Goal: Task Accomplishment & Management: Manage account settings

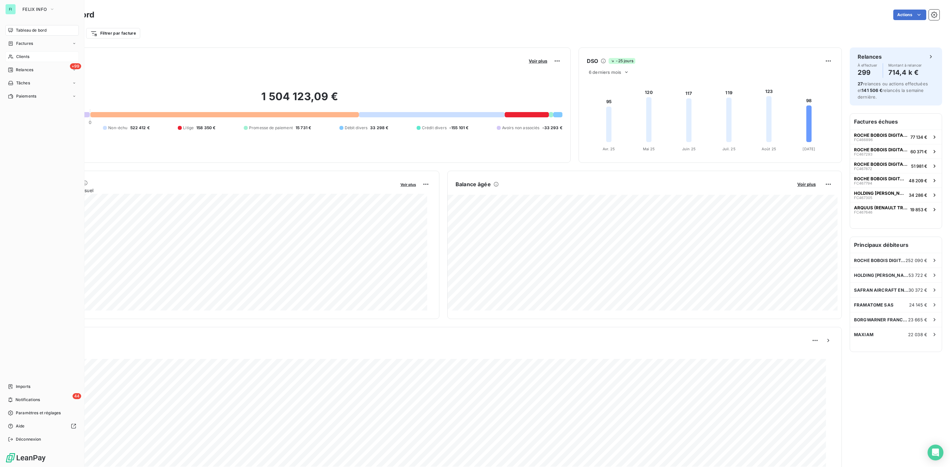
click at [19, 57] on span "Clients" at bounding box center [22, 57] width 13 height 6
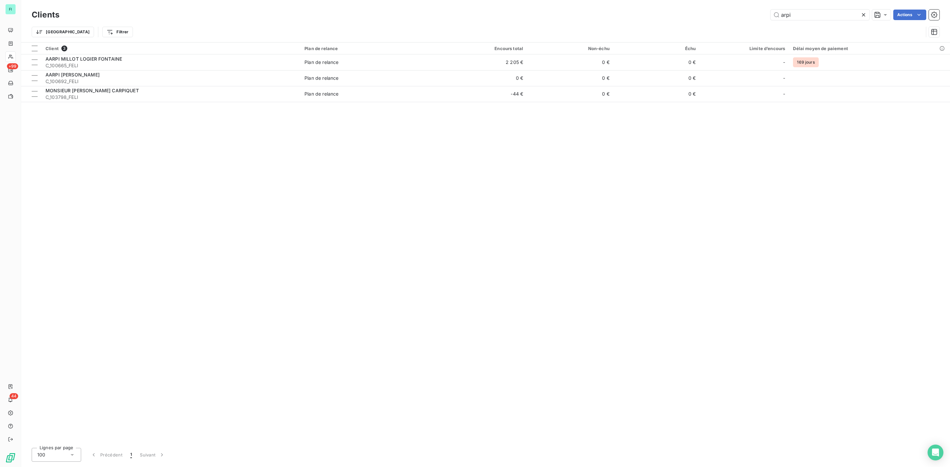
drag, startPoint x: 804, startPoint y: 15, endPoint x: 710, endPoint y: 20, distance: 94.1
click at [720, 20] on div "arpi Actions" at bounding box center [503, 15] width 872 height 11
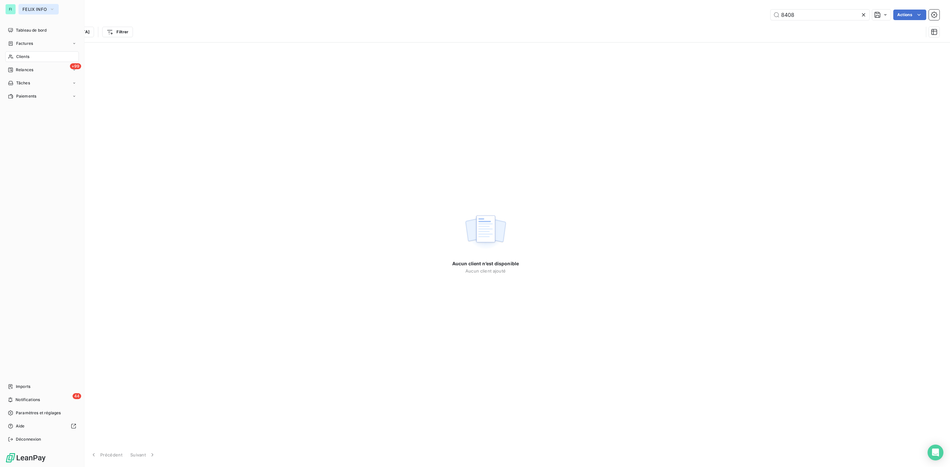
type input "8408"
click at [30, 7] on span "FELIX INFO" at bounding box center [34, 9] width 24 height 5
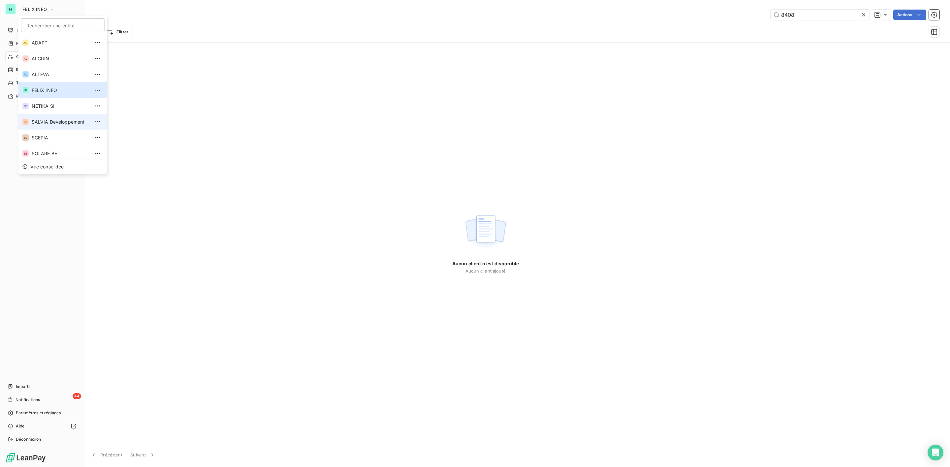
click at [61, 124] on span "SALVIA Developpement" at bounding box center [61, 122] width 58 height 7
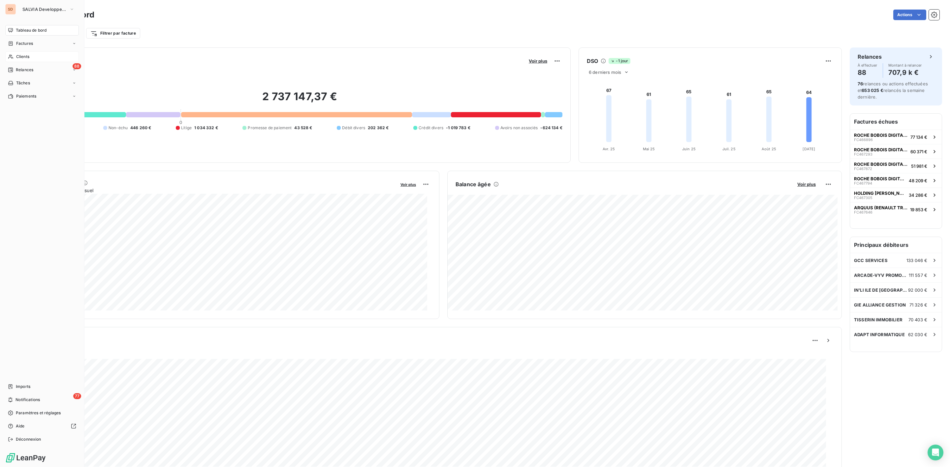
click at [31, 61] on div "Clients" at bounding box center [42, 56] width 74 height 11
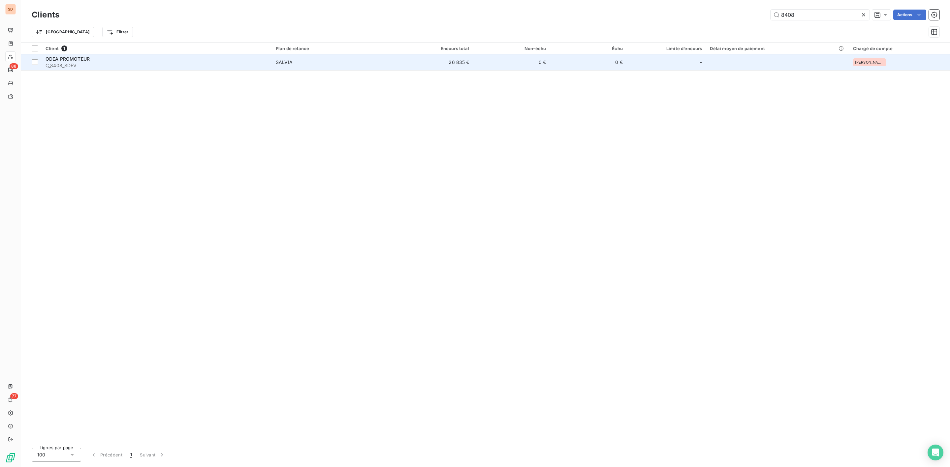
click at [172, 61] on div "ODEA PROMOTEUR" at bounding box center [157, 59] width 222 height 7
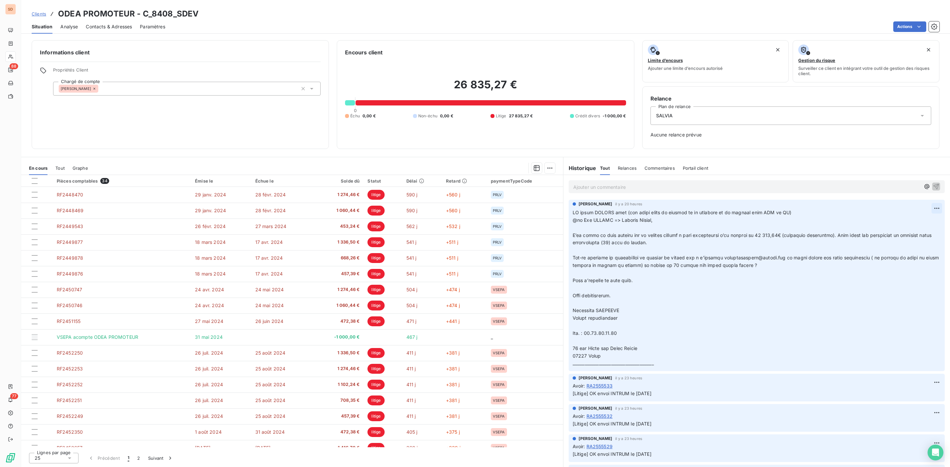
click at [929, 207] on html "SD 88 77 Clients ODEA PROMOTEUR - C_8408_SDEV Situation Analyse Contacts & Adre…" at bounding box center [475, 233] width 950 height 467
click at [907, 222] on div "Editer" at bounding box center [913, 223] width 37 height 11
click at [574, 214] on span at bounding box center [851, 288] width 556 height 157
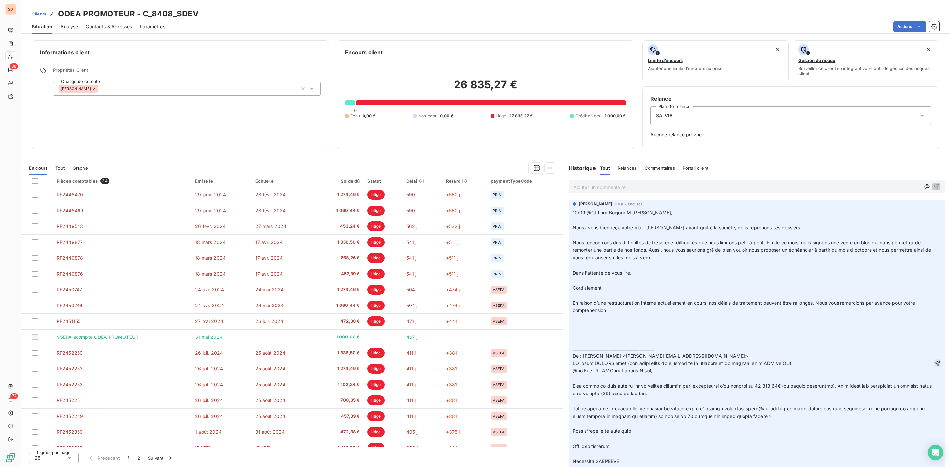
click at [935, 366] on icon "button" at bounding box center [938, 363] width 6 height 6
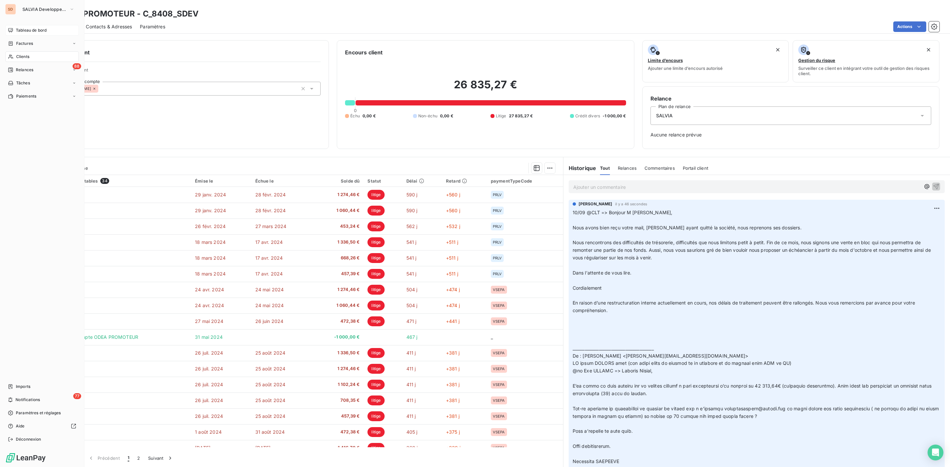
click at [32, 31] on span "Tableau de bord" at bounding box center [31, 30] width 31 height 6
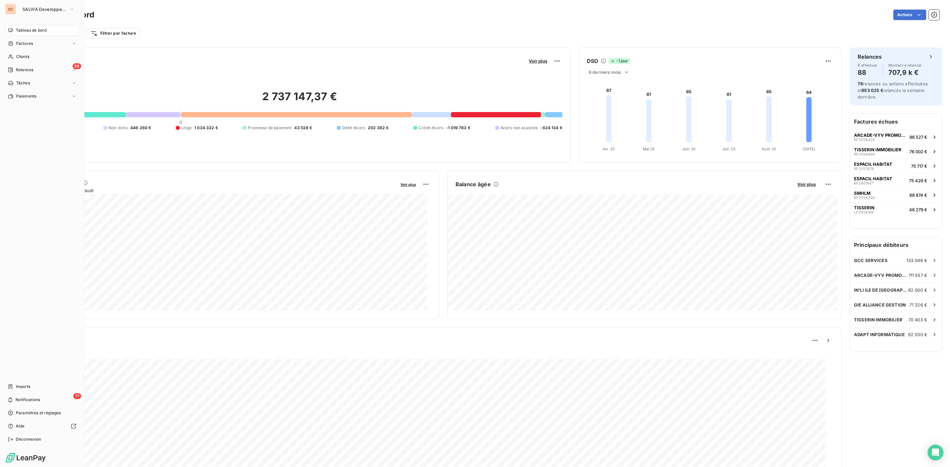
click at [36, 30] on span "Tableau de bord" at bounding box center [31, 30] width 31 height 6
click at [28, 8] on span "SALVIA Developpement" at bounding box center [44, 9] width 44 height 5
click at [57, 95] on li "FI FELIX INFO" at bounding box center [62, 90] width 89 height 16
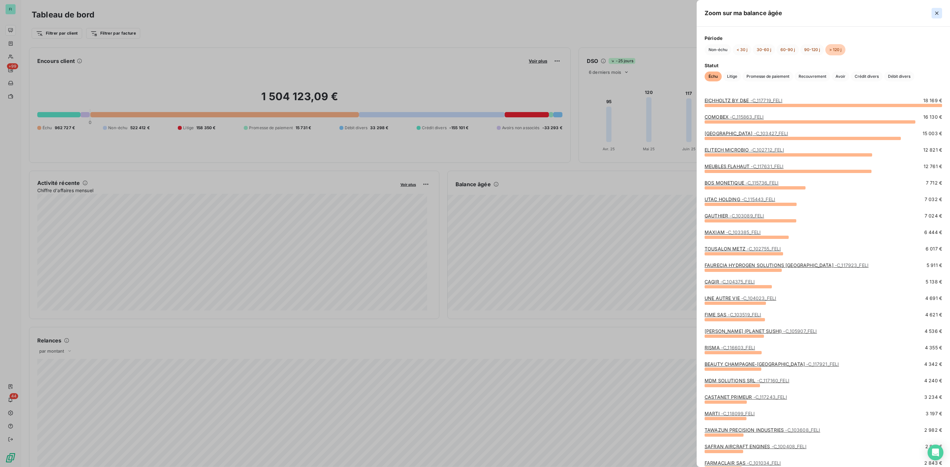
click at [937, 11] on icon "button" at bounding box center [936, 13] width 7 height 7
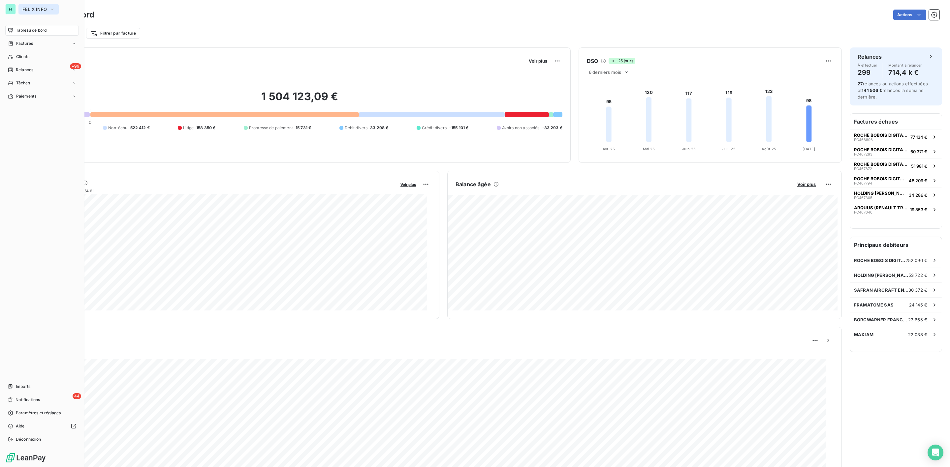
click at [33, 7] on span "FELIX INFO" at bounding box center [34, 9] width 24 height 5
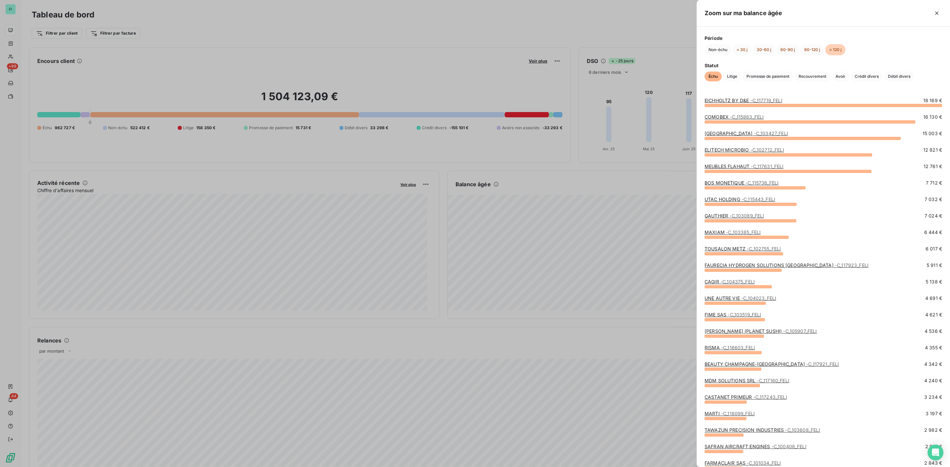
click at [726, 102] on link "EICHHOLTZ BY D&E - C_117719_FELI" at bounding box center [743, 101] width 78 height 6
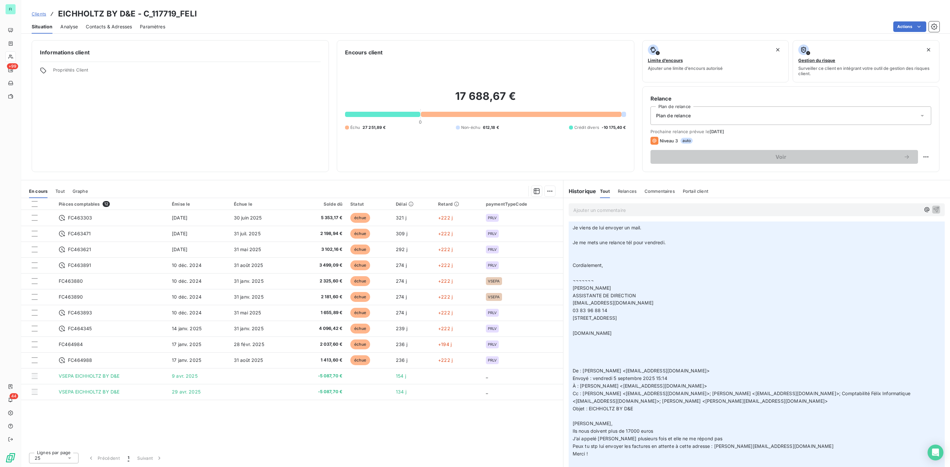
scroll to position [148, 0]
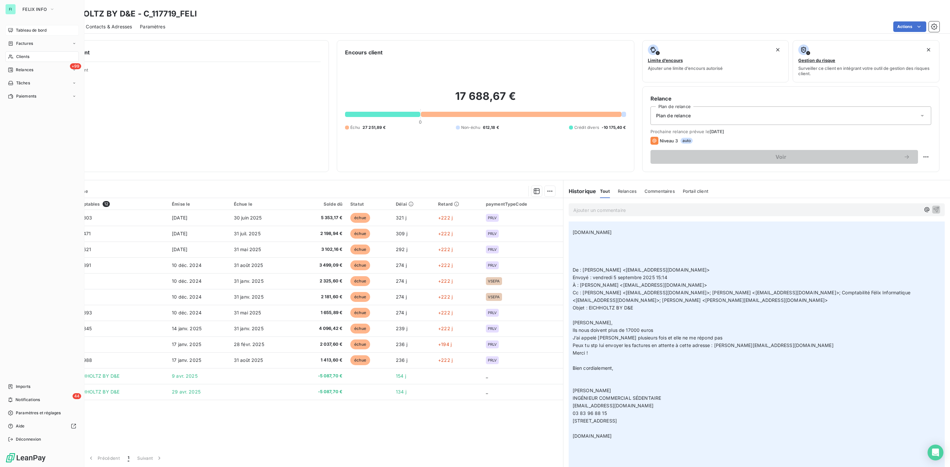
click at [23, 27] on span "Tableau de bord" at bounding box center [31, 30] width 31 height 6
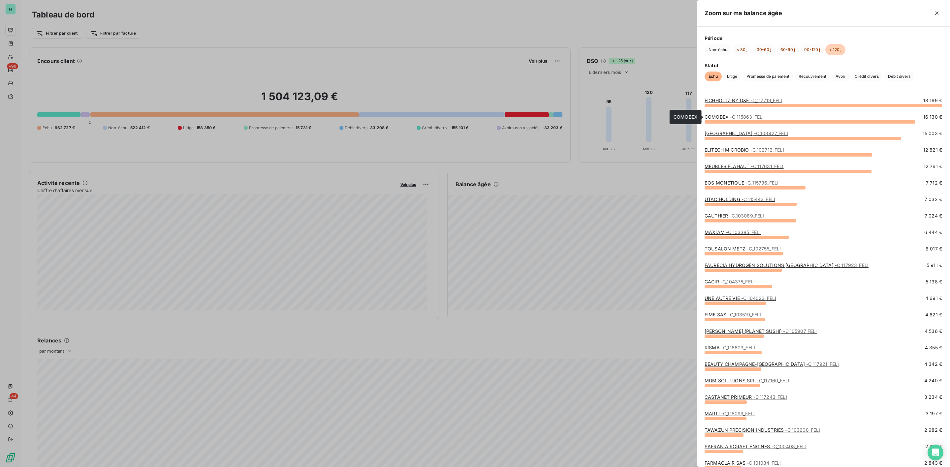
click at [748, 117] on span "- C_115863_FELI" at bounding box center [747, 117] width 34 height 6
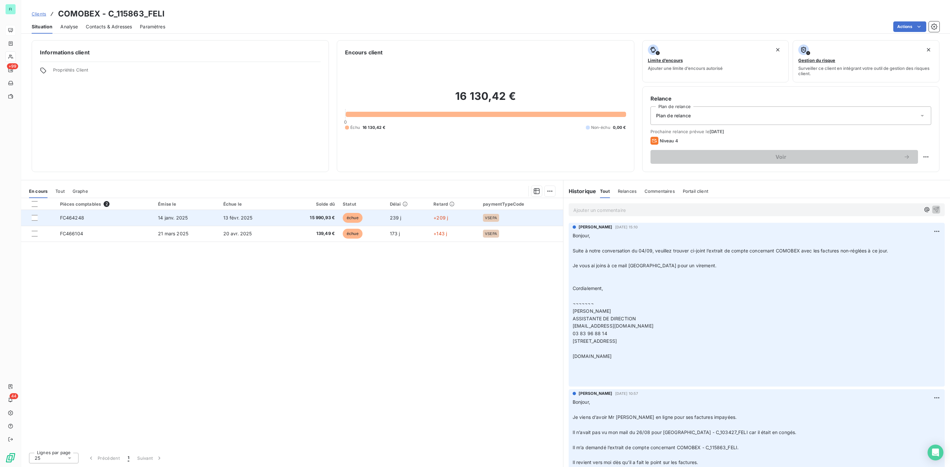
click at [133, 215] on td "FC464248" at bounding box center [105, 218] width 98 height 16
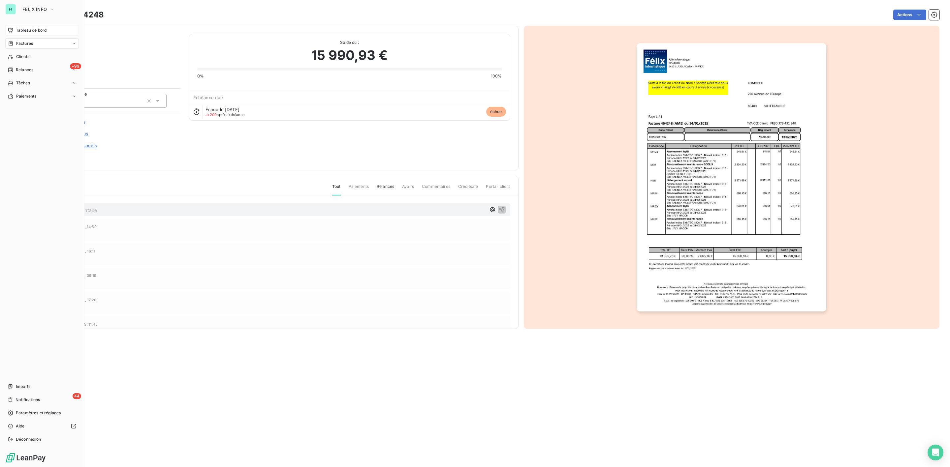
click at [25, 29] on span "Tableau de bord" at bounding box center [31, 30] width 31 height 6
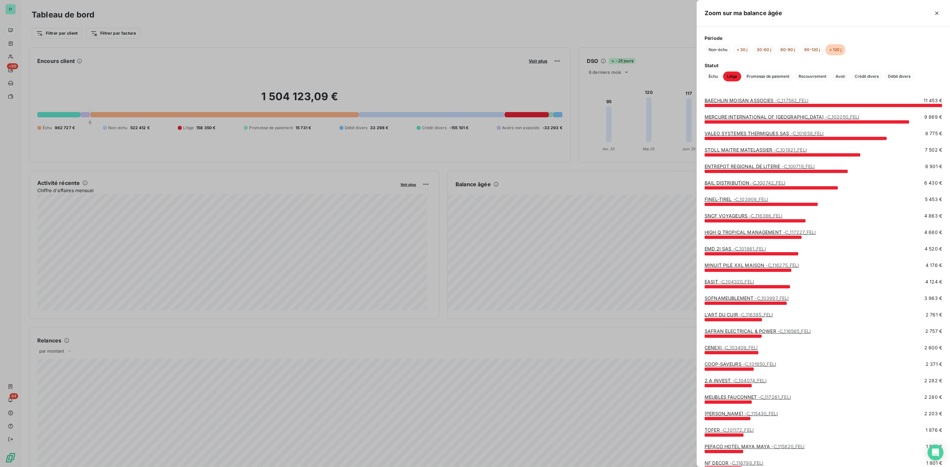
click at [364, 38] on div at bounding box center [475, 233] width 950 height 467
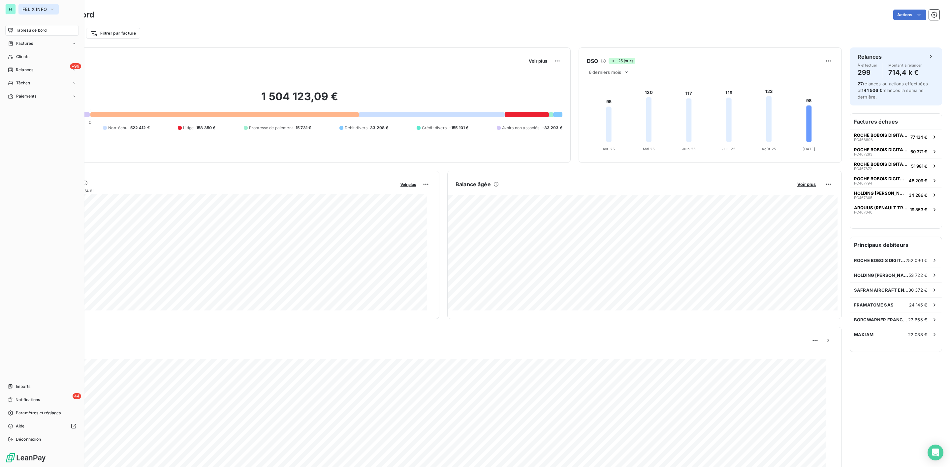
drag, startPoint x: 25, startPoint y: 8, endPoint x: 25, endPoint y: 13, distance: 4.9
click at [25, 8] on span "FELIX INFO" at bounding box center [34, 9] width 24 height 5
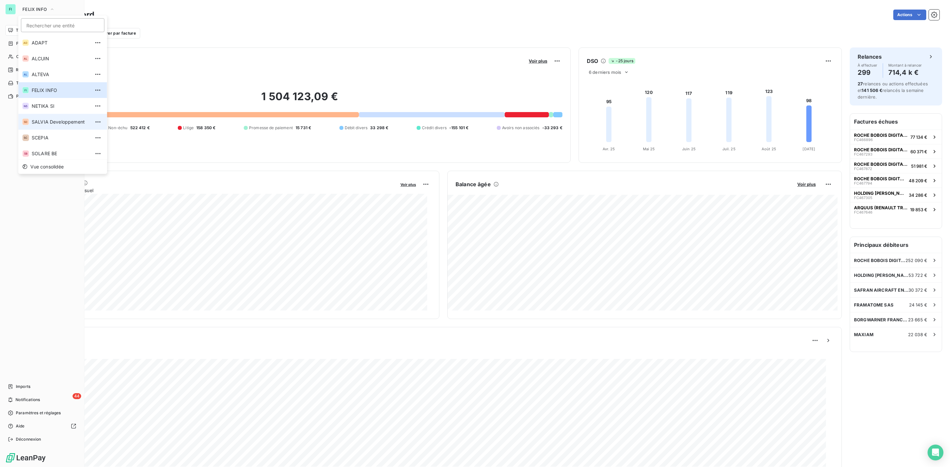
click at [50, 124] on span "SALVIA Developpement" at bounding box center [61, 122] width 58 height 7
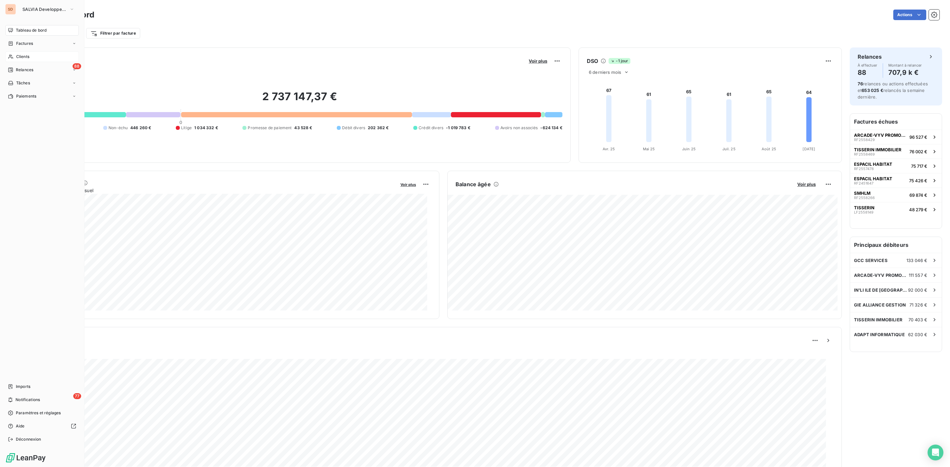
click at [20, 54] on span "Clients" at bounding box center [22, 57] width 13 height 6
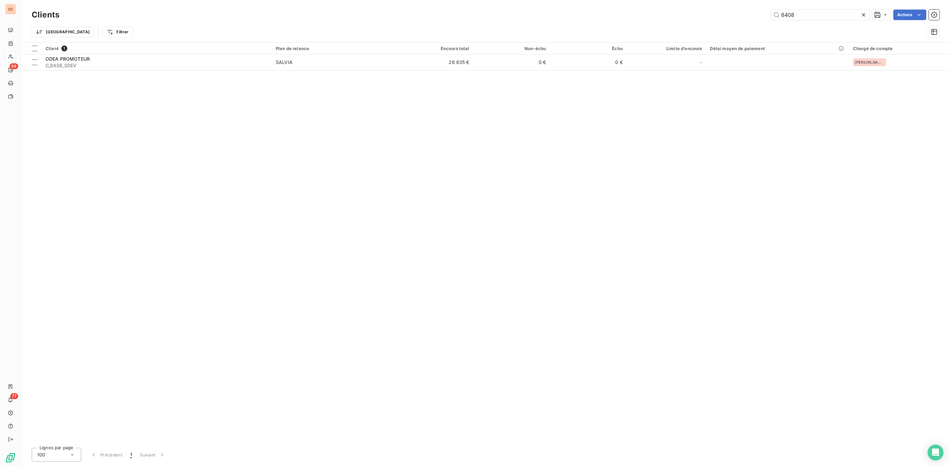
drag, startPoint x: 811, startPoint y: 17, endPoint x: 680, endPoint y: 19, distance: 131.3
click at [696, 19] on div "8408 Actions" at bounding box center [503, 15] width 872 height 11
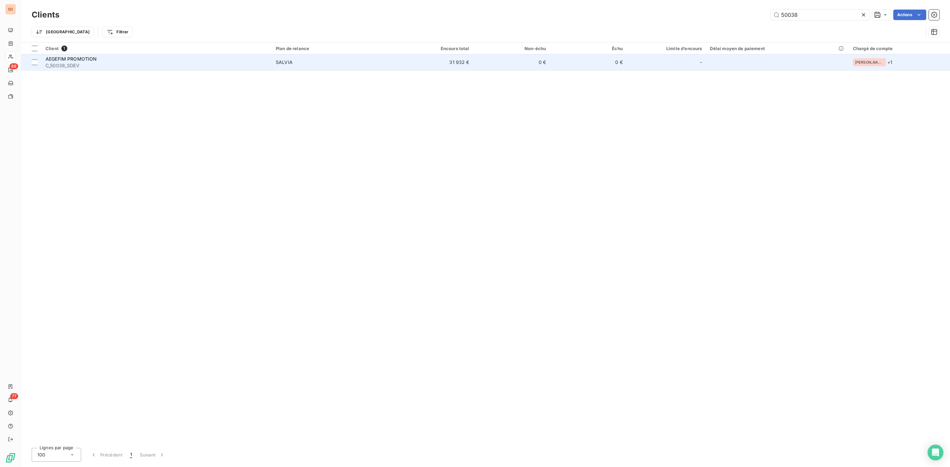
type input "50038"
click at [98, 61] on div "AEGEFIM PROMOTION" at bounding box center [157, 59] width 222 height 7
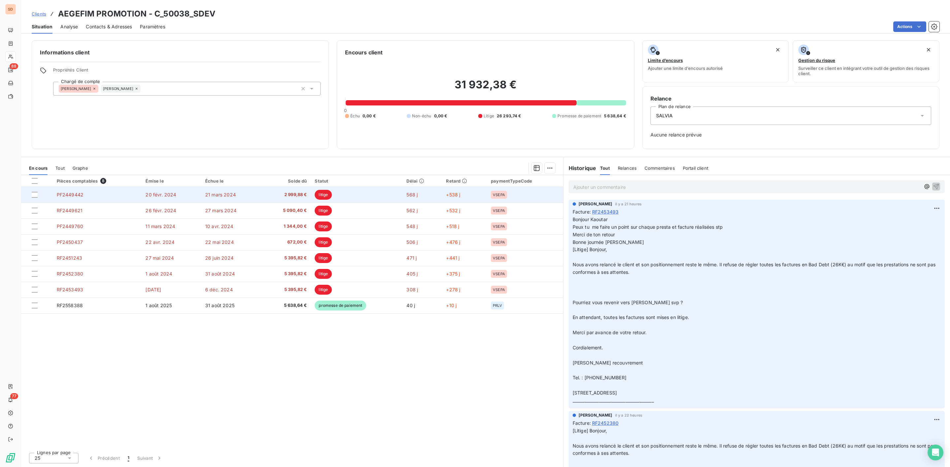
click at [281, 197] on span "2 999,88 €" at bounding box center [285, 195] width 41 height 7
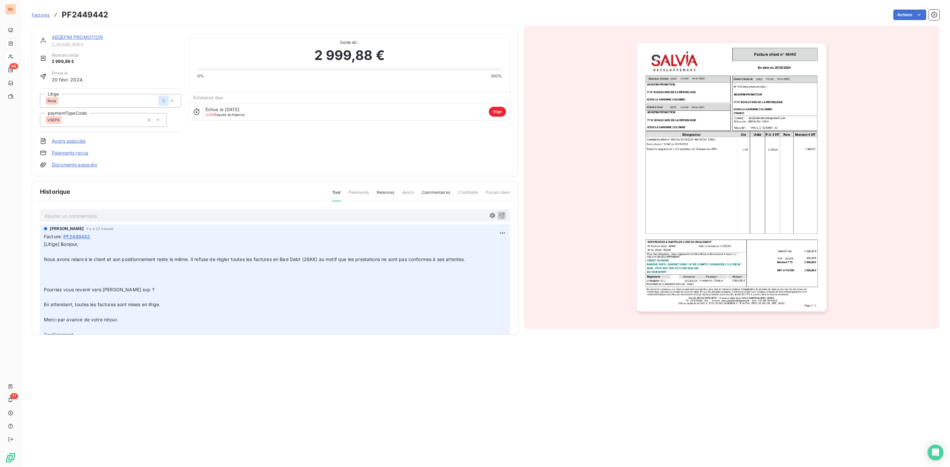
click at [163, 101] on icon "button" at bounding box center [163, 101] width 7 height 7
click at [117, 101] on div at bounding box center [107, 101] width 123 height 9
type input "adv"
click at [64, 127] on div "adv" at bounding box center [114, 131] width 123 height 11
click at [75, 216] on p "Ajouter un commentaire ﻿" at bounding box center [265, 216] width 441 height 8
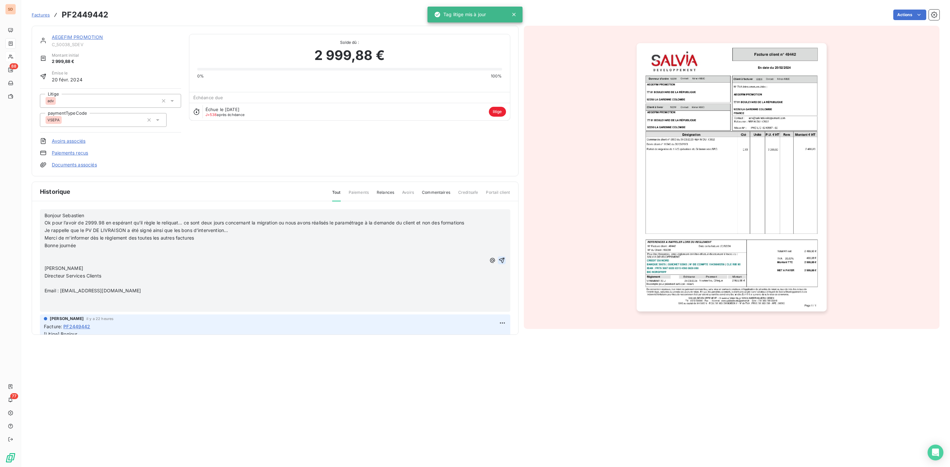
click at [499, 260] on icon "button" at bounding box center [502, 261] width 6 height 6
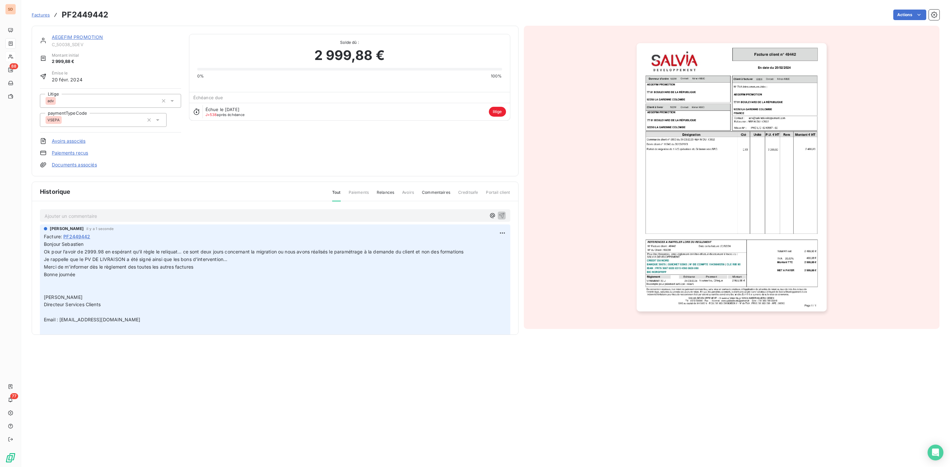
click at [88, 36] on link "AEGEFIM PROMOTION" at bounding box center [77, 37] width 51 height 6
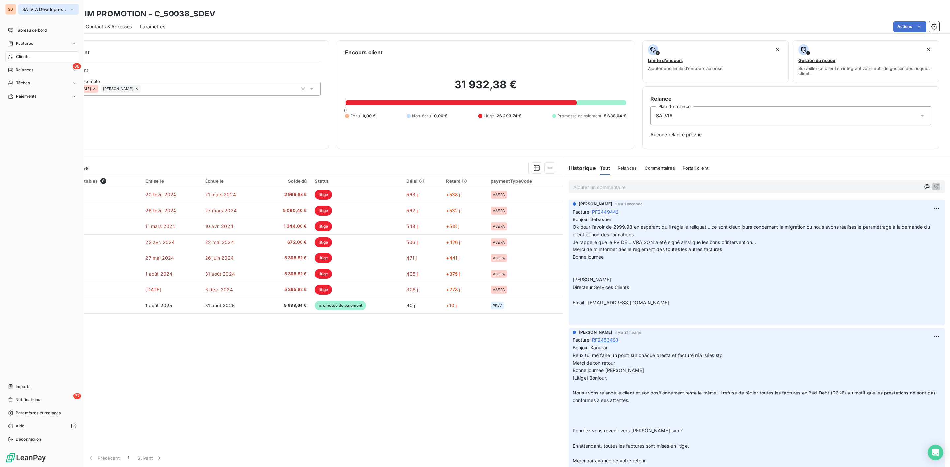
click at [24, 8] on span "SALVIA Developpement" at bounding box center [44, 9] width 44 height 5
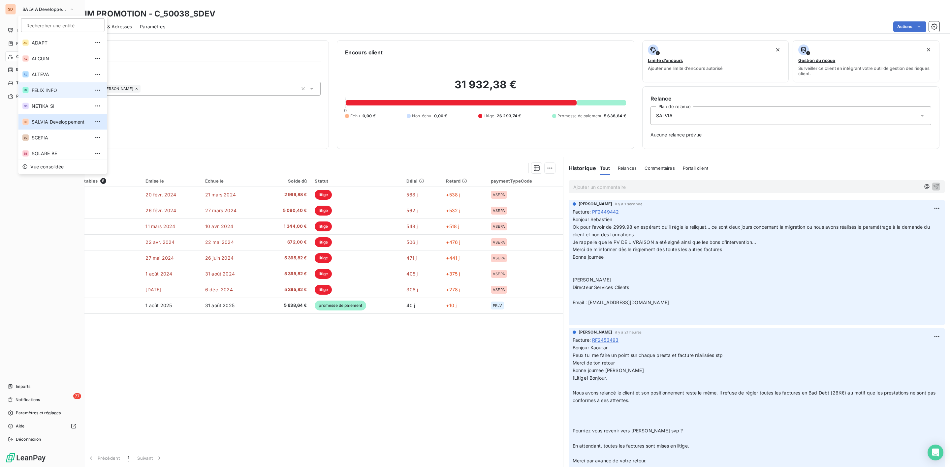
click at [50, 91] on span "FELIX INFO" at bounding box center [61, 90] width 58 height 7
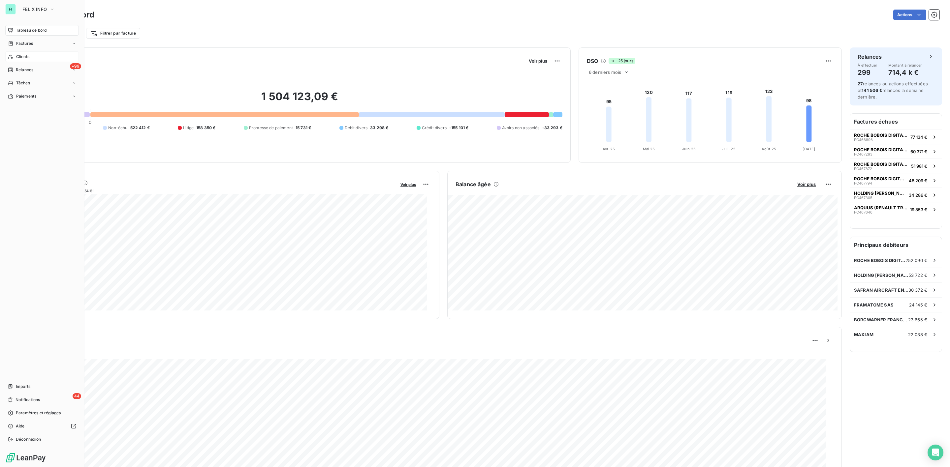
click at [21, 54] on span "Clients" at bounding box center [22, 57] width 13 height 6
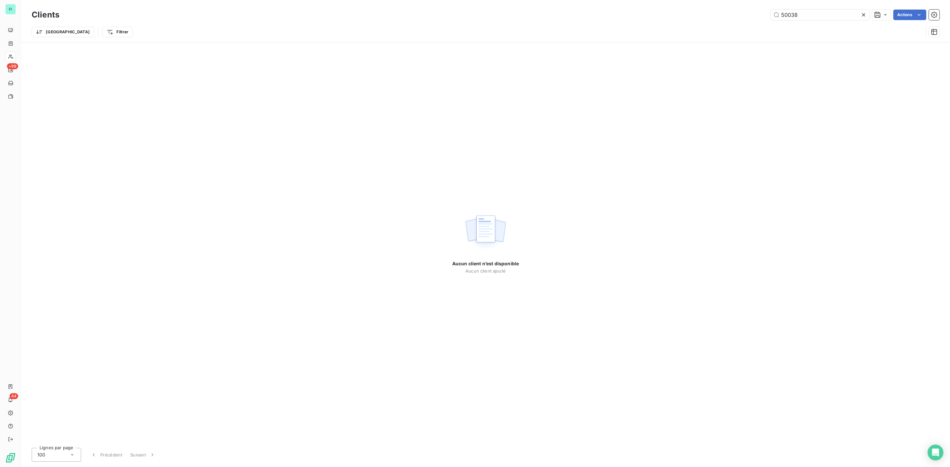
drag, startPoint x: 711, startPoint y: 17, endPoint x: 632, endPoint y: 19, distance: 78.5
click at [632, 19] on div "50038 Actions" at bounding box center [503, 15] width 872 height 11
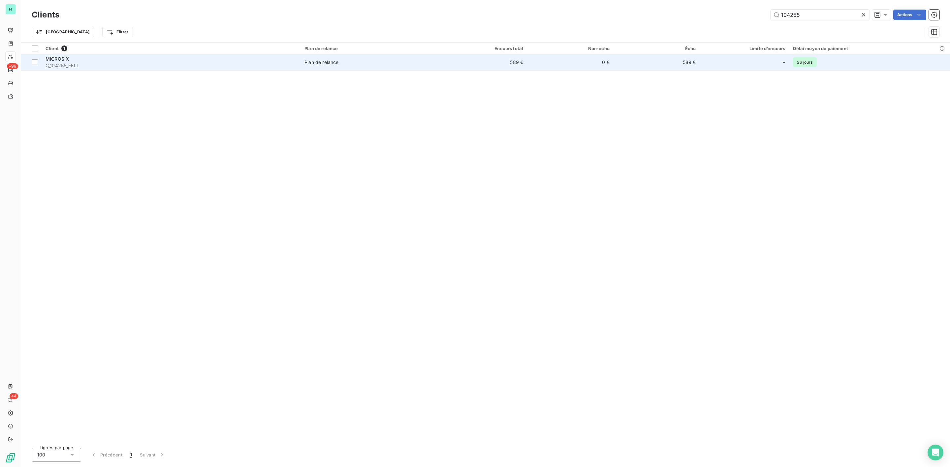
type input "104255"
click at [120, 60] on div "MICROSIX" at bounding box center [171, 59] width 251 height 7
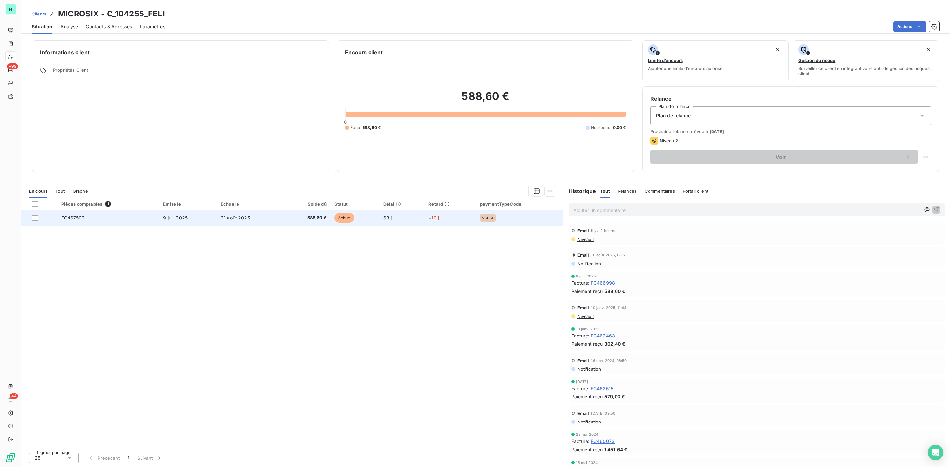
click at [307, 215] on span "588,60 €" at bounding box center [306, 218] width 40 height 7
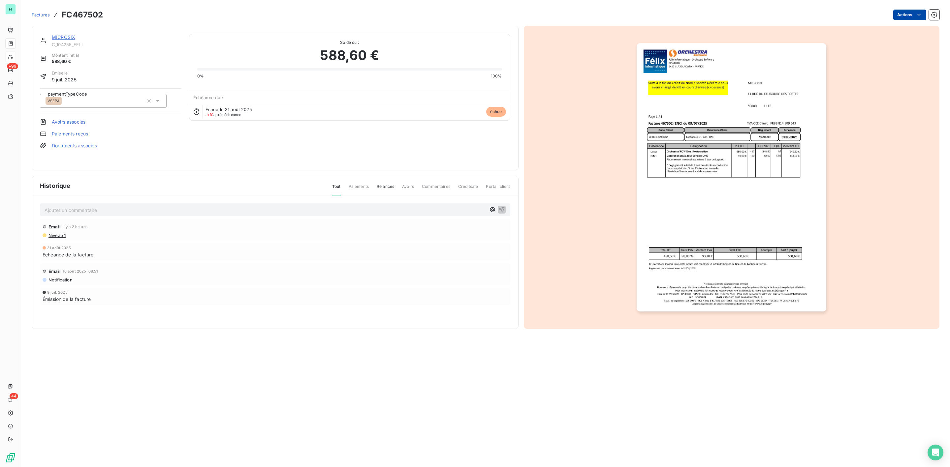
click at [913, 15] on html "FI +99 44 Factures FC467502 Actions MICROSIX C_104255_FELI Montant initial 588,…" at bounding box center [475, 233] width 950 height 467
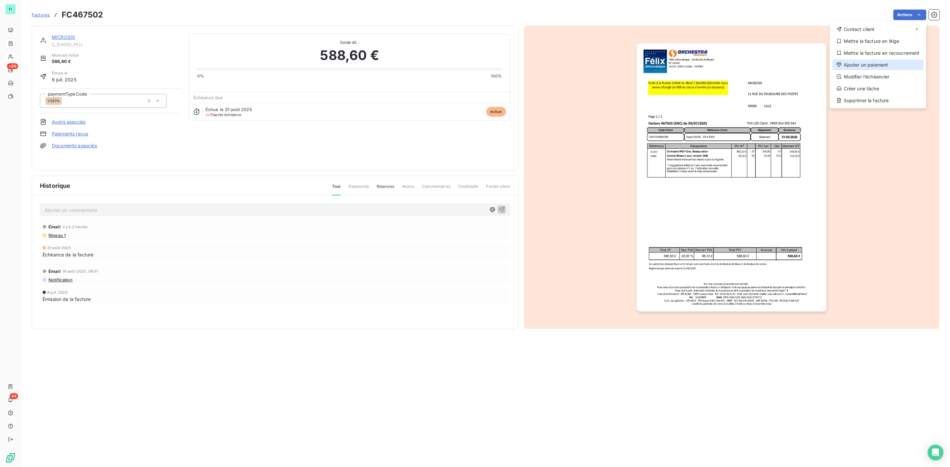
click at [856, 70] on div "Ajouter un paiement" at bounding box center [877, 65] width 91 height 11
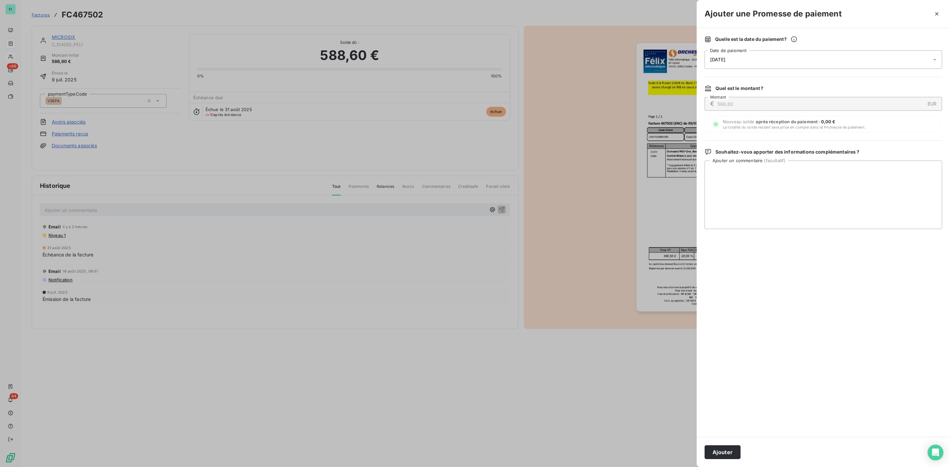
click at [725, 60] on span "11/09/2025" at bounding box center [717, 59] width 15 height 5
click at [764, 138] on button "18" at bounding box center [763, 141] width 13 height 13
click at [853, 186] on textarea "Ajouter un commentaire ( facultatif )" at bounding box center [822, 195] width 237 height 69
paste textarea "Bonjour Désole pour le retard le virement viens d'être effectué. Cordialement -…"
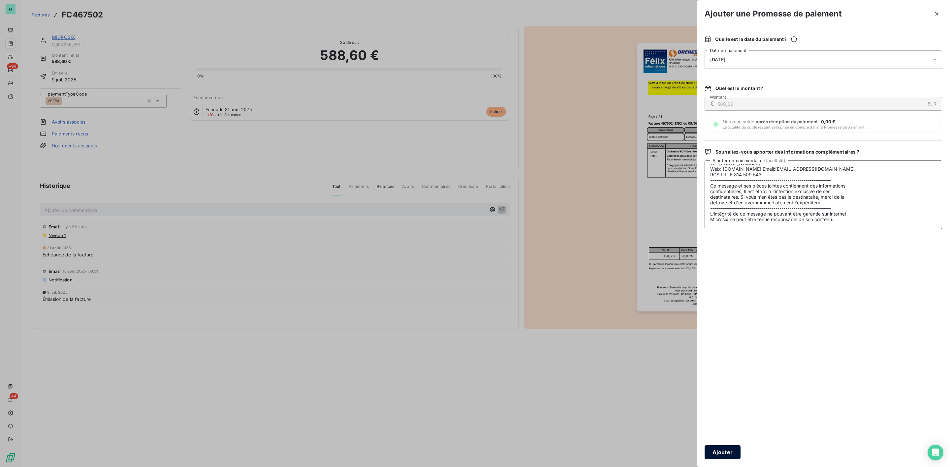
type textarea "Bonjour Désole pour le retard le virement viens d'être effectué. Cordialement -…"
click at [730, 450] on button "Ajouter" at bounding box center [722, 453] width 36 height 14
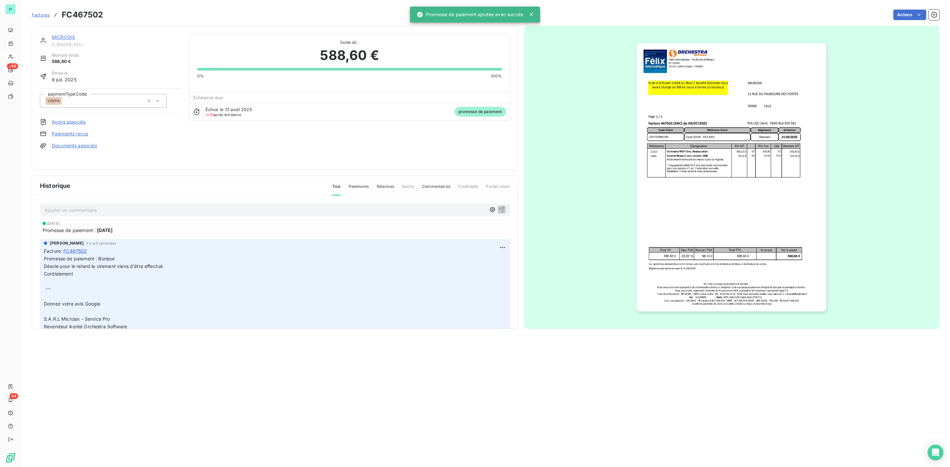
click at [62, 39] on link "MICROSIX" at bounding box center [63, 37] width 23 height 6
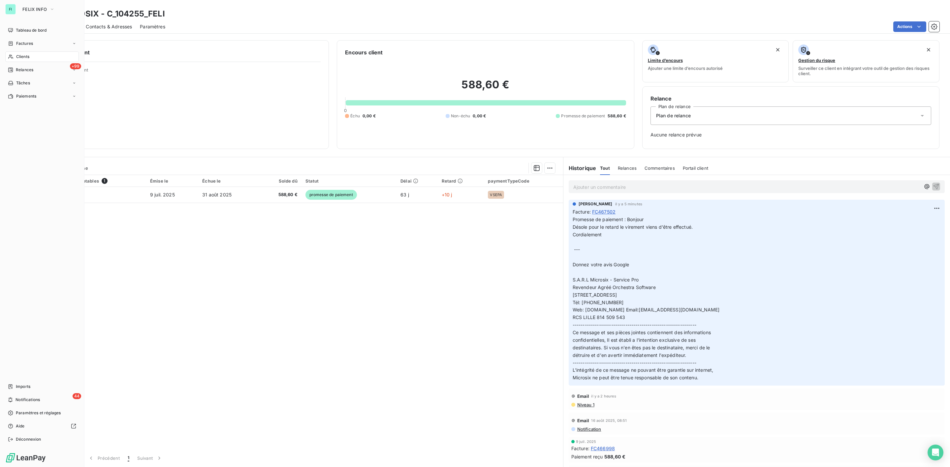
drag, startPoint x: 20, startPoint y: 56, endPoint x: 35, endPoint y: 52, distance: 15.4
click at [20, 56] on span "Clients" at bounding box center [22, 57] width 13 height 6
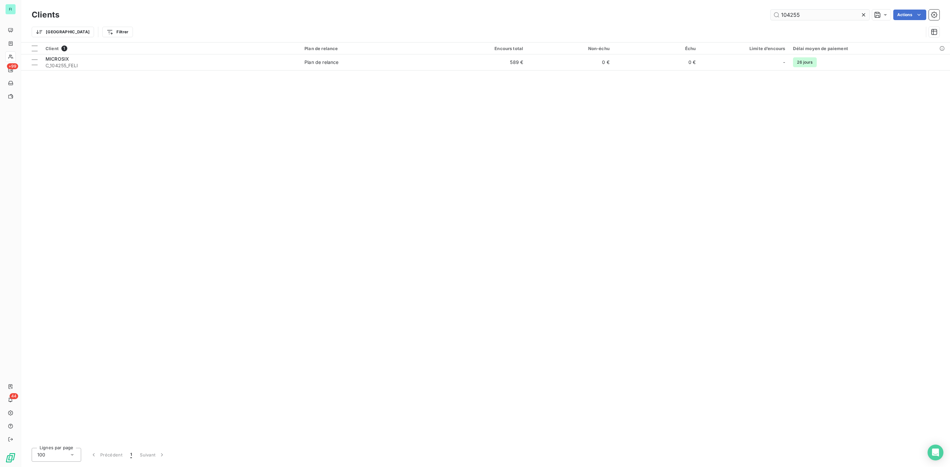
click at [811, 15] on input "104255" at bounding box center [819, 15] width 99 height 11
click at [789, 15] on input "104421" at bounding box center [819, 15] width 99 height 11
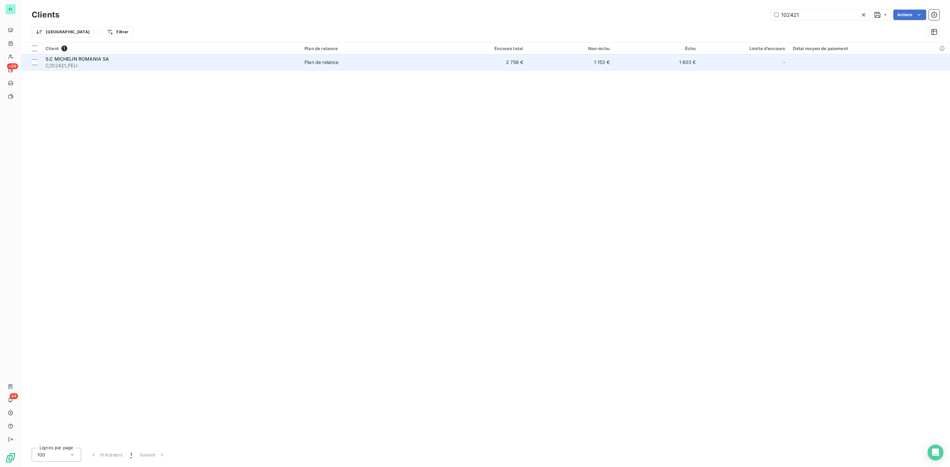
type input "102421"
click at [91, 64] on span "C_102421_FELI" at bounding box center [171, 65] width 251 height 7
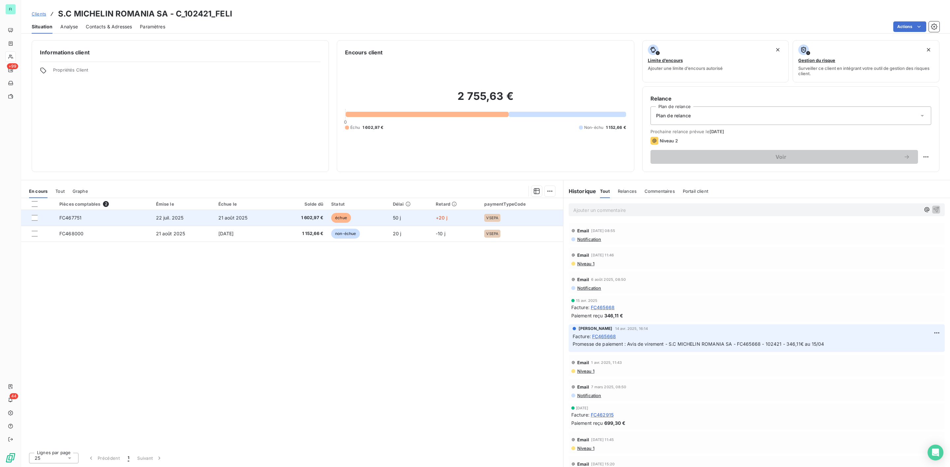
click at [233, 223] on td "21 août 2025" at bounding box center [245, 218] width 62 height 16
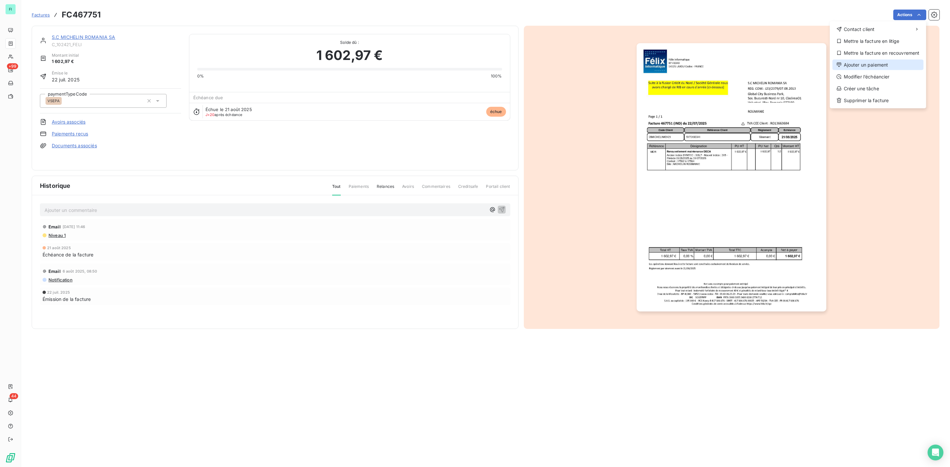
click at [865, 63] on div "Ajouter un paiement" at bounding box center [877, 65] width 91 height 11
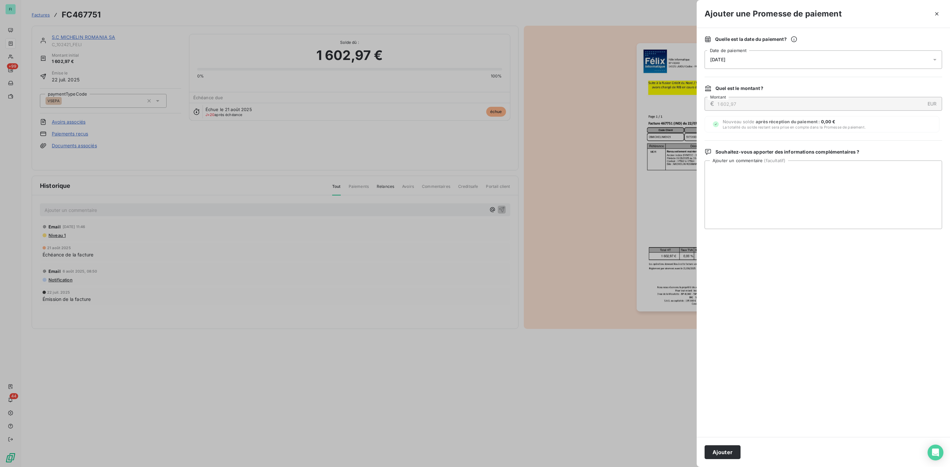
click at [717, 62] on span "11/09/2025" at bounding box center [717, 59] width 15 height 5
click at [765, 153] on button "25" at bounding box center [763, 154] width 13 height 13
click at [833, 183] on textarea "Ajouter un commentaire ( facultatif )" at bounding box center [822, 195] width 237 height 69
paste textarea "**********"
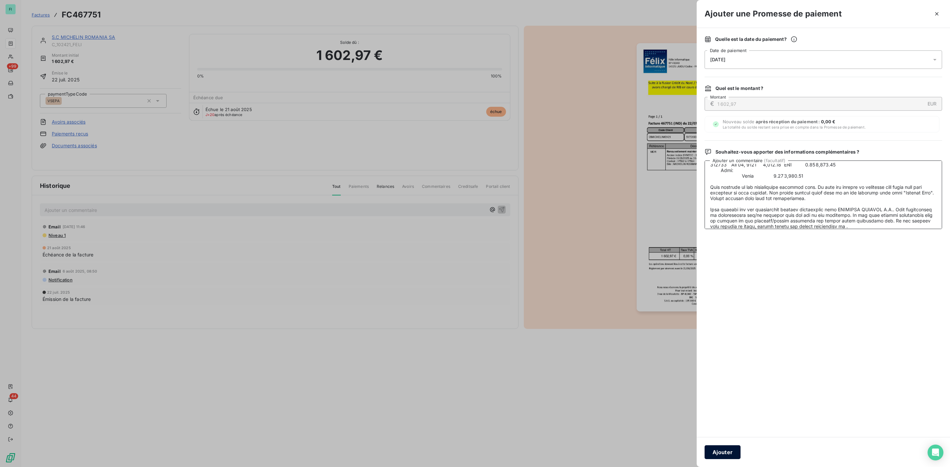
type textarea "**********"
click at [727, 446] on button "Ajouter" at bounding box center [722, 453] width 36 height 14
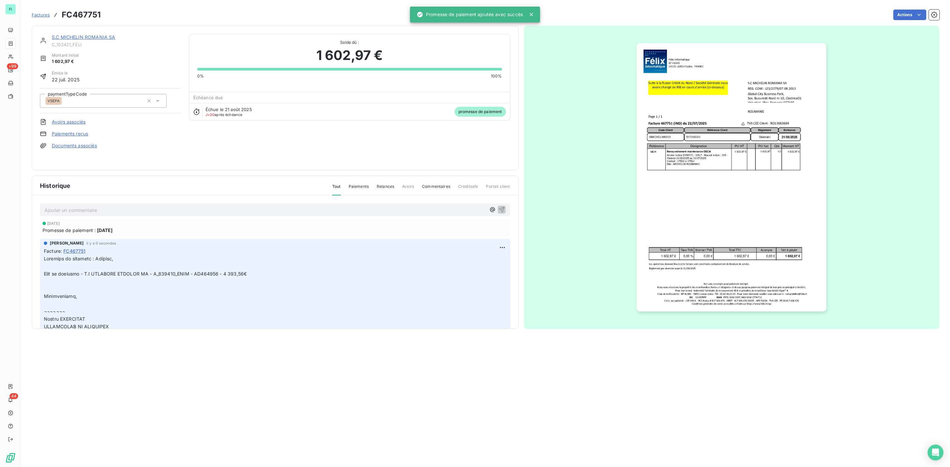
click at [89, 36] on link "S.C MICHELIN ROMANIA SA" at bounding box center [83, 37] width 63 height 6
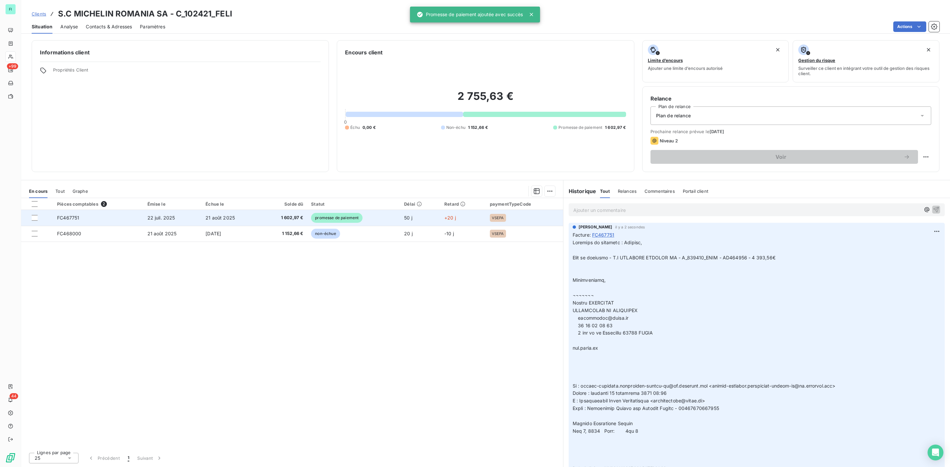
click at [180, 221] on td "22 juil. 2025" at bounding box center [172, 218] width 58 height 16
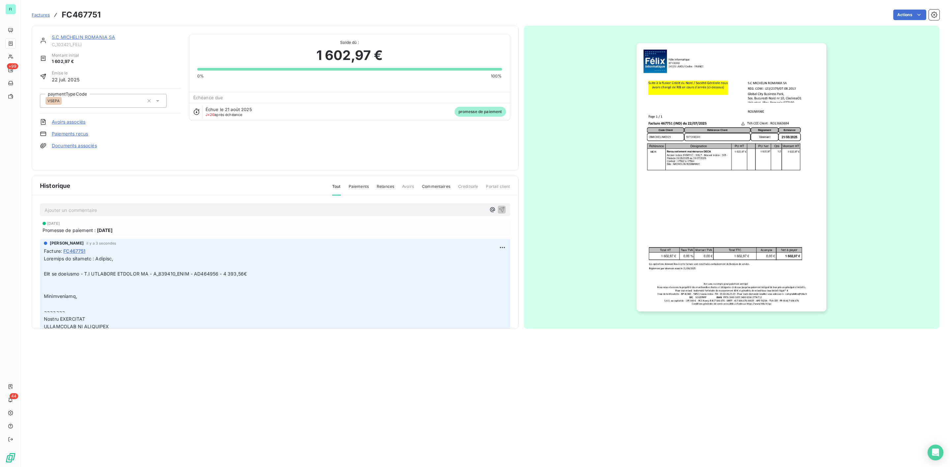
click at [90, 34] on div "S.C MICHELIN ROMANIA SA" at bounding box center [116, 37] width 129 height 7
click at [85, 39] on link "S.C MICHELIN ROMANIA SA" at bounding box center [83, 37] width 63 height 6
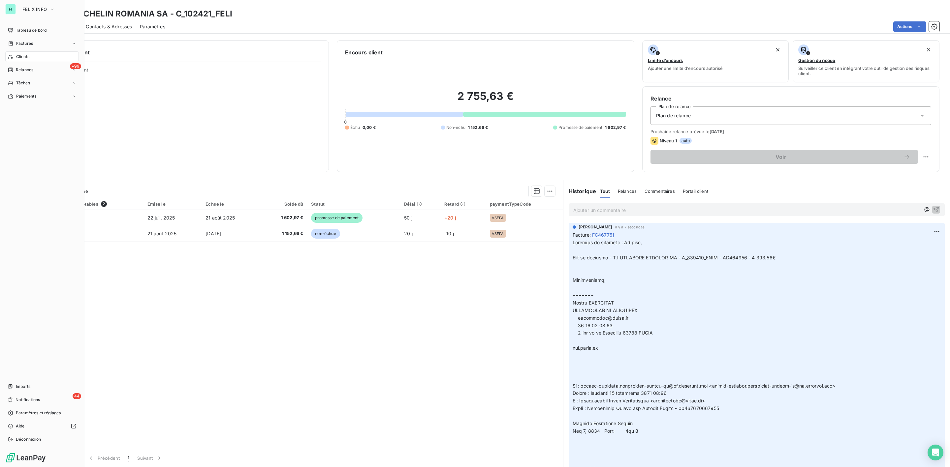
click at [32, 3] on div "FI FELIX INFO Tableau de bord Factures Clients +99 Relances Tâches Paiements Im…" at bounding box center [42, 233] width 84 height 467
click at [39, 12] on button "FELIX INFO" at bounding box center [38, 9] width 40 height 11
click at [32, 70] on li "AL ALTEVA" at bounding box center [62, 75] width 89 height 16
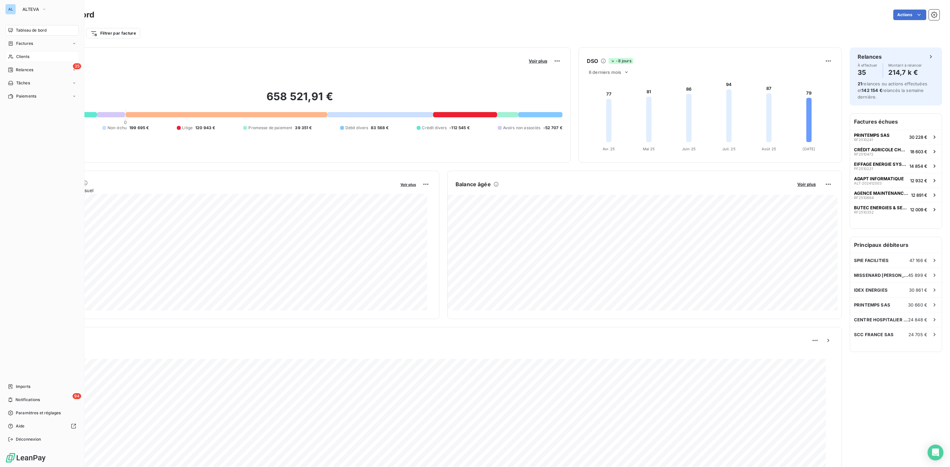
click at [29, 58] on span "Clients" at bounding box center [22, 57] width 13 height 6
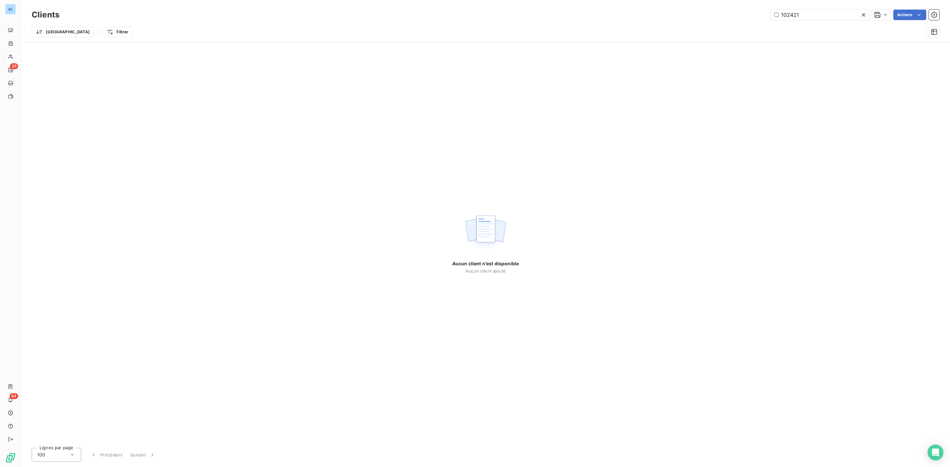
drag, startPoint x: 826, startPoint y: 18, endPoint x: 684, endPoint y: 14, distance: 142.8
click at [728, 18] on div "102421 Actions" at bounding box center [503, 15] width 872 height 11
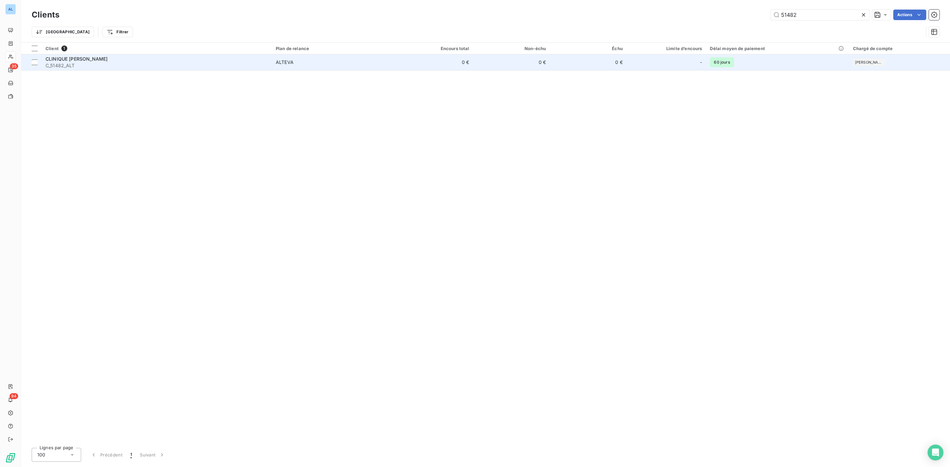
type input "51482"
click at [73, 66] on span "C_51482_ALT" at bounding box center [157, 65] width 222 height 7
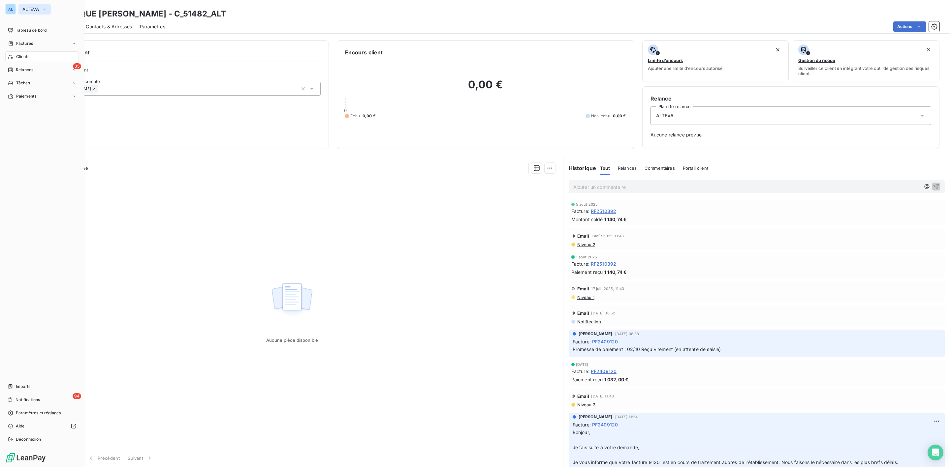
click at [30, 7] on span "ALTEVA" at bounding box center [30, 9] width 16 height 5
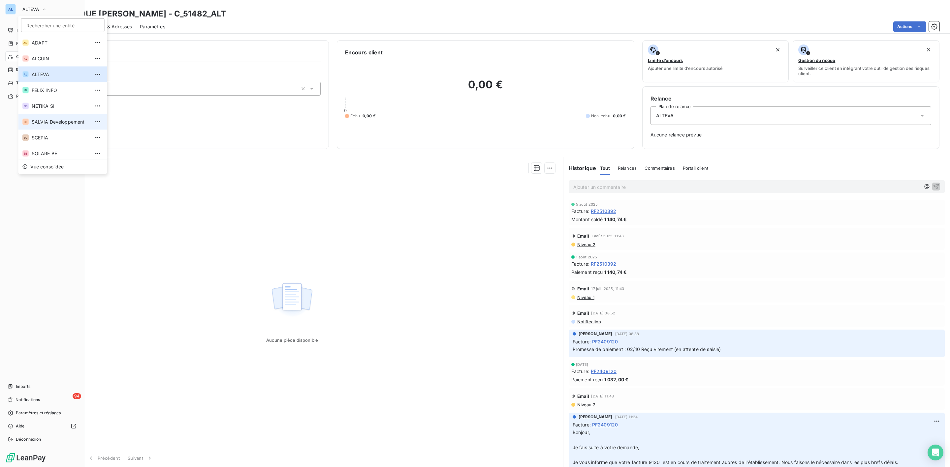
click at [41, 127] on li "SD SALVIA Developpement" at bounding box center [62, 122] width 89 height 16
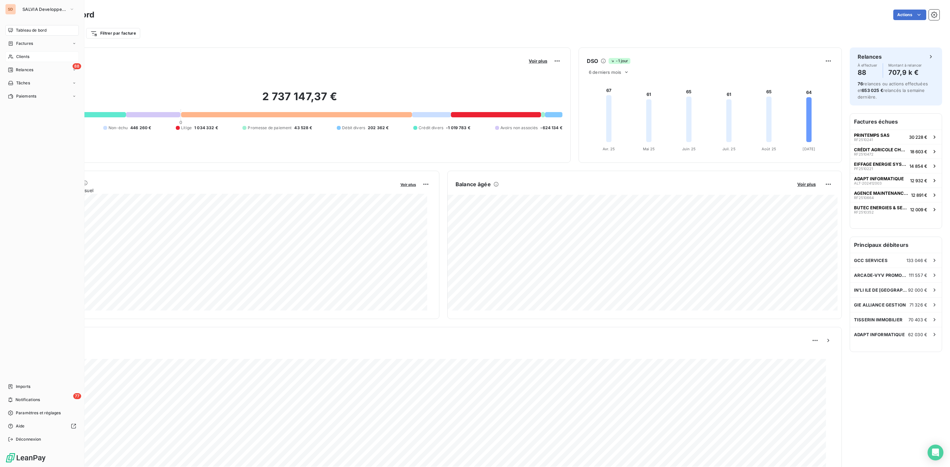
click at [26, 56] on span "Clients" at bounding box center [22, 57] width 13 height 6
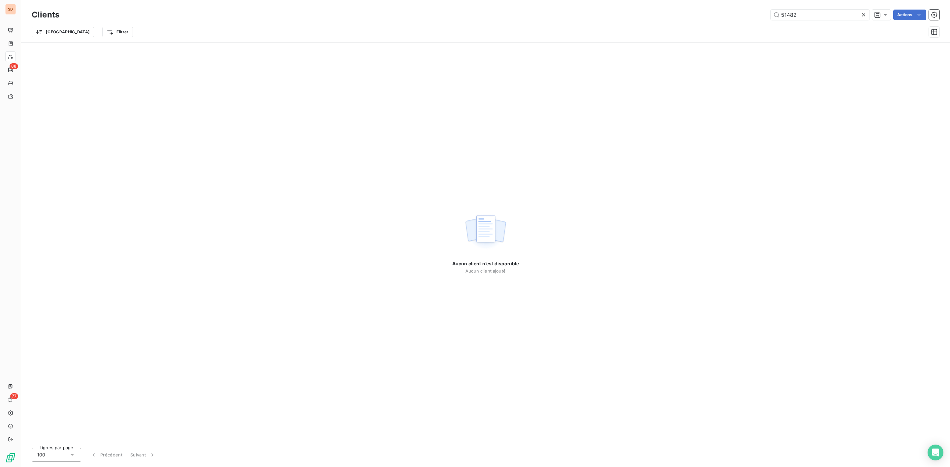
drag, startPoint x: 820, startPoint y: 7, endPoint x: 689, endPoint y: 12, distance: 131.3
click at [690, 12] on div "Clients 51482 Actions Trier Filtrer" at bounding box center [485, 21] width 929 height 42
click at [822, 17] on input "51482" at bounding box center [819, 15] width 99 height 11
drag, startPoint x: 818, startPoint y: 16, endPoint x: 725, endPoint y: 16, distance: 93.7
click at [743, 16] on div "51482 Actions" at bounding box center [503, 15] width 872 height 11
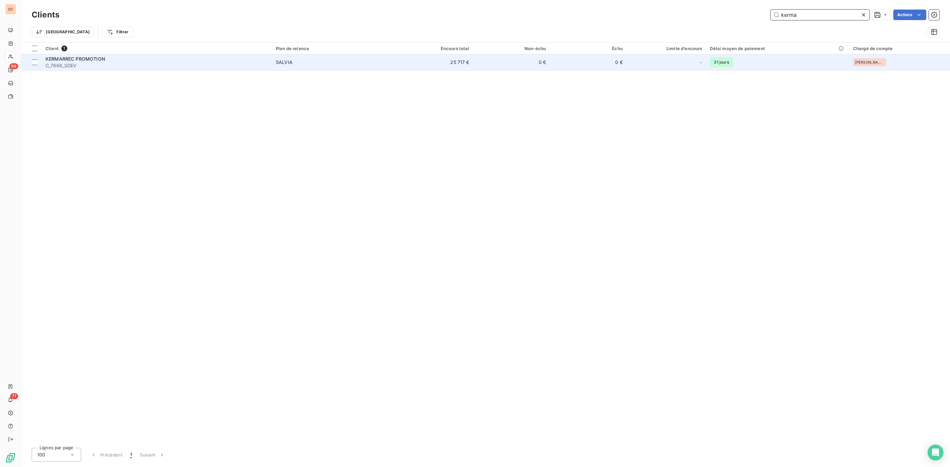
type input "kerma"
click at [92, 65] on span "C_7868_SDEV" at bounding box center [157, 65] width 222 height 7
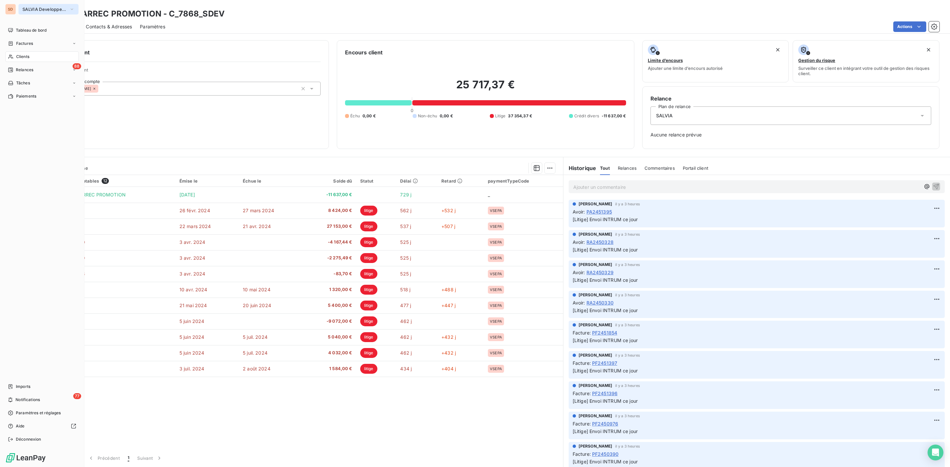
click at [32, 8] on span "SALVIA Developpement" at bounding box center [44, 9] width 44 height 5
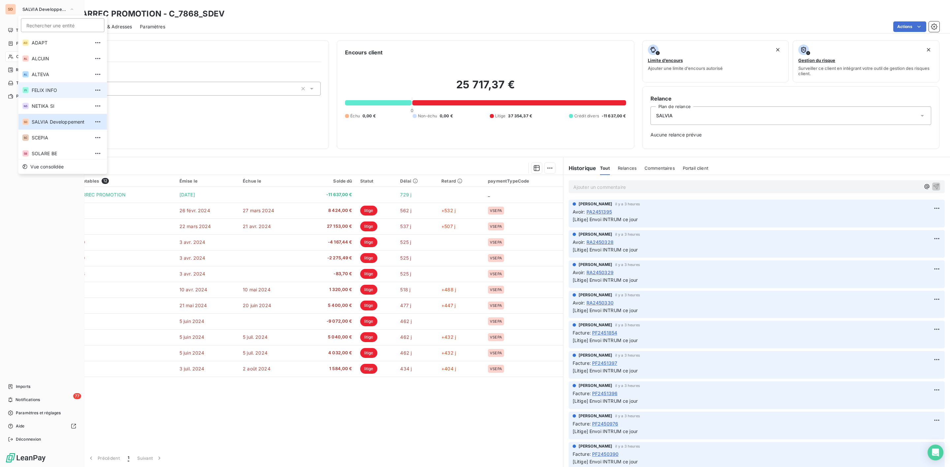
click at [36, 89] on span "FELIX INFO" at bounding box center [61, 90] width 58 height 7
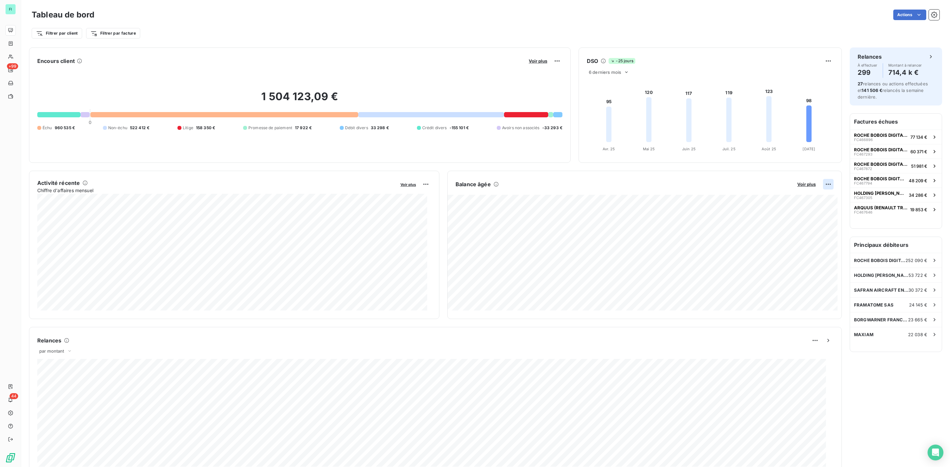
click at [821, 183] on html "FI +99 44 Tableau de bord Actions Filtrer par client Filtrer par facture Encour…" at bounding box center [475, 233] width 950 height 467
click at [799, 197] on div "Exporter" at bounding box center [804, 199] width 37 height 11
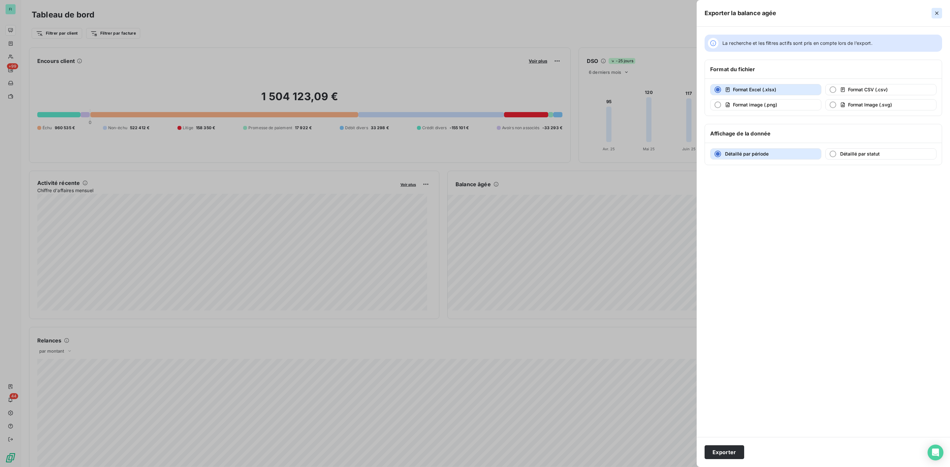
click at [936, 12] on icon "button" at bounding box center [936, 13] width 7 height 7
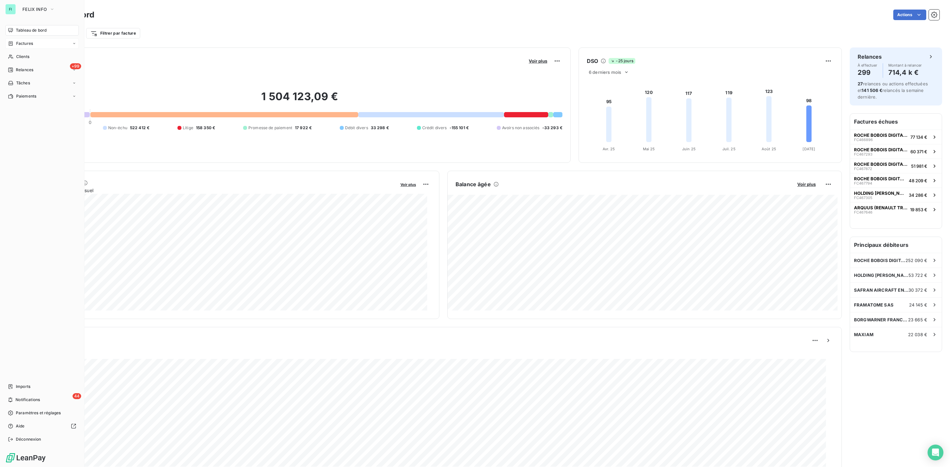
click at [19, 44] on span "Factures" at bounding box center [24, 44] width 17 height 6
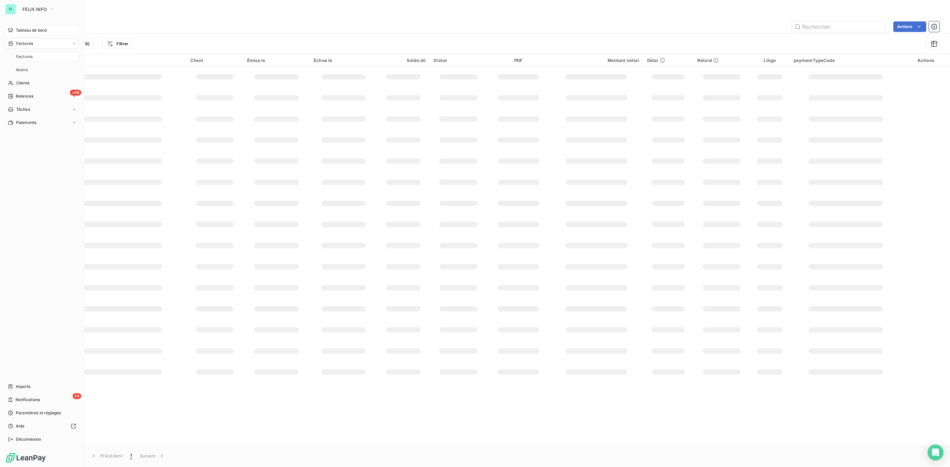
click at [37, 32] on span "Tableau de bord" at bounding box center [31, 30] width 31 height 6
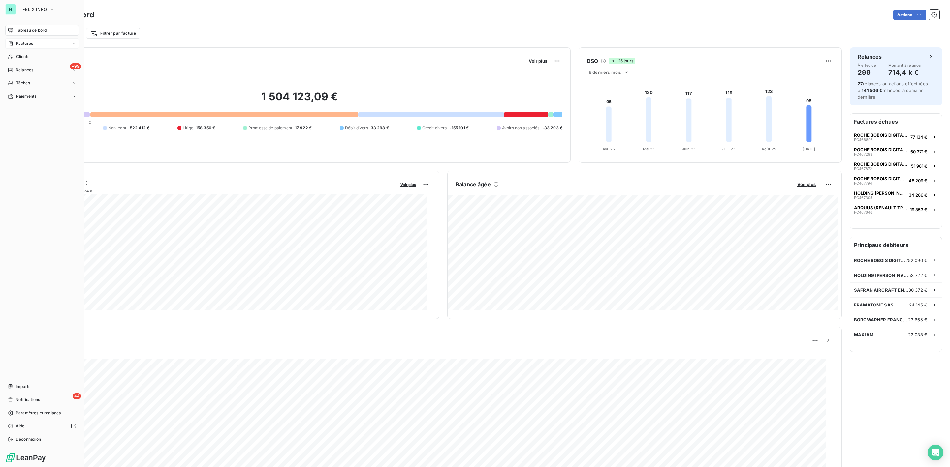
click at [23, 45] on span "Factures" at bounding box center [24, 44] width 17 height 6
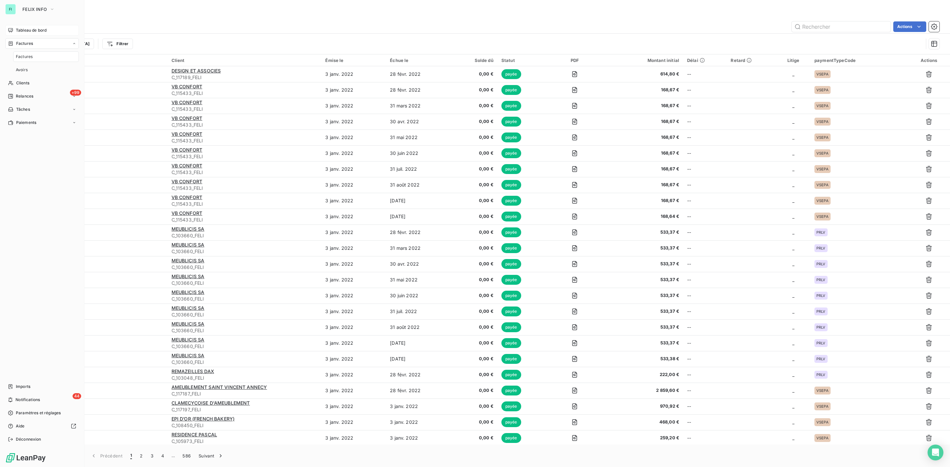
click at [29, 32] on span "Tableau de bord" at bounding box center [31, 30] width 31 height 6
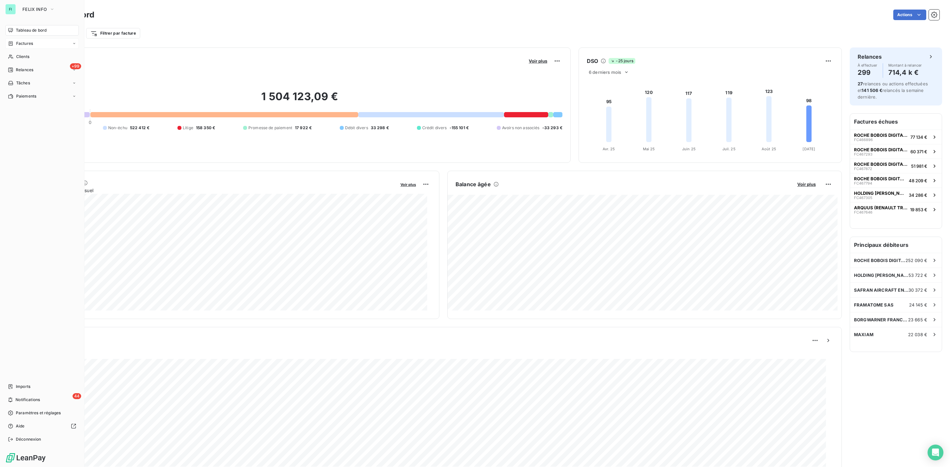
click at [25, 43] on span "Factures" at bounding box center [24, 44] width 17 height 6
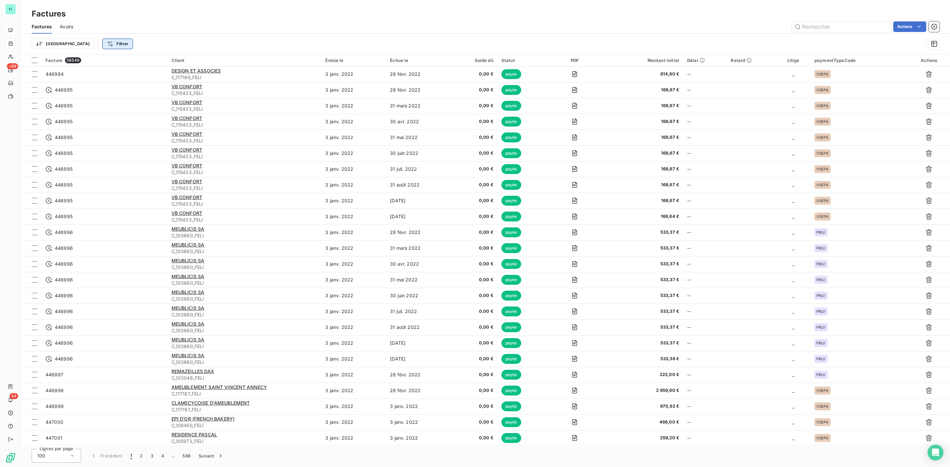
click at [86, 44] on html "FI +99 44 Factures Factures Avoirs Actions Trier Filtrer Facture 58549 Client É…" at bounding box center [475, 233] width 950 height 467
click at [93, 114] on div "Statut" at bounding box center [116, 116] width 91 height 11
click at [243, 58] on icon at bounding box center [245, 61] width 7 height 7
click at [177, 118] on span "litige" at bounding box center [177, 120] width 13 height 6
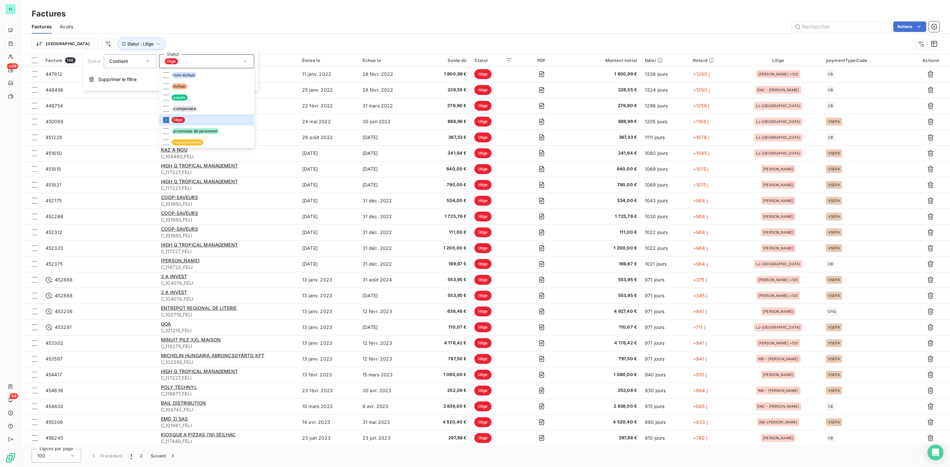
click at [418, 17] on div "Factures" at bounding box center [485, 14] width 929 height 12
click at [932, 28] on icon "button" at bounding box center [934, 26] width 7 height 7
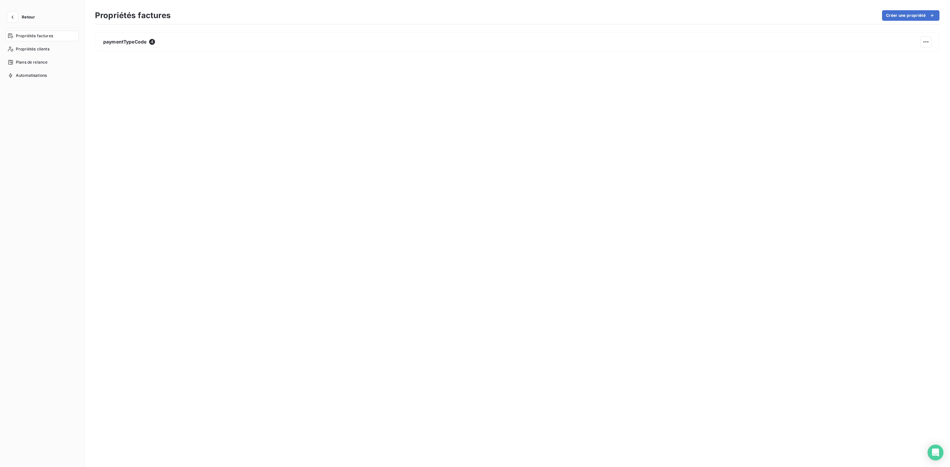
click at [25, 21] on button "Retour" at bounding box center [22, 17] width 35 height 11
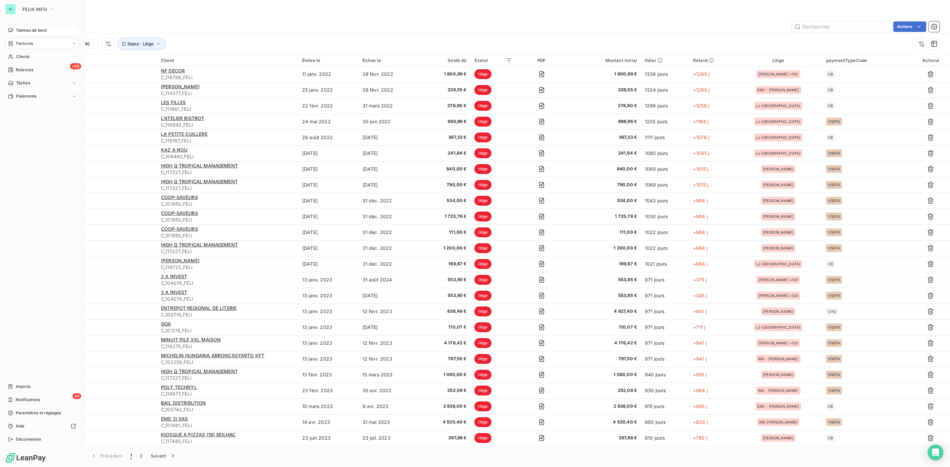
click at [17, 30] on span "Tableau de bord" at bounding box center [31, 30] width 31 height 6
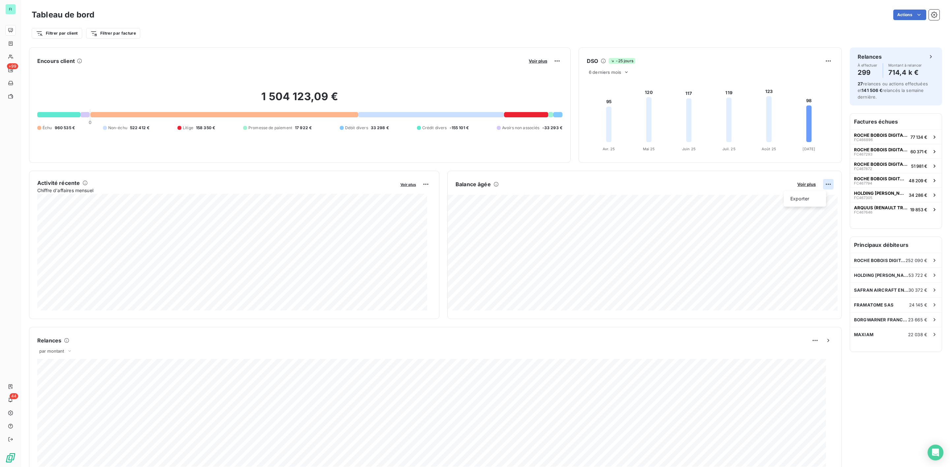
click at [822, 183] on html "FI +99 44 Tableau de bord Actions Filtrer par client Filtrer par facture Encour…" at bounding box center [475, 233] width 950 height 467
click at [799, 200] on div "Exporter" at bounding box center [804, 199] width 37 height 11
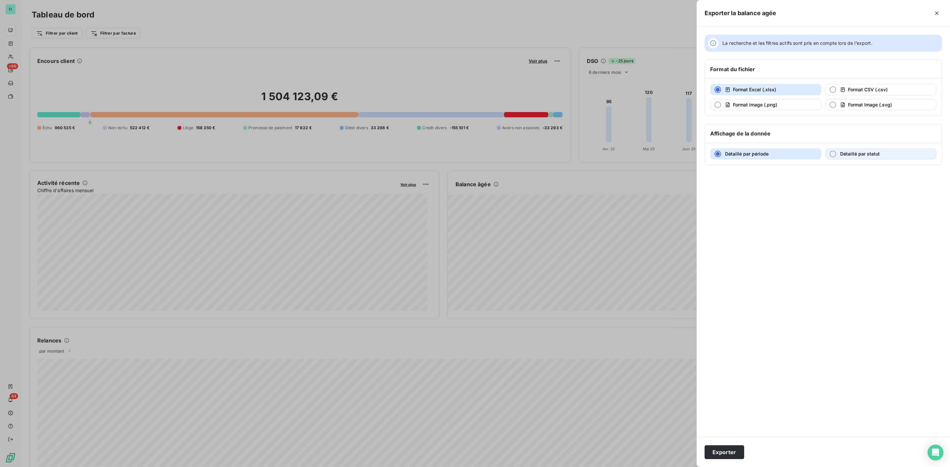
click at [833, 156] on div "button" at bounding box center [832, 154] width 7 height 7
click at [735, 453] on button "Exporter" at bounding box center [724, 453] width 40 height 14
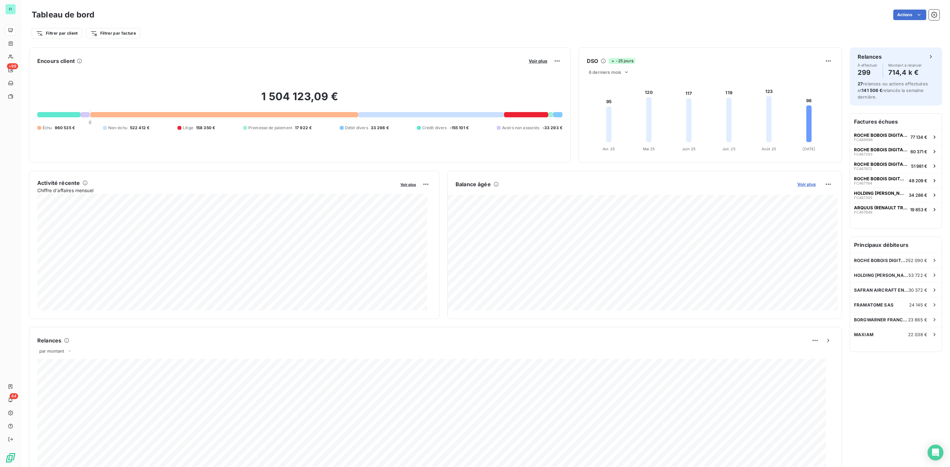
click at [805, 184] on span "Voir plus" at bounding box center [806, 184] width 18 height 5
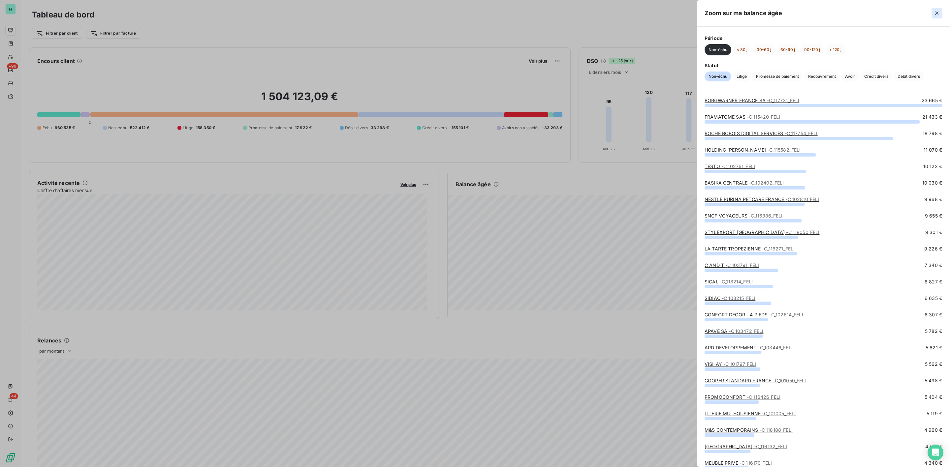
click at [936, 11] on icon "button" at bounding box center [936, 13] width 7 height 7
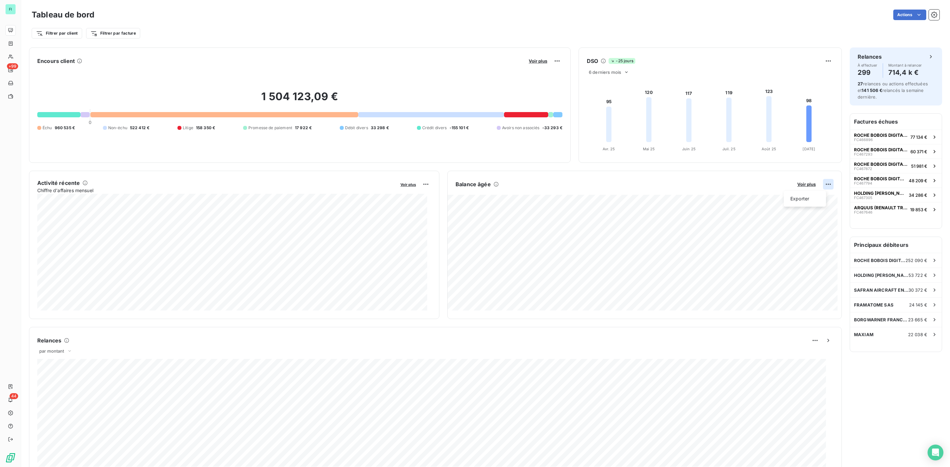
click at [821, 184] on html "FI +99 44 Tableau de bord Actions Filtrer par client Filtrer par facture Encour…" at bounding box center [475, 233] width 950 height 467
click at [275, 37] on html "FI +99 44 Tableau de bord Actions Filtrer par client Filtrer par facture Encour…" at bounding box center [475, 233] width 950 height 467
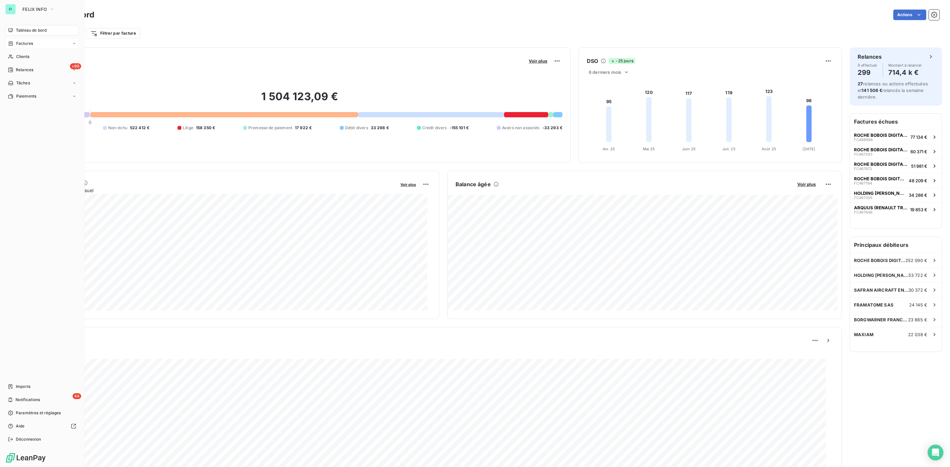
click at [30, 43] on span "Factures" at bounding box center [24, 44] width 17 height 6
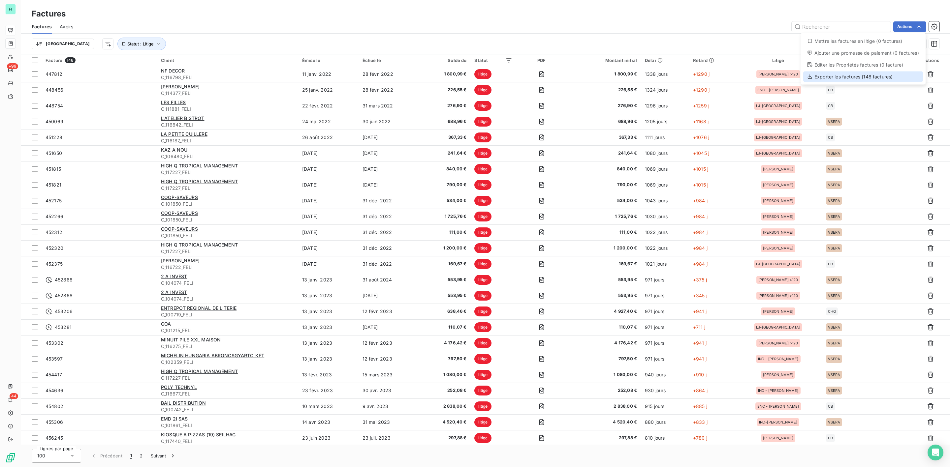
click at [860, 77] on div "Exporter les factures (148 factures)" at bounding box center [863, 77] width 120 height 11
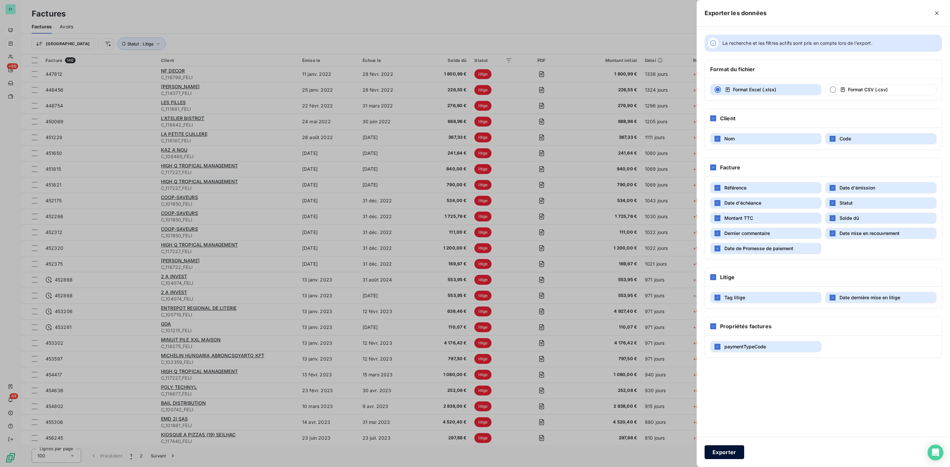
click at [729, 456] on button "Exporter" at bounding box center [724, 453] width 40 height 14
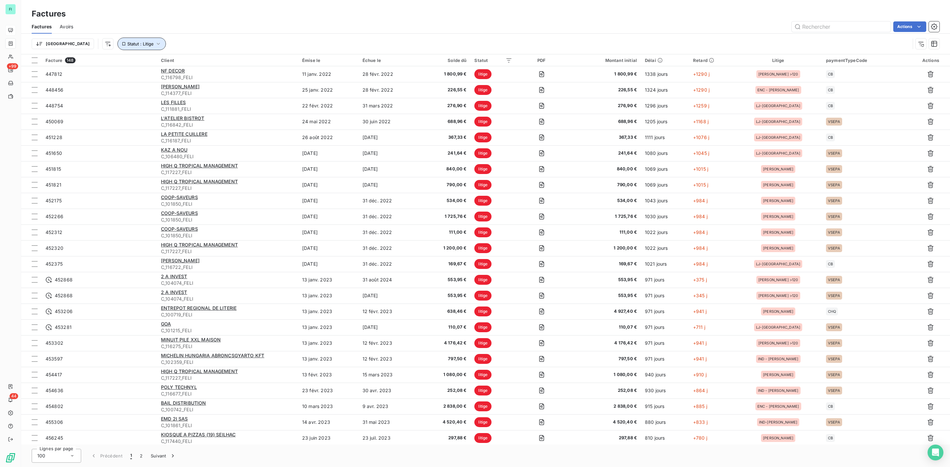
click at [127, 46] on span "Statut : Litige" at bounding box center [140, 43] width 26 height 5
click at [114, 77] on span "Supprimer le filtre" at bounding box center [117, 79] width 38 height 7
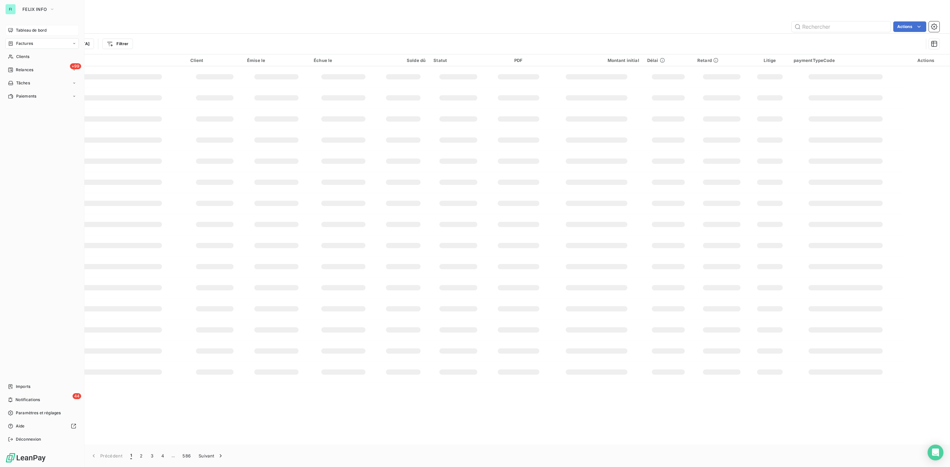
click at [14, 29] on div "Tableau de bord" at bounding box center [42, 30] width 74 height 11
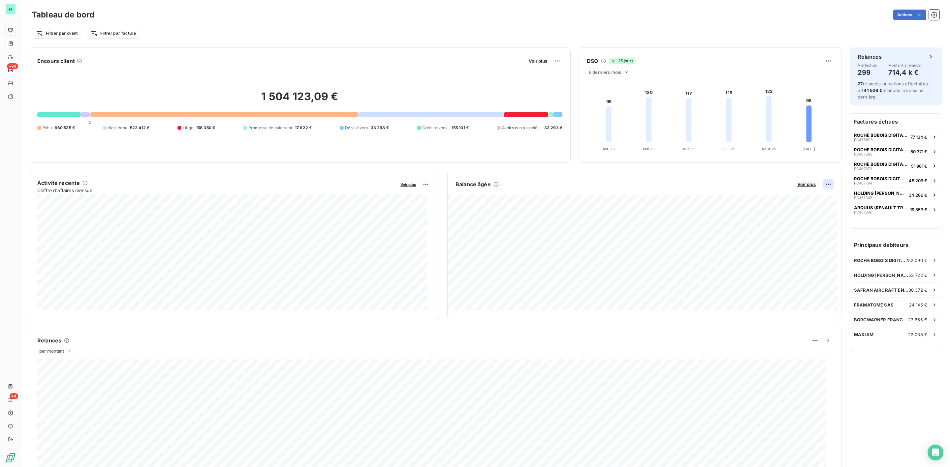
click at [821, 184] on html "FI +99 44 Tableau de bord Actions Filtrer par client Filtrer par facture Encour…" at bounding box center [475, 233] width 950 height 467
click at [161, 29] on html "FI +99 44 Tableau de bord Actions Filtrer par client Filtrer par facture Encour…" at bounding box center [475, 233] width 950 height 467
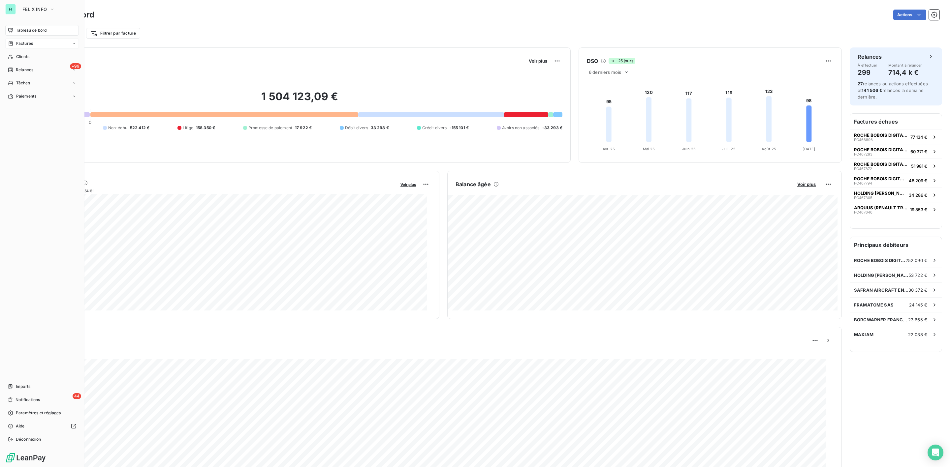
click at [26, 42] on span "Factures" at bounding box center [24, 44] width 17 height 6
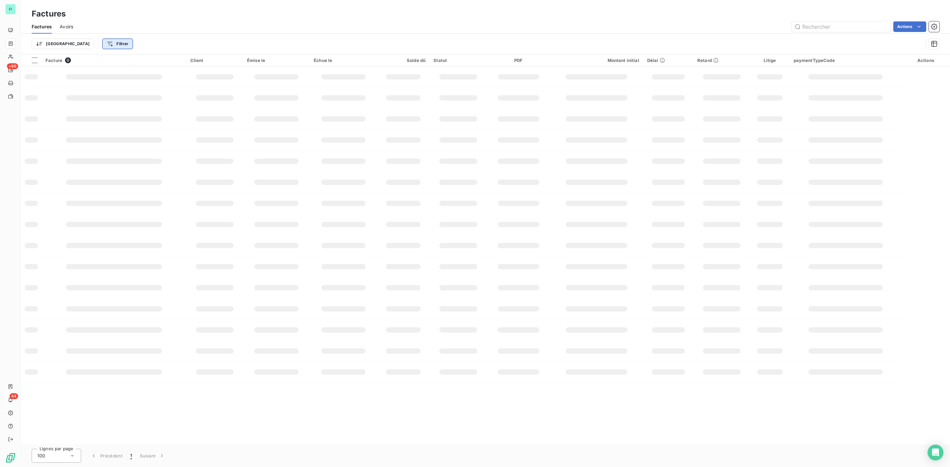
click at [93, 44] on html "FI +99 44 Factures Factures Avoirs Actions Trier Filtrer Facture 0 Client Émise…" at bounding box center [475, 233] width 950 height 467
click at [91, 116] on div "Statut" at bounding box center [116, 116] width 91 height 11
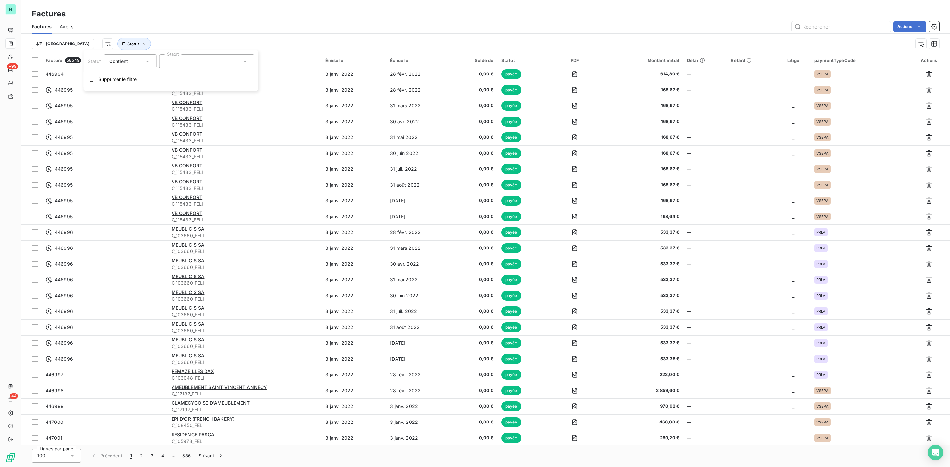
click at [248, 63] on icon at bounding box center [245, 61] width 7 height 7
click at [176, 119] on span "litige" at bounding box center [177, 120] width 13 height 6
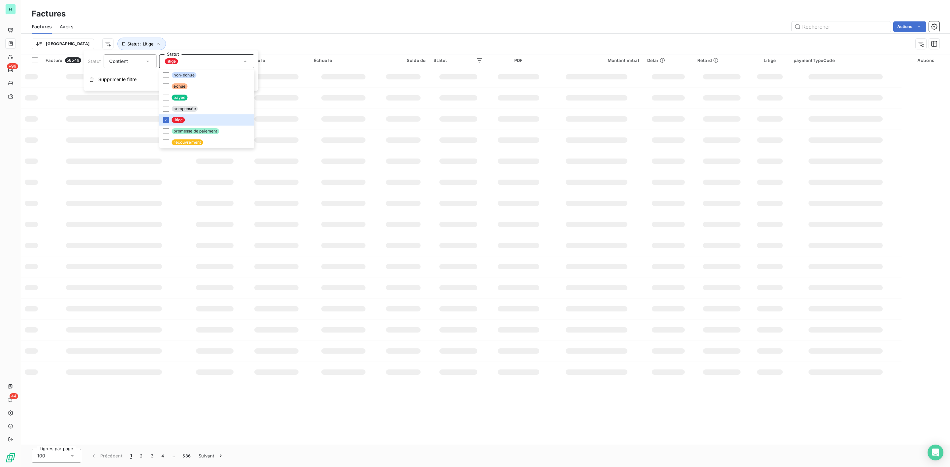
click at [395, 24] on div "Actions" at bounding box center [510, 26] width 858 height 11
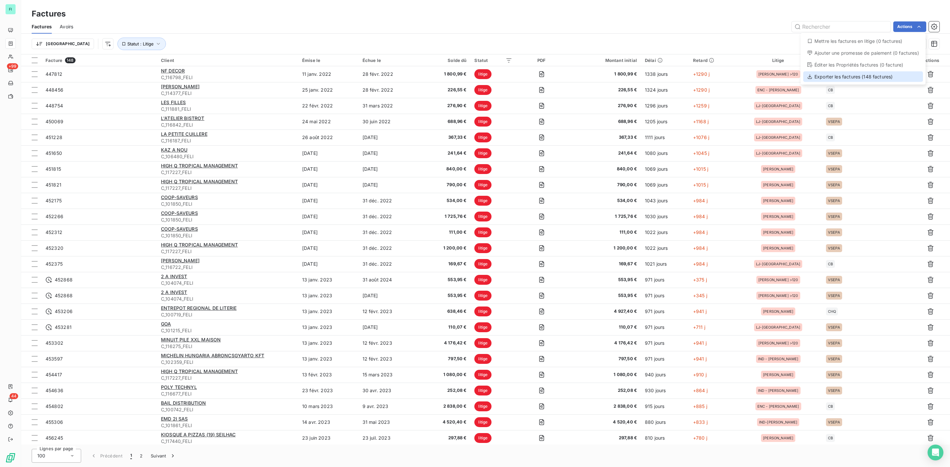
click at [845, 77] on div "Exporter les factures (148 factures)" at bounding box center [863, 77] width 120 height 11
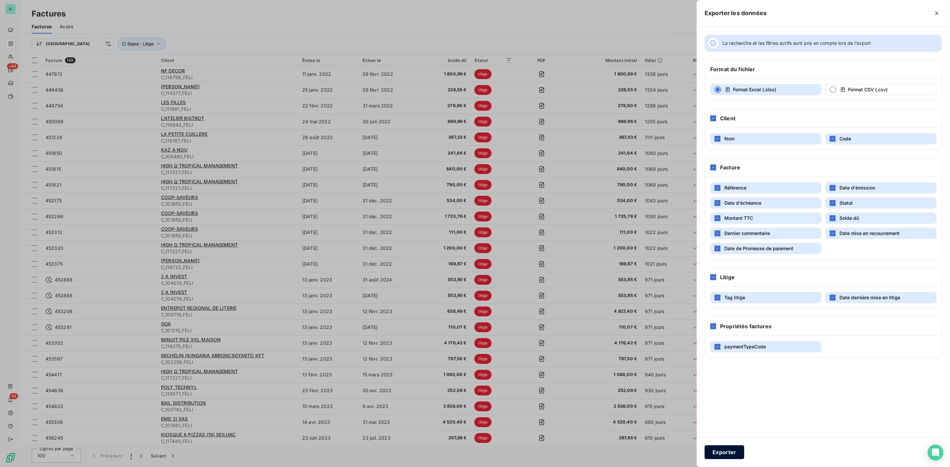
click at [722, 449] on button "Exporter" at bounding box center [724, 453] width 40 height 14
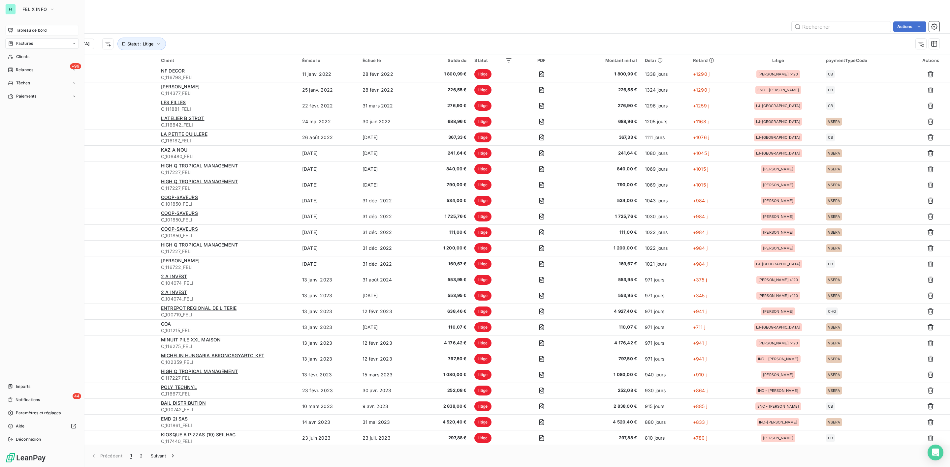
click at [22, 30] on span "Tableau de bord" at bounding box center [31, 30] width 31 height 6
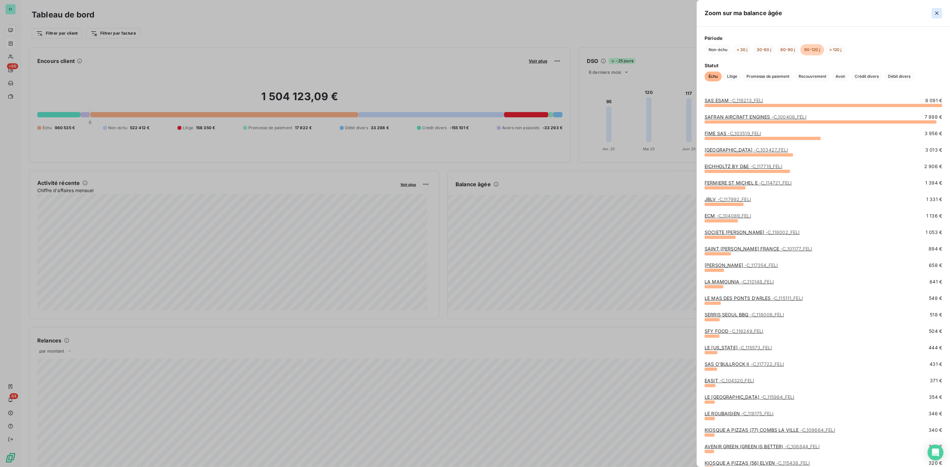
click at [936, 12] on icon "button" at bounding box center [936, 13] width 7 height 7
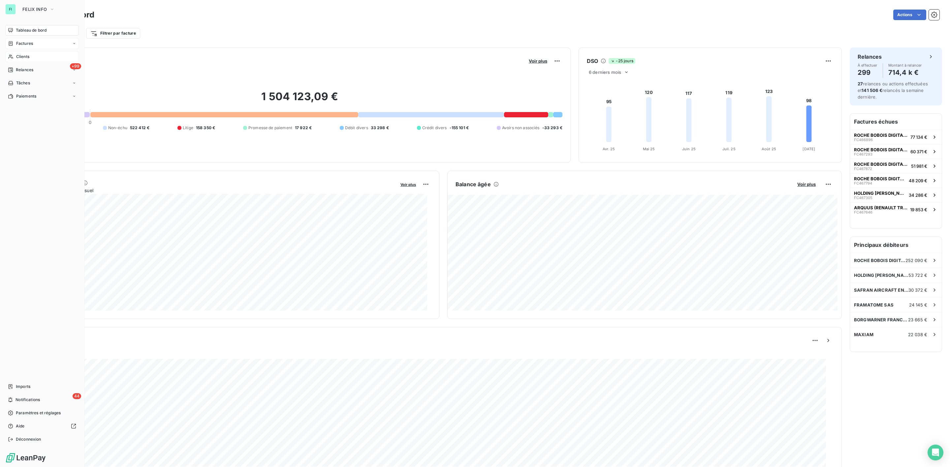
click at [20, 57] on span "Clients" at bounding box center [22, 57] width 13 height 6
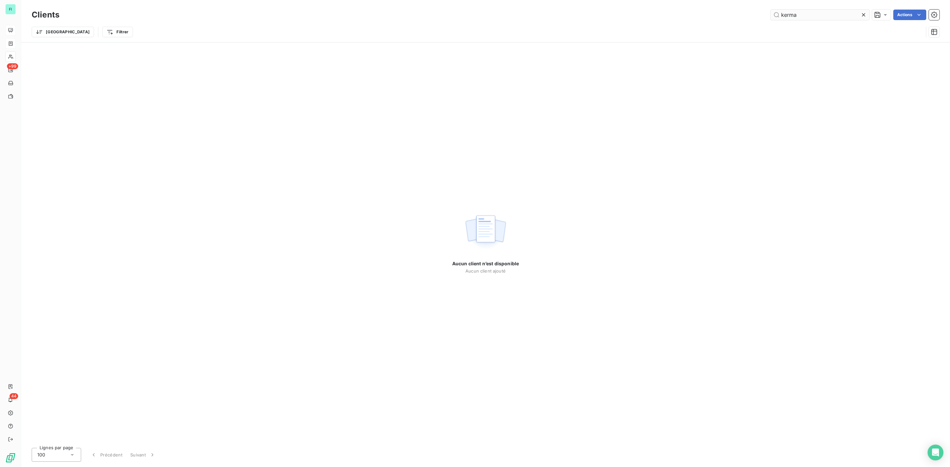
click at [812, 16] on input "kerma" at bounding box center [819, 15] width 99 height 11
drag, startPoint x: 801, startPoint y: 15, endPoint x: 739, endPoint y: 18, distance: 62.4
click at [739, 18] on div "kerma Actions" at bounding box center [503, 15] width 872 height 11
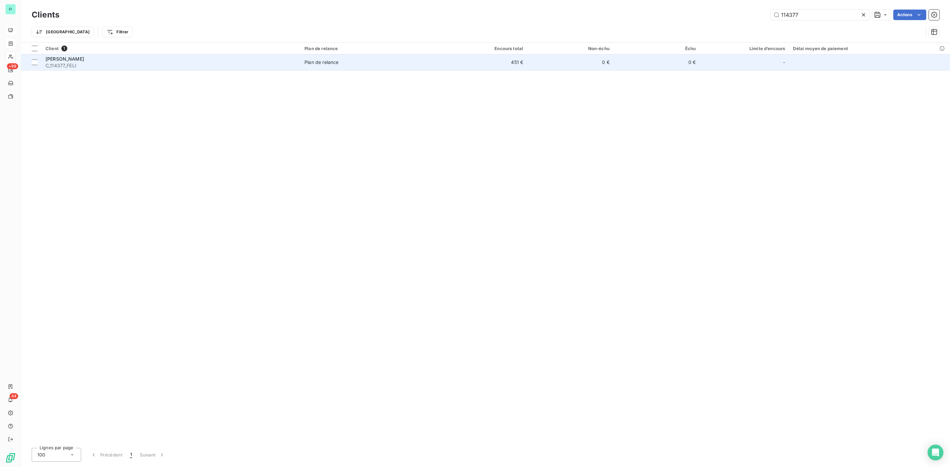
type input "114377"
click at [82, 64] on span "C_114377_FELI" at bounding box center [171, 65] width 251 height 7
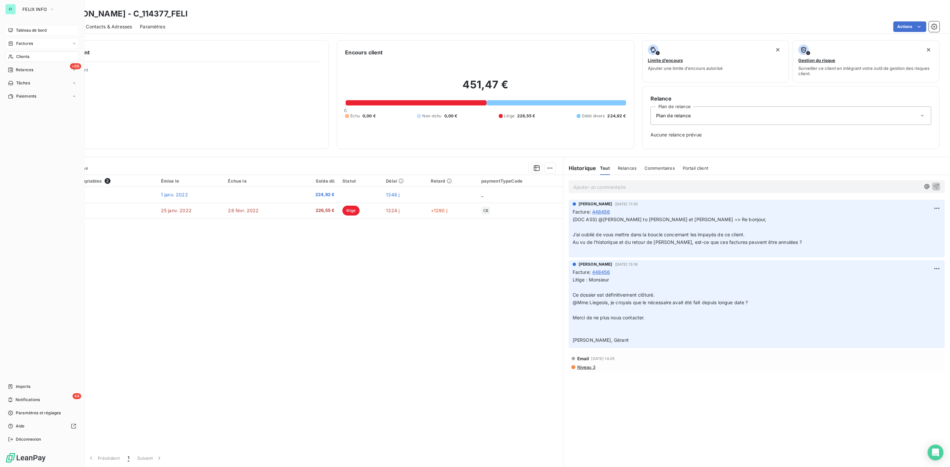
drag, startPoint x: 26, startPoint y: 28, endPoint x: 30, endPoint y: 27, distance: 4.1
click at [26, 28] on span "Tableau de bord" at bounding box center [31, 30] width 31 height 6
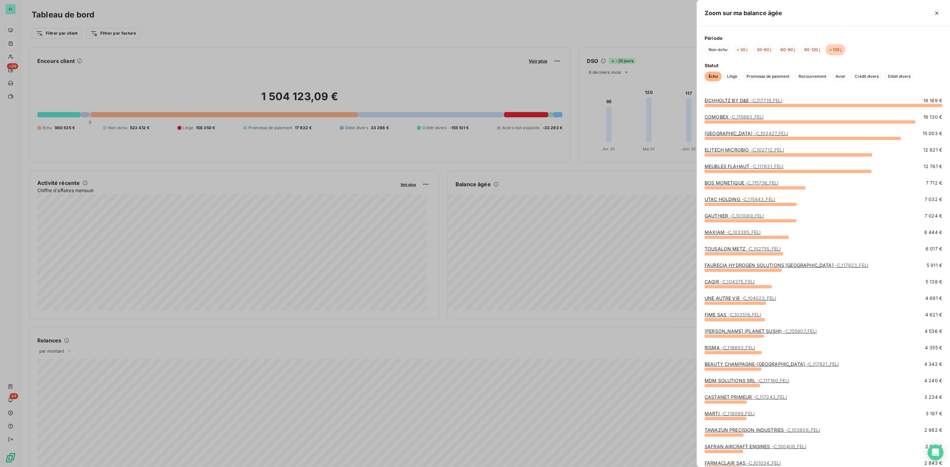
click at [524, 202] on div at bounding box center [475, 233] width 950 height 467
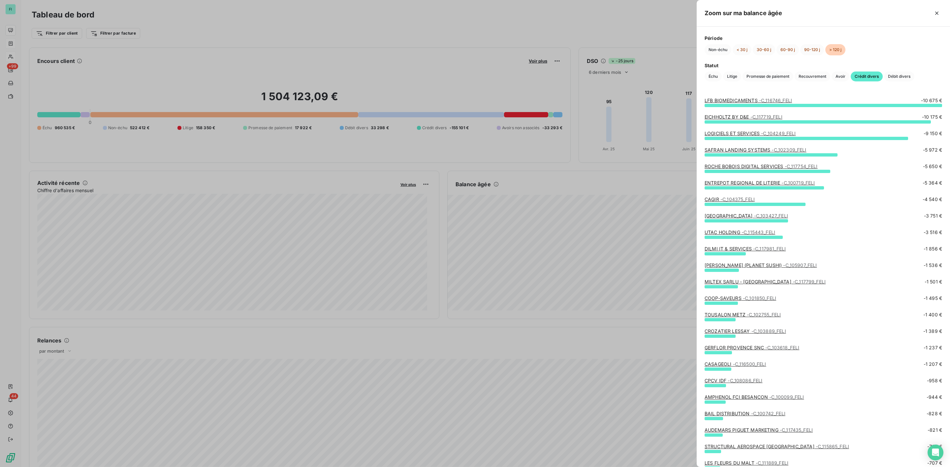
click at [738, 99] on link "LFB BIOMEDICAMENTS - C_116746_FELI" at bounding box center [747, 101] width 87 height 6
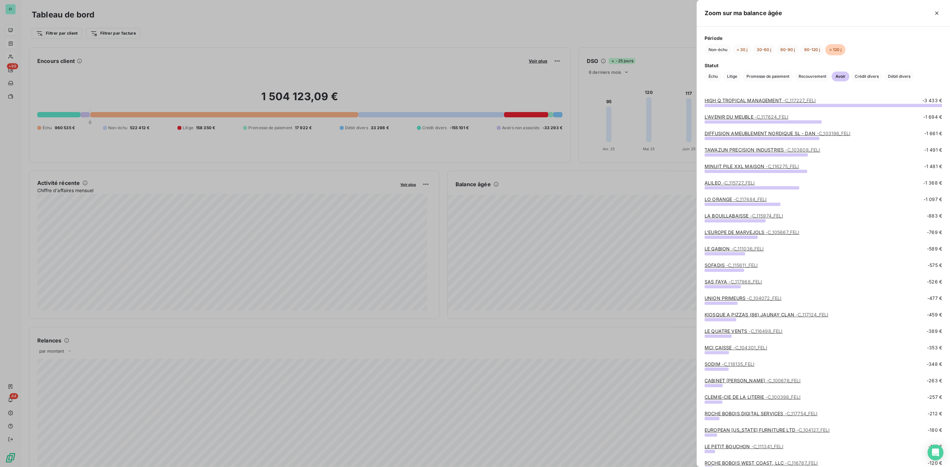
click at [733, 101] on link "HIGH Q TROPICAL MANAGEMENT - C_117227_FELI" at bounding box center [759, 101] width 111 height 6
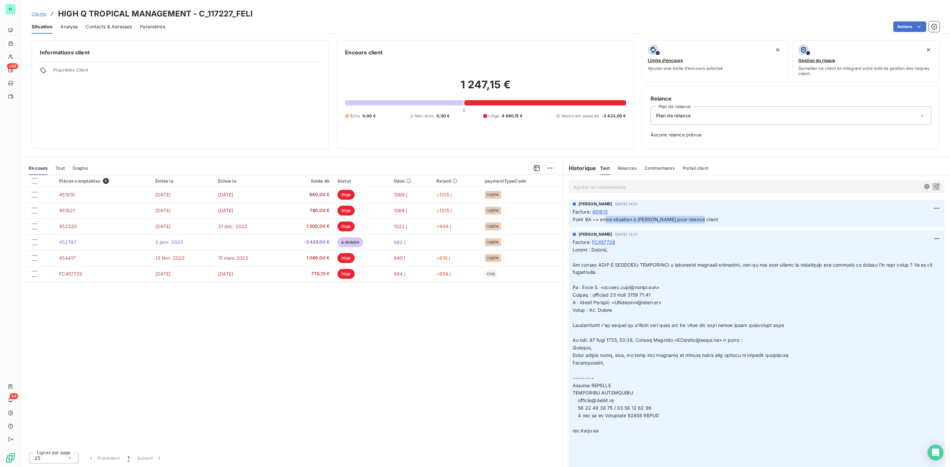
drag, startPoint x: 606, startPoint y: 219, endPoint x: 712, endPoint y: 219, distance: 105.9
click at [712, 219] on p "Point BA => envoi situation à Nellie pour relance client" at bounding box center [757, 220] width 368 height 8
click at [107, 27] on span "Contacts & Adresses" at bounding box center [109, 26] width 46 height 7
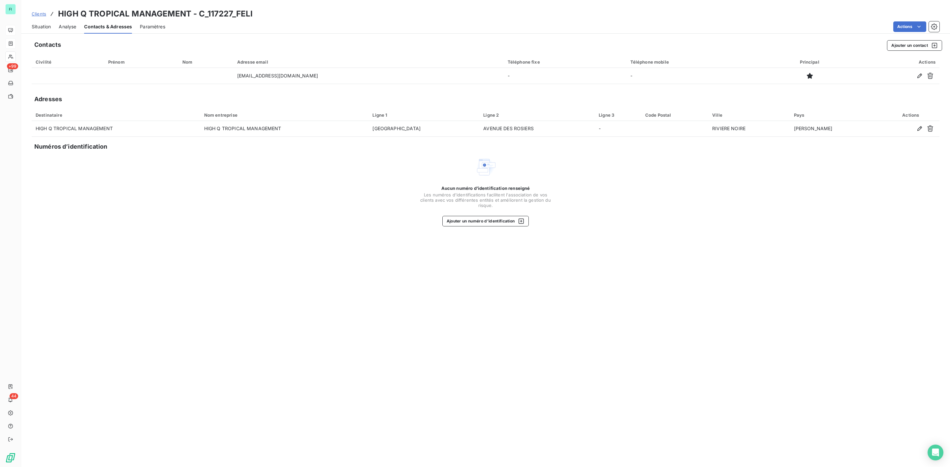
click at [40, 26] on span "Situation" at bounding box center [41, 26] width 19 height 7
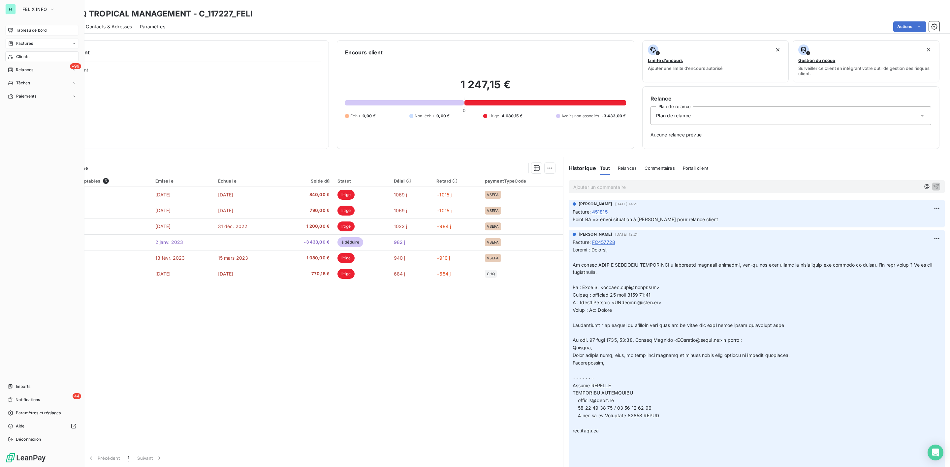
click at [24, 29] on span "Tableau de bord" at bounding box center [31, 30] width 31 height 6
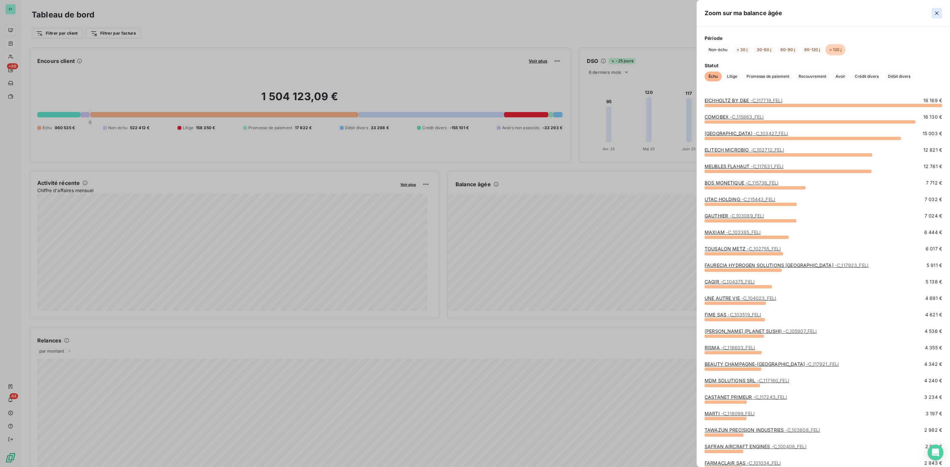
click at [938, 15] on icon "button" at bounding box center [936, 13] width 7 height 7
click at [709, 100] on link "EICHHOLTZ BY D&E - C_117719_FELI" at bounding box center [743, 101] width 78 height 6
click at [733, 181] on link "BOS MONETIQUE - C_115736_FELI" at bounding box center [741, 183] width 74 height 6
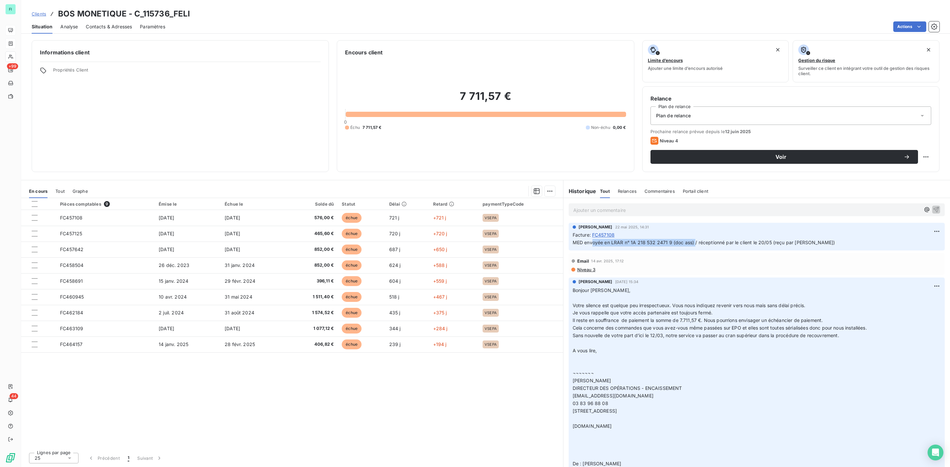
drag, startPoint x: 592, startPoint y: 244, endPoint x: 694, endPoint y: 246, distance: 101.9
click at [694, 245] on span "MED envoyée en LRAR n° 1A 218 532 2471 9 (doc ass) / réceptionné par le client …" at bounding box center [704, 243] width 263 height 6
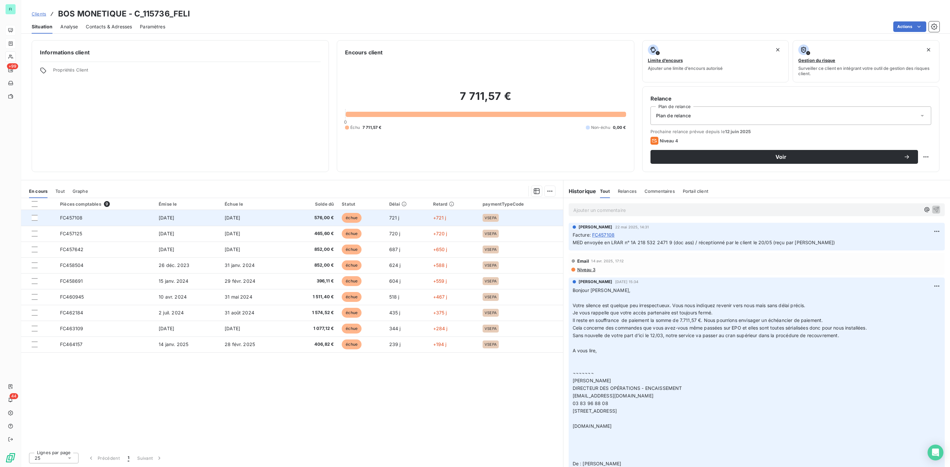
click at [144, 221] on td "FC457108" at bounding box center [105, 218] width 99 height 16
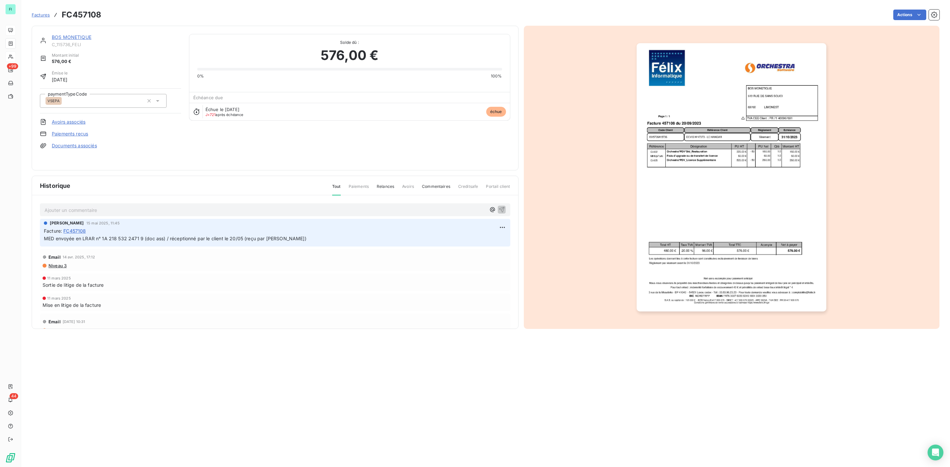
click at [72, 146] on link "Documents associés" at bounding box center [74, 145] width 45 height 7
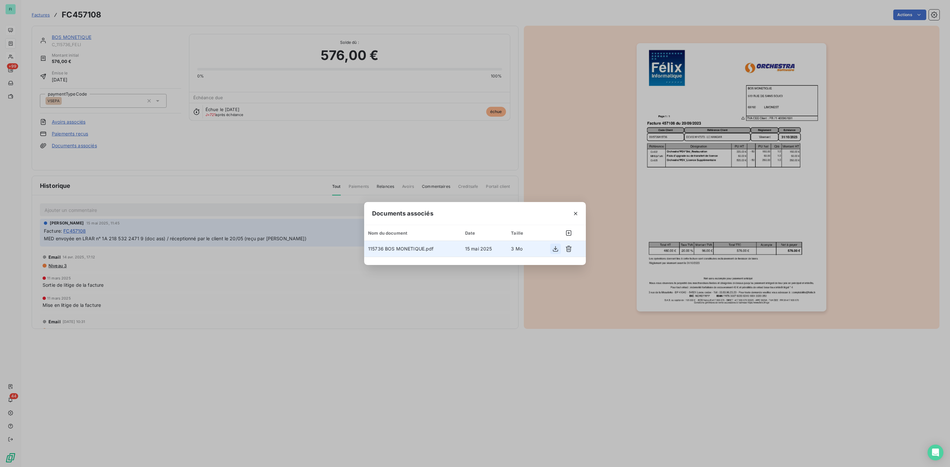
click at [553, 251] on icon "button" at bounding box center [555, 249] width 7 height 7
click at [578, 212] on icon "button" at bounding box center [575, 213] width 7 height 7
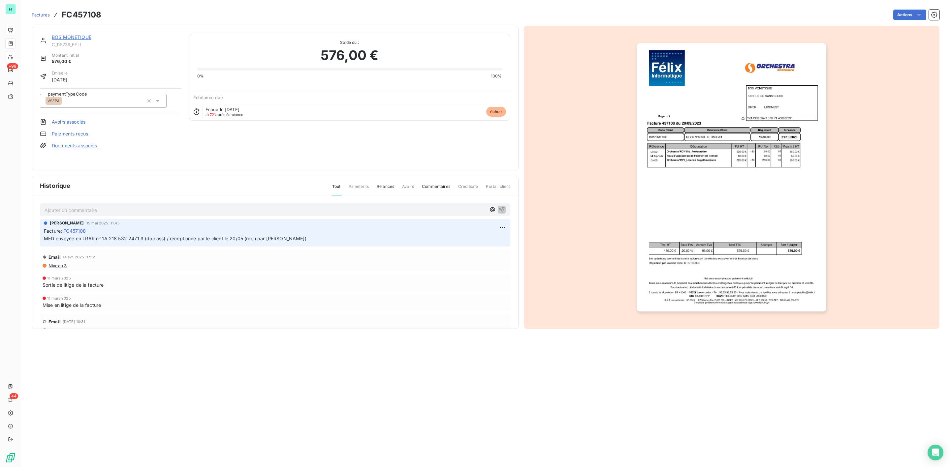
click at [70, 38] on link "BOS MONETIQUE" at bounding box center [72, 37] width 40 height 6
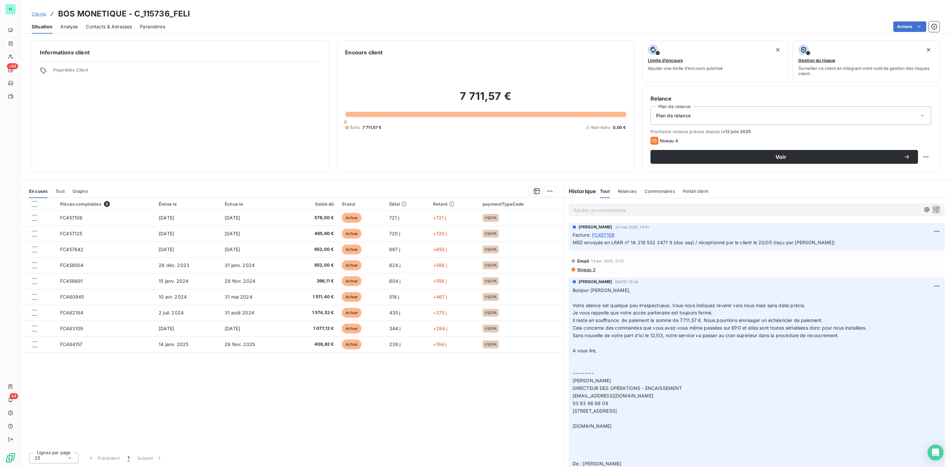
click at [374, 9] on div "Clients BOS MONETIQUE - C_115736_FELI" at bounding box center [485, 14] width 929 height 12
drag, startPoint x: 607, startPoint y: 308, endPoint x: 730, endPoint y: 309, distance: 123.7
click at [730, 308] on span "Votre silence est quelque peu irrespectueux. Vous nous indiquez revenir vers no…" at bounding box center [689, 306] width 233 height 6
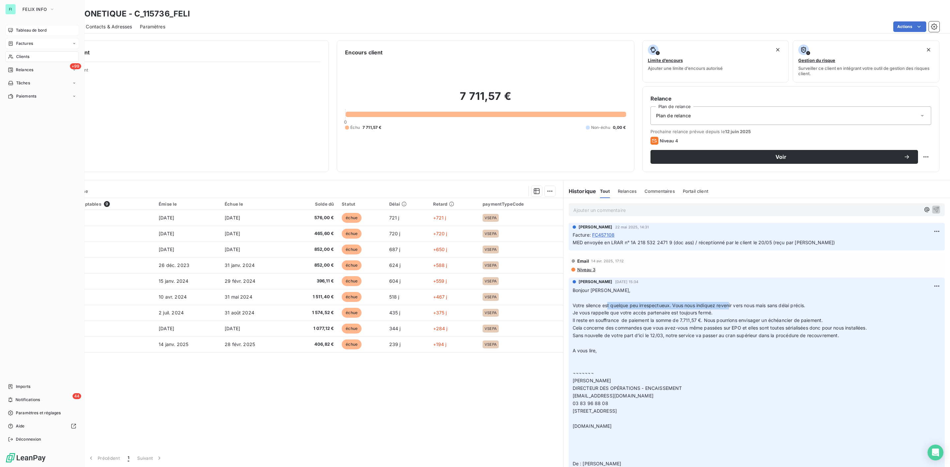
click at [32, 27] on span "Tableau de bord" at bounding box center [31, 30] width 31 height 6
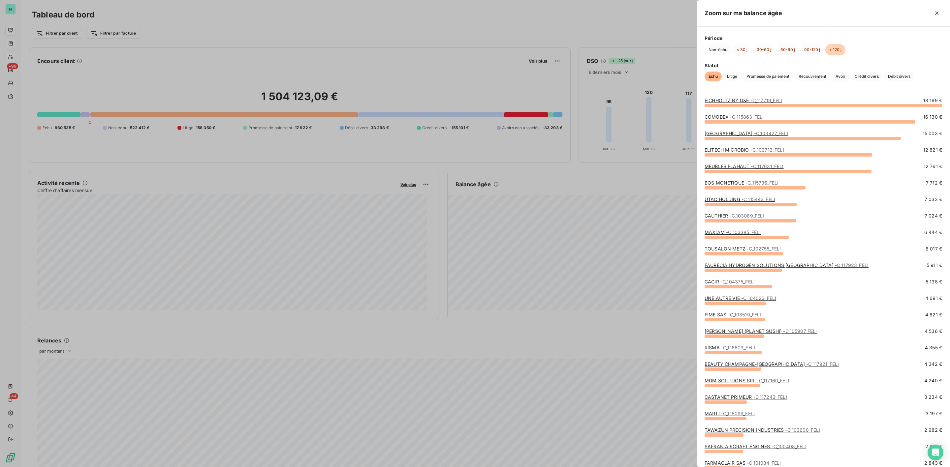
click at [735, 198] on link "UTAC HOLDING - C_115443_FELI" at bounding box center [739, 200] width 71 height 6
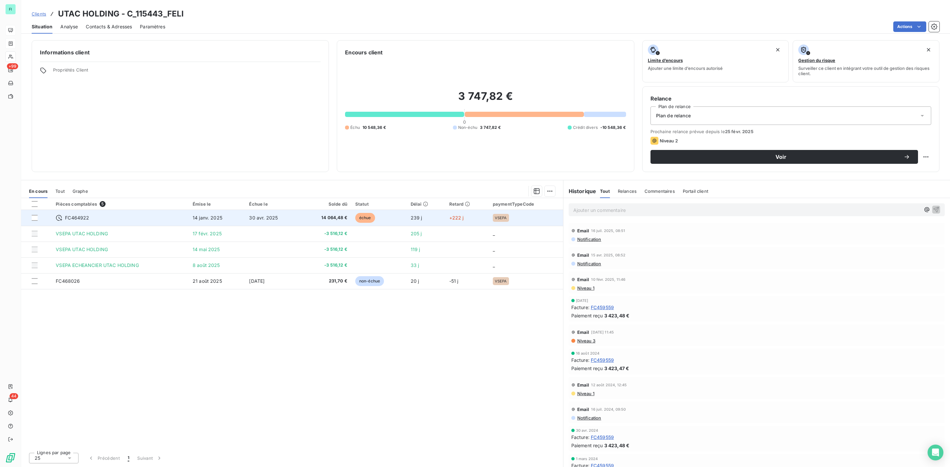
click at [227, 221] on td "14 janv. 2025" at bounding box center [217, 218] width 57 height 16
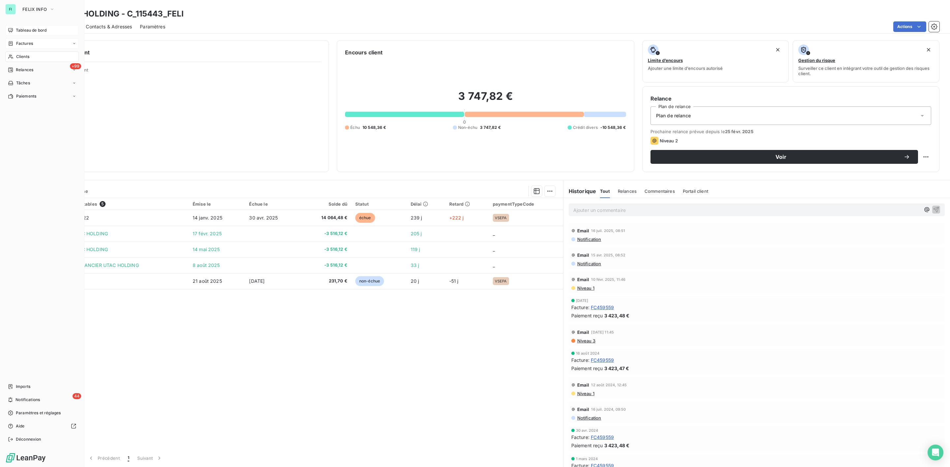
click at [19, 28] on span "Tableau de bord" at bounding box center [31, 30] width 31 height 6
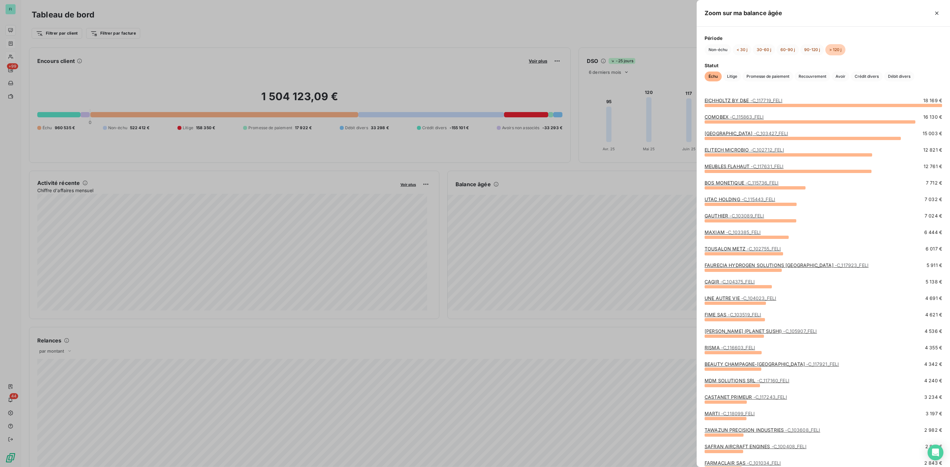
click at [726, 281] on span "- C_104375_FELI" at bounding box center [737, 282] width 34 height 6
click at [713, 282] on link "CAGIR - C_104375_FELI" at bounding box center [729, 282] width 50 height 6
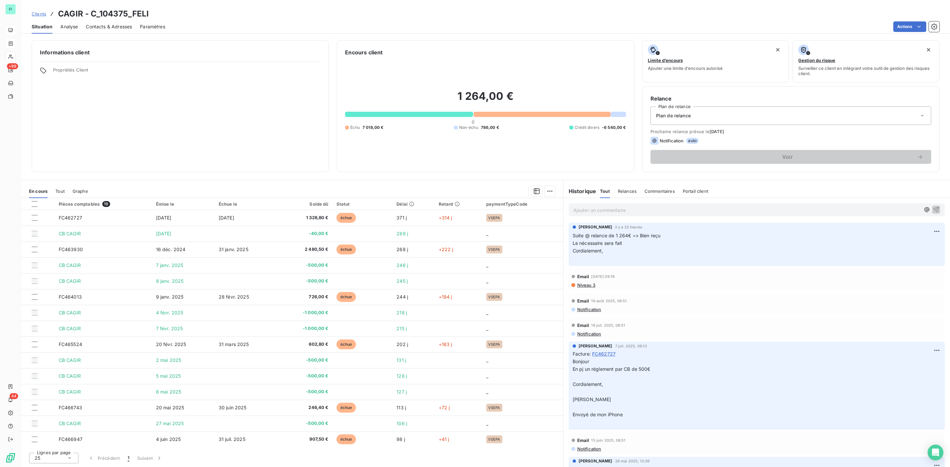
click at [588, 287] on span "Niveau 3" at bounding box center [585, 285] width 19 height 5
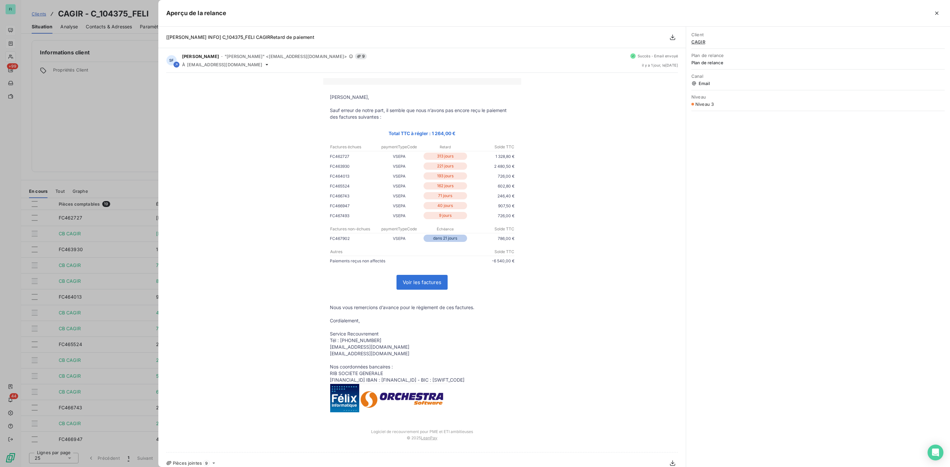
drag, startPoint x: 384, startPoint y: 134, endPoint x: 463, endPoint y: 135, distance: 78.8
click at [463, 135] on p "Total TTC à régler : 1 264,00 €" at bounding box center [422, 134] width 185 height 8
click at [938, 10] on icon "button" at bounding box center [936, 13] width 7 height 7
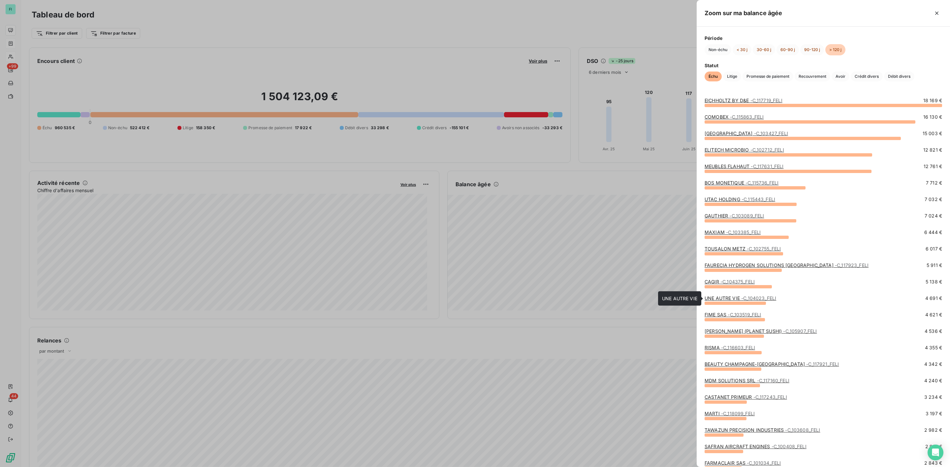
click at [721, 299] on link "UNE AUTRE VIE - C_104023_FELI" at bounding box center [740, 298] width 72 height 6
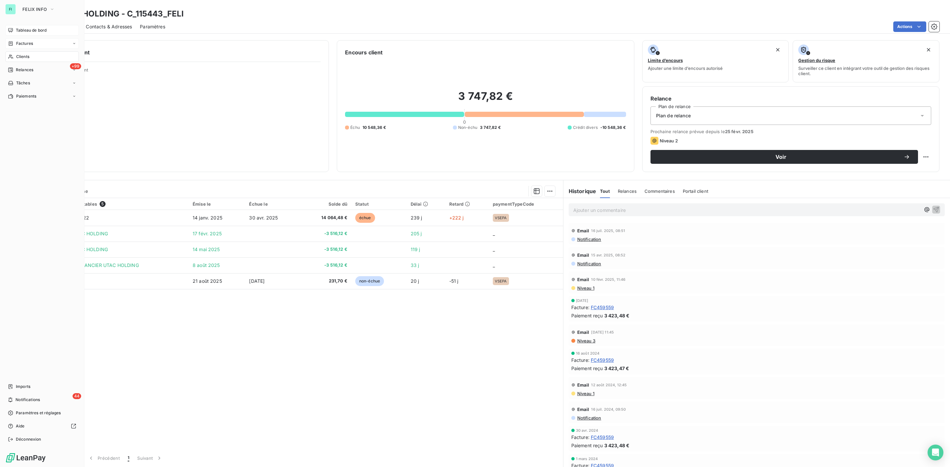
click at [24, 30] on span "Tableau de bord" at bounding box center [31, 30] width 31 height 6
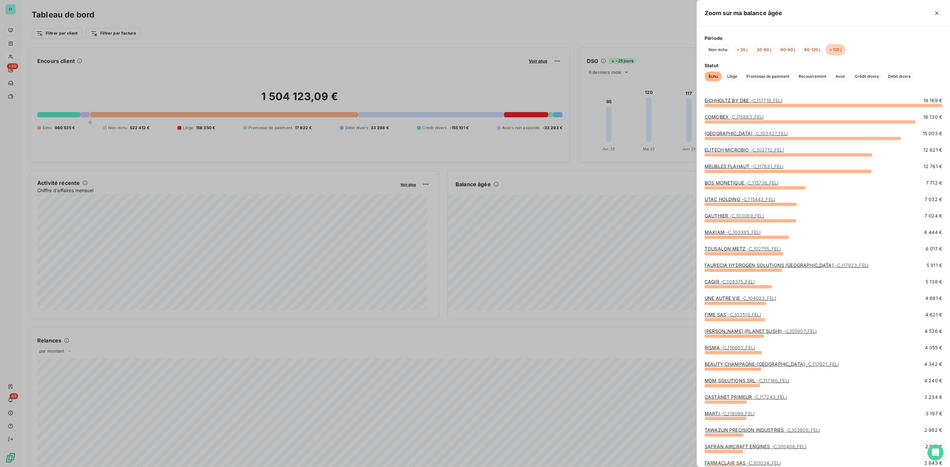
click at [723, 332] on link "SUSHI MERCIERE (PLANET SUSHI) - C_105907_FELI" at bounding box center [760, 331] width 112 height 6
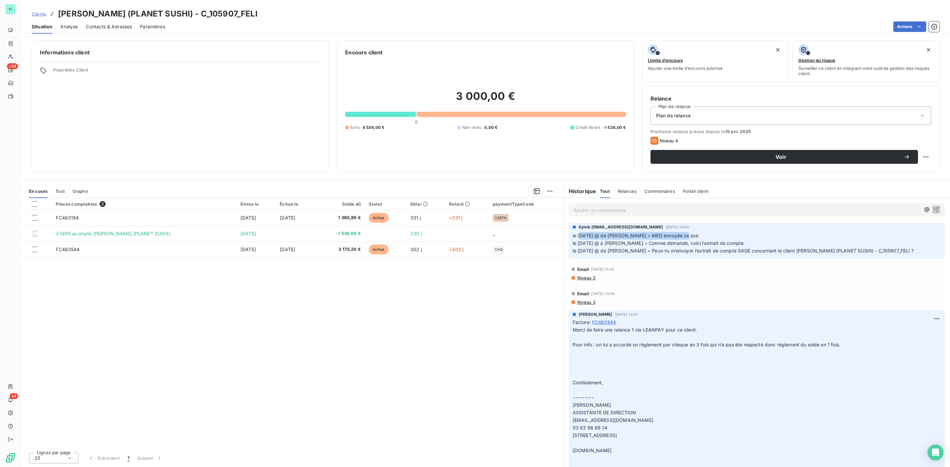
drag, startPoint x: 581, startPoint y: 238, endPoint x: 681, endPoint y: 240, distance: 100.0
click at [681, 240] on p "le [DATE] @ de [PERSON_NAME] = MED envoyée ce jour le [DATE] @ à [PERSON_NAME] …" at bounding box center [757, 243] width 368 height 23
drag, startPoint x: 454, startPoint y: 96, endPoint x: 532, endPoint y: 97, distance: 77.5
click at [532, 97] on h2 "3 000,00 €" at bounding box center [485, 100] width 281 height 20
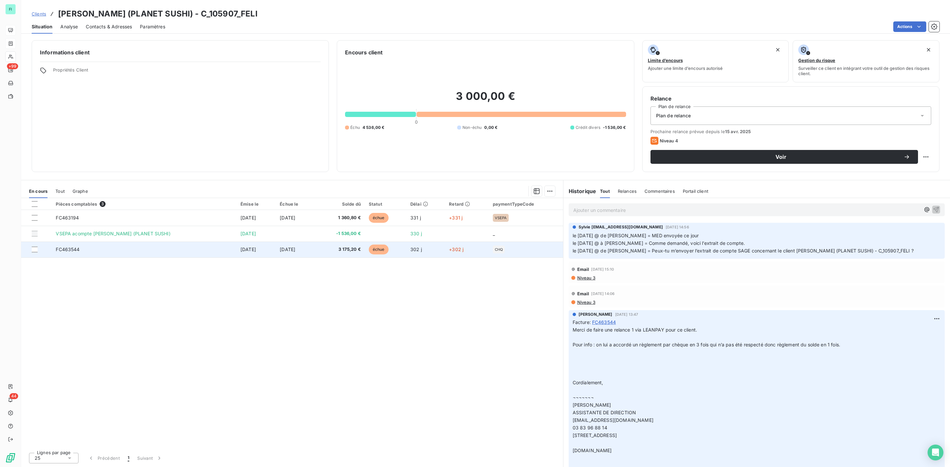
click at [224, 250] on td "FC463544" at bounding box center [144, 250] width 185 height 16
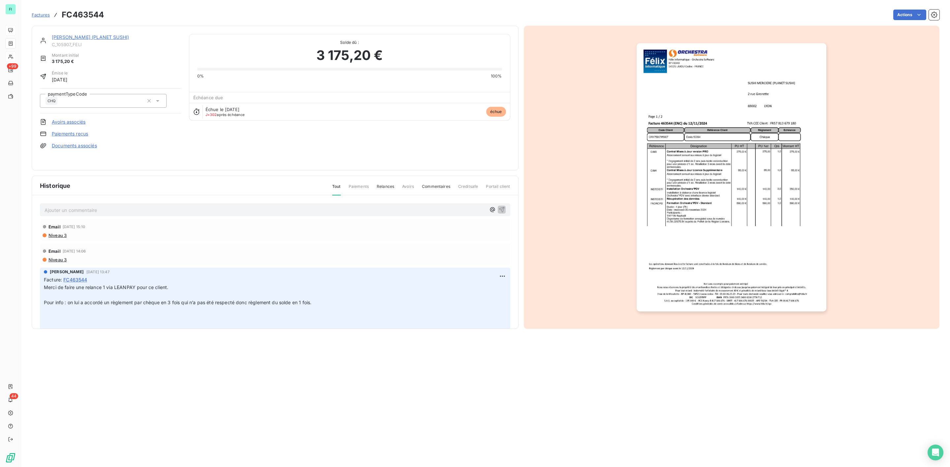
click at [698, 169] on img "button" at bounding box center [731, 177] width 190 height 268
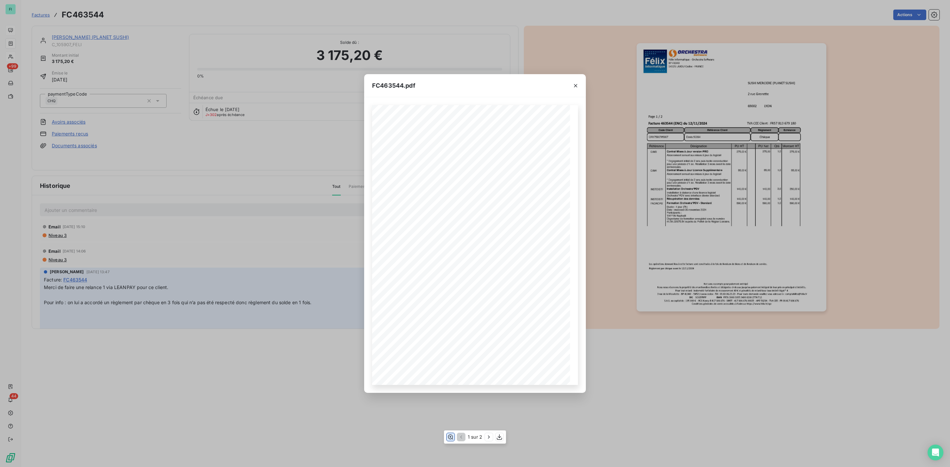
click at [447, 439] on icon "button" at bounding box center [450, 437] width 7 height 7
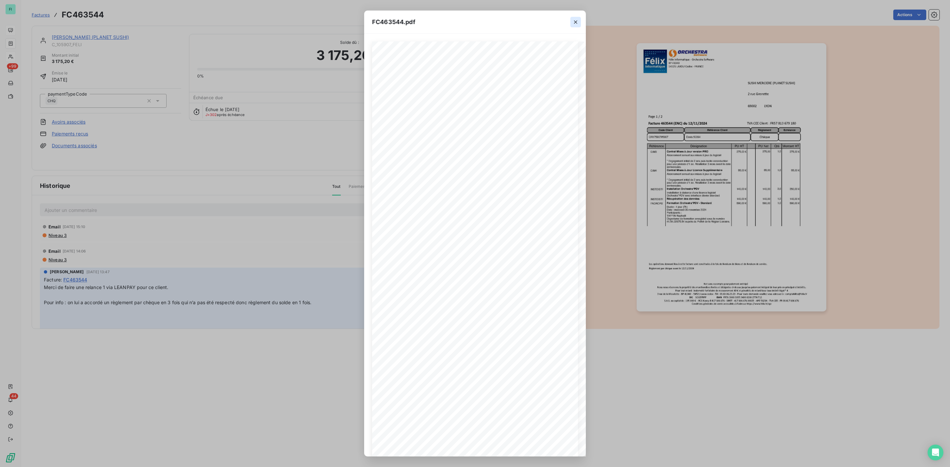
click at [575, 25] on icon "button" at bounding box center [575, 22] width 7 height 7
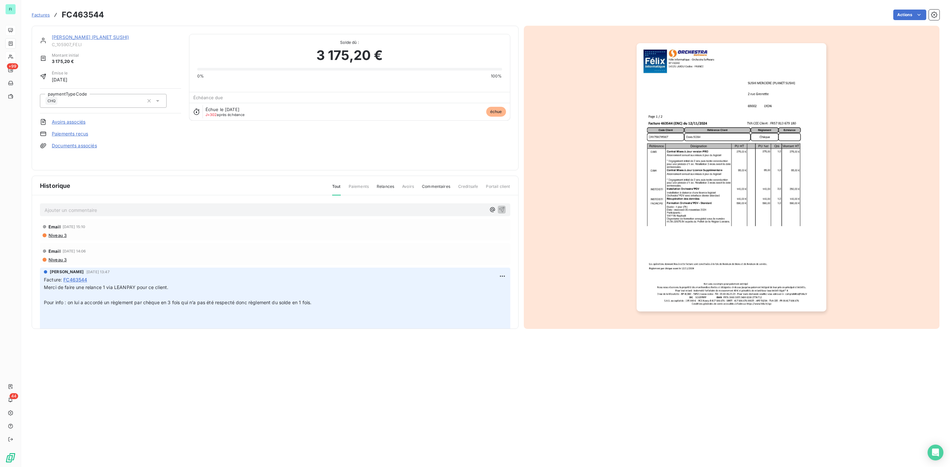
click at [81, 36] on link "[PERSON_NAME] (PLANET SUSHI)" at bounding box center [90, 37] width 77 height 6
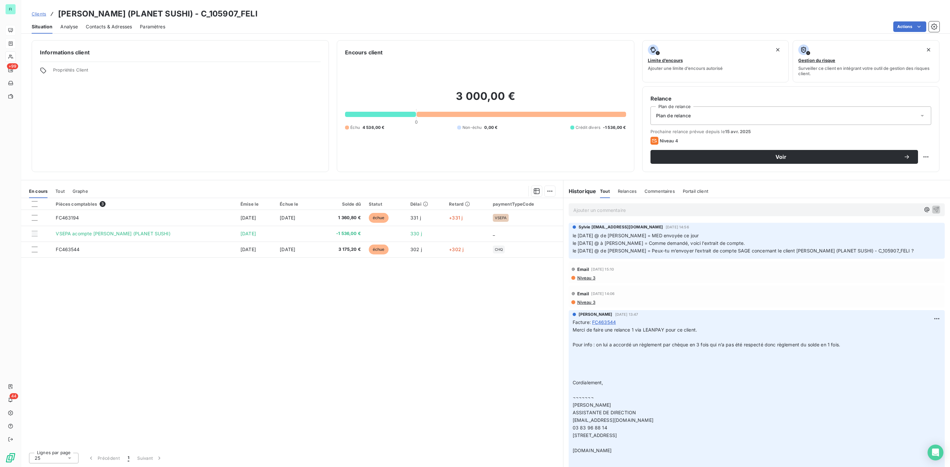
click at [110, 27] on span "Contacts & Adresses" at bounding box center [109, 26] width 46 height 7
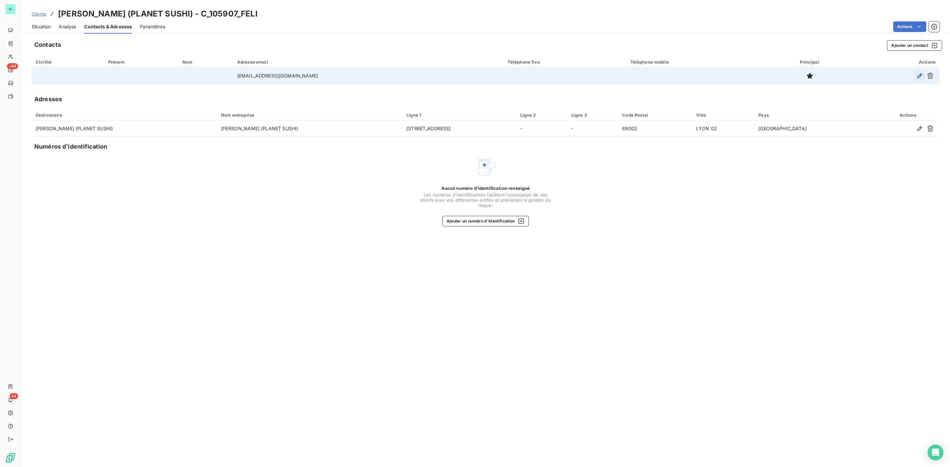
click at [918, 73] on icon "button" at bounding box center [919, 76] width 7 height 7
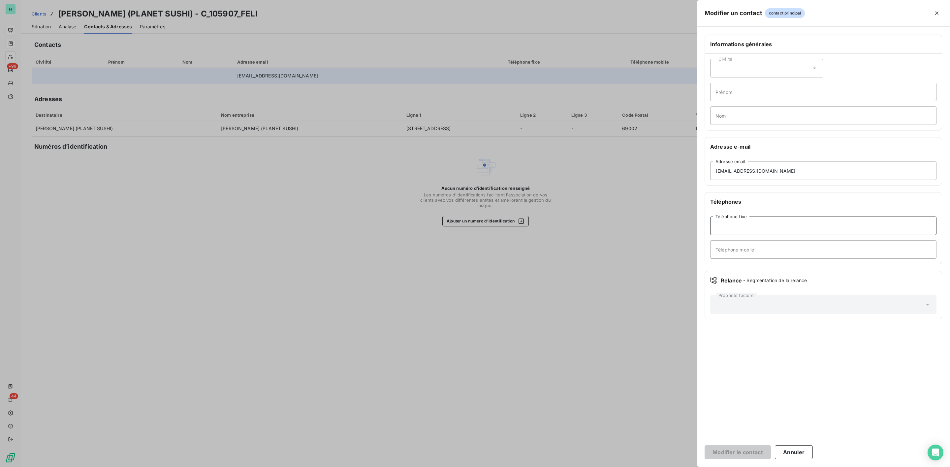
click at [742, 230] on input "Téléphone fixe" at bounding box center [823, 226] width 226 height 18
type input "06 81 44 00 42"
click at [739, 452] on button "Modifier le contact" at bounding box center [737, 453] width 66 height 14
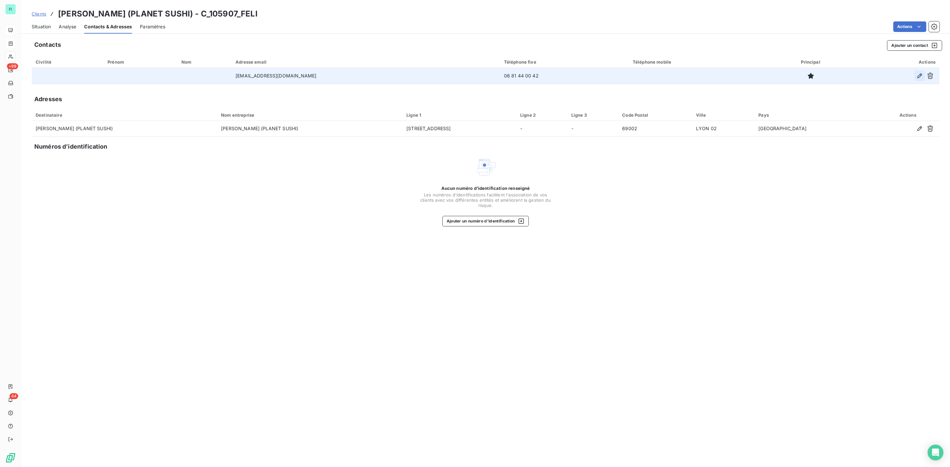
click at [921, 76] on icon "button" at bounding box center [919, 76] width 7 height 7
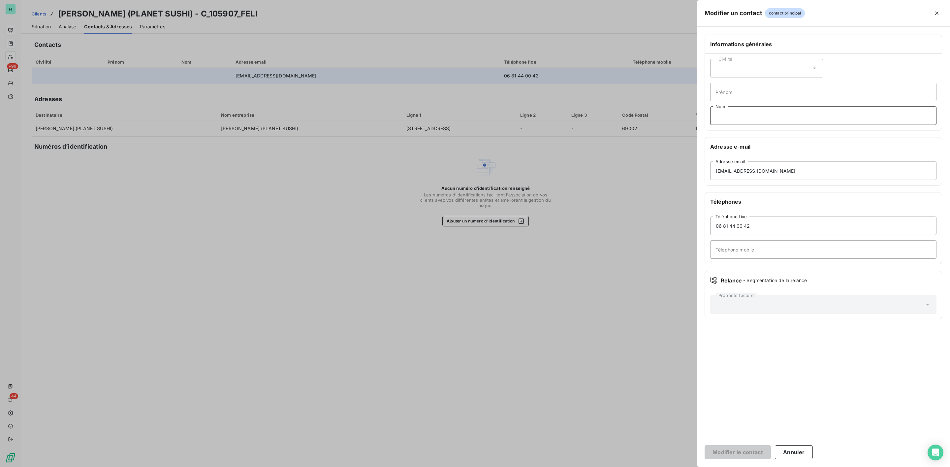
click at [730, 112] on input "Nom" at bounding box center [823, 116] width 226 height 18
type input "TAFFIN"
click at [813, 66] on icon at bounding box center [814, 68] width 7 height 7
click at [736, 96] on span "Monsieur" at bounding box center [733, 97] width 20 height 6
click at [735, 95] on input "Prénom" at bounding box center [823, 92] width 226 height 18
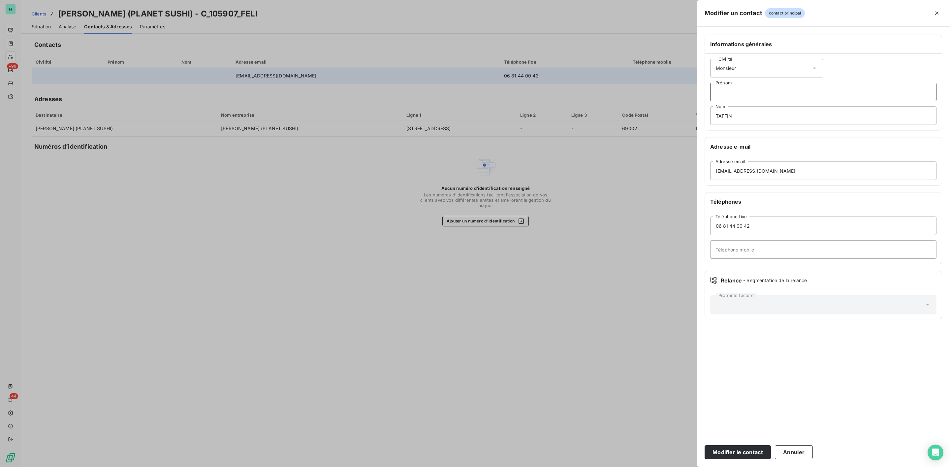
type input "T"
type input "Raphael"
click at [735, 452] on button "Modifier le contact" at bounding box center [737, 453] width 66 height 14
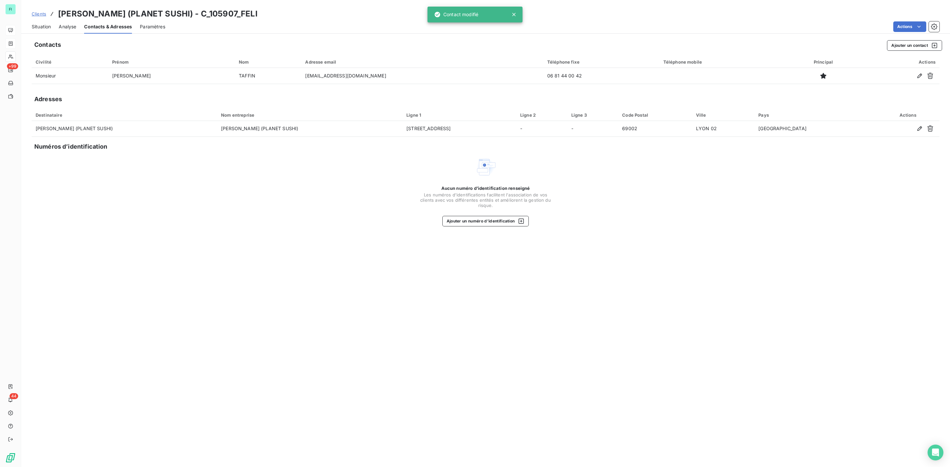
click at [34, 22] on div "Situation" at bounding box center [41, 27] width 19 height 14
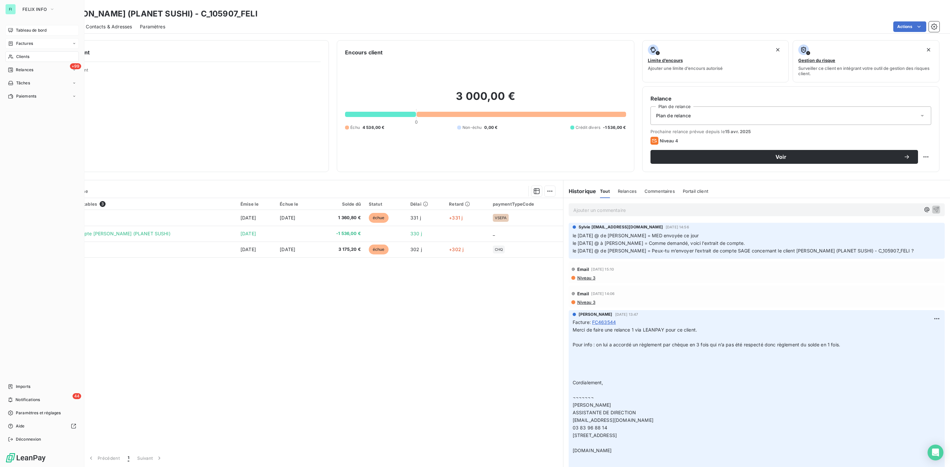
click at [20, 29] on span "Tableau de bord" at bounding box center [31, 30] width 31 height 6
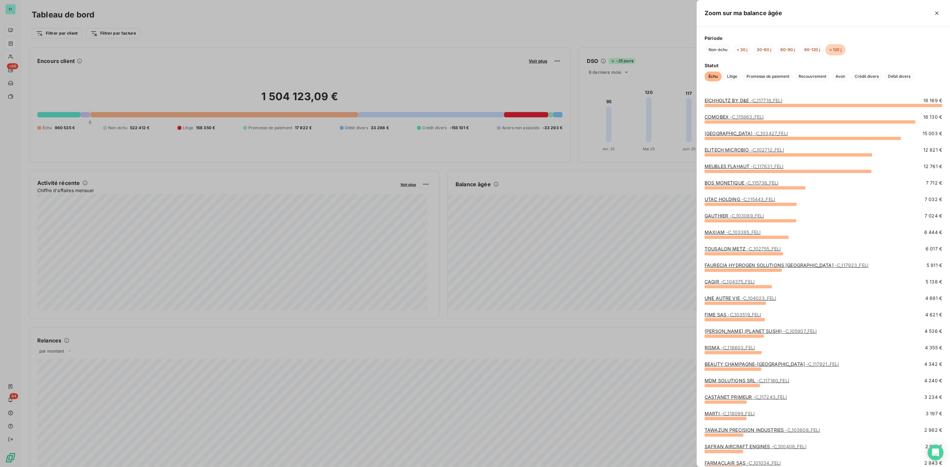
click at [720, 346] on link "RISMA - C_116603_FELI" at bounding box center [729, 348] width 50 height 6
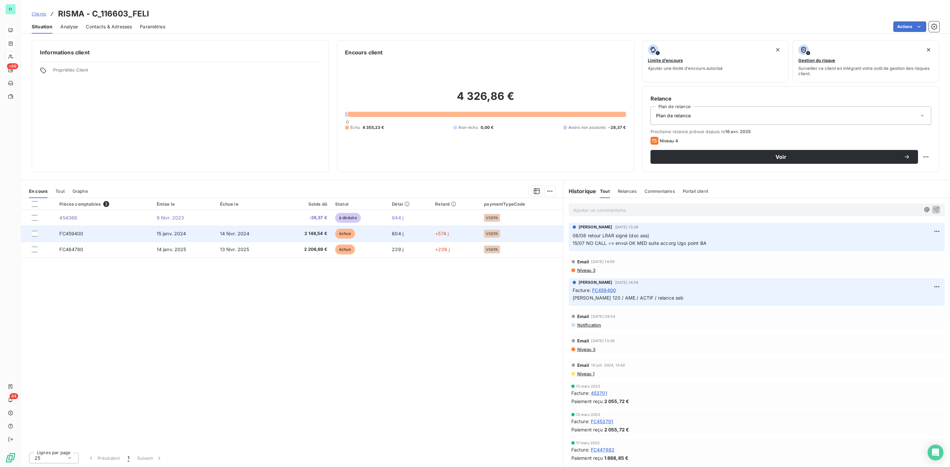
click at [260, 233] on td "14 févr. 2024" at bounding box center [247, 234] width 63 height 16
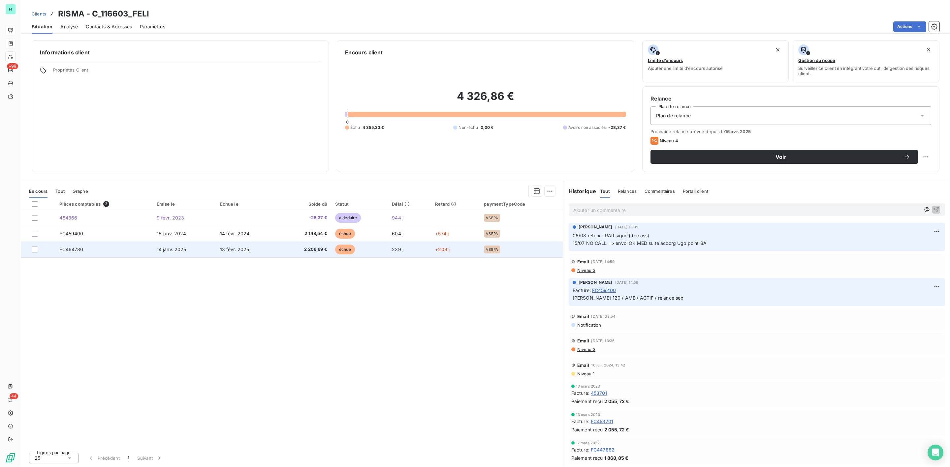
click at [251, 252] on td "13 févr. 2025" at bounding box center [247, 250] width 63 height 16
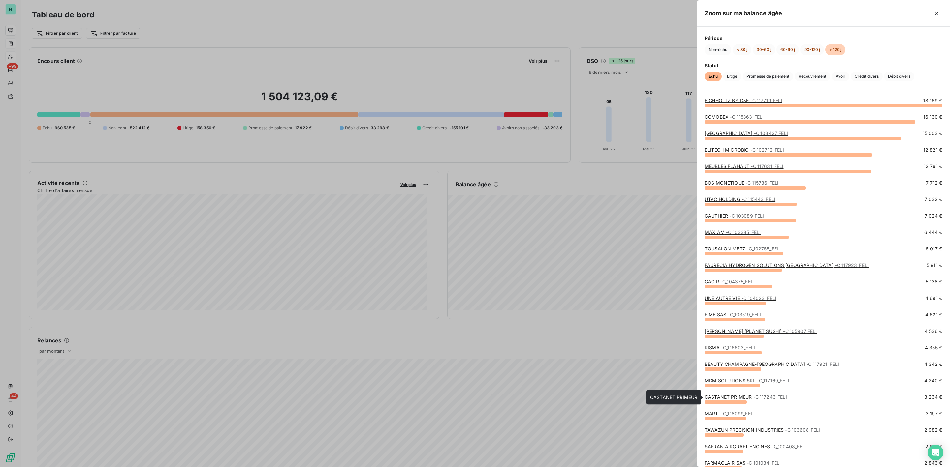
click at [734, 396] on link "CASTANET PRIMEUR - C_117243_FELI" at bounding box center [745, 397] width 82 height 6
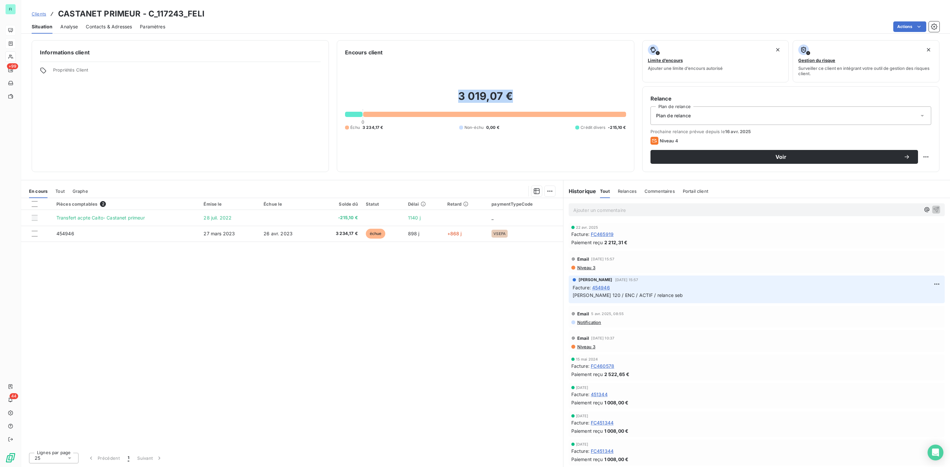
drag, startPoint x: 457, startPoint y: 96, endPoint x: 544, endPoint y: 101, distance: 87.2
click at [544, 101] on h2 "3 019,07 €" at bounding box center [485, 100] width 281 height 20
click at [281, 233] on span "26 avr. 2023" at bounding box center [277, 234] width 29 height 6
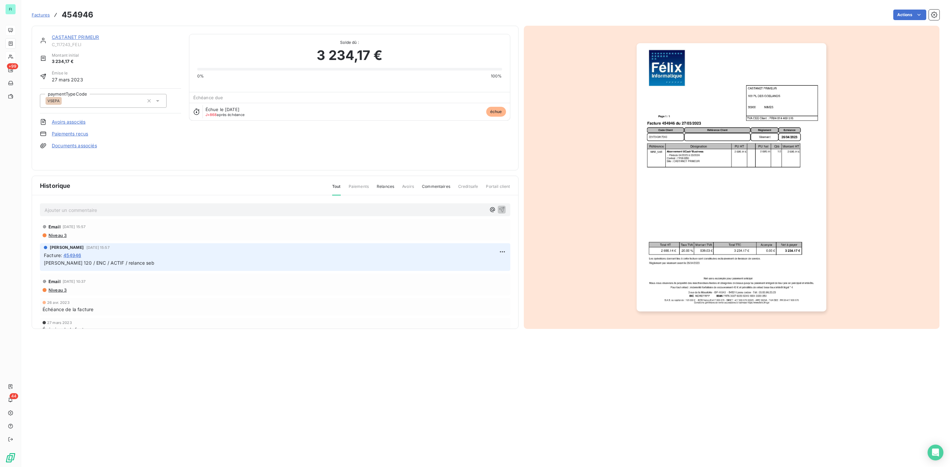
click at [727, 202] on img "button" at bounding box center [731, 177] width 190 height 268
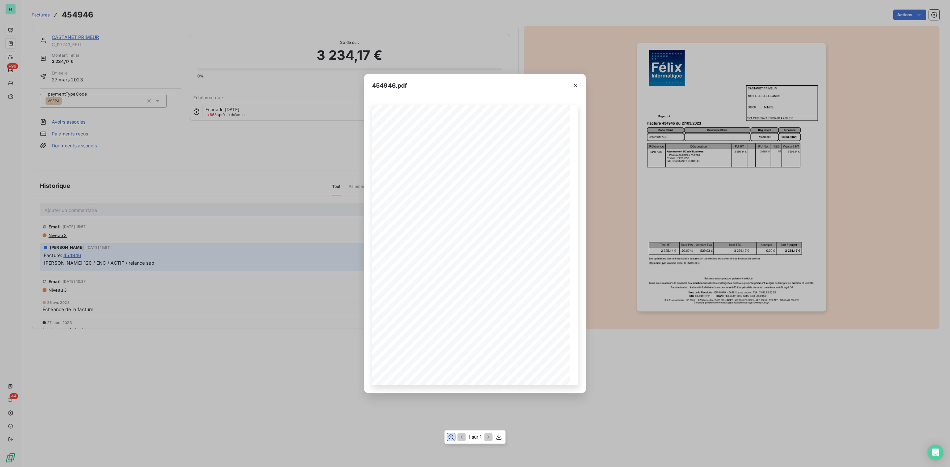
drag, startPoint x: 453, startPoint y: 437, endPoint x: 449, endPoint y: 432, distance: 6.8
click at [451, 437] on icon "button" at bounding box center [451, 437] width 5 height 5
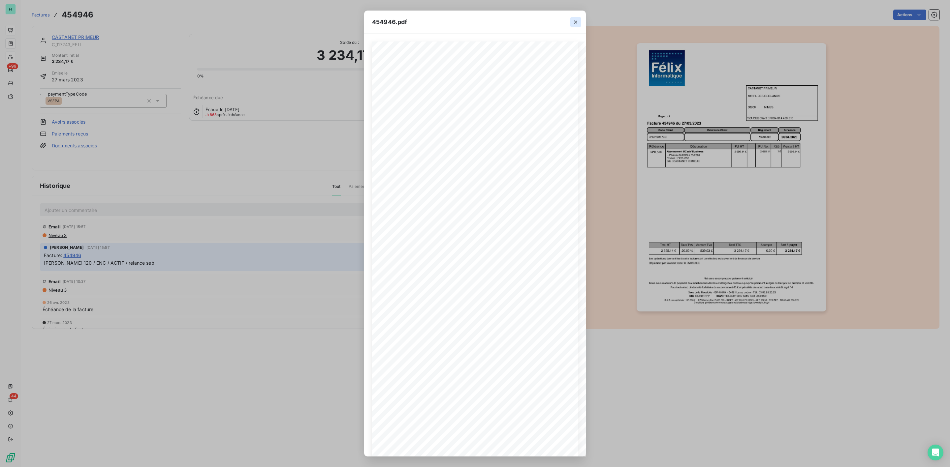
click at [577, 22] on icon "button" at bounding box center [575, 22] width 7 height 7
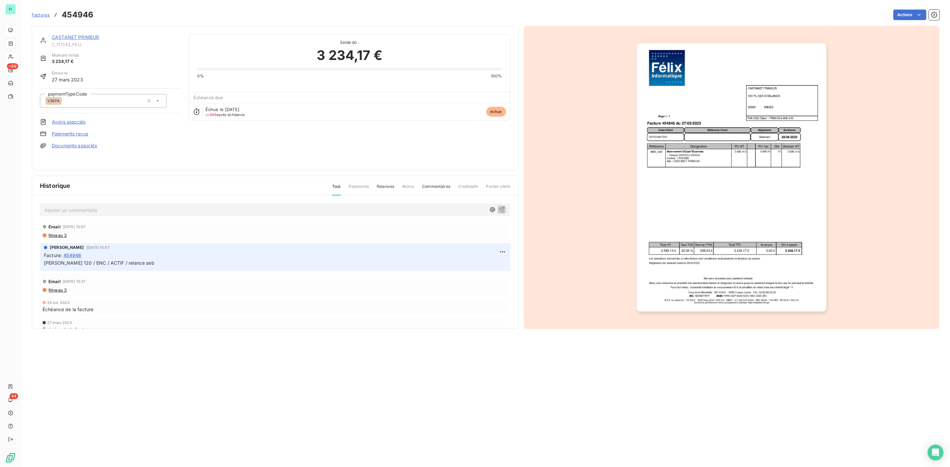
click at [72, 37] on link "CASTANET PRIMEUR" at bounding box center [75, 37] width 47 height 6
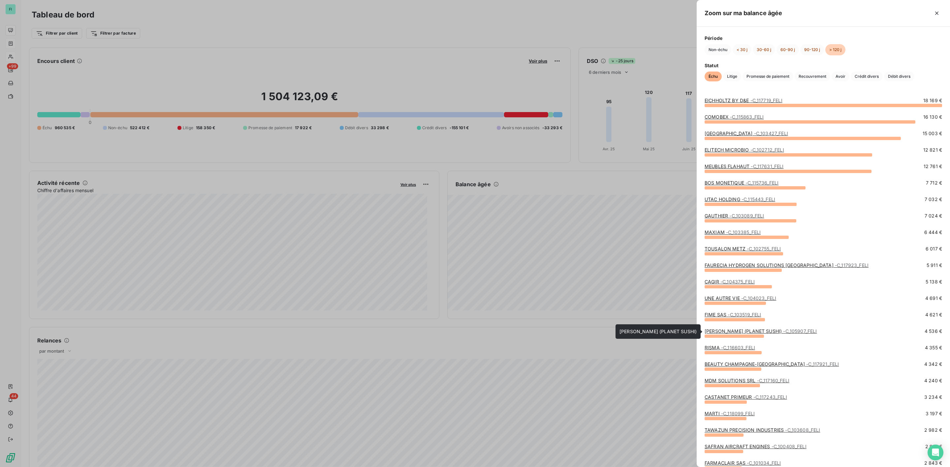
click at [721, 330] on link "SUSHI MERCIERE (PLANET SUSHI) - C_105907_FELI" at bounding box center [760, 331] width 112 height 6
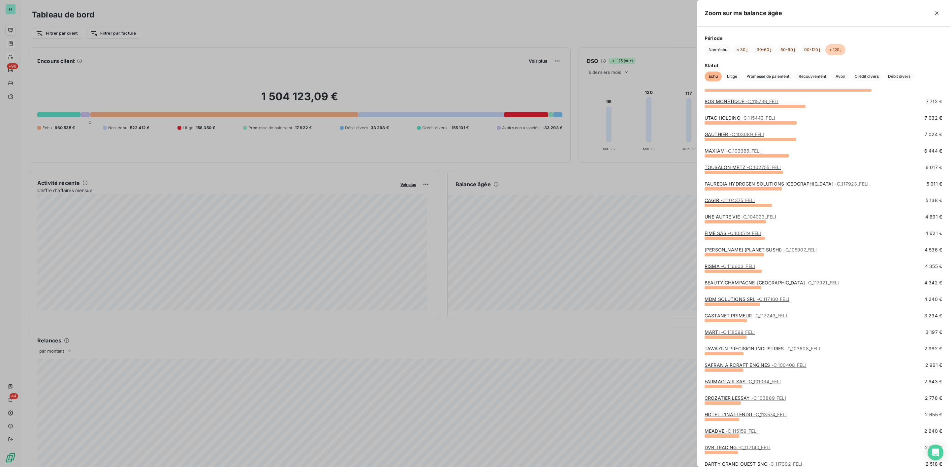
scroll to position [99, 0]
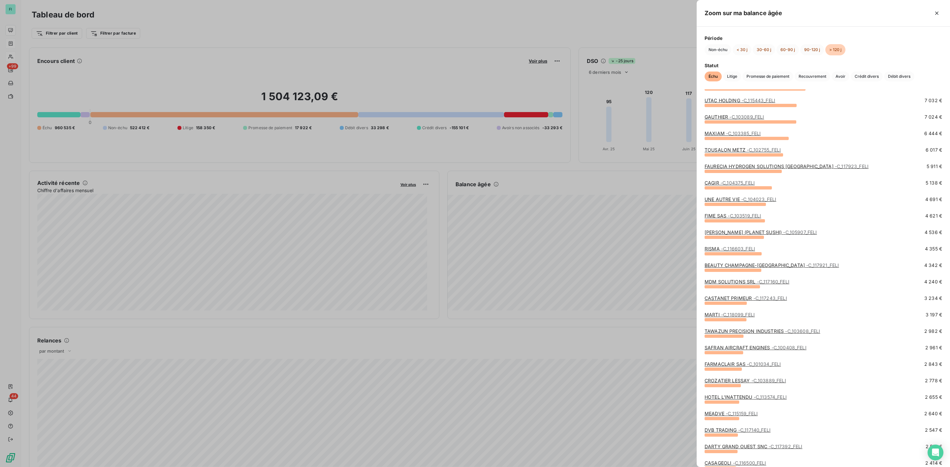
click at [716, 398] on link "HOTEL L'INATTENDU - C_113574_FELI" at bounding box center [745, 397] width 82 height 6
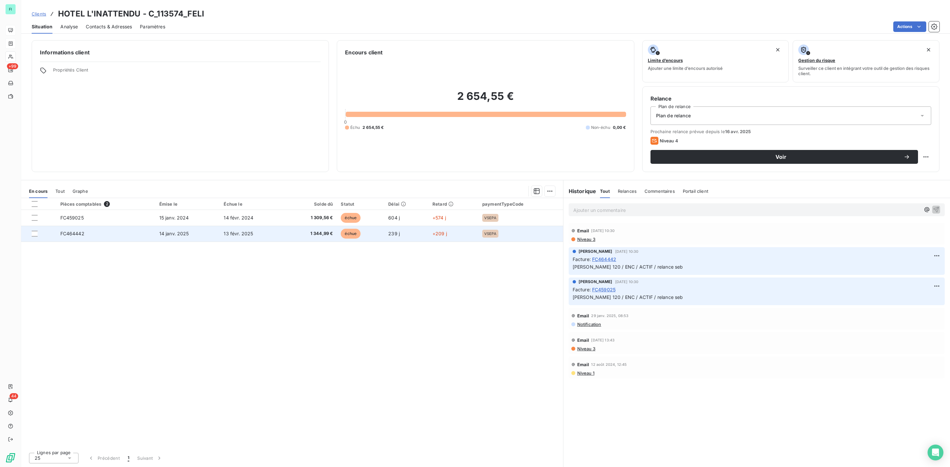
click at [209, 235] on td "14 janv. 2025" at bounding box center [187, 234] width 65 height 16
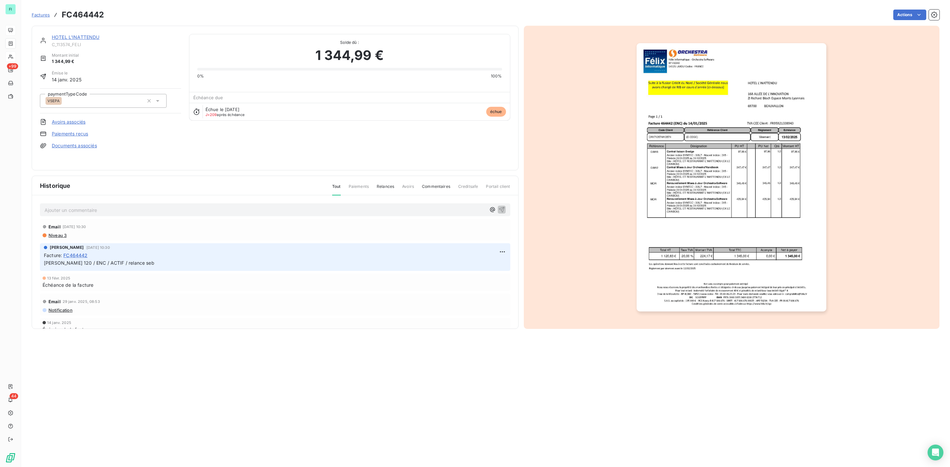
click at [717, 253] on img "button" at bounding box center [731, 177] width 190 height 268
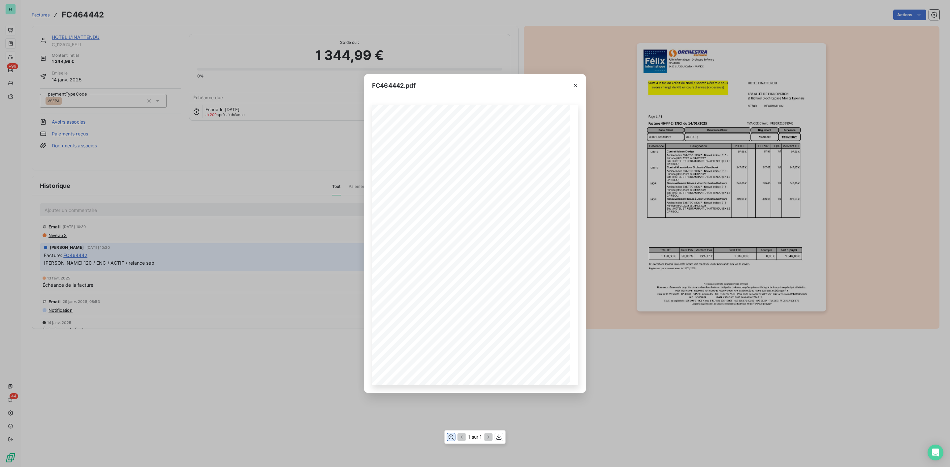
click at [449, 435] on icon "button" at bounding box center [451, 437] width 7 height 7
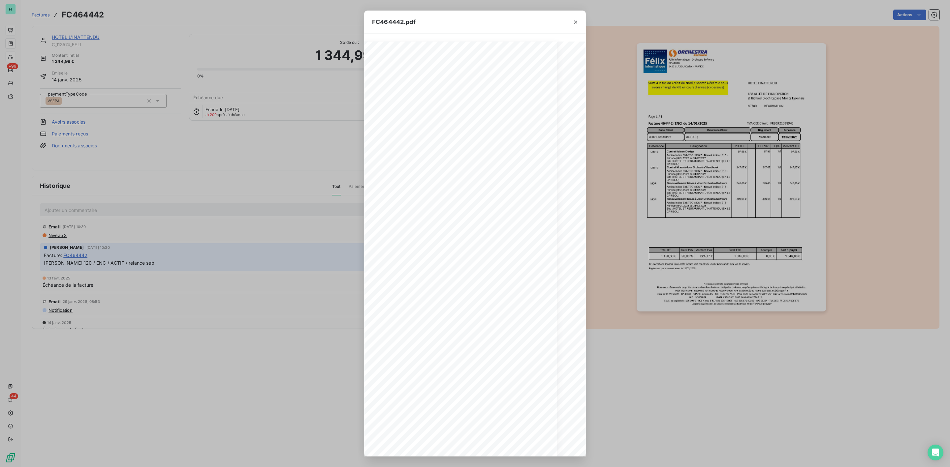
scroll to position [0, 26]
click at [575, 22] on icon "button" at bounding box center [575, 21] width 3 height 3
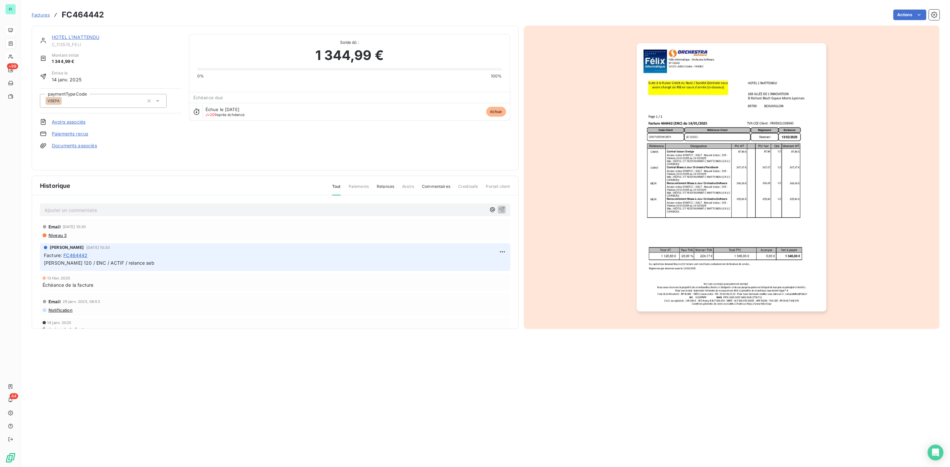
click at [79, 38] on link "HOTEL L'INATTENDU" at bounding box center [76, 37] width 48 height 6
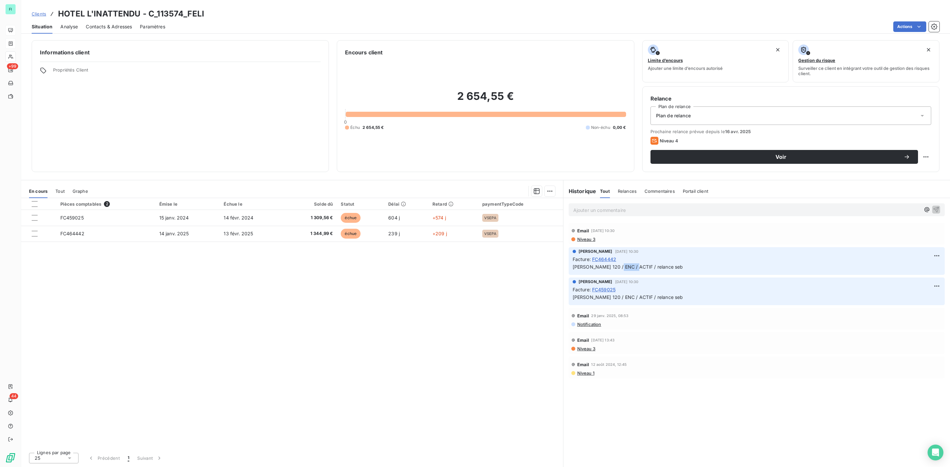
drag, startPoint x: 614, startPoint y: 269, endPoint x: 629, endPoint y: 270, distance: 14.9
click at [629, 270] on span "[PERSON_NAME] 120 / ENC / ACTIF / relance seb" at bounding box center [628, 267] width 110 height 6
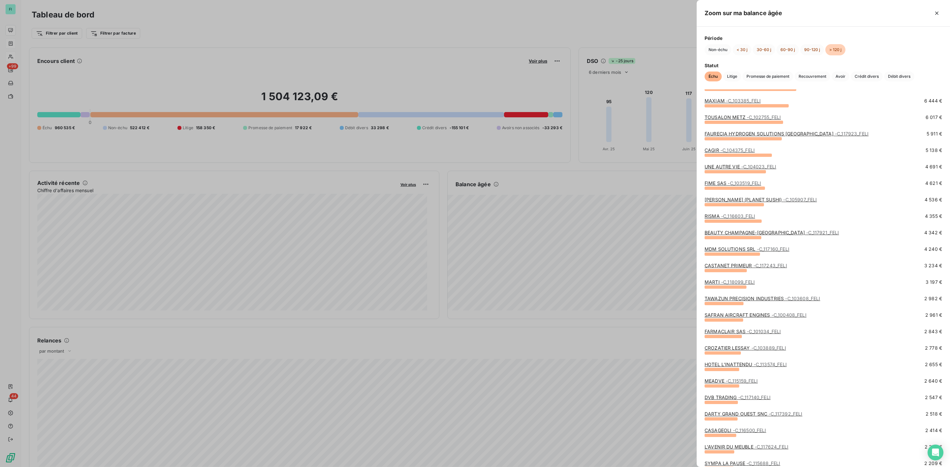
scroll to position [148, 0]
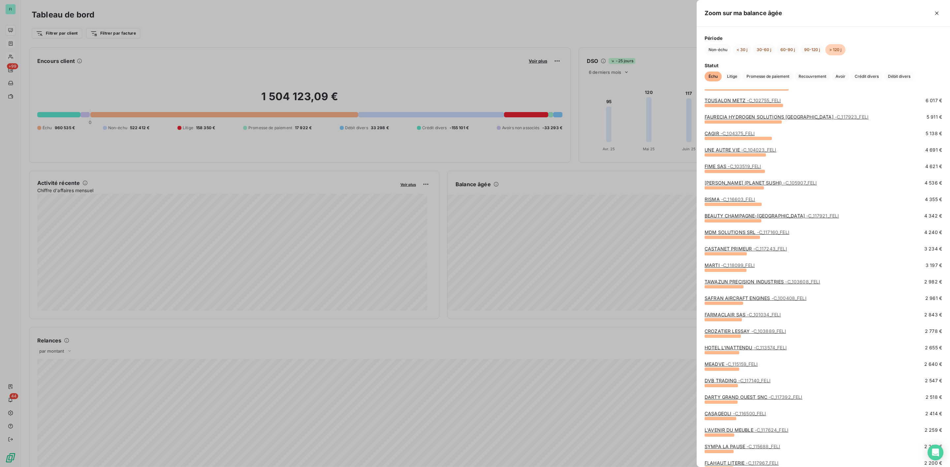
click at [726, 348] on link "HOTEL L'INATTENDU - C_113574_FELI" at bounding box center [745, 348] width 82 height 6
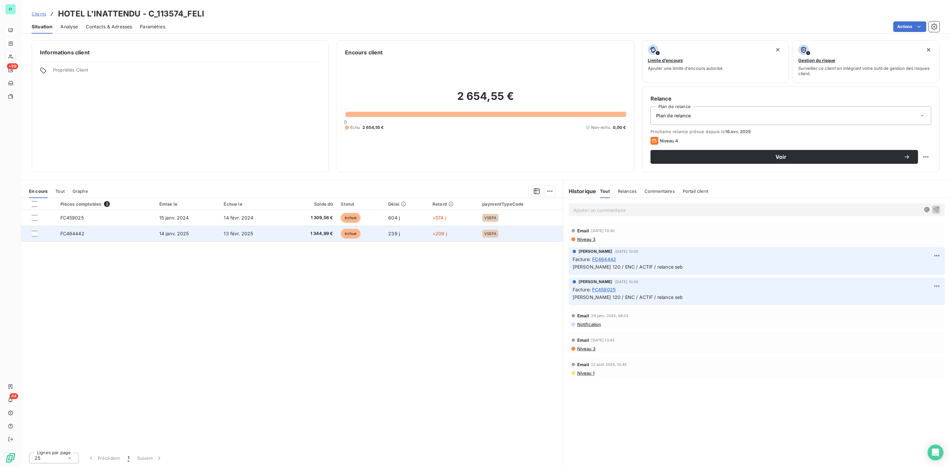
click at [321, 234] on span "1 344,99 €" at bounding box center [310, 234] width 45 height 7
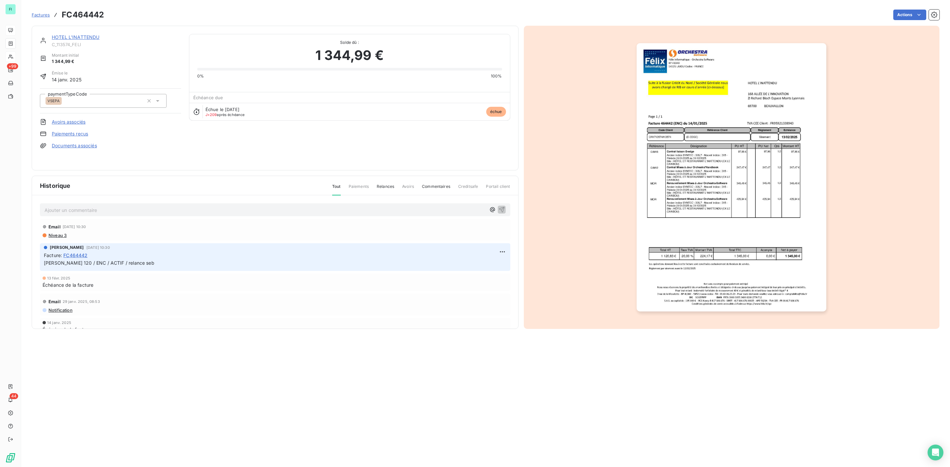
click at [726, 197] on img "button" at bounding box center [731, 177] width 190 height 268
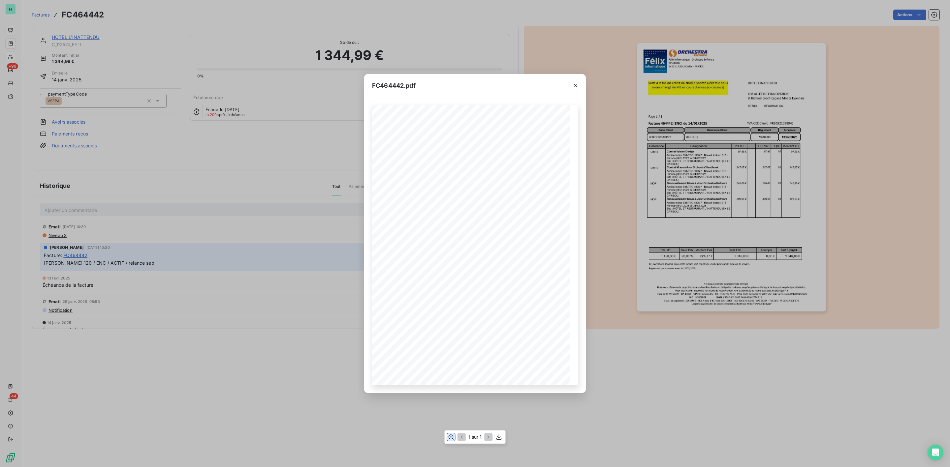
click at [449, 437] on icon "button" at bounding box center [451, 437] width 7 height 7
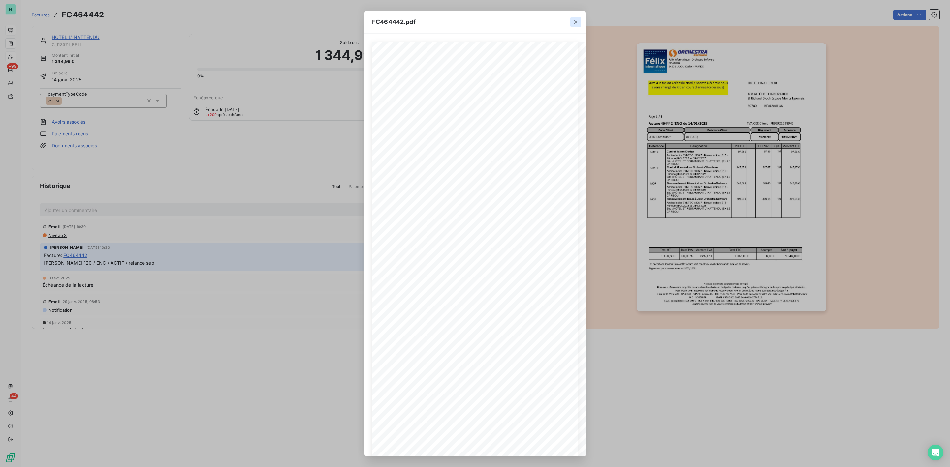
click at [576, 22] on icon "button" at bounding box center [575, 22] width 7 height 7
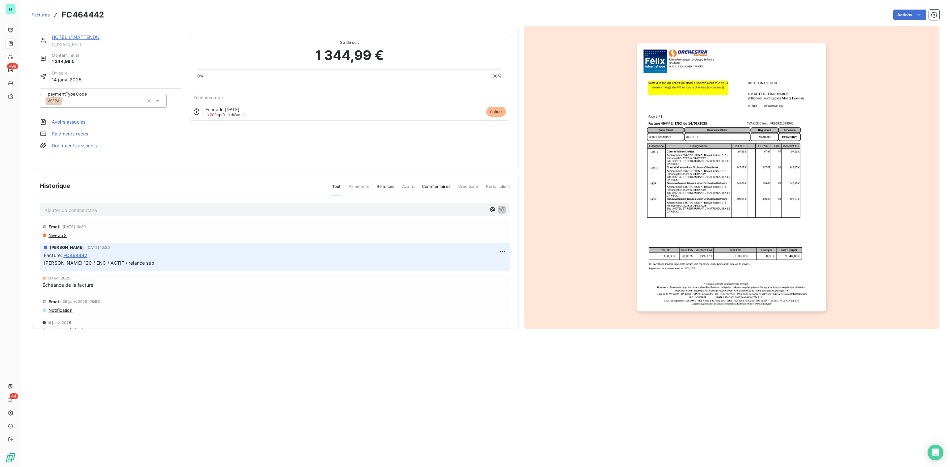
click at [81, 38] on link "HOTEL L'INATTENDU" at bounding box center [76, 37] width 48 height 6
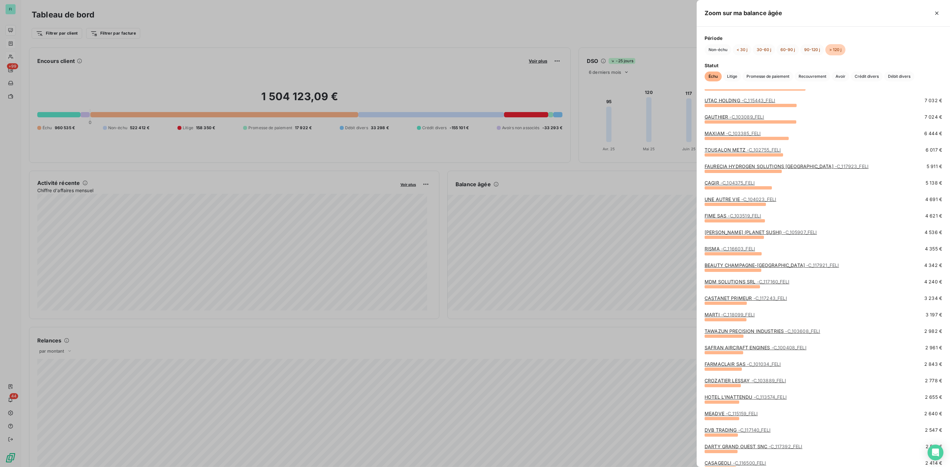
scroll to position [148, 0]
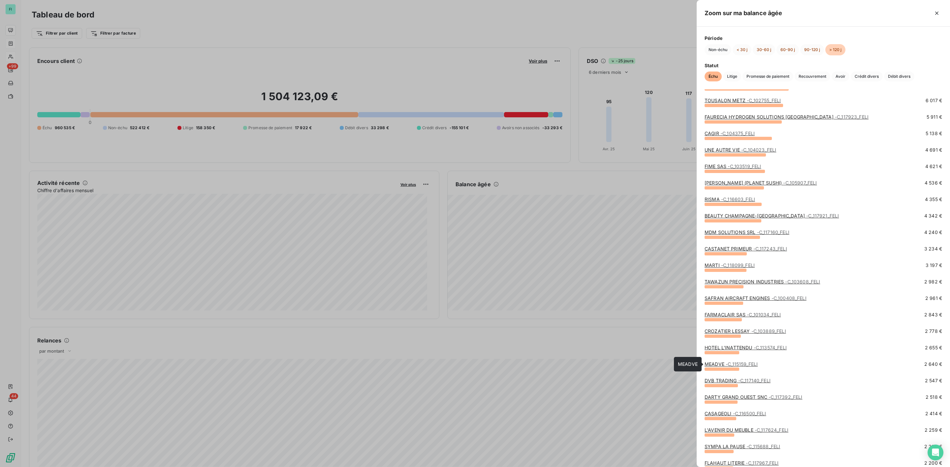
click at [721, 364] on link "MEADVE - C_115159_FELI" at bounding box center [730, 364] width 53 height 6
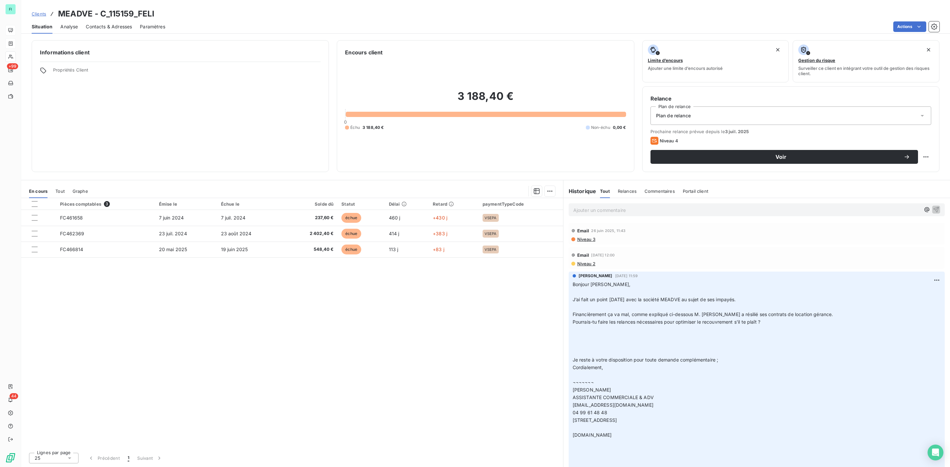
drag, startPoint x: 603, startPoint y: 304, endPoint x: 765, endPoint y: 325, distance: 163.7
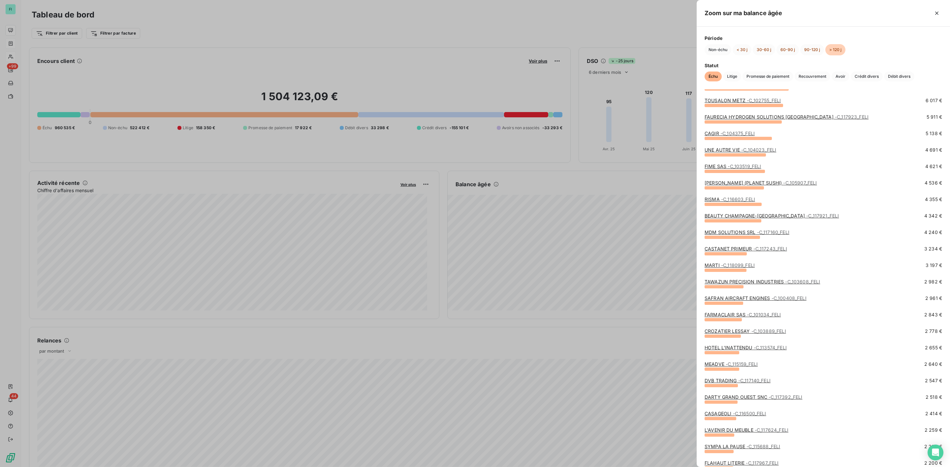
scroll to position [198, 0]
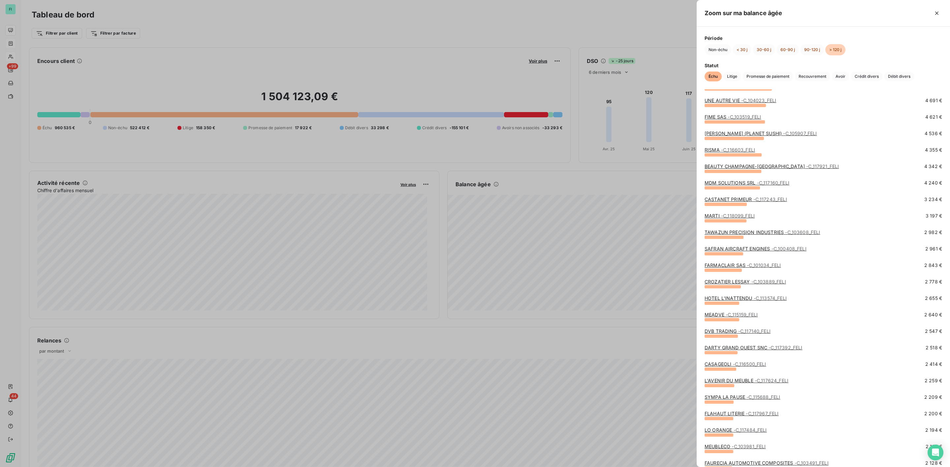
click at [727, 364] on link "CASAGEOLI - C_116500_FELI" at bounding box center [735, 364] width 62 height 6
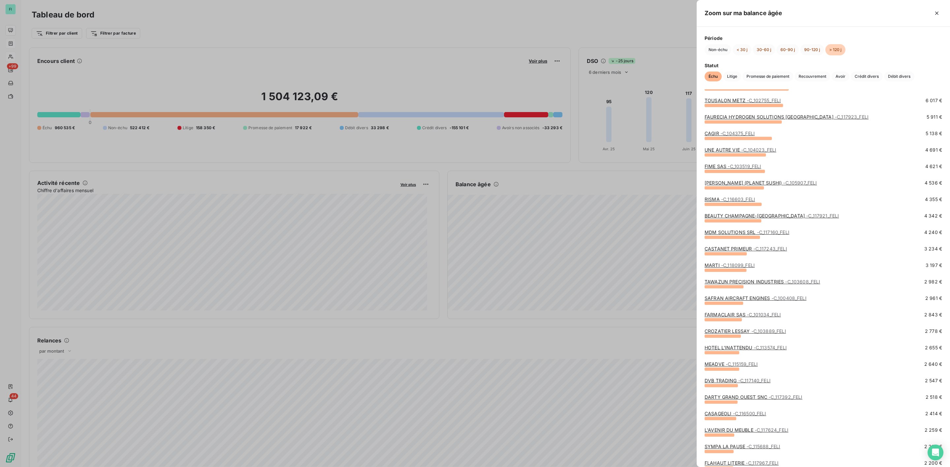
scroll to position [198, 0]
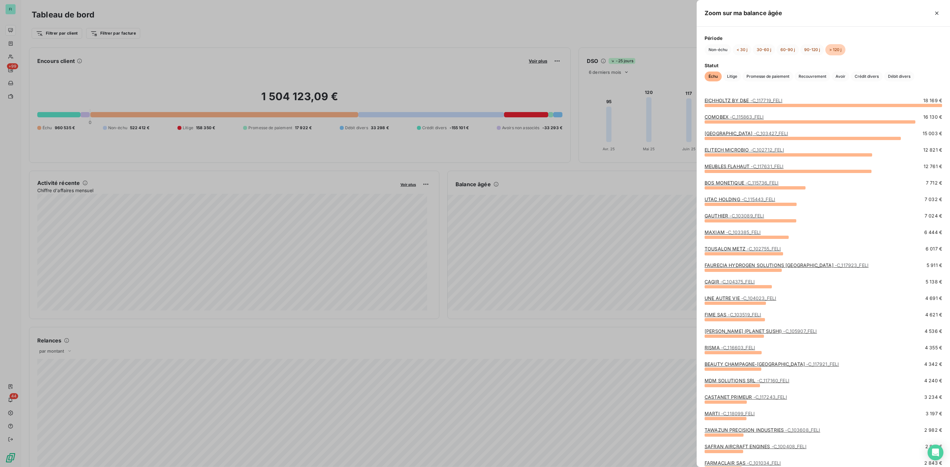
scroll to position [198, 0]
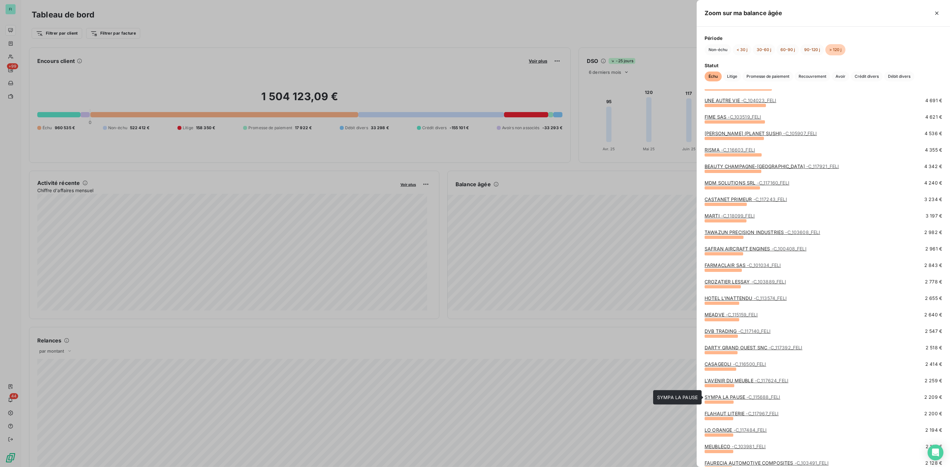
click at [744, 397] on link "SYMPA LA PAUSE - C_115688_FELI" at bounding box center [742, 397] width 76 height 6
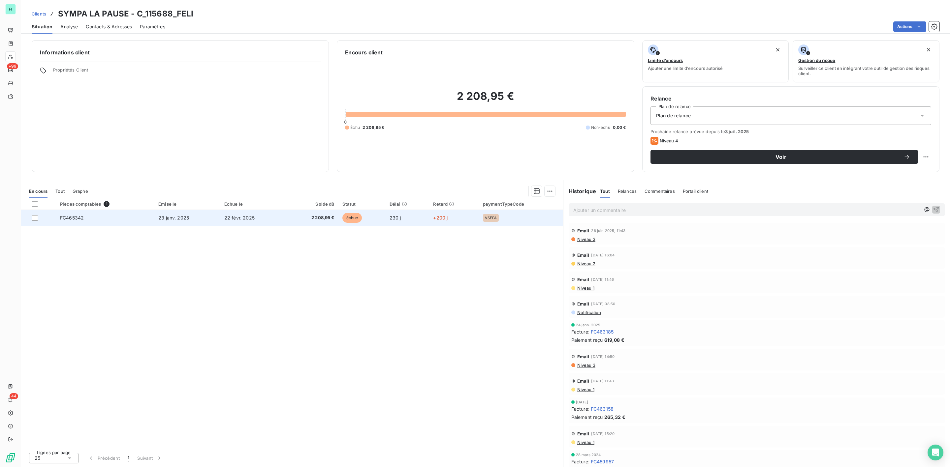
click at [309, 216] on span "2 208,95 €" at bounding box center [312, 218] width 45 height 7
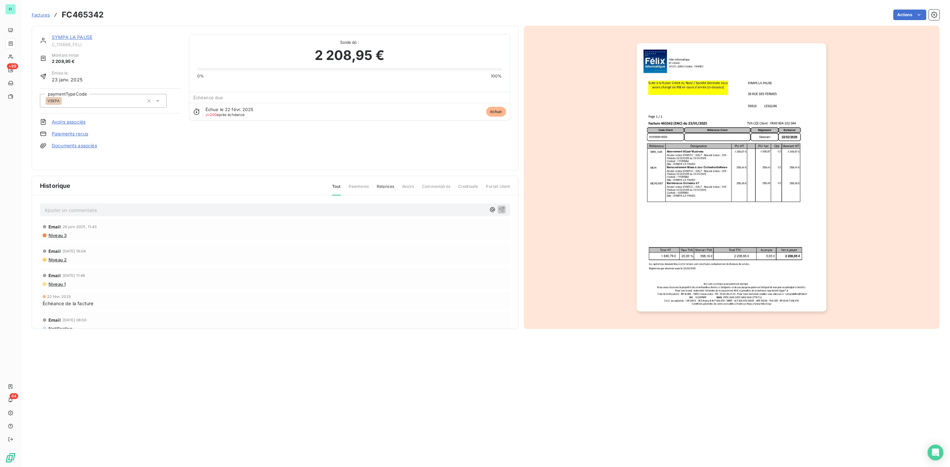
click at [704, 178] on img "button" at bounding box center [731, 177] width 190 height 268
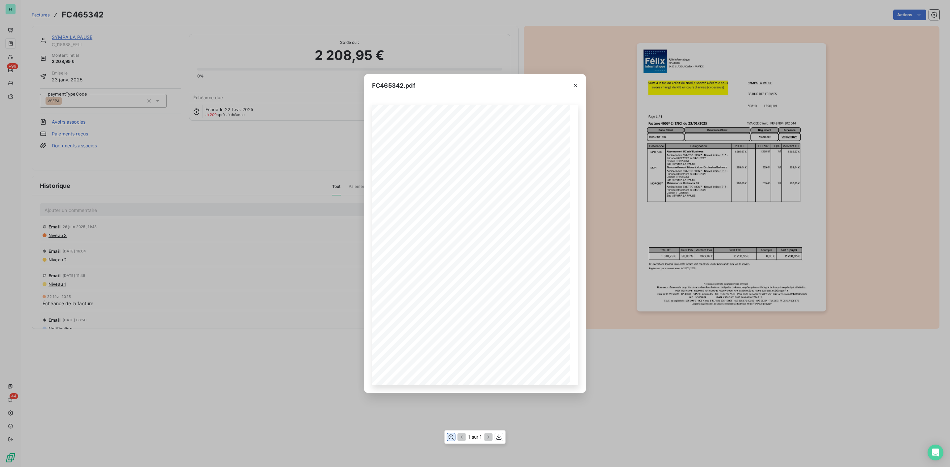
click at [449, 435] on icon "button" at bounding box center [451, 437] width 7 height 7
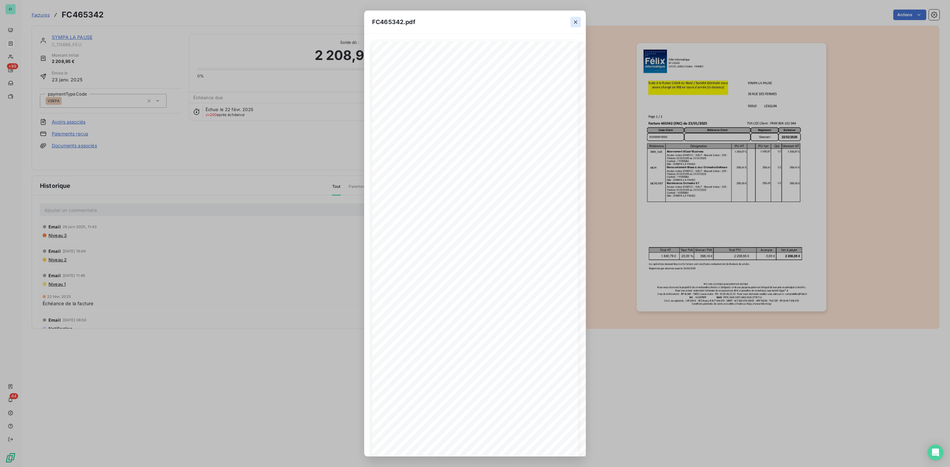
click at [576, 21] on icon "button" at bounding box center [575, 21] width 3 height 3
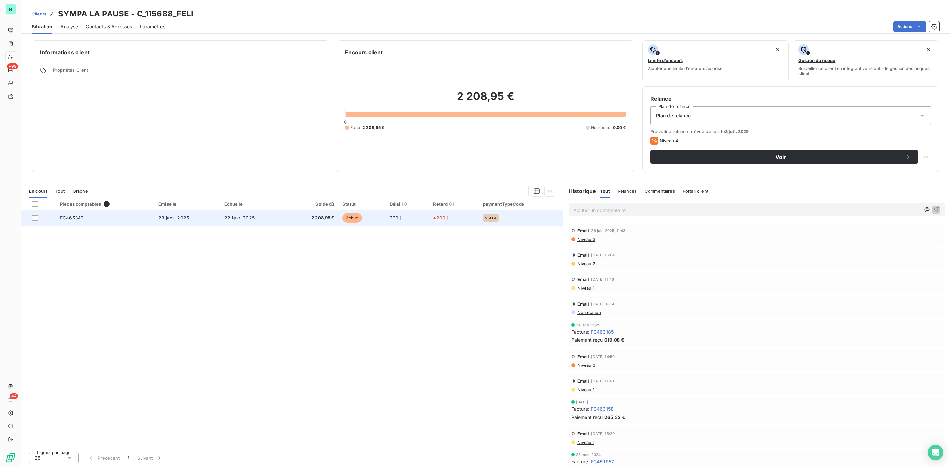
click at [192, 224] on td "23 janv. 2025" at bounding box center [187, 218] width 66 height 16
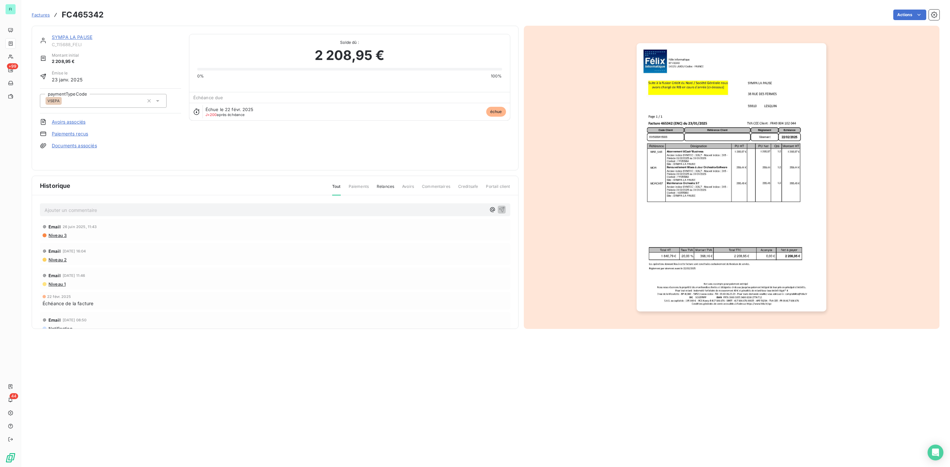
click at [708, 170] on img "button" at bounding box center [731, 177] width 190 height 268
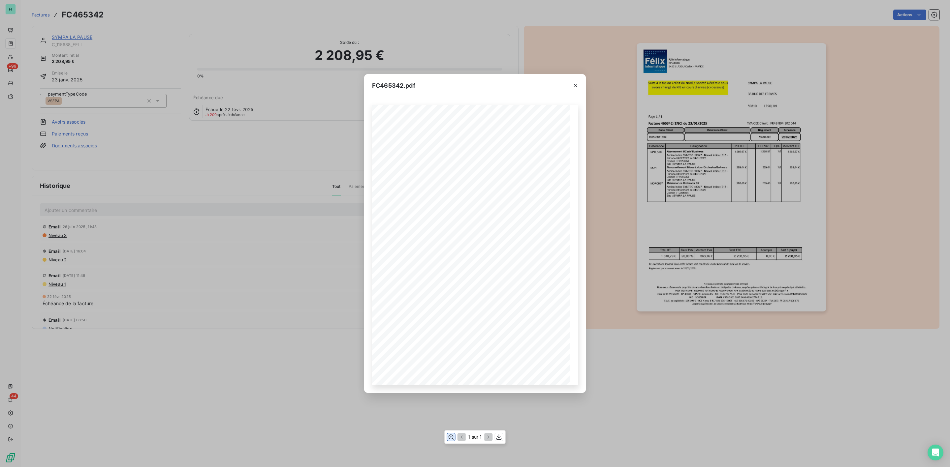
click at [448, 439] on icon "button" at bounding box center [451, 437] width 7 height 7
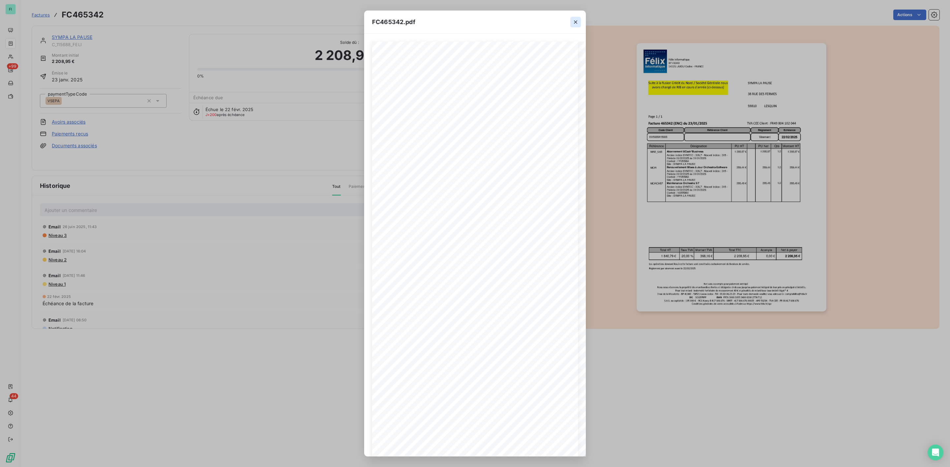
click at [574, 22] on icon "button" at bounding box center [575, 22] width 7 height 7
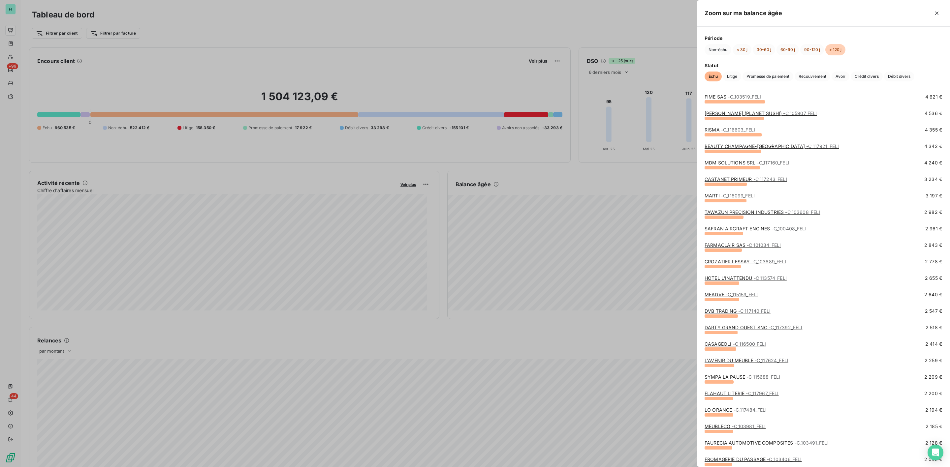
scroll to position [247, 0]
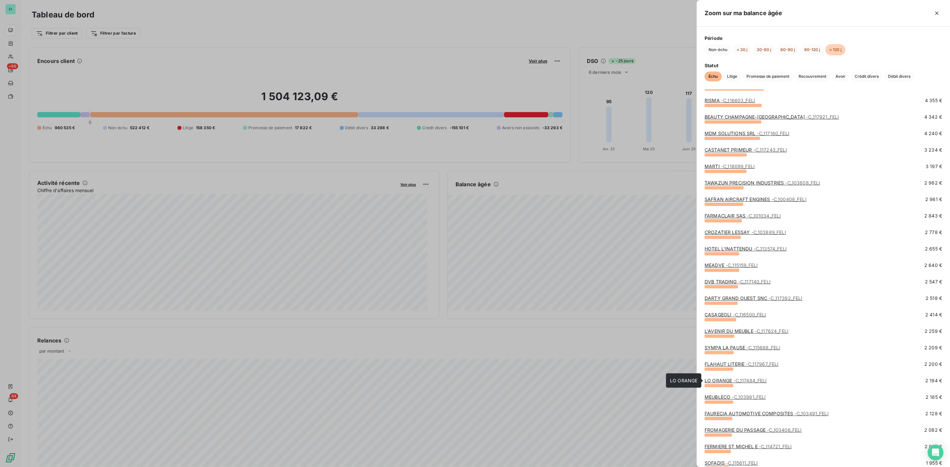
click at [723, 379] on link "LO ORANGE - C_117484_FELI" at bounding box center [735, 381] width 62 height 6
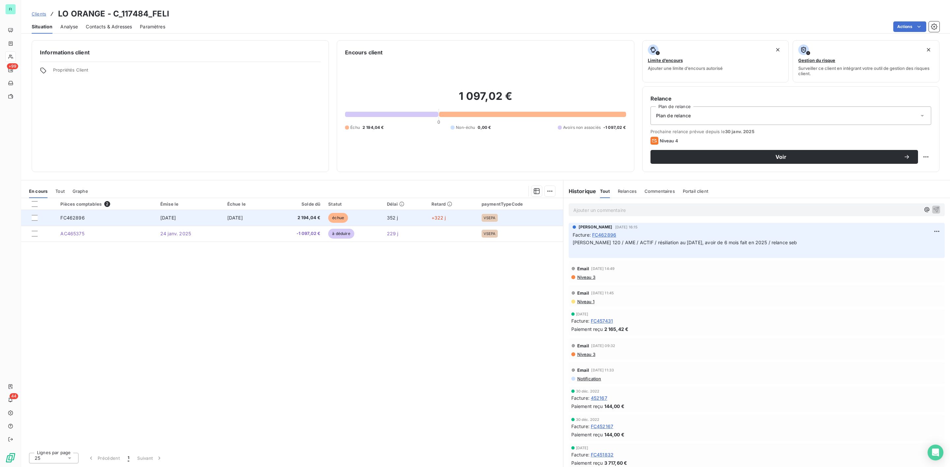
click at [207, 222] on td "[DATE]" at bounding box center [189, 218] width 67 height 16
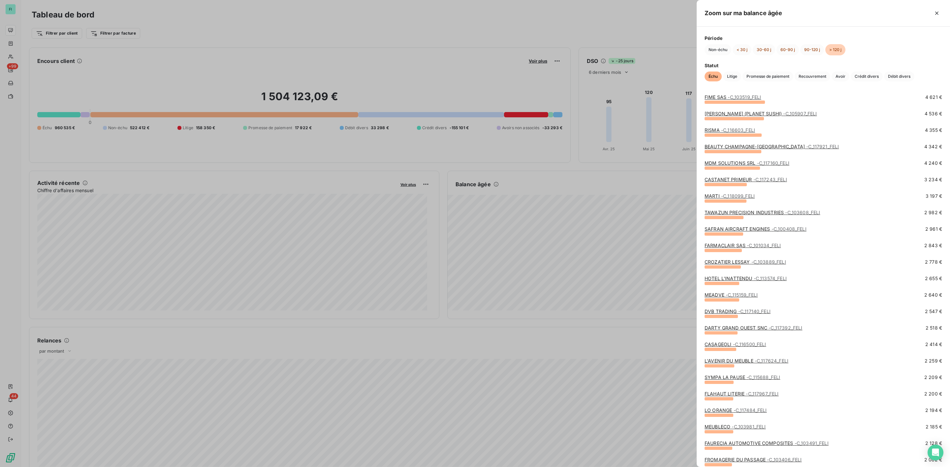
scroll to position [247, 0]
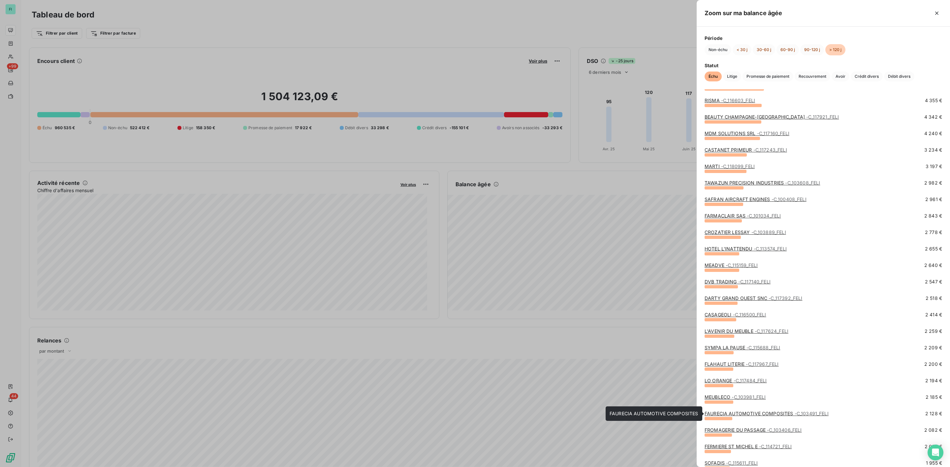
click at [728, 413] on link "FAURECIA AUTOMOTIVE COMPOSITES - C_103491_FELI" at bounding box center [766, 414] width 124 height 6
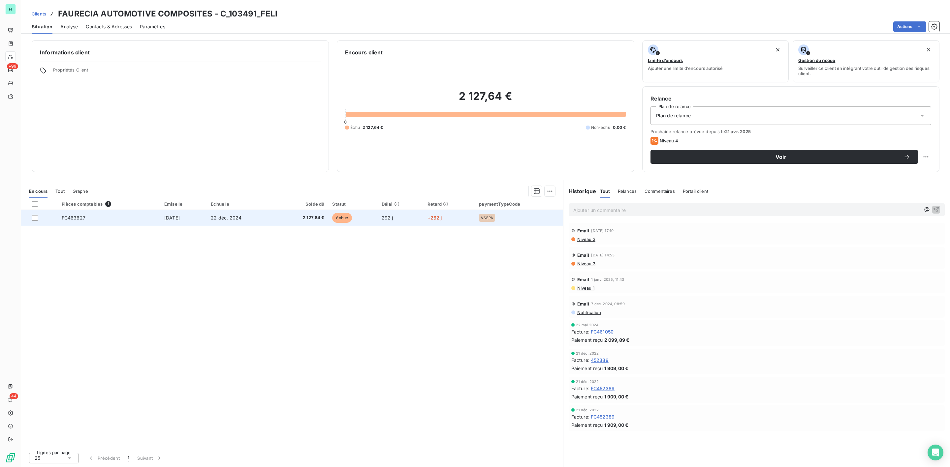
click at [275, 219] on td "22 déc. 2024" at bounding box center [241, 218] width 69 height 16
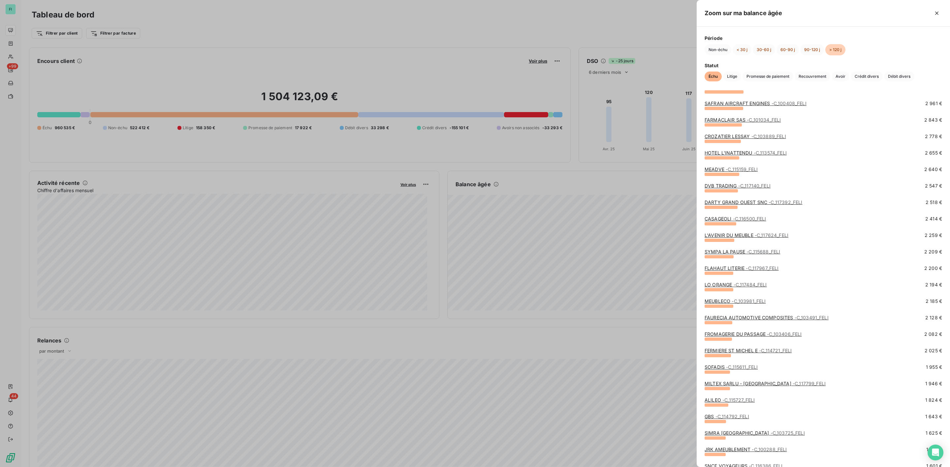
scroll to position [346, 0]
click at [741, 331] on link "FROMAGERIE DU PASSAGE - C_103406_FELI" at bounding box center [752, 331] width 97 height 6
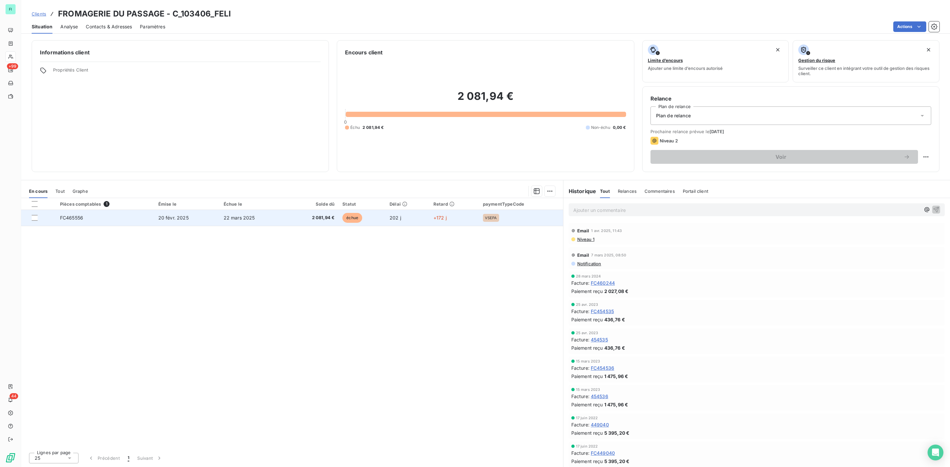
click at [321, 220] on span "2 081,94 €" at bounding box center [312, 218] width 44 height 7
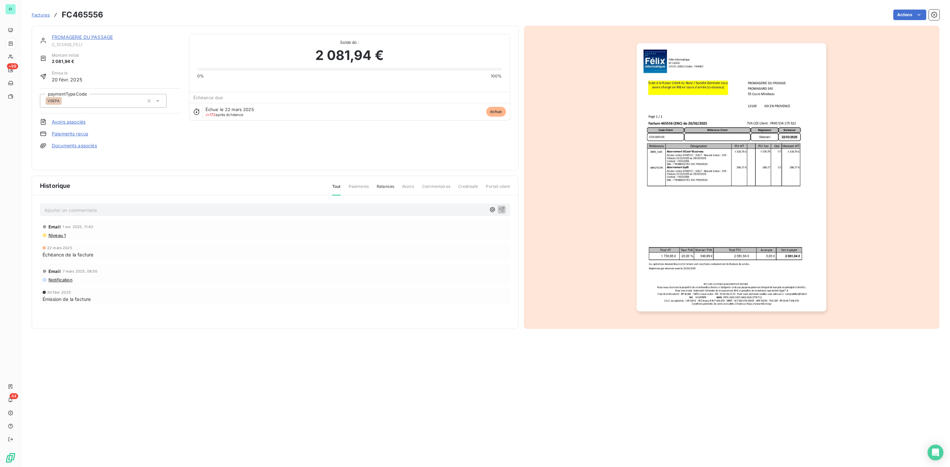
click at [682, 151] on img "button" at bounding box center [731, 177] width 190 height 268
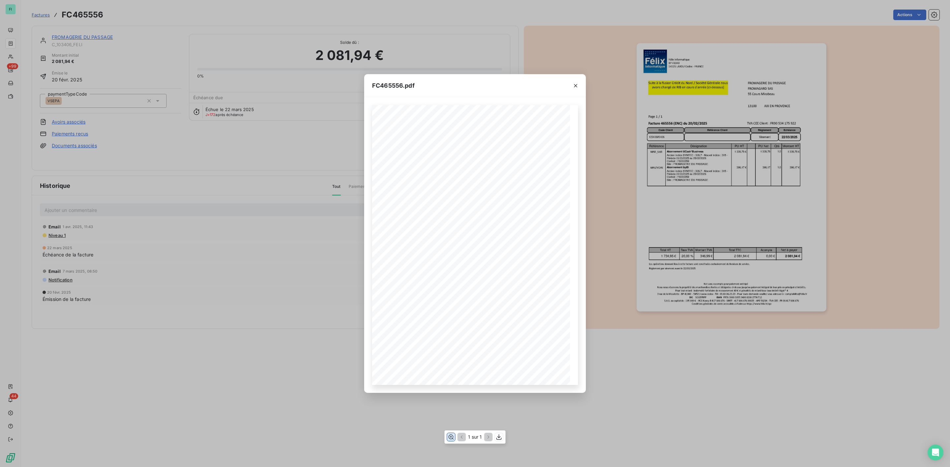
click at [450, 438] on icon "button" at bounding box center [451, 437] width 7 height 7
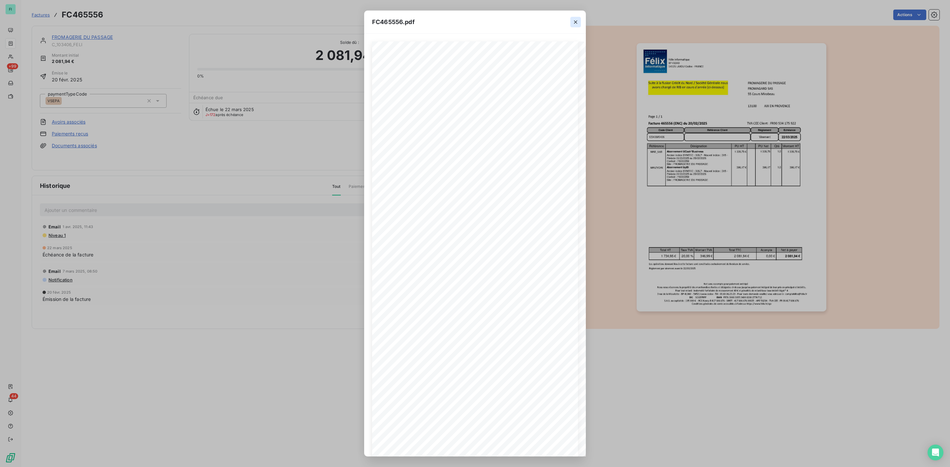
click at [575, 23] on icon "button" at bounding box center [575, 22] width 7 height 7
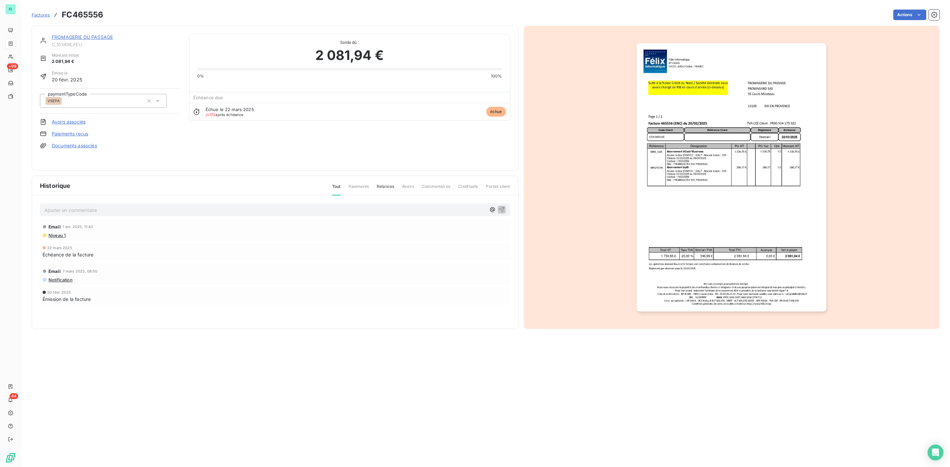
click at [96, 37] on link "FROMAGERIE DU PASSAGE" at bounding box center [82, 37] width 61 height 6
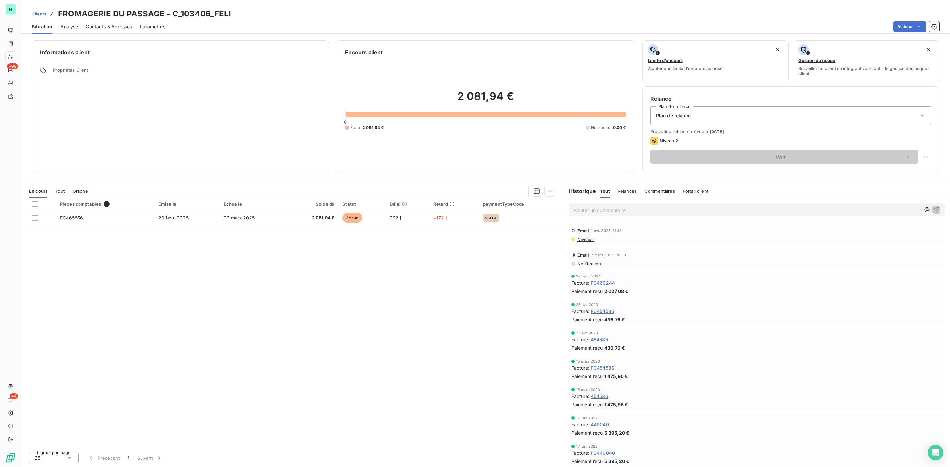
click at [121, 27] on span "Contacts & Adresses" at bounding box center [109, 26] width 46 height 7
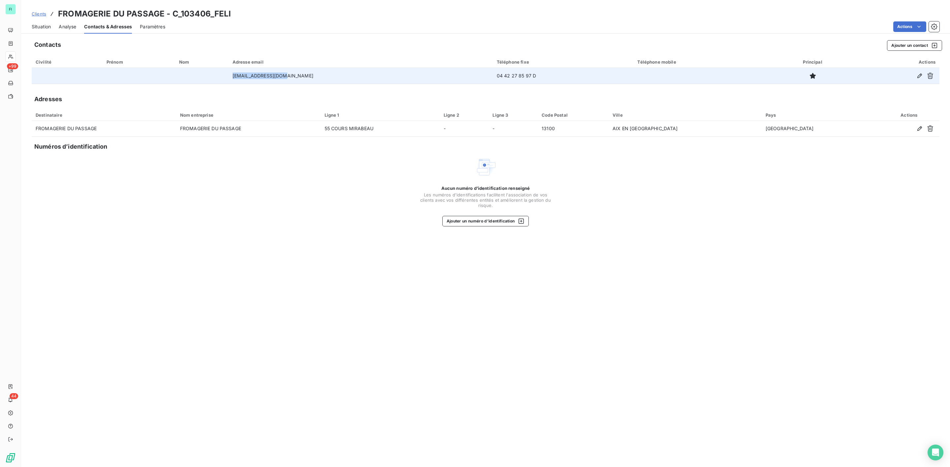
drag, startPoint x: 251, startPoint y: 75, endPoint x: 328, endPoint y: 75, distance: 77.2
click at [328, 75] on td "[EMAIL_ADDRESS][DOMAIN_NAME]" at bounding box center [361, 76] width 264 height 16
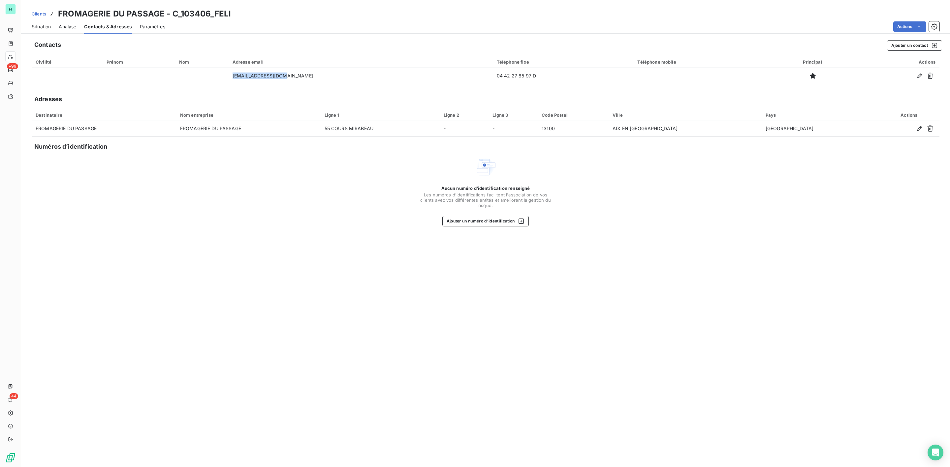
click at [46, 25] on span "Situation" at bounding box center [41, 26] width 19 height 7
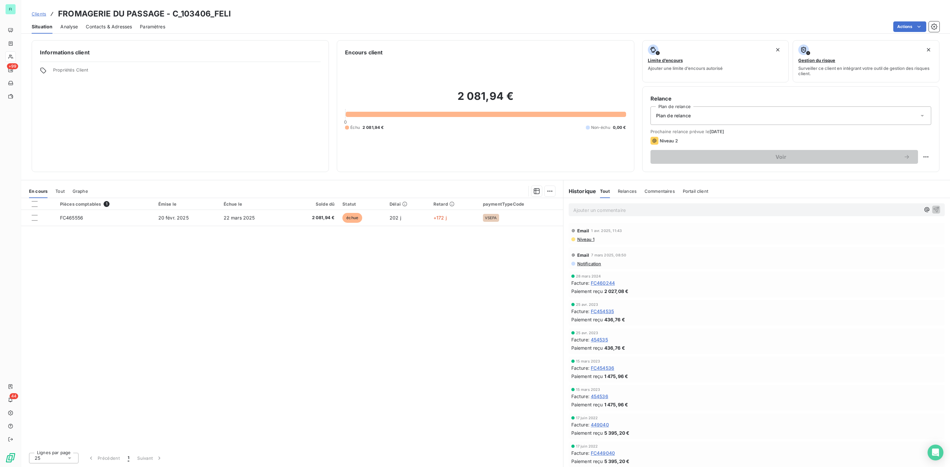
click at [578, 210] on p "Ajouter un commentaire ﻿" at bounding box center [746, 210] width 347 height 8
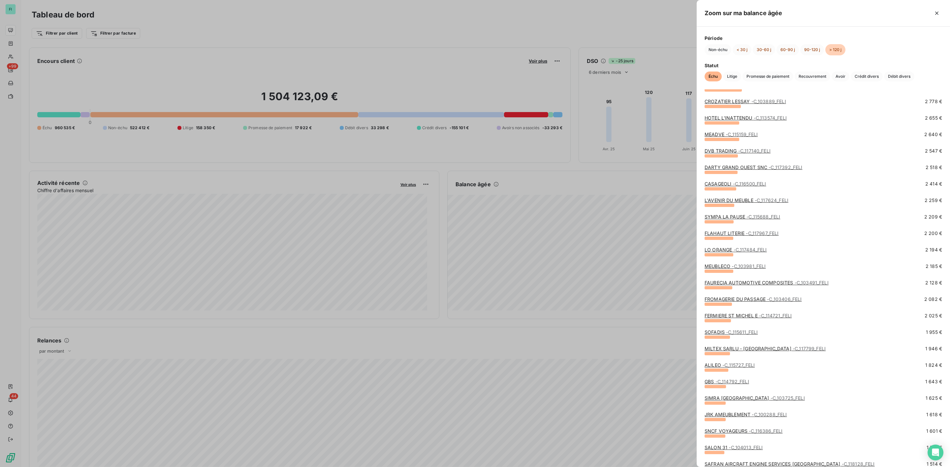
scroll to position [396, 0]
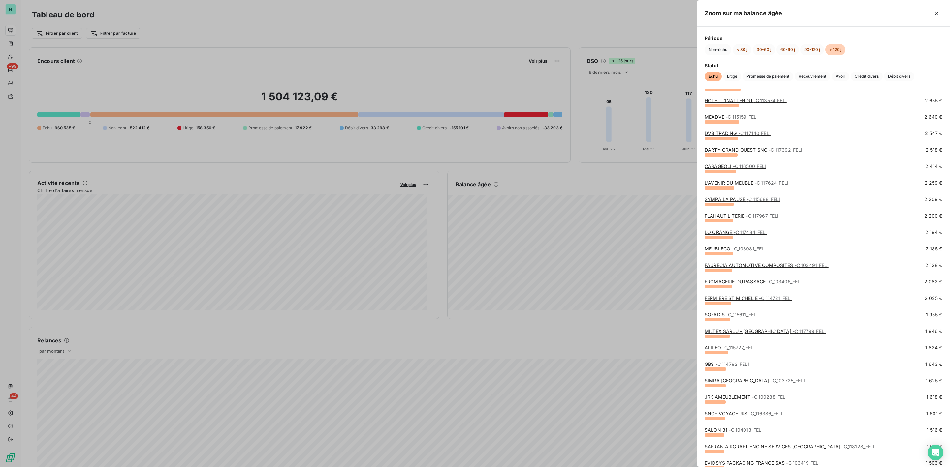
click at [729, 297] on link "FERMIERE ST MICHEL E - C_114721_FELI" at bounding box center [747, 298] width 87 height 6
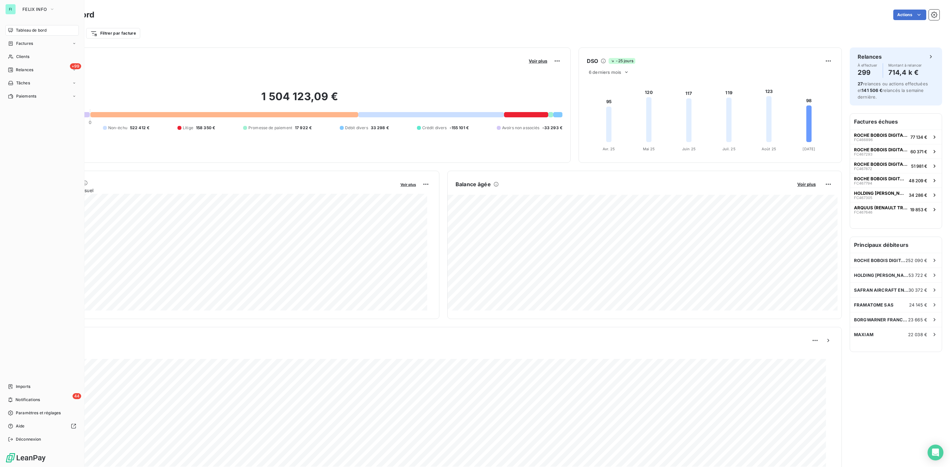
click at [28, 32] on span "Tableau de bord" at bounding box center [31, 30] width 31 height 6
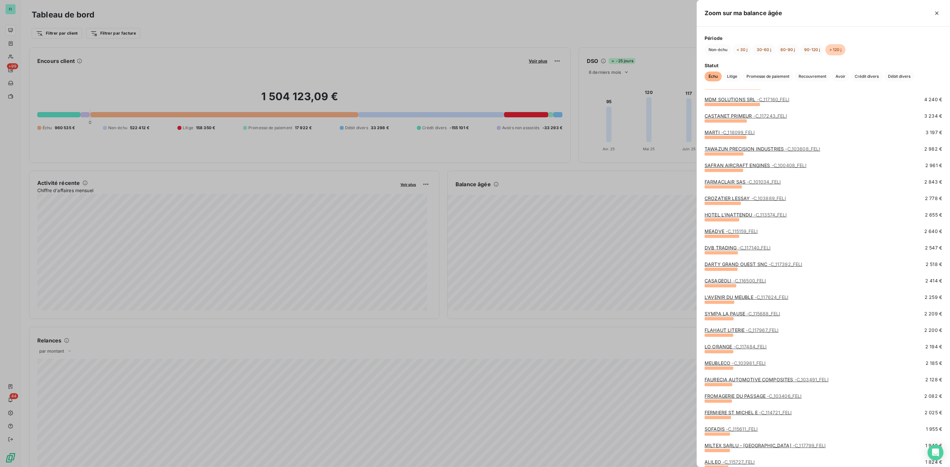
scroll to position [297, 0]
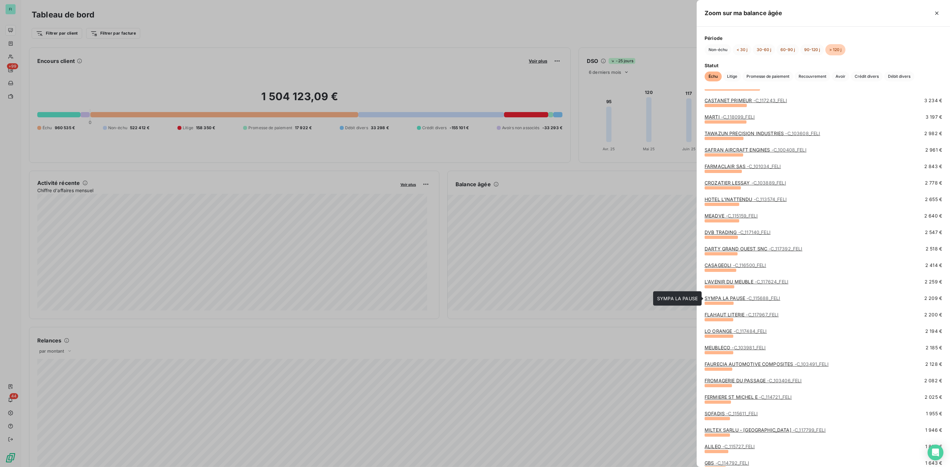
click at [734, 297] on link "SYMPA LA PAUSE - C_115688_FELI" at bounding box center [742, 298] width 76 height 6
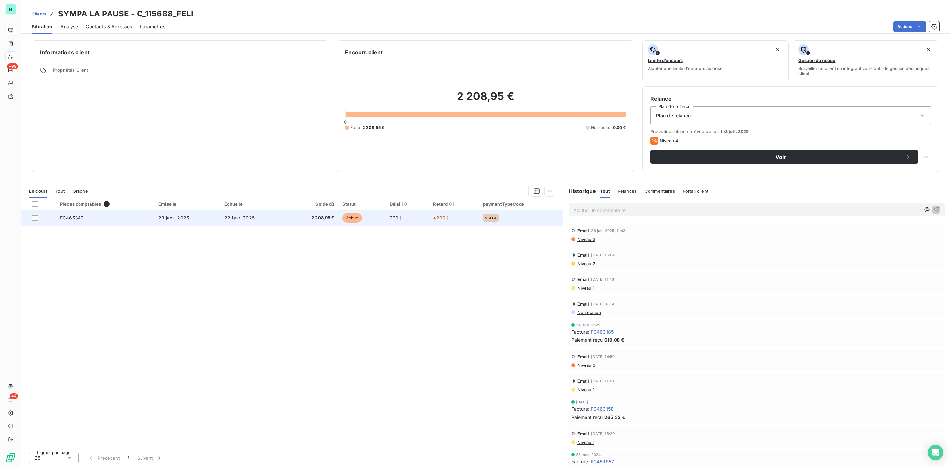
click at [348, 217] on span "échue" at bounding box center [352, 218] width 20 height 10
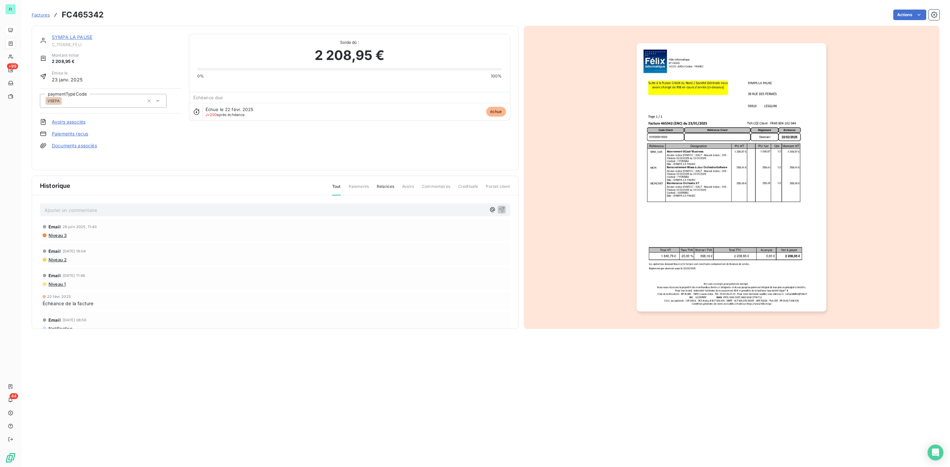
click at [682, 206] on img "button" at bounding box center [731, 177] width 190 height 268
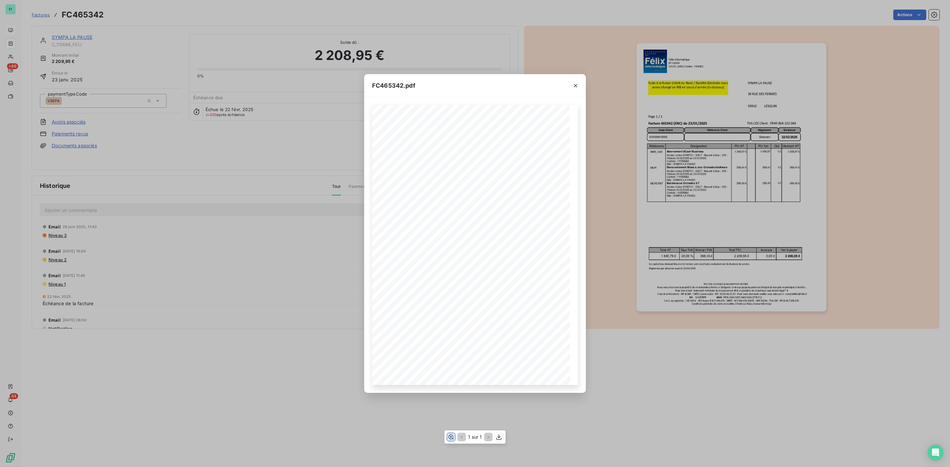
click at [450, 439] on icon "button" at bounding box center [451, 437] width 7 height 7
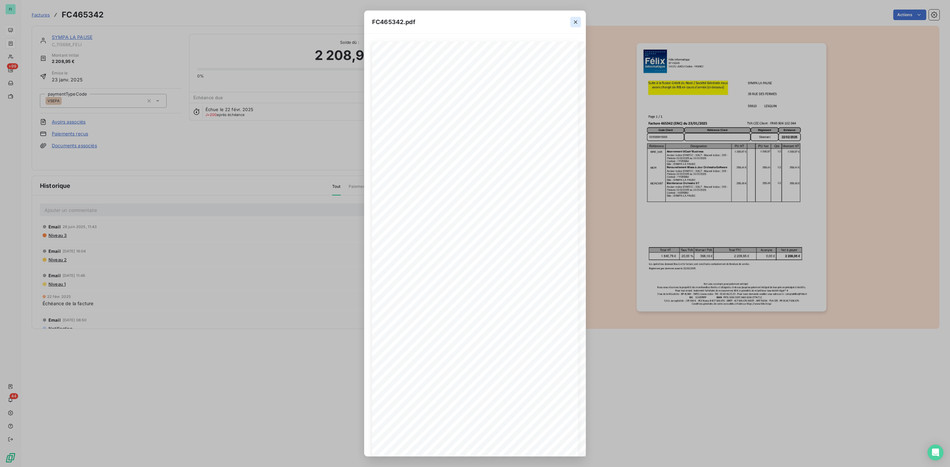
click at [574, 24] on icon "button" at bounding box center [575, 22] width 7 height 7
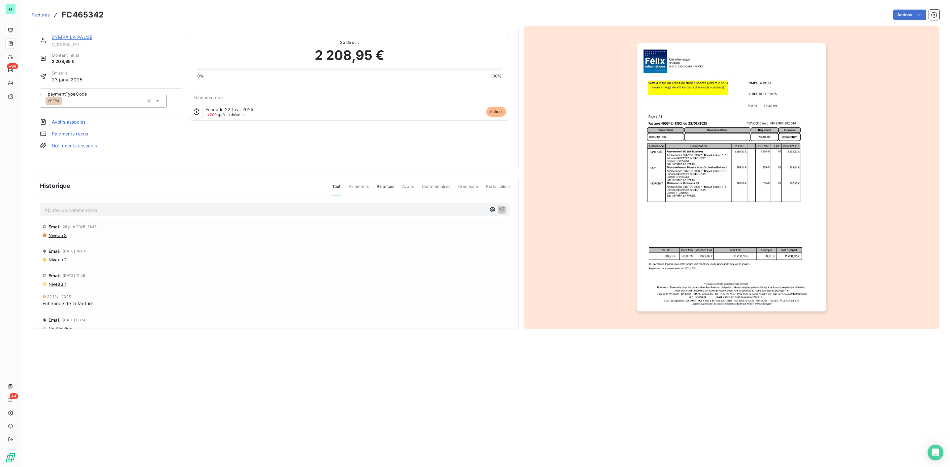
click at [84, 38] on link "SYMPA LA PAUSE" at bounding box center [72, 37] width 41 height 6
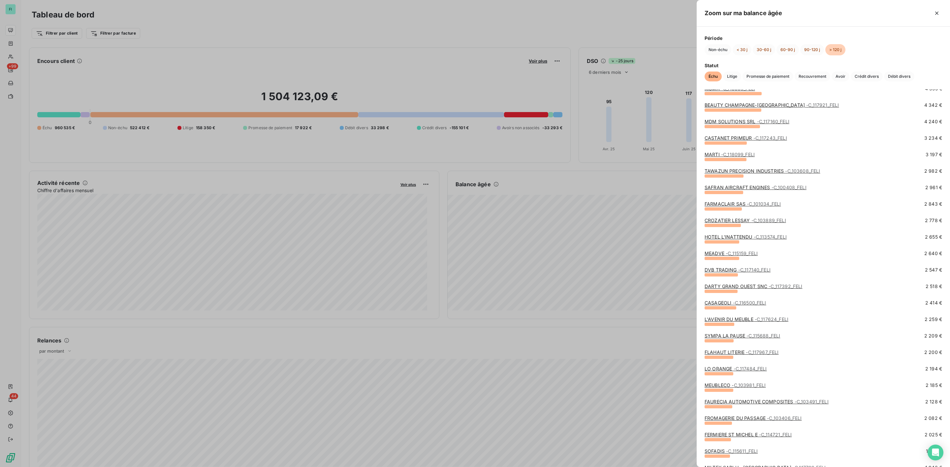
scroll to position [346, 0]
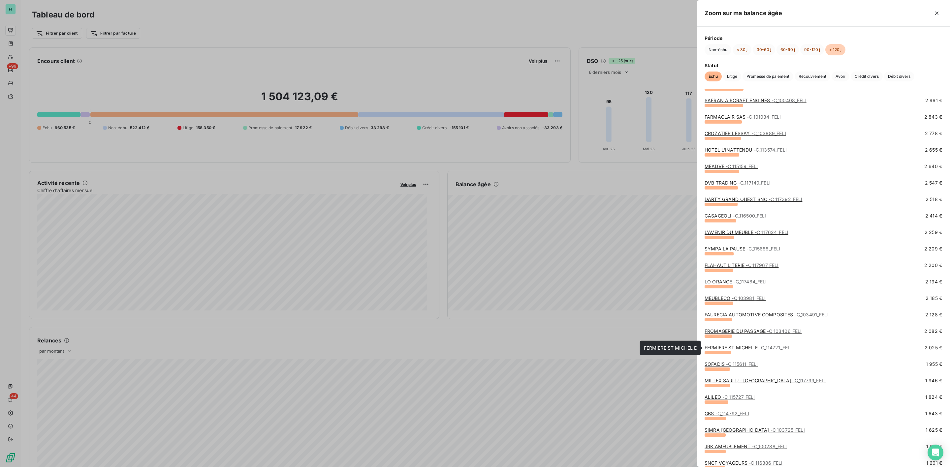
click at [728, 348] on link "FERMIERE ST MICHEL E - C_114721_FELI" at bounding box center [747, 348] width 87 height 6
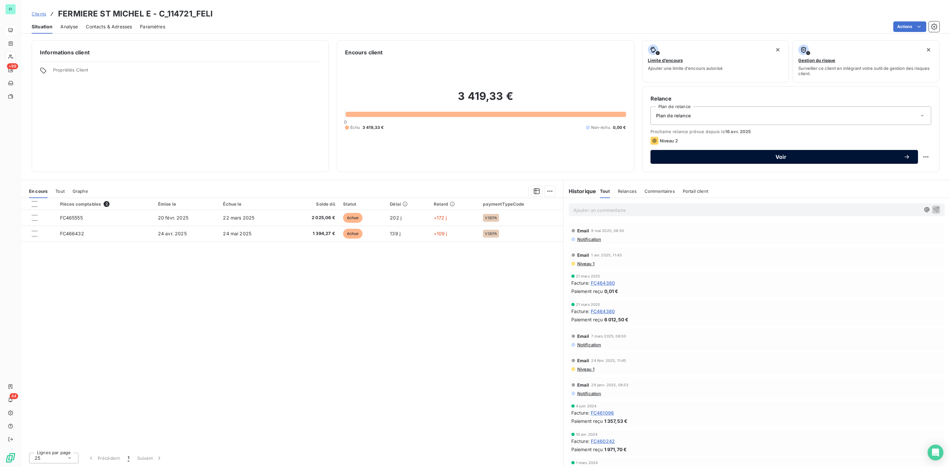
click at [788, 161] on button "Voir" at bounding box center [783, 157] width 267 height 14
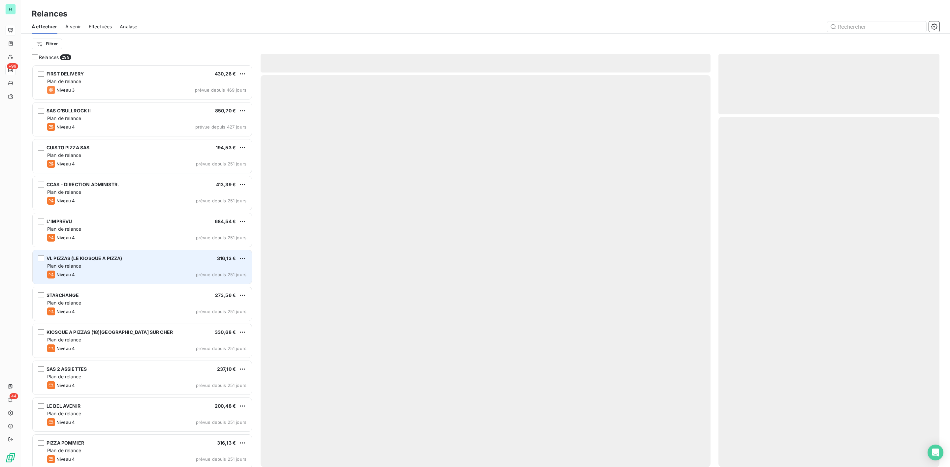
scroll to position [396, 213]
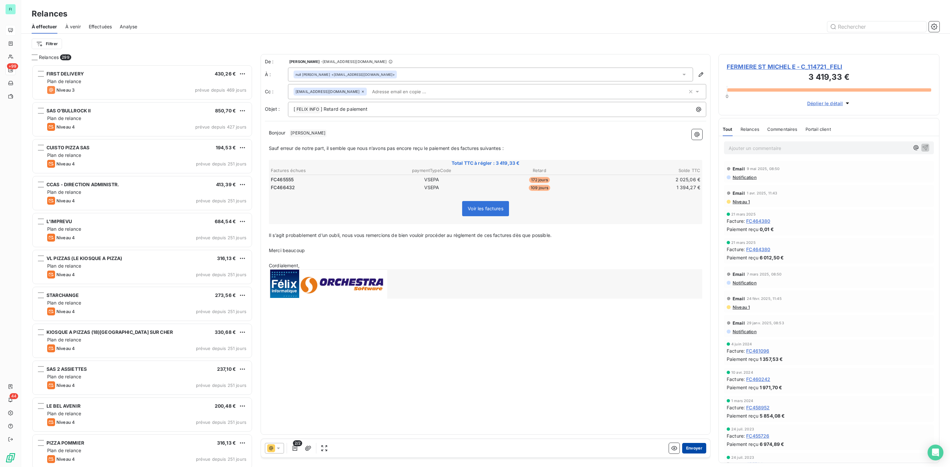
click at [694, 449] on button "Envoyer" at bounding box center [694, 448] width 24 height 11
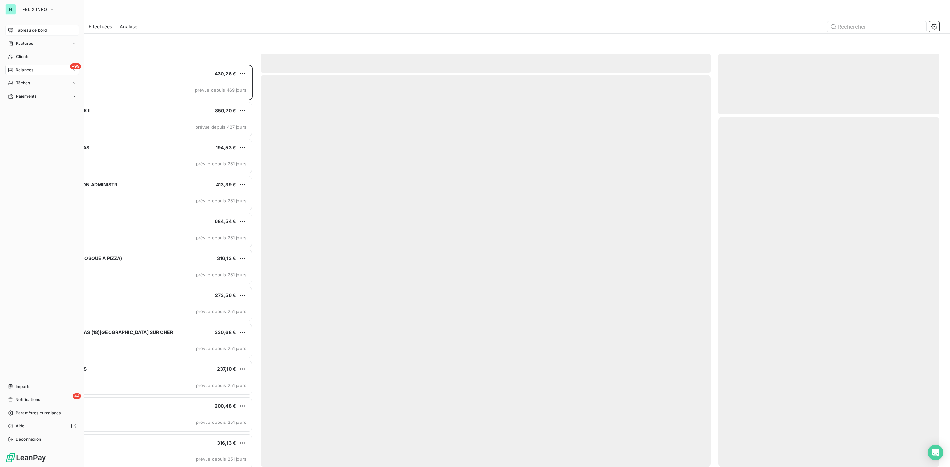
click at [25, 32] on span "Tableau de bord" at bounding box center [31, 30] width 31 height 6
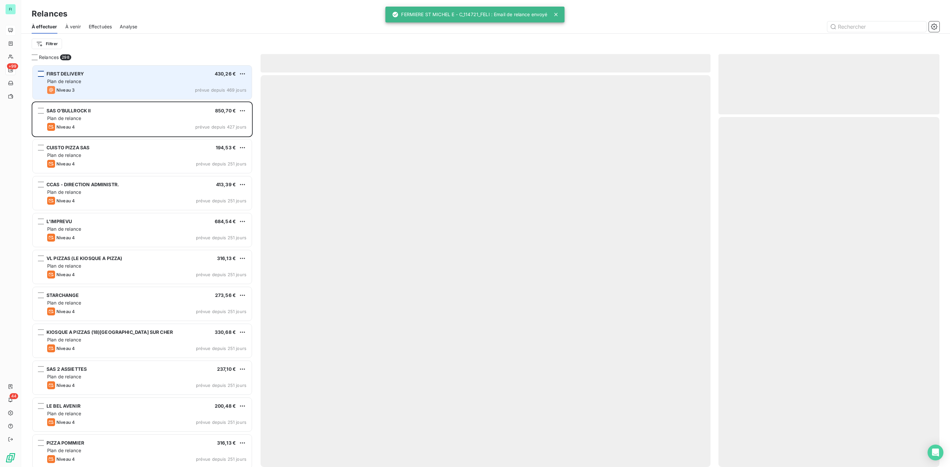
scroll to position [396, 213]
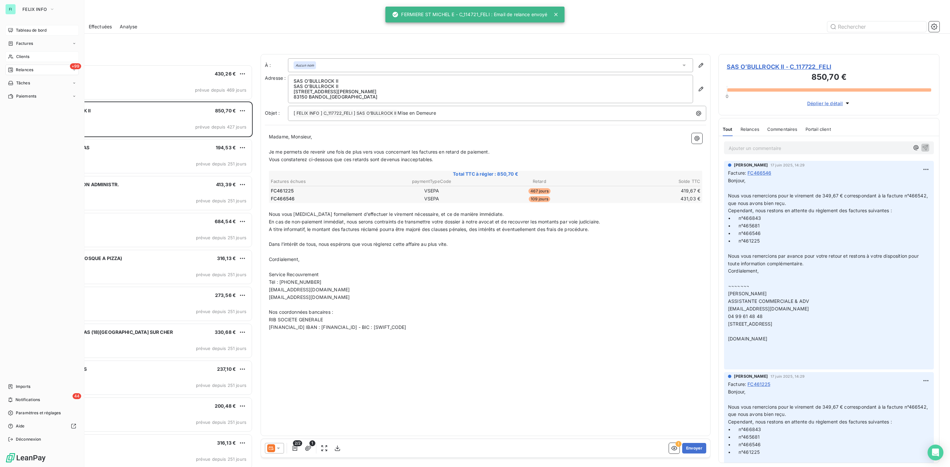
click at [23, 54] on span "Clients" at bounding box center [22, 57] width 13 height 6
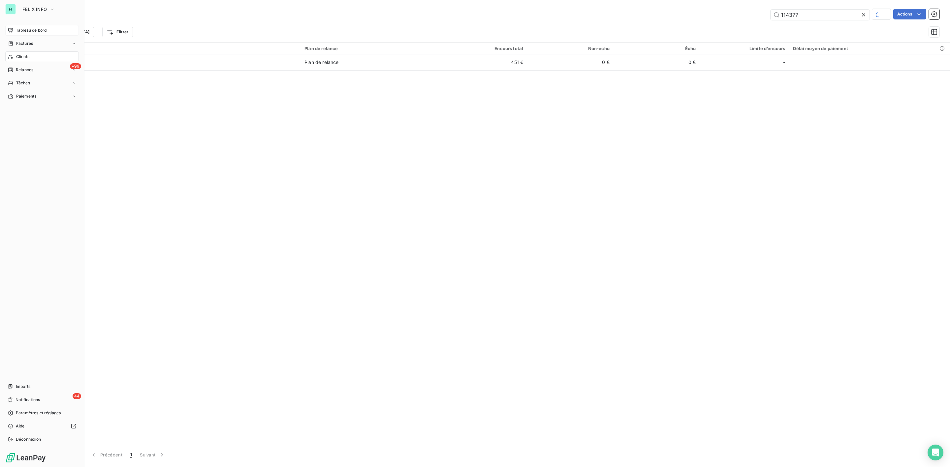
click at [21, 27] on span "Tableau de bord" at bounding box center [31, 30] width 31 height 6
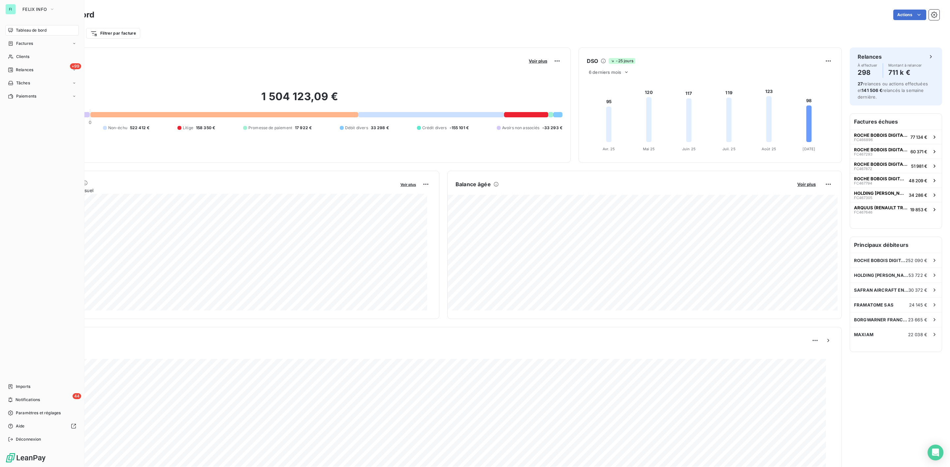
click at [27, 30] on span "Tableau de bord" at bounding box center [31, 30] width 31 height 6
click at [37, 31] on span "Tableau de bord" at bounding box center [31, 30] width 31 height 6
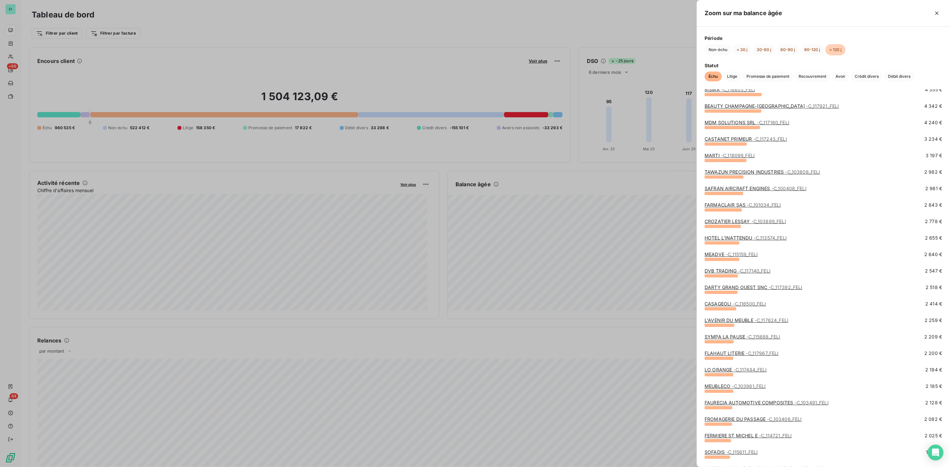
scroll to position [346, 0]
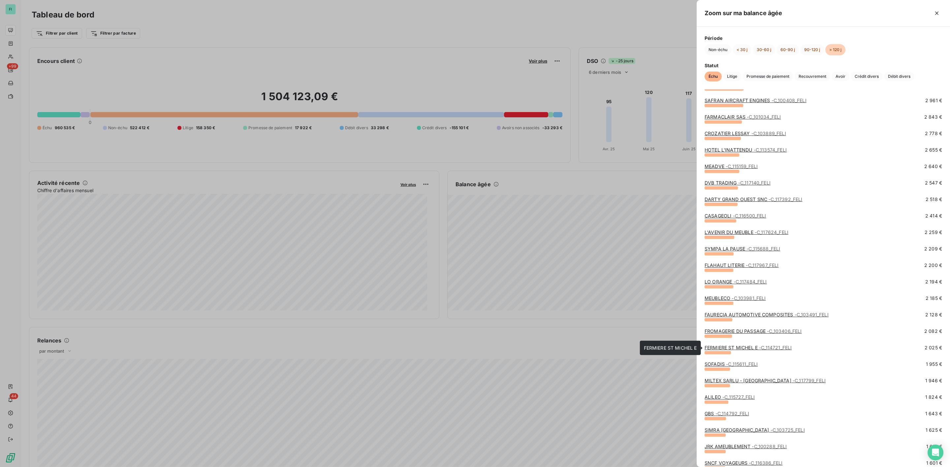
click at [730, 348] on link "FERMIERE ST MICHEL E - C_114721_FELI" at bounding box center [747, 348] width 87 height 6
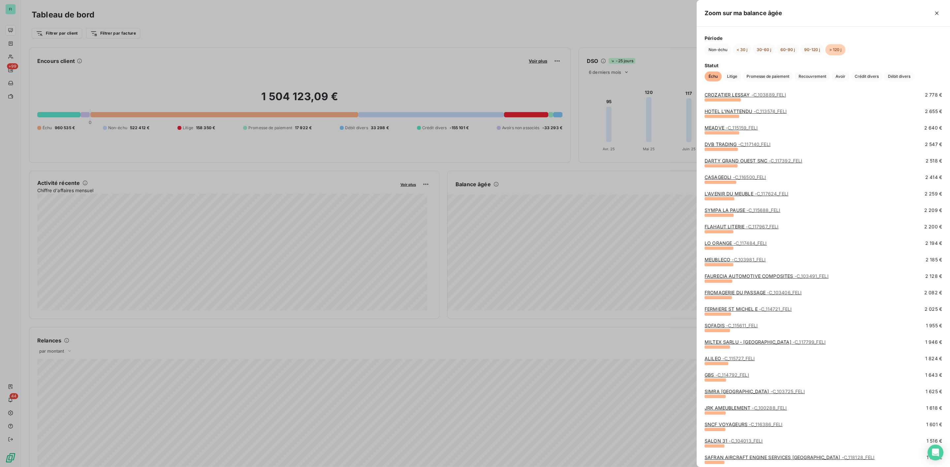
scroll to position [396, 0]
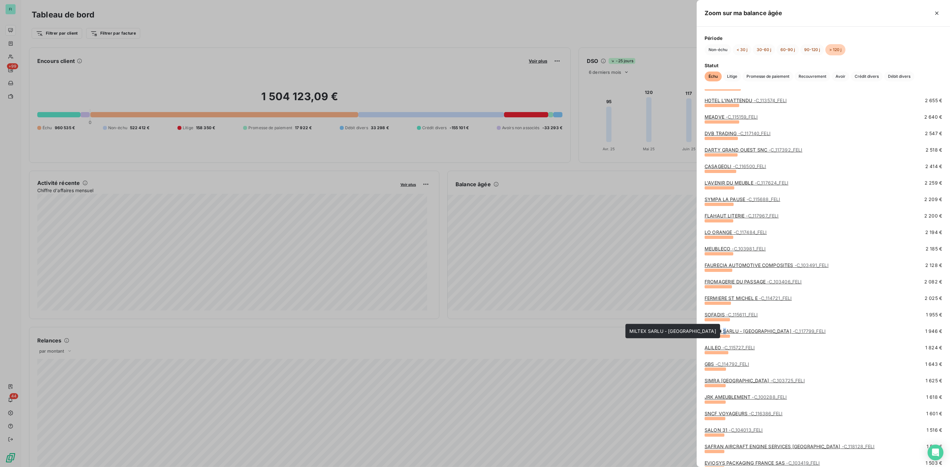
click at [723, 332] on link "MILTEX SARLU - HOTEL LEON - C_117799_FELI" at bounding box center [764, 331] width 121 height 6
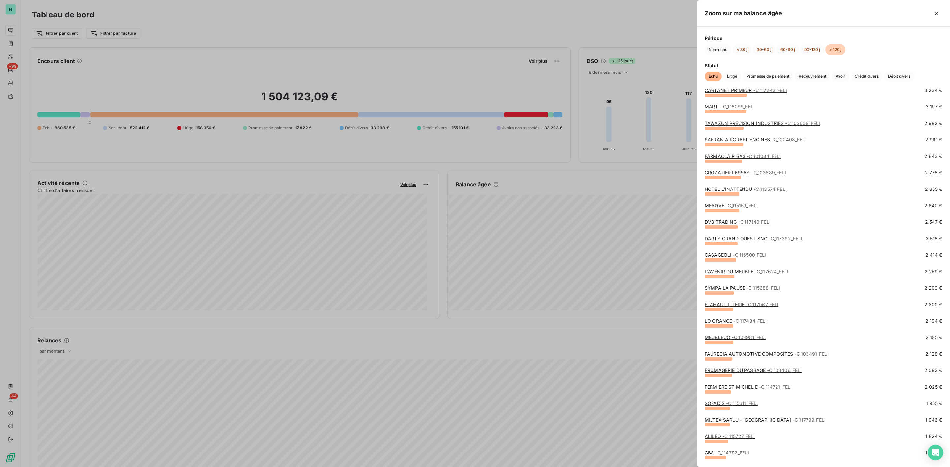
scroll to position [495, 0]
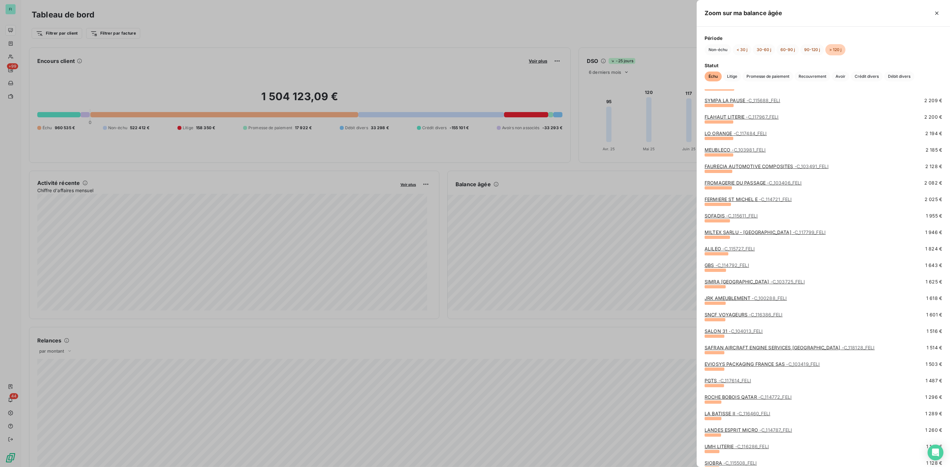
click at [723, 202] on link "FERMIERE ST MICHEL E - C_114721_FELI" at bounding box center [747, 200] width 87 height 6
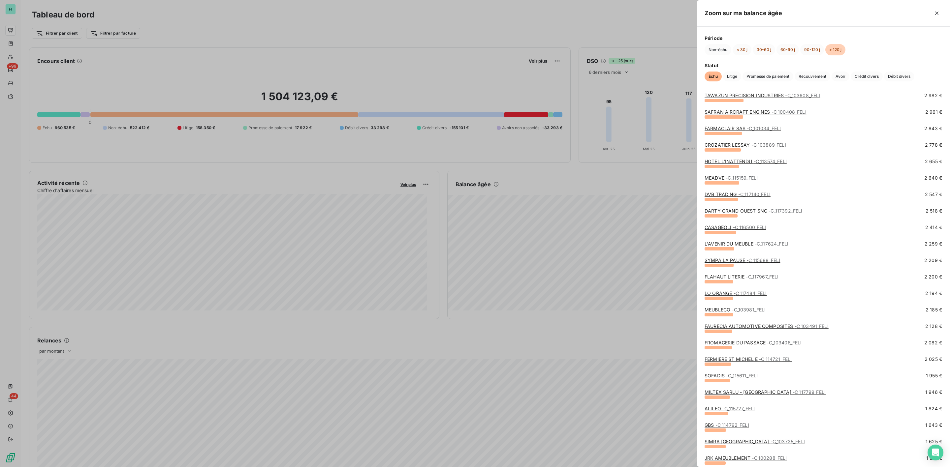
scroll to position [495, 0]
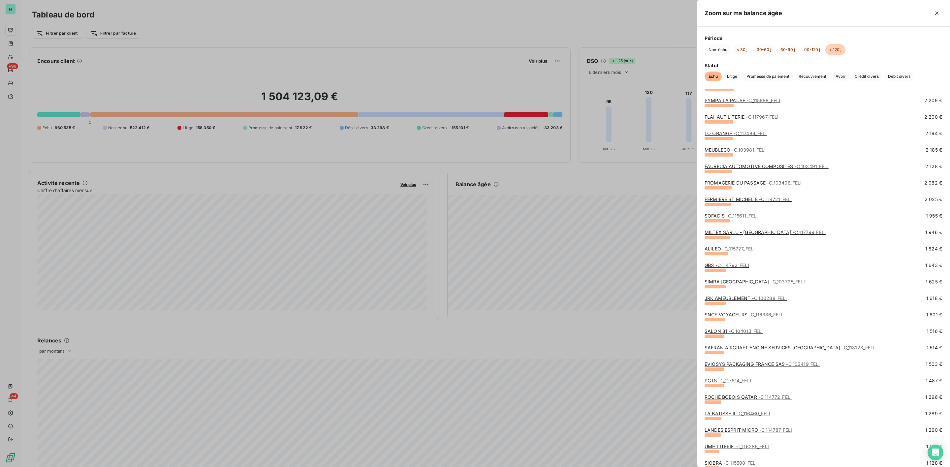
click at [728, 232] on link "MILTEX SARLU - HOTEL LEON - C_117799_FELI" at bounding box center [764, 233] width 121 height 6
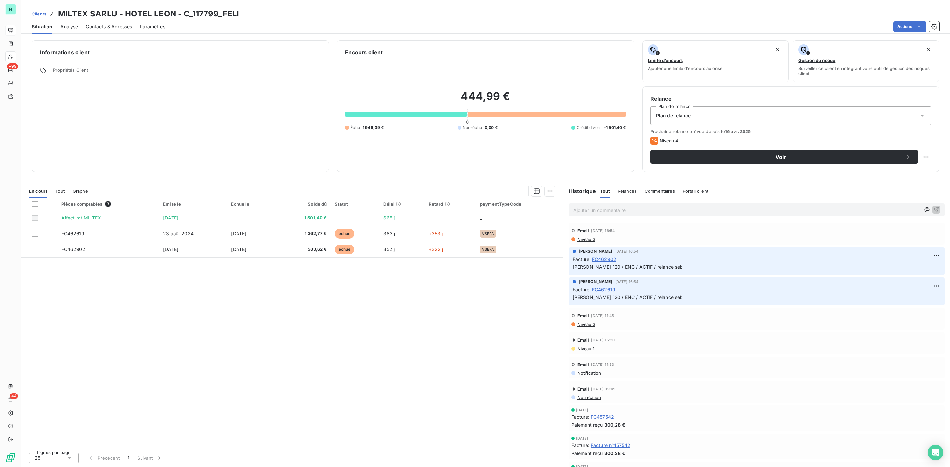
click at [110, 25] on span "Contacts & Adresses" at bounding box center [109, 26] width 46 height 7
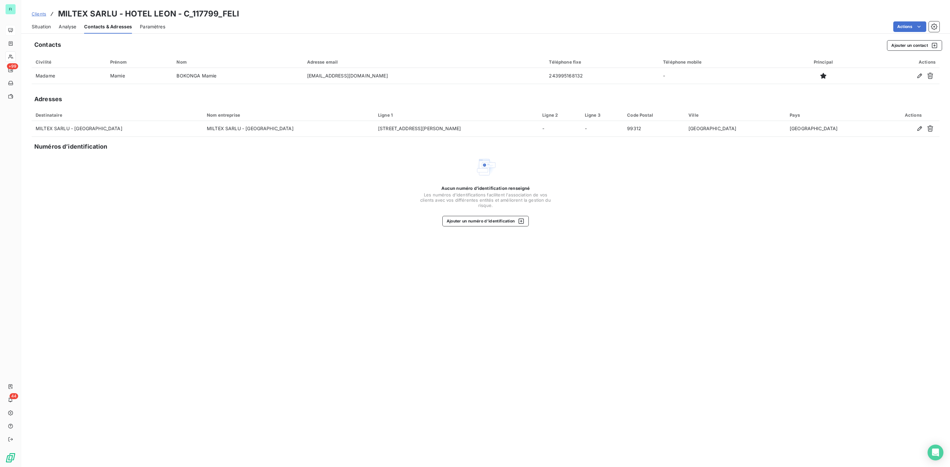
click at [45, 28] on span "Situation" at bounding box center [41, 26] width 19 height 7
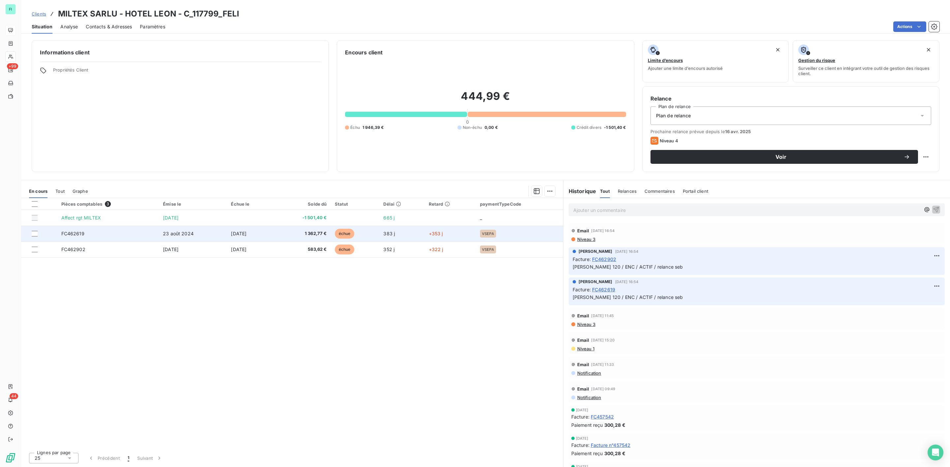
click at [144, 234] on td "FC462619" at bounding box center [108, 234] width 102 height 16
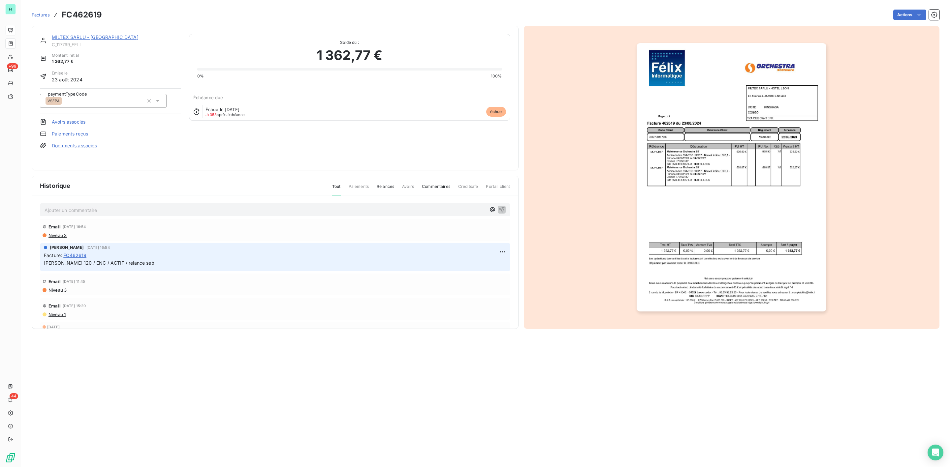
click at [742, 176] on img "button" at bounding box center [731, 177] width 190 height 268
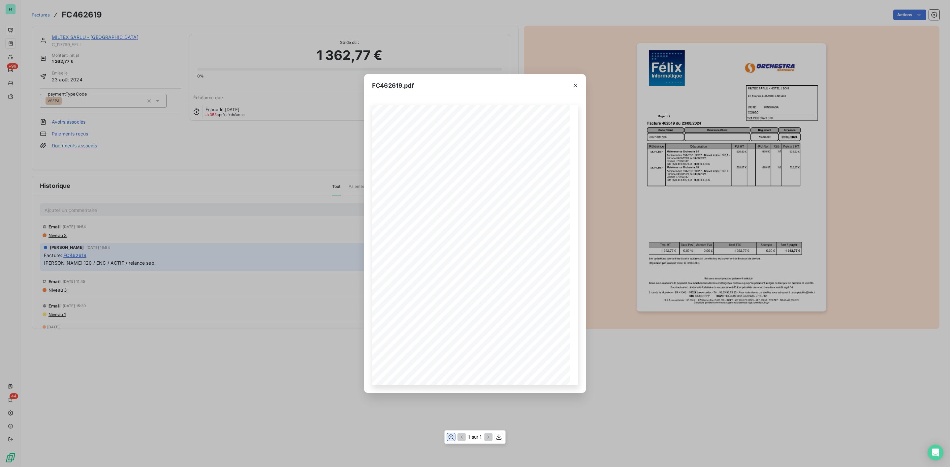
click at [450, 435] on icon "button" at bounding box center [451, 437] width 5 height 5
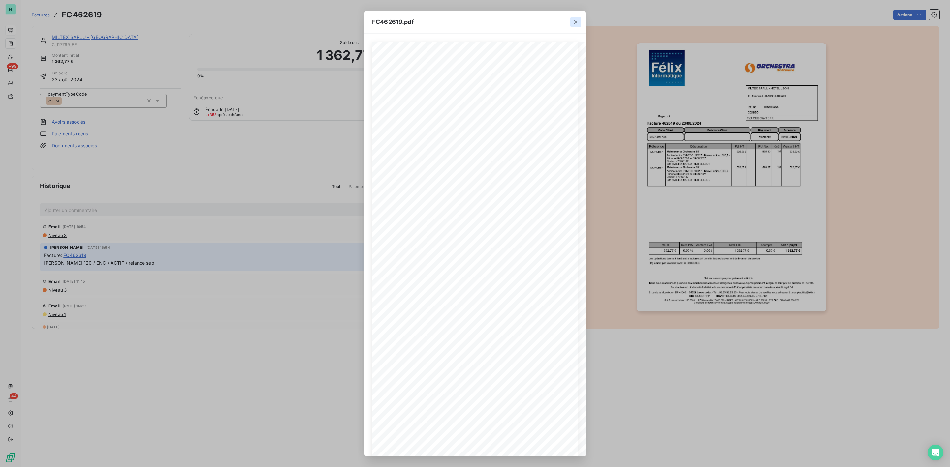
click at [578, 23] on icon "button" at bounding box center [575, 22] width 7 height 7
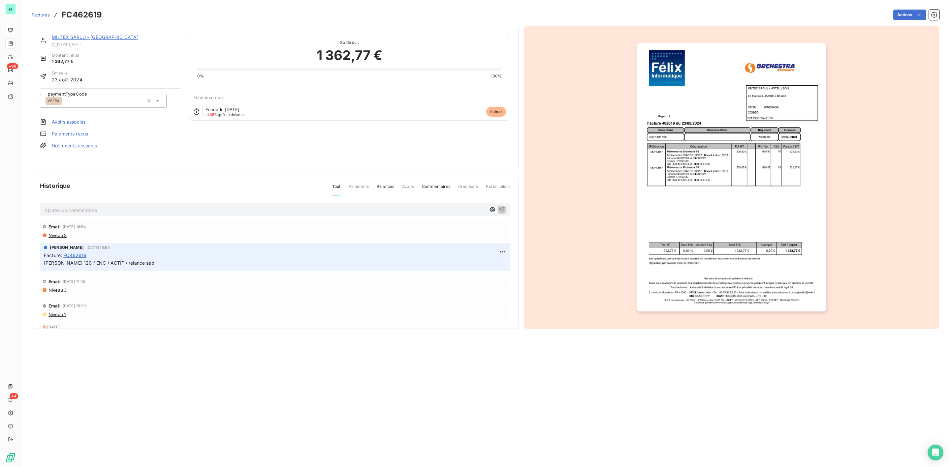
click at [81, 35] on link "MILTEX SARLU - [GEOGRAPHIC_DATA]" at bounding box center [95, 37] width 87 height 6
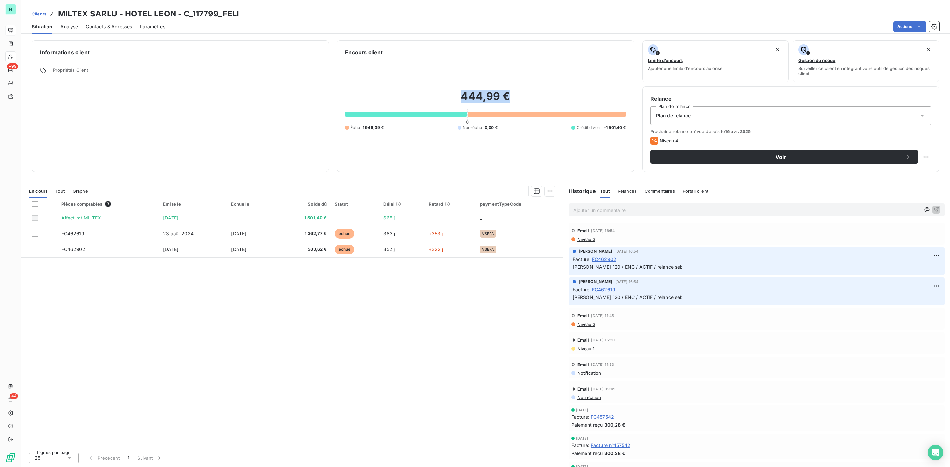
drag, startPoint x: 464, startPoint y: 96, endPoint x: 512, endPoint y: 96, distance: 47.8
click at [512, 96] on h2 "444,99 €" at bounding box center [485, 100] width 281 height 20
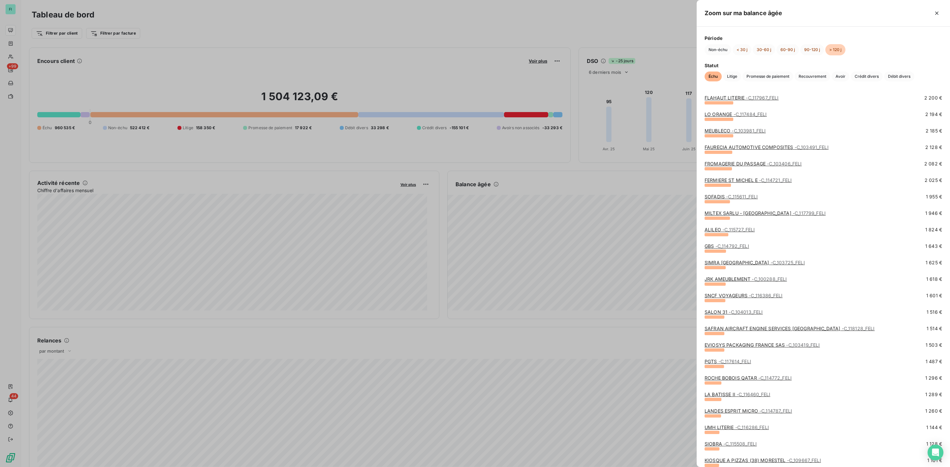
scroll to position [544, 0]
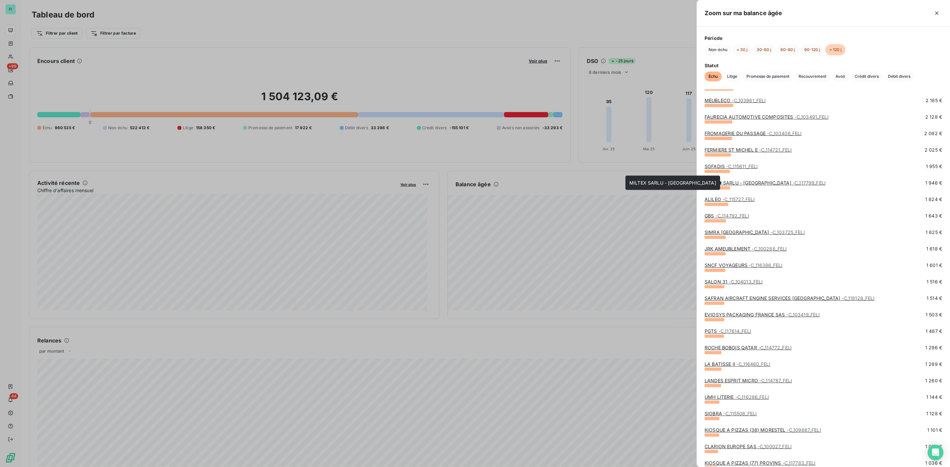
click at [728, 180] on link "MILTEX SARLU - HOTEL LEON - C_117799_FELI" at bounding box center [764, 183] width 121 height 6
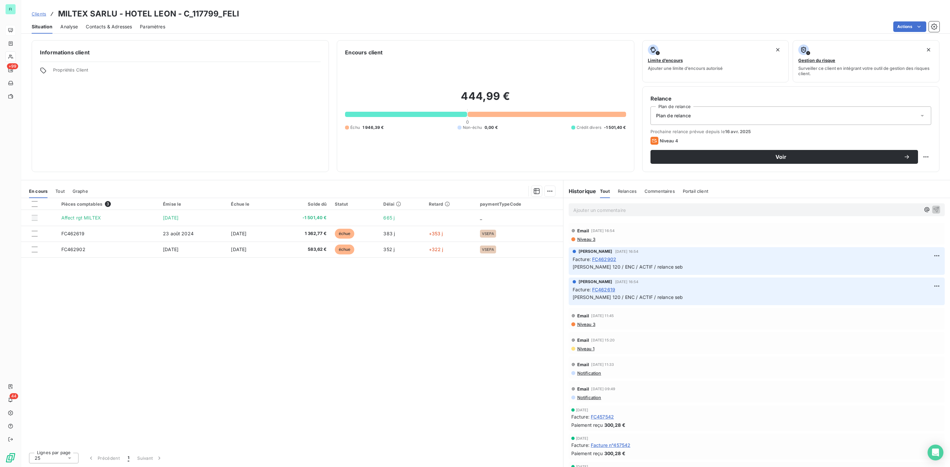
click at [63, 194] on div "Tout" at bounding box center [59, 191] width 9 height 14
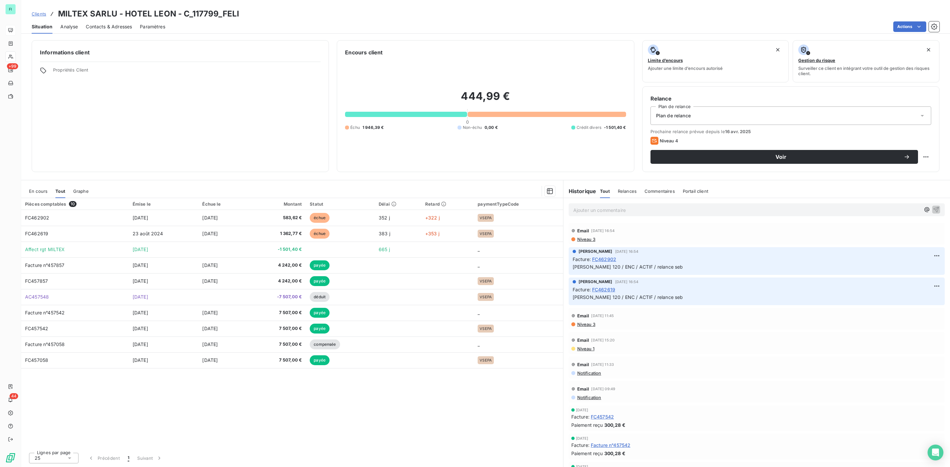
click at [34, 189] on span "En cours" at bounding box center [38, 191] width 18 height 5
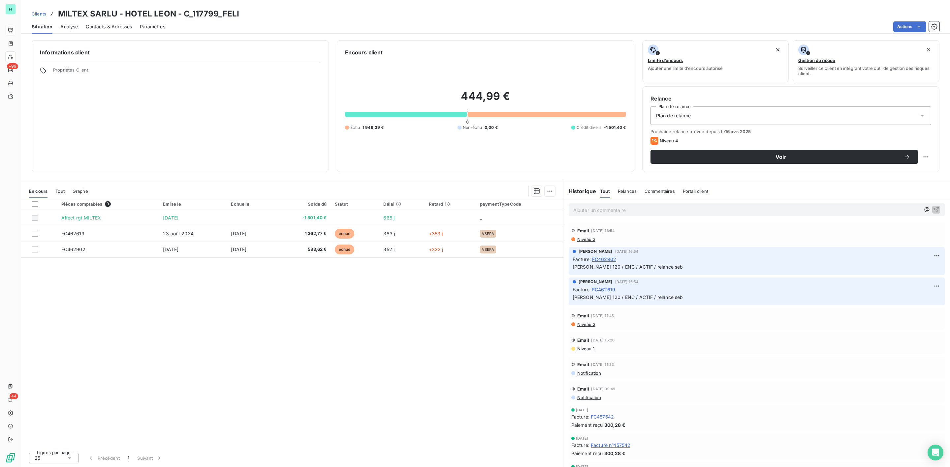
click at [61, 192] on span "Tout" at bounding box center [59, 191] width 9 height 5
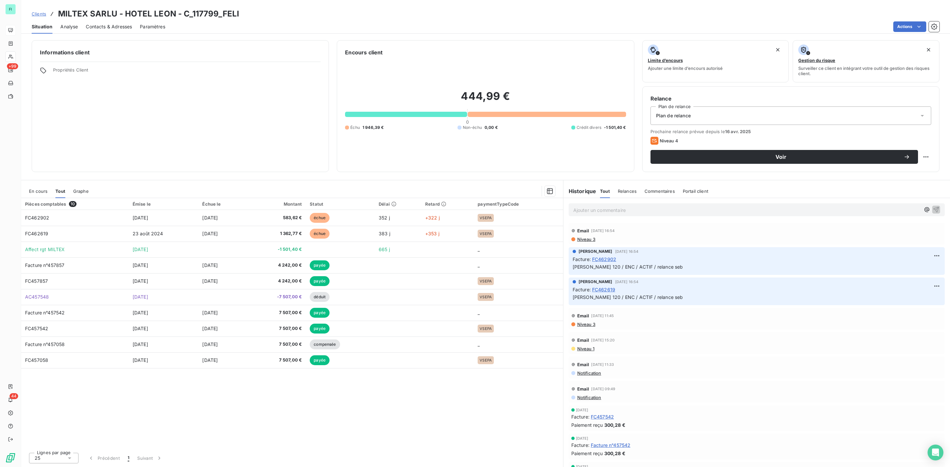
click at [37, 190] on span "En cours" at bounding box center [38, 191] width 18 height 5
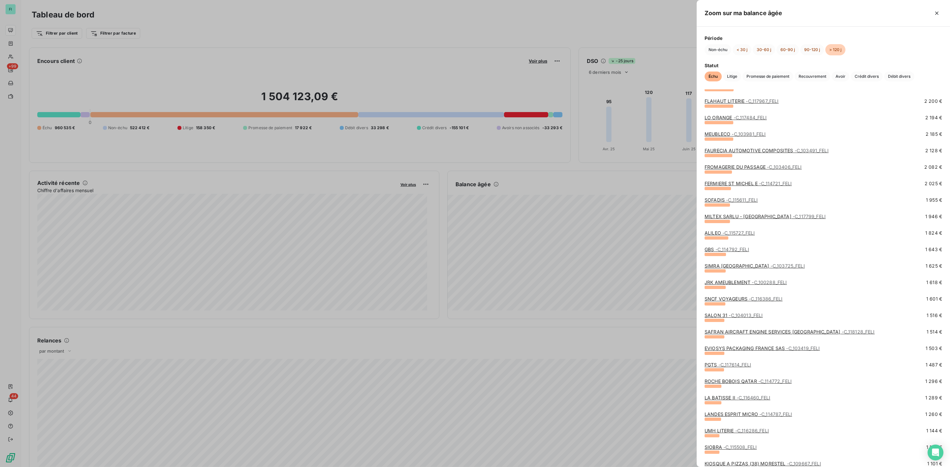
scroll to position [495, 0]
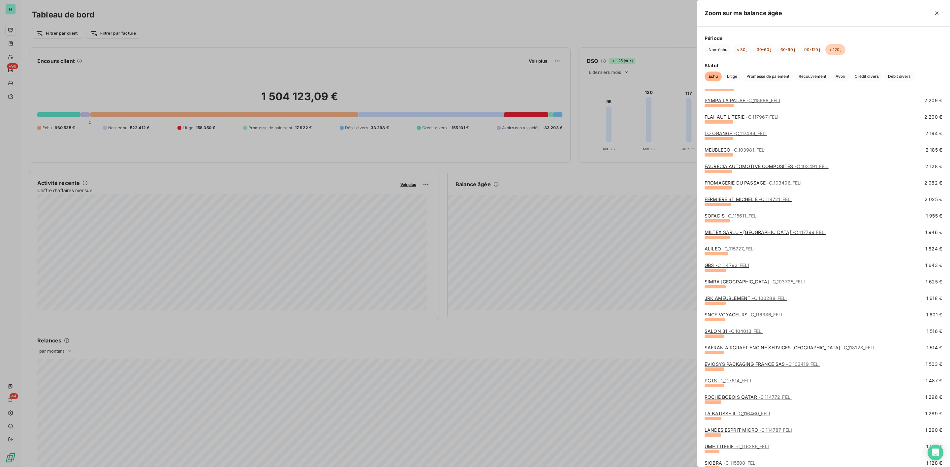
click at [714, 267] on link "GBS - C_114792_FELI" at bounding box center [726, 266] width 45 height 6
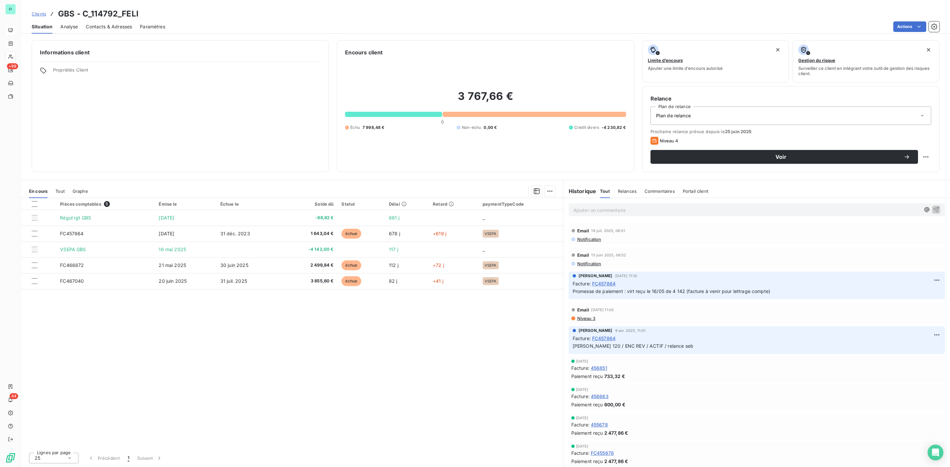
click at [366, 306] on div "Pièces comptables 5 Émise le Échue le Solde dû Statut Délai Retard paymentTypeC…" at bounding box center [292, 322] width 542 height 249
click at [784, 155] on button "Voir" at bounding box center [783, 157] width 267 height 14
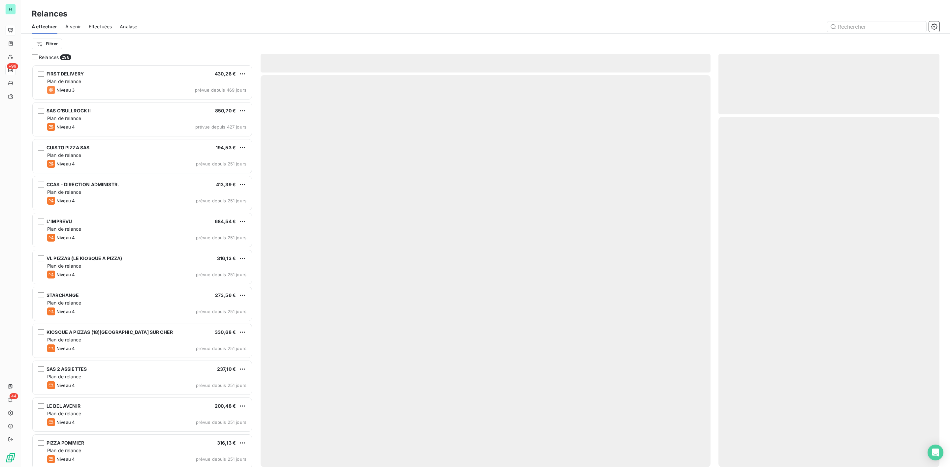
scroll to position [396, 213]
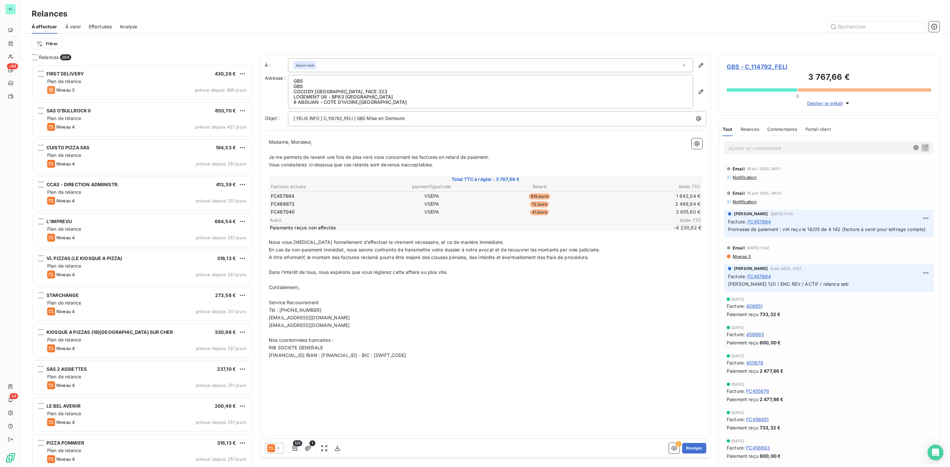
click at [278, 449] on icon at bounding box center [278, 448] width 7 height 7
click at [277, 421] on div "Niveau 3" at bounding box center [283, 422] width 29 height 8
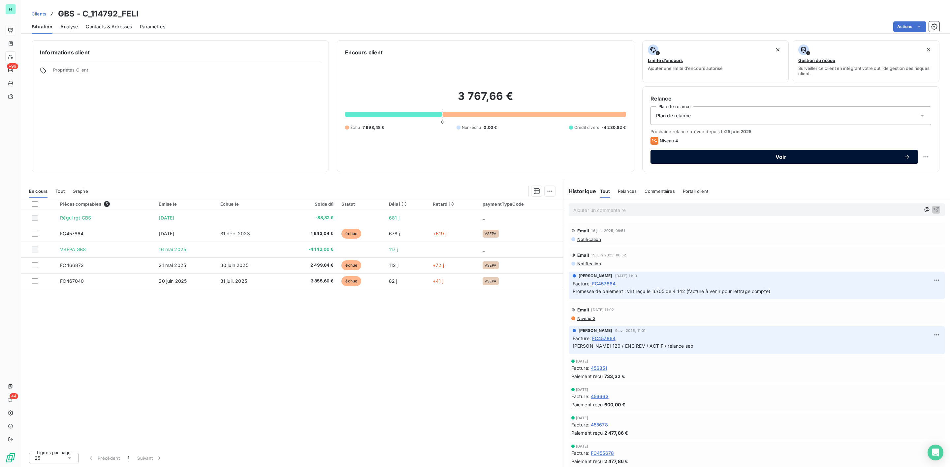
click at [782, 158] on span "Voir" at bounding box center [780, 156] width 245 height 5
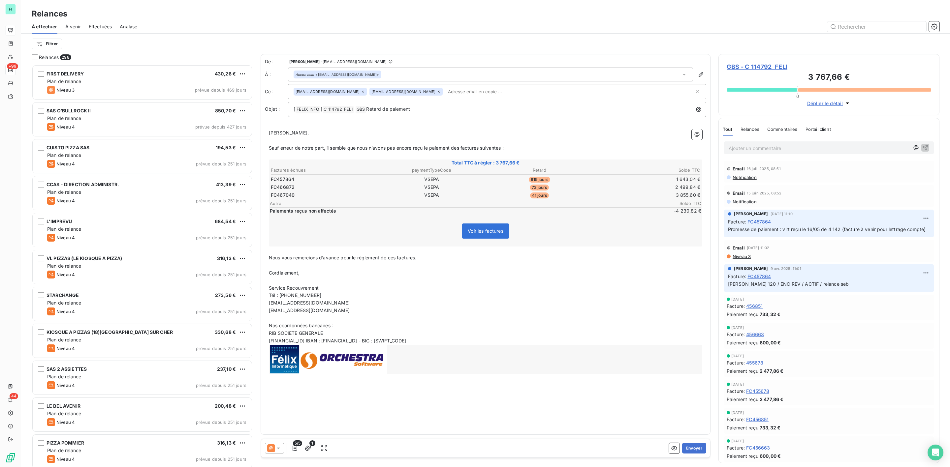
scroll to position [396, 213]
click at [295, 449] on icon "button" at bounding box center [295, 448] width 5 height 5
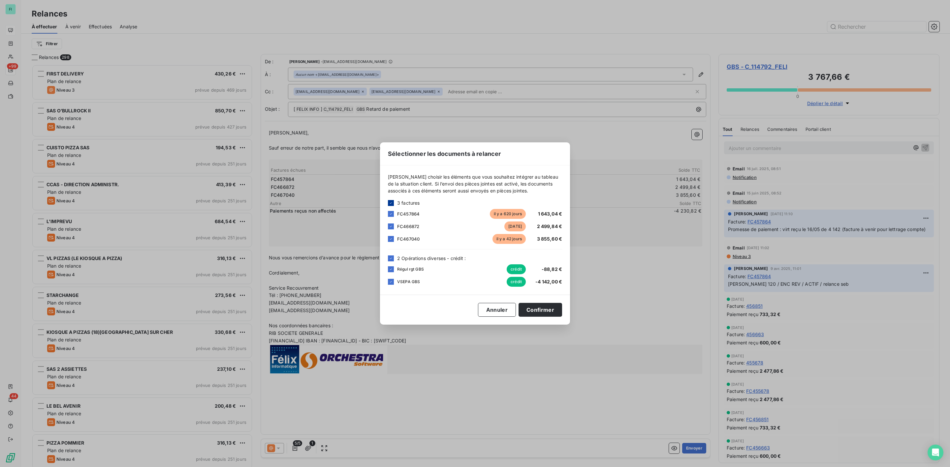
click at [392, 201] on icon at bounding box center [391, 203] width 4 height 4
click at [393, 260] on div at bounding box center [391, 259] width 6 height 6
click at [391, 224] on div at bounding box center [391, 227] width 6 height 6
click at [391, 238] on div at bounding box center [391, 239] width 6 height 6
click at [389, 201] on icon at bounding box center [391, 203] width 4 height 4
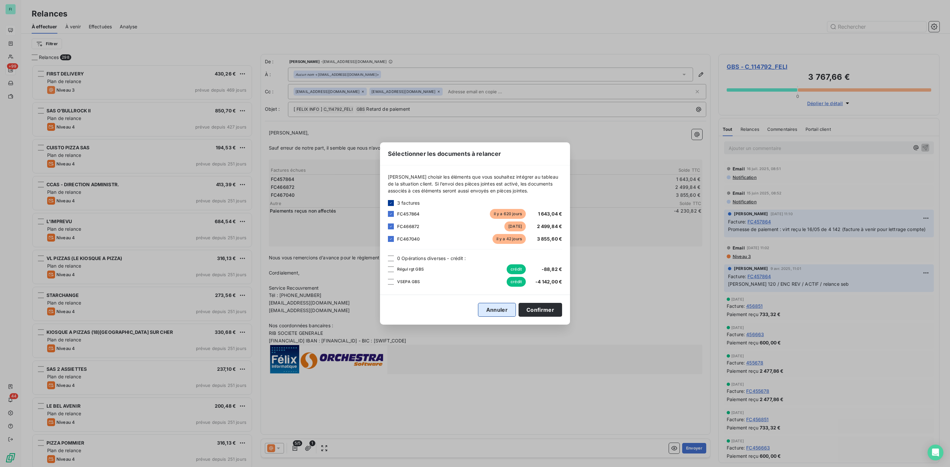
click at [492, 312] on button "Annuler" at bounding box center [497, 310] width 38 height 14
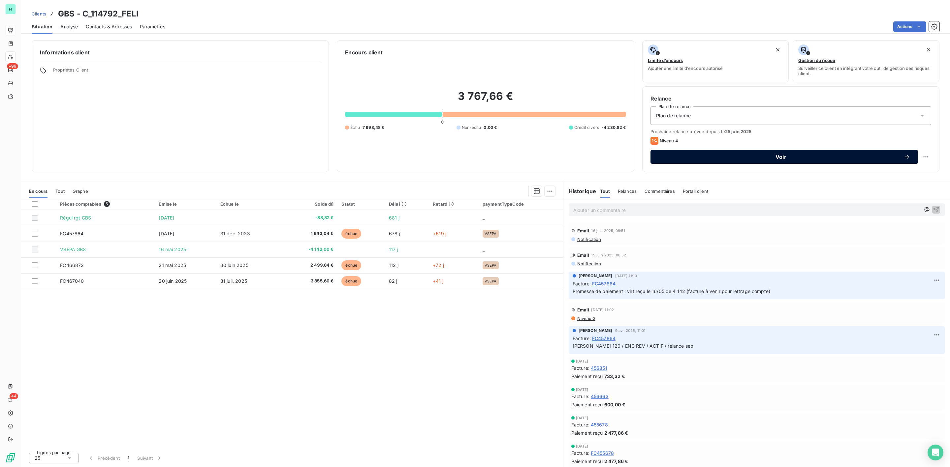
click at [779, 155] on span "Voir" at bounding box center [780, 156] width 245 height 5
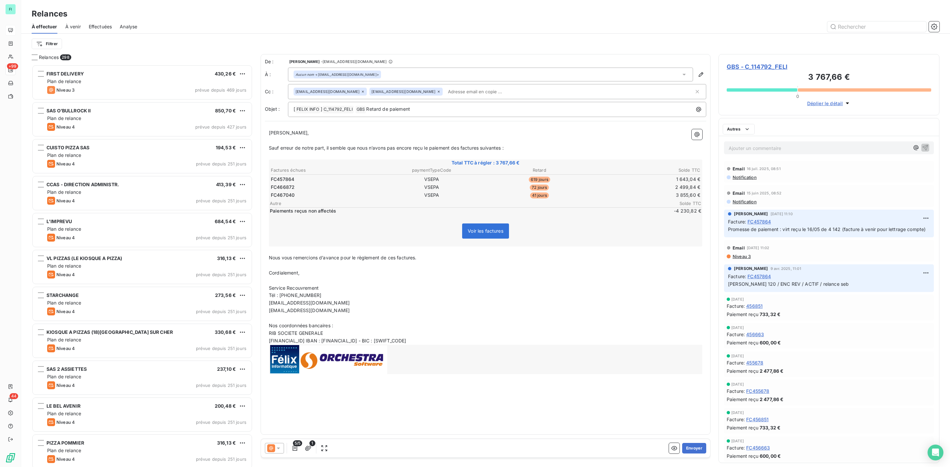
scroll to position [396, 213]
click at [697, 447] on button "Envoyer" at bounding box center [694, 448] width 24 height 11
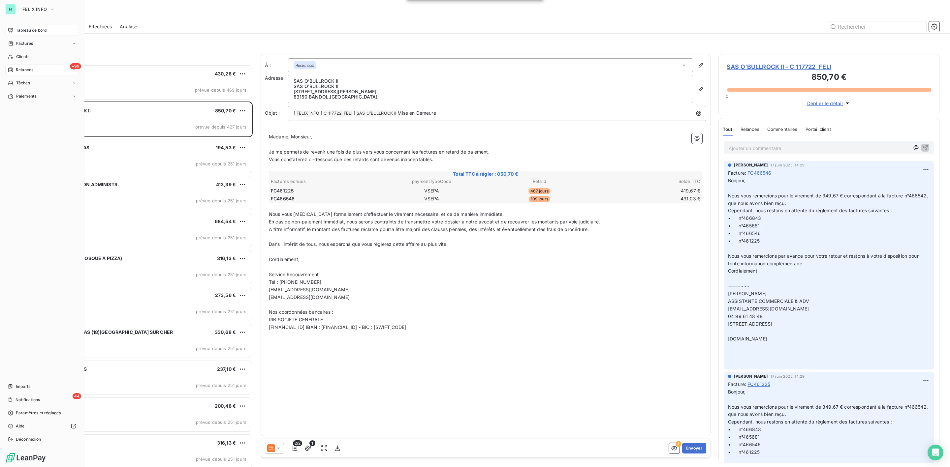
click at [26, 30] on span "Tableau de bord" at bounding box center [31, 30] width 31 height 6
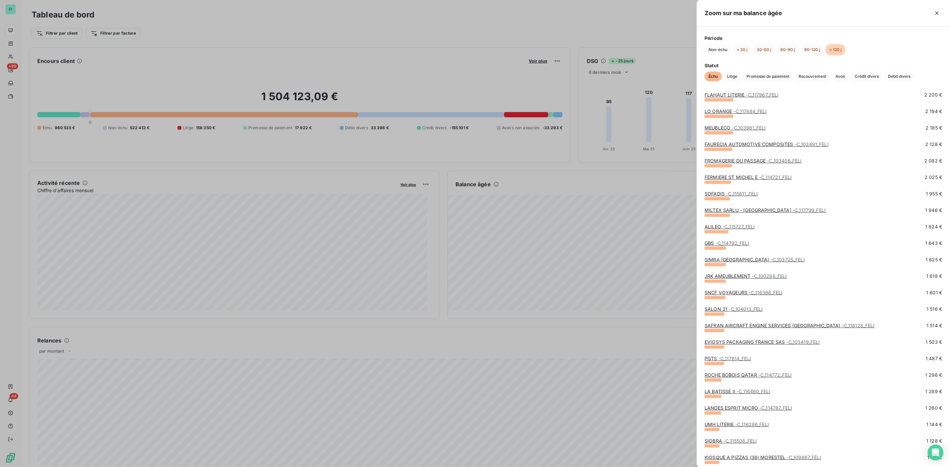
scroll to position [544, 0]
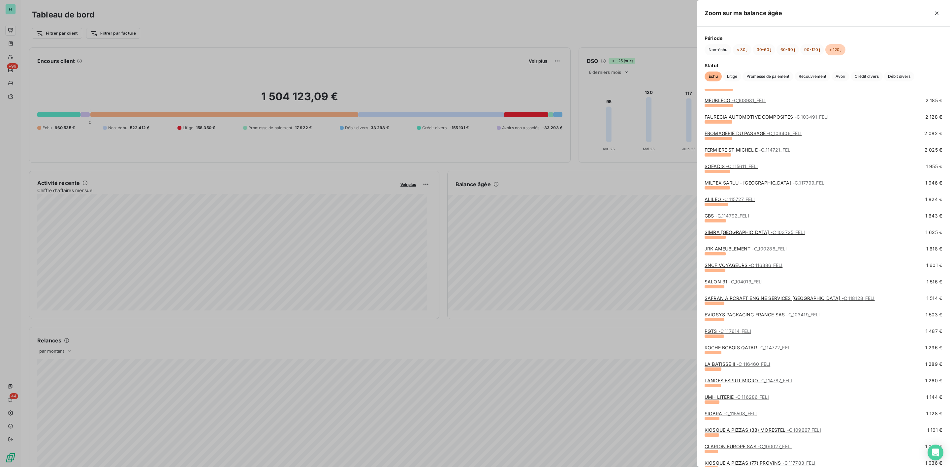
click at [717, 215] on span "- C_114792_FELI" at bounding box center [732, 216] width 34 height 6
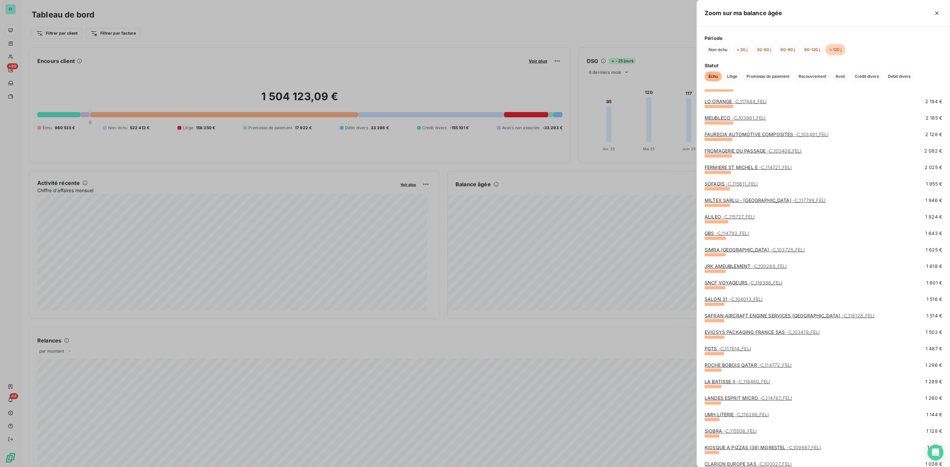
scroll to position [544, 0]
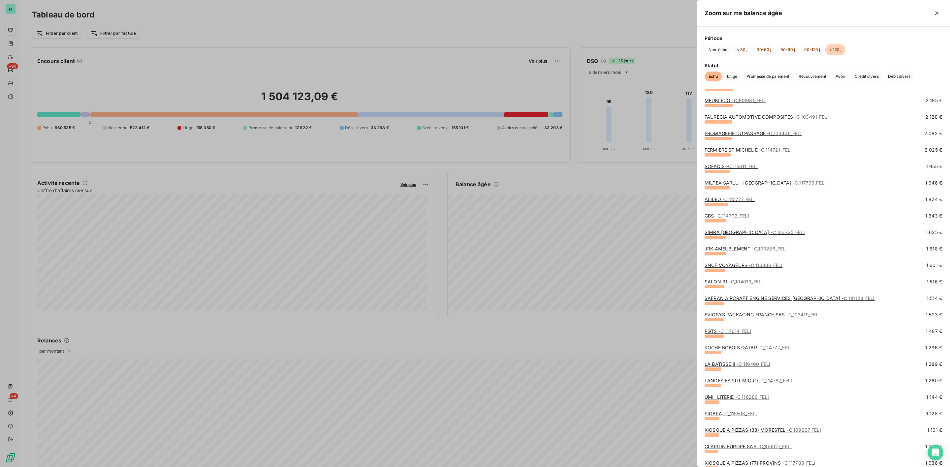
click at [723, 282] on link "SALON 31 - C_104013_FELI" at bounding box center [733, 282] width 58 height 6
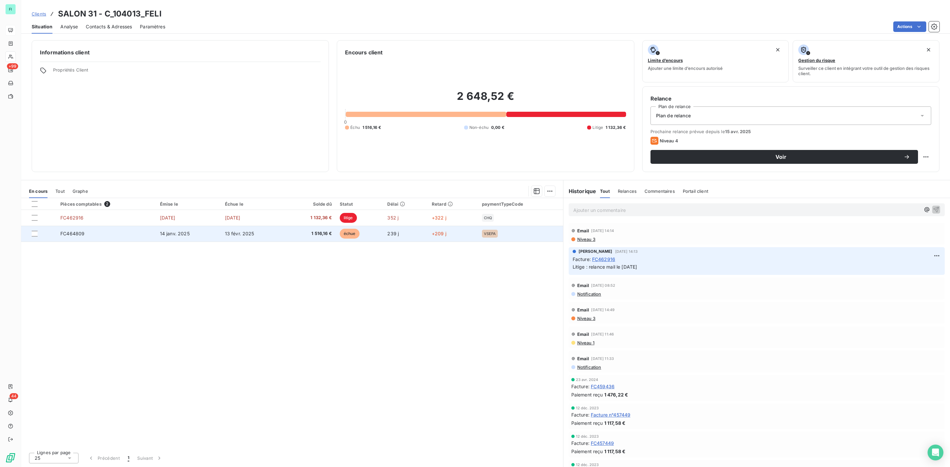
click at [318, 233] on span "1 516,16 €" at bounding box center [310, 234] width 43 height 7
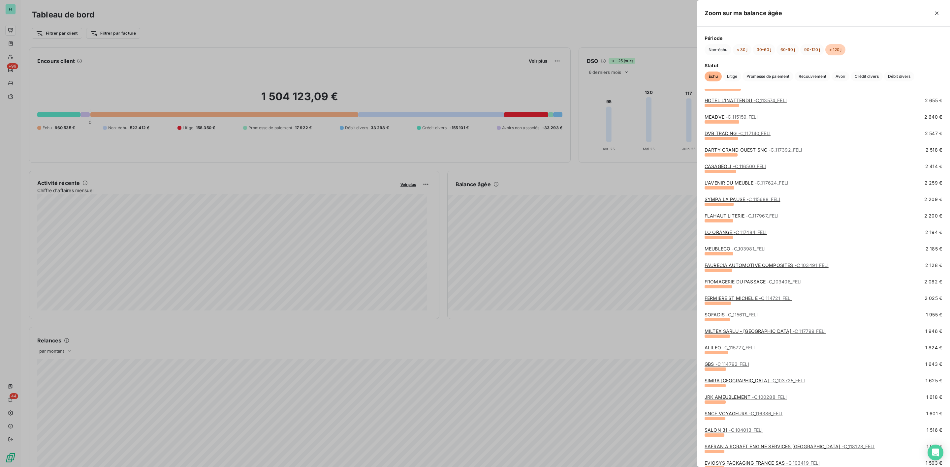
scroll to position [594, 0]
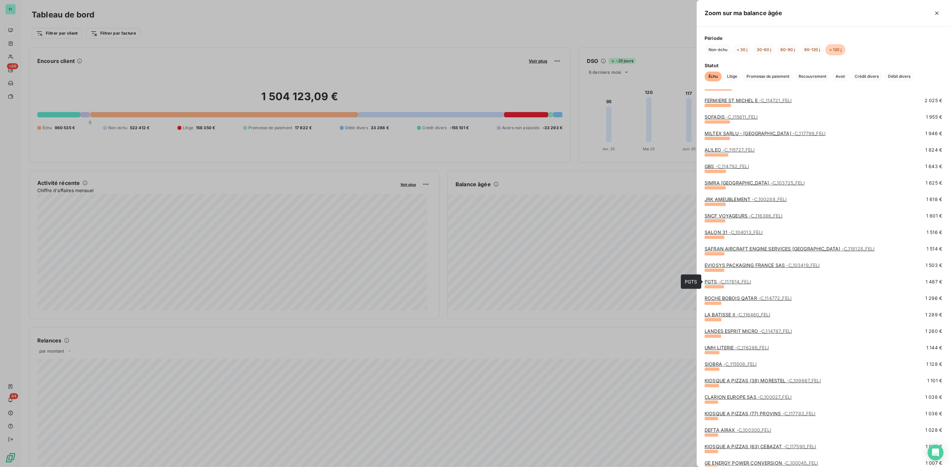
click at [717, 281] on link "PGTS - C_117614_FELI" at bounding box center [727, 282] width 46 height 6
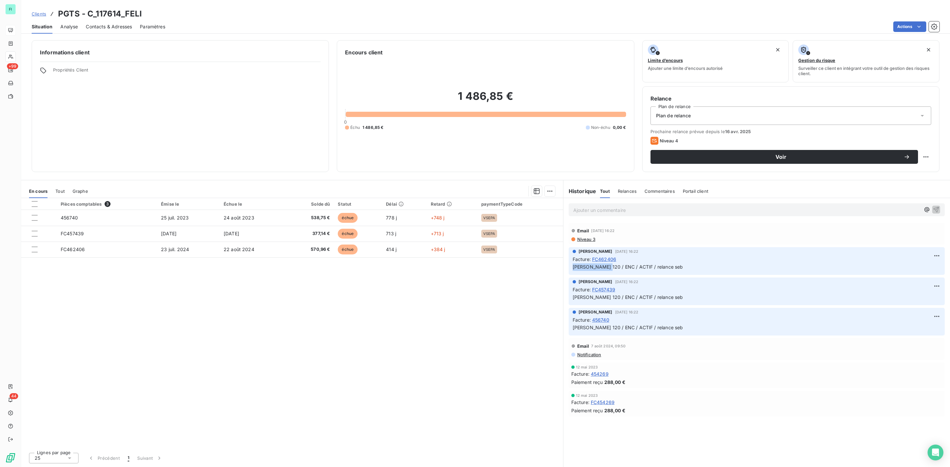
drag, startPoint x: 573, startPoint y: 267, endPoint x: 602, endPoint y: 269, distance: 29.1
click at [602, 269] on span "[PERSON_NAME] 120 / ENC / ACTIF / relance seb" at bounding box center [628, 267] width 110 height 6
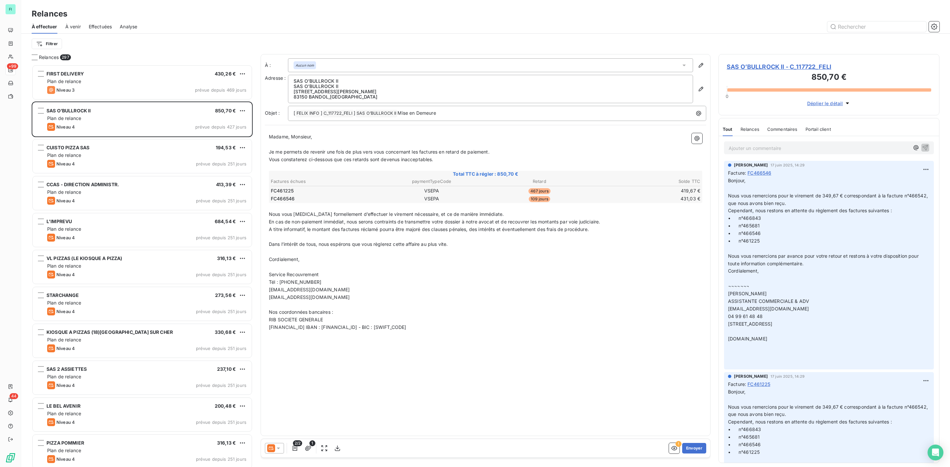
scroll to position [396, 213]
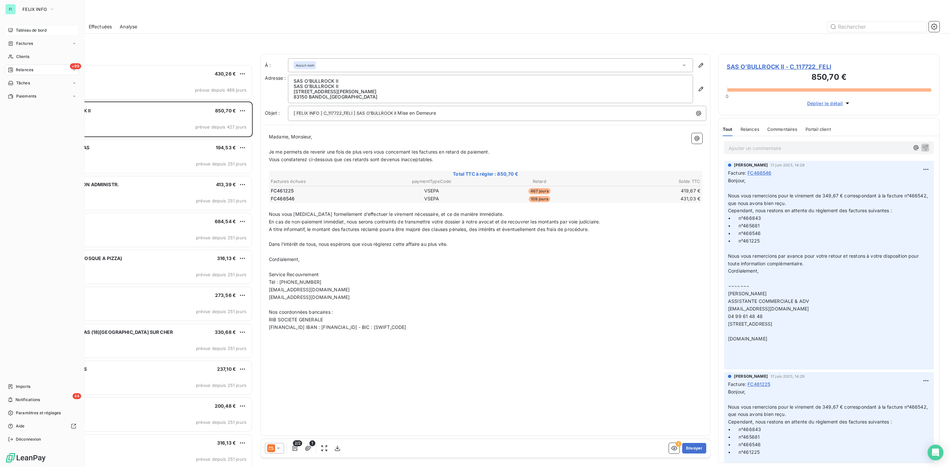
click at [21, 30] on span "Tableau de bord" at bounding box center [31, 30] width 31 height 6
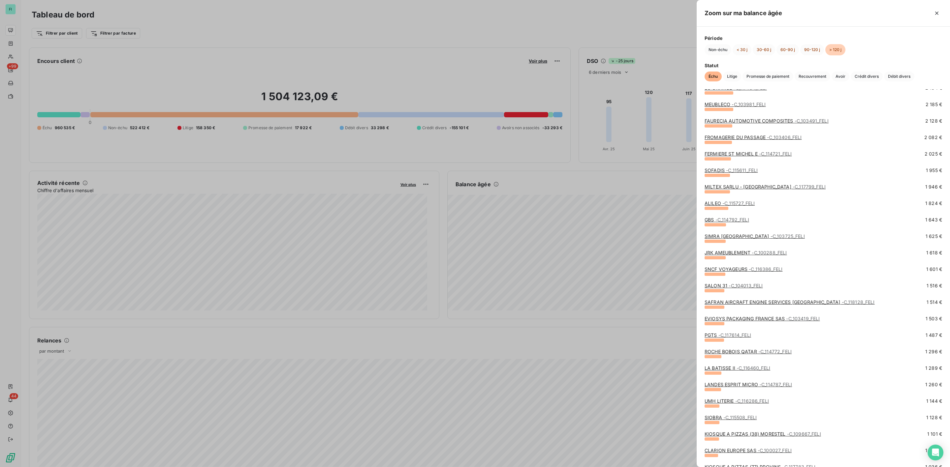
scroll to position [643, 0]
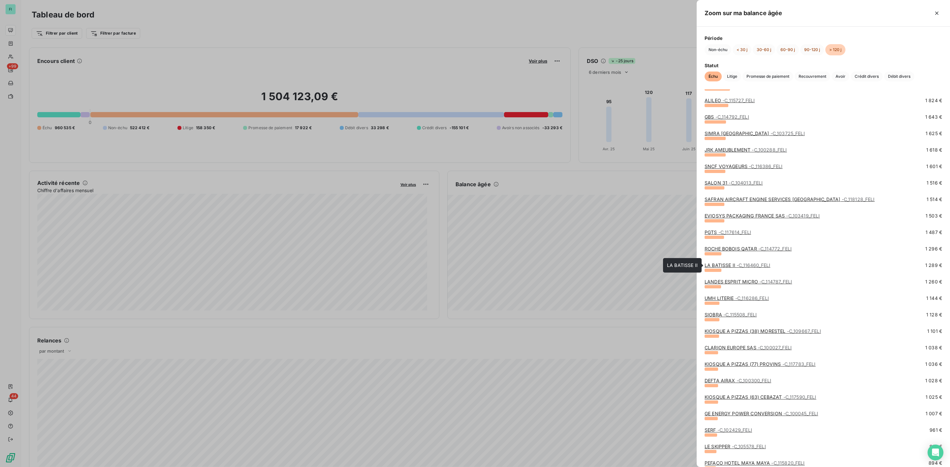
click at [728, 265] on link "LA BATISSE II - C_116460_FELI" at bounding box center [737, 266] width 66 height 6
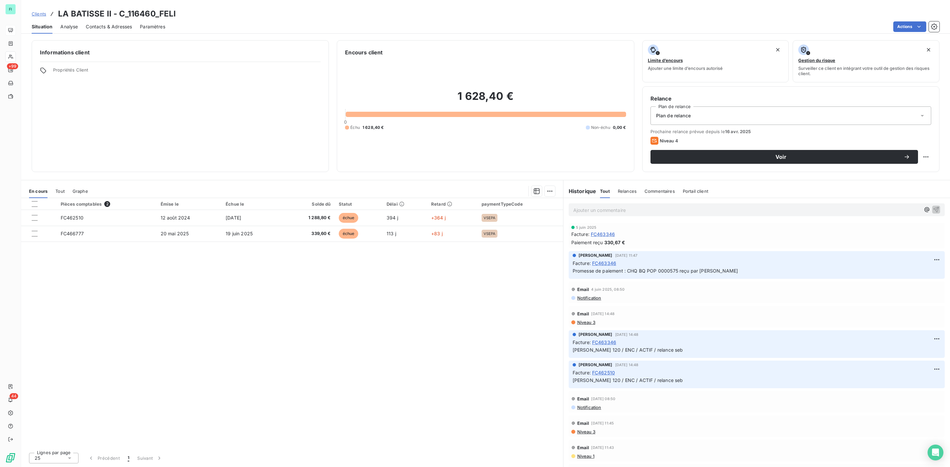
click at [60, 195] on div "Tout" at bounding box center [59, 191] width 9 height 14
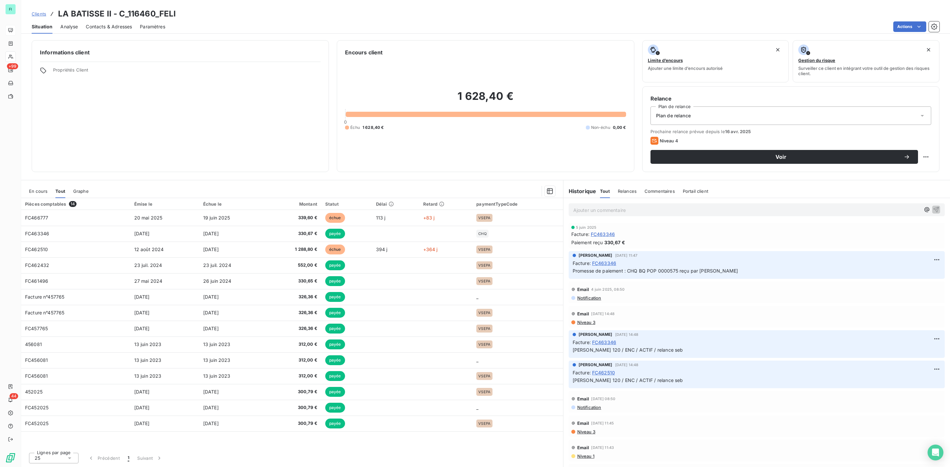
click at [70, 460] on icon at bounding box center [69, 458] width 7 height 7
click at [51, 447] on li "100" at bounding box center [53, 446] width 49 height 12
click at [37, 192] on span "En cours" at bounding box center [38, 191] width 18 height 5
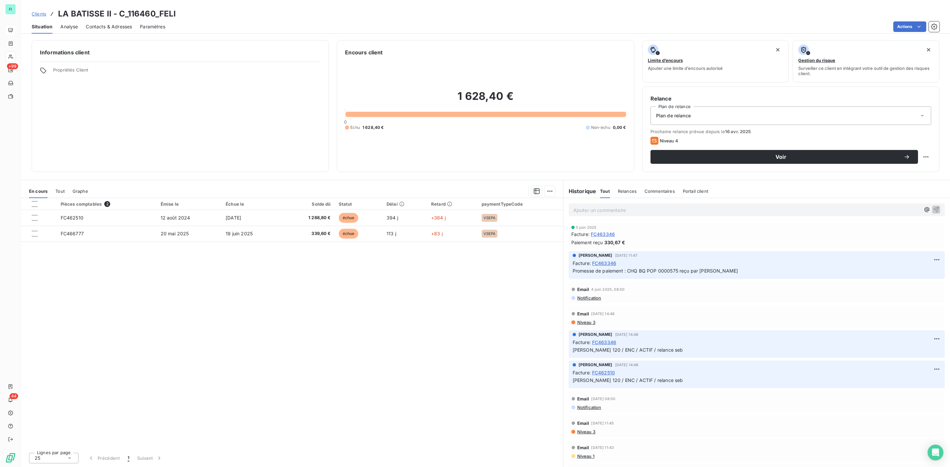
click at [62, 192] on span "Tout" at bounding box center [59, 191] width 9 height 5
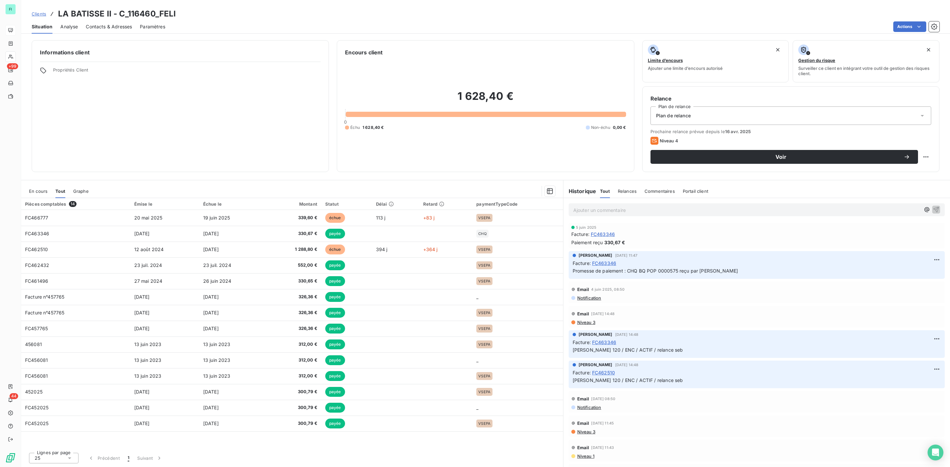
click at [39, 190] on span "En cours" at bounding box center [38, 191] width 18 height 5
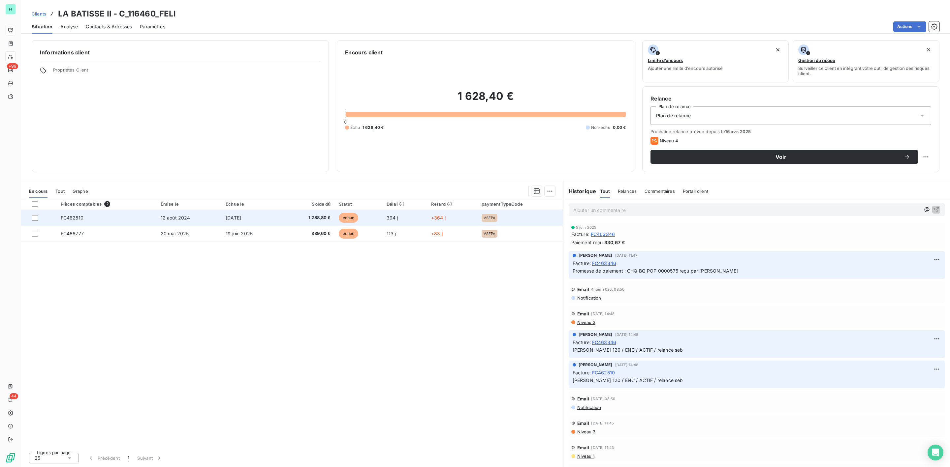
click at [323, 220] on span "1 288,80 €" at bounding box center [308, 218] width 45 height 7
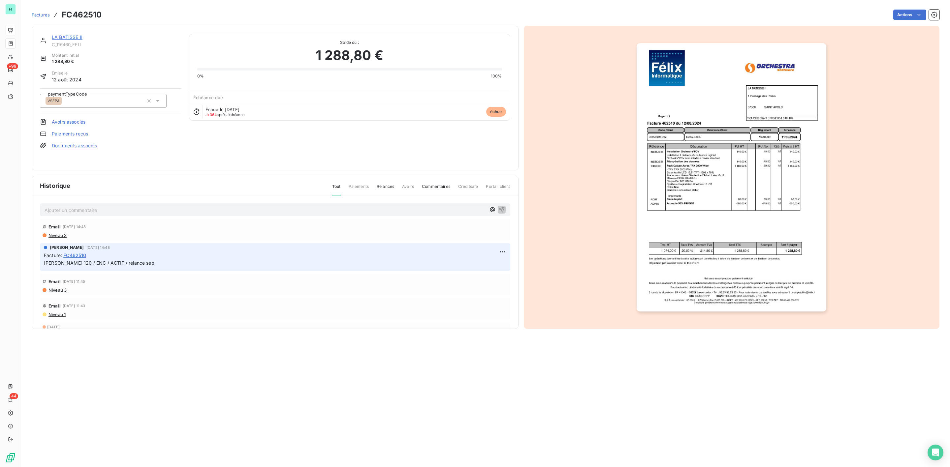
click at [684, 209] on img "button" at bounding box center [731, 177] width 190 height 268
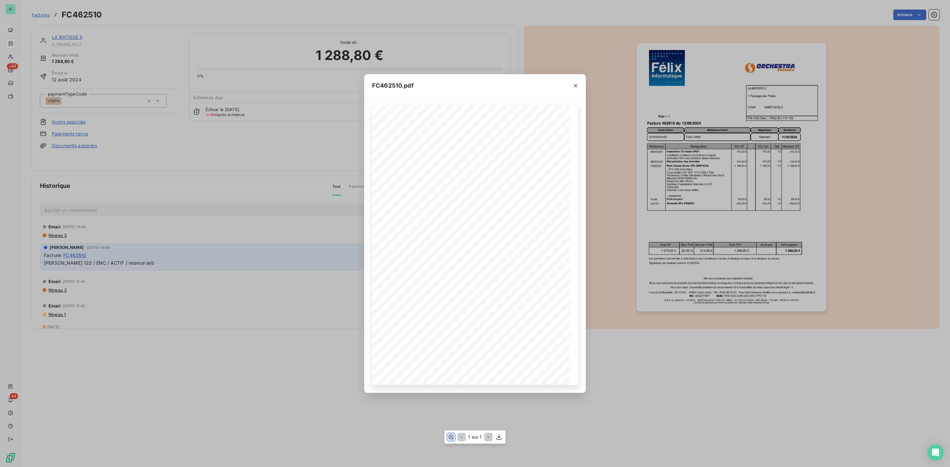
click at [450, 436] on icon "button" at bounding box center [451, 437] width 5 height 5
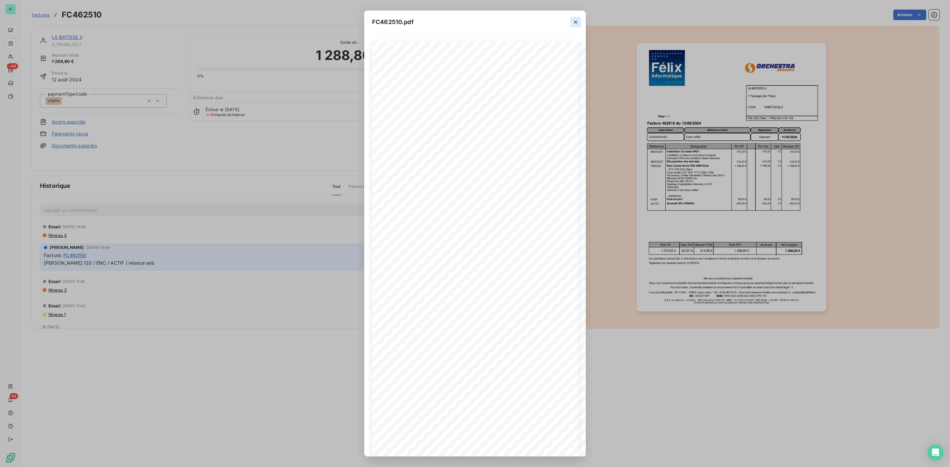
click at [571, 21] on button "button" at bounding box center [575, 22] width 11 height 11
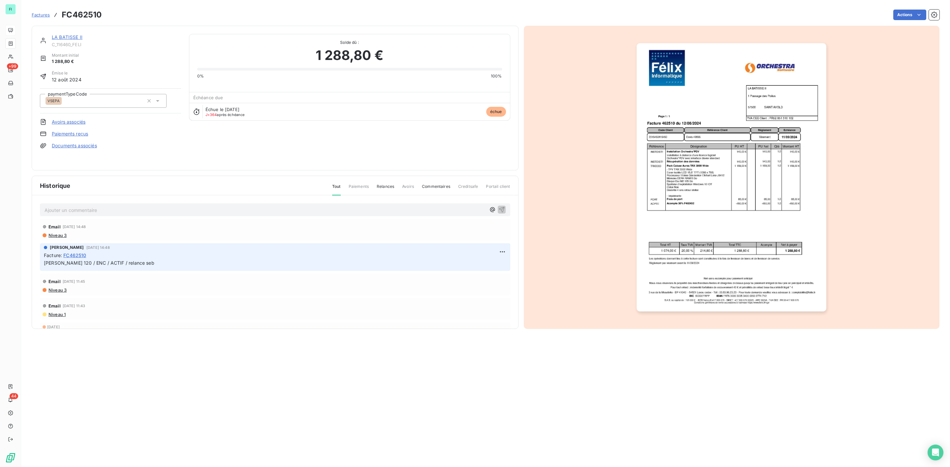
click at [73, 36] on link "LA BATISSE II" at bounding box center [67, 37] width 31 height 6
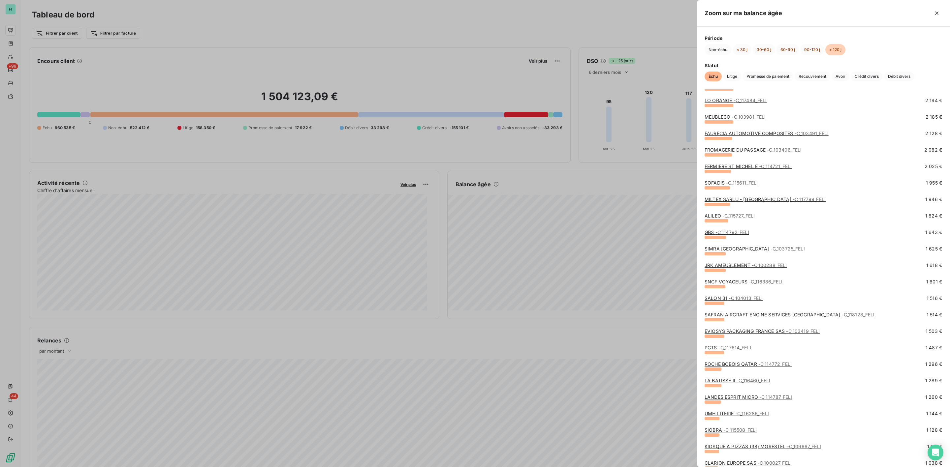
scroll to position [544, 0]
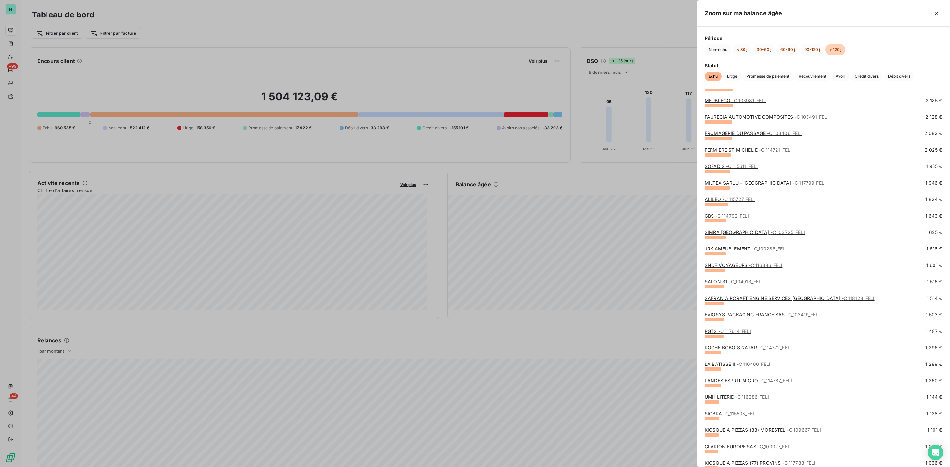
click at [731, 414] on span "- C_115508_FELI" at bounding box center [739, 414] width 33 height 6
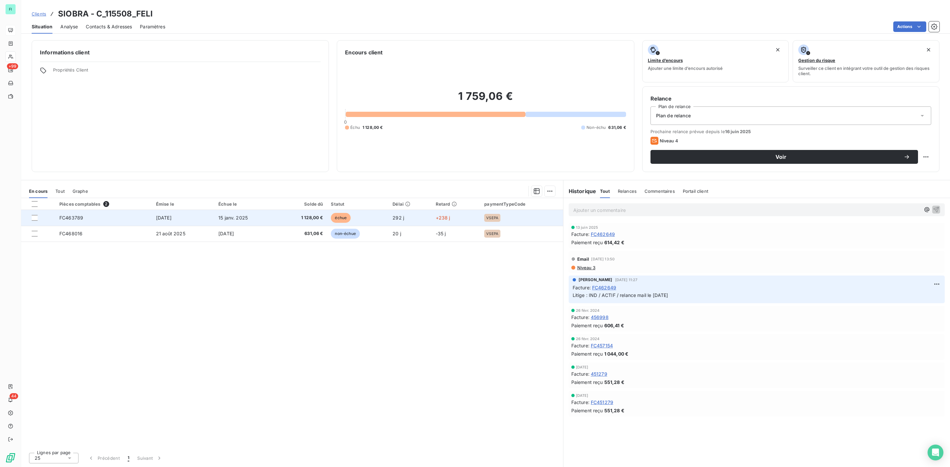
click at [292, 218] on span "1 128,00 €" at bounding box center [302, 218] width 42 height 7
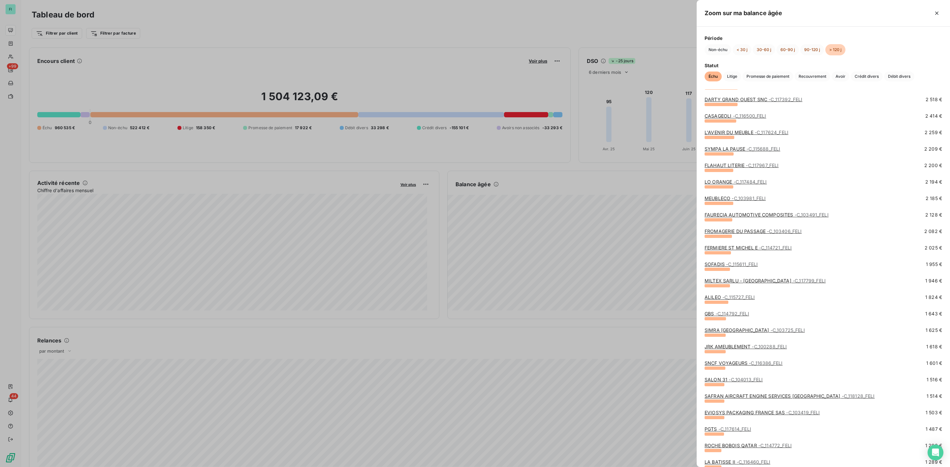
scroll to position [544, 0]
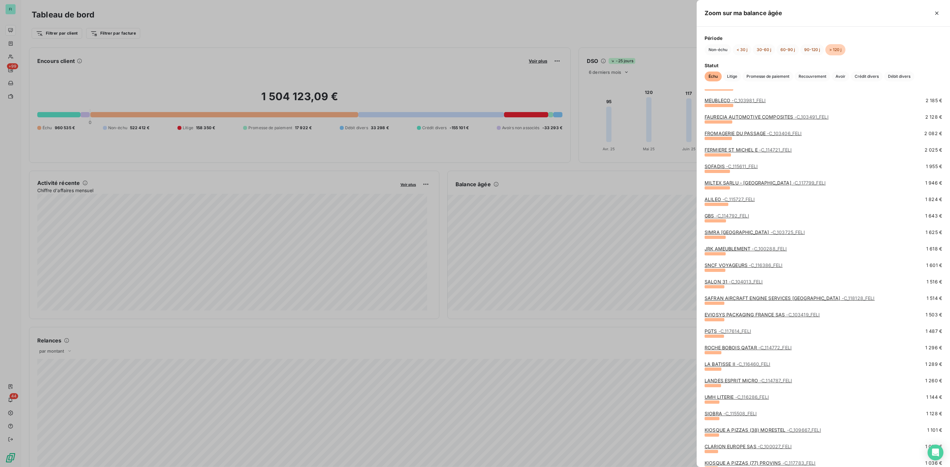
click at [734, 378] on link "LANDES ESPRIT MICRO - C_114787_FELI" at bounding box center [747, 381] width 87 height 6
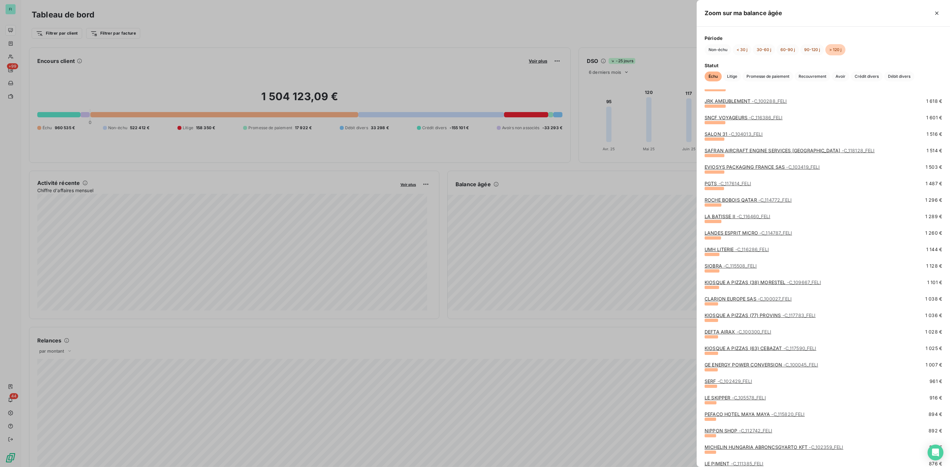
scroll to position [693, 0]
click at [722, 283] on link "KIOSQUE A PIZZAS (38) MORESTEL - C_109667_FELI" at bounding box center [762, 282] width 116 height 6
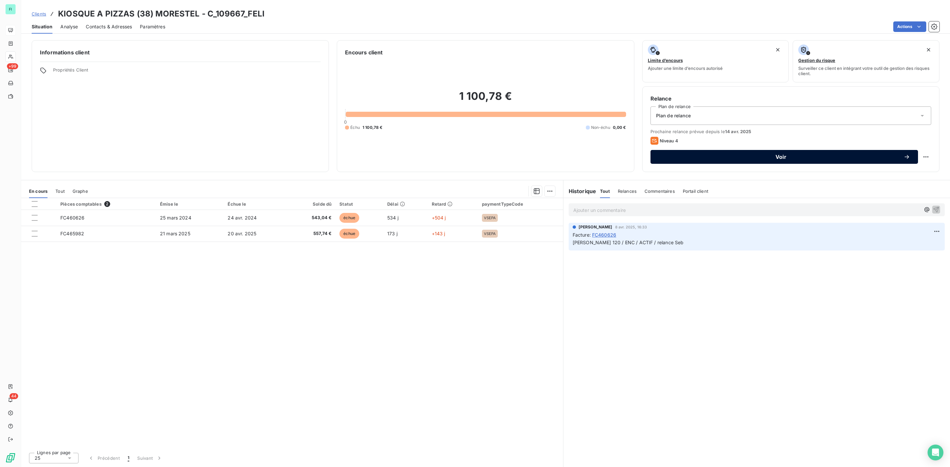
click at [771, 155] on span "Voir" at bounding box center [780, 156] width 245 height 5
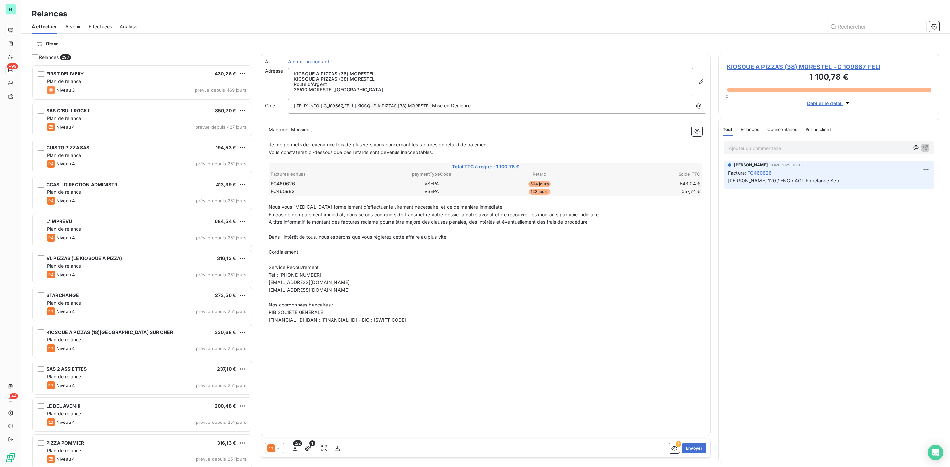
scroll to position [396, 213]
click at [278, 448] on icon at bounding box center [278, 449] width 3 height 2
click at [279, 423] on span "Niveau 3" at bounding box center [288, 422] width 20 height 7
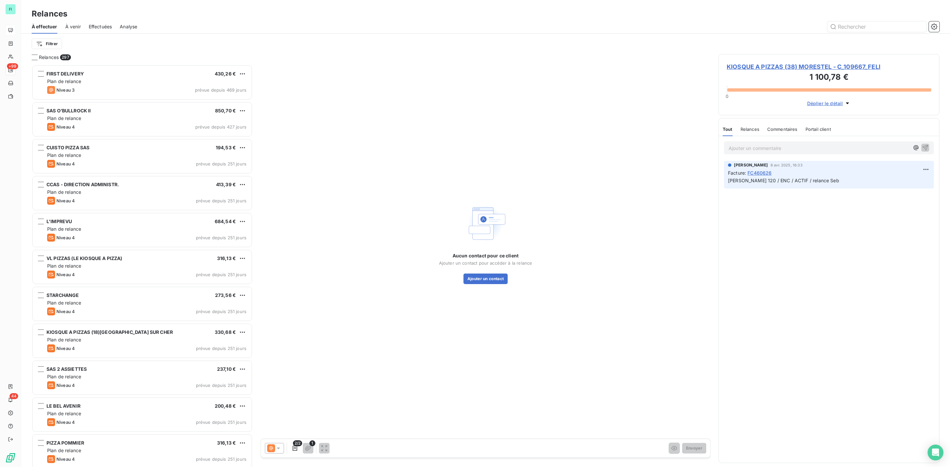
click at [773, 65] on span "KIOSQUE A PIZZAS (38) MORESTEL - C_109667_FELI" at bounding box center [829, 66] width 204 height 9
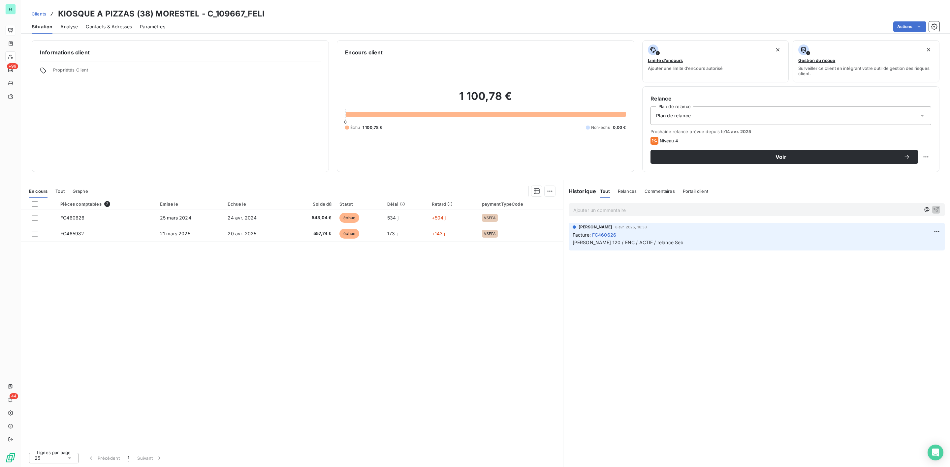
click at [117, 25] on span "Contacts & Adresses" at bounding box center [109, 26] width 46 height 7
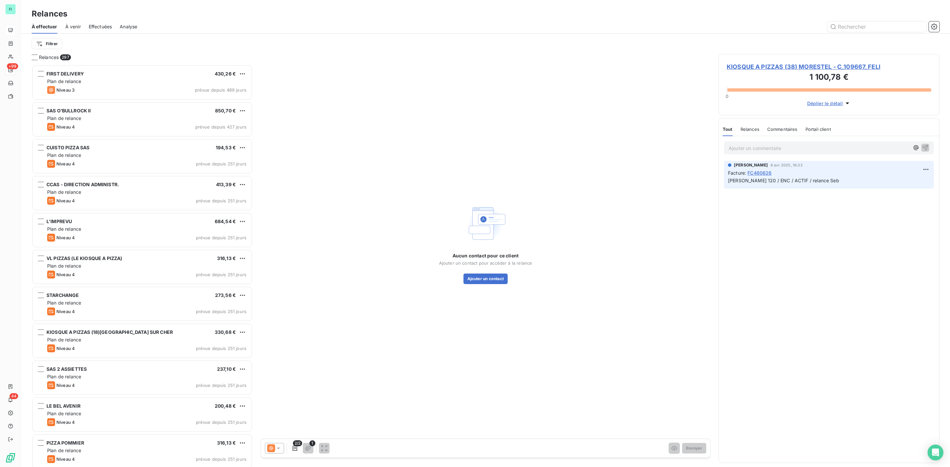
scroll to position [396, 213]
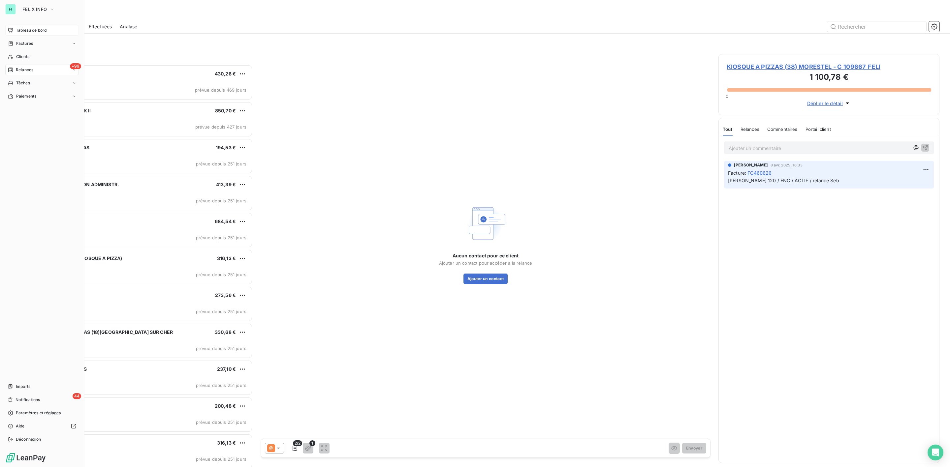
click at [17, 32] on span "Tableau de bord" at bounding box center [31, 30] width 31 height 6
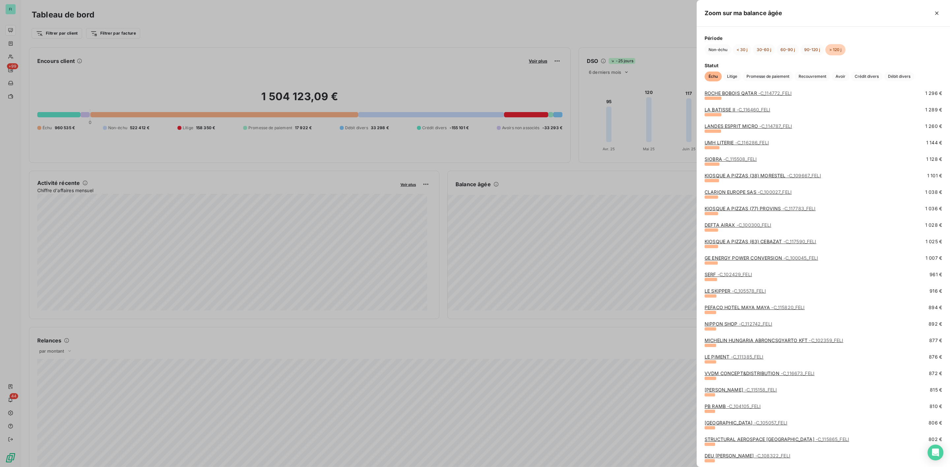
scroll to position [791, 0]
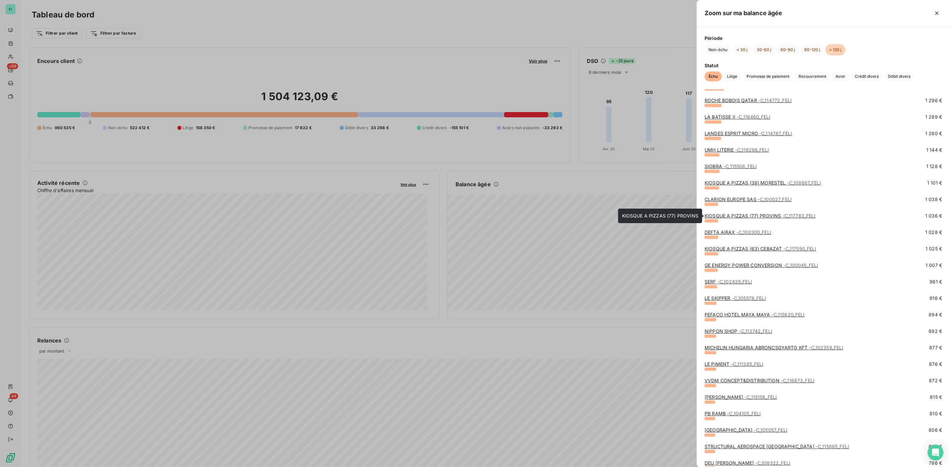
click at [746, 215] on link "KIOSQUE A PIZZAS (77) PROVINS - C_117783_FELI" at bounding box center [759, 216] width 111 height 6
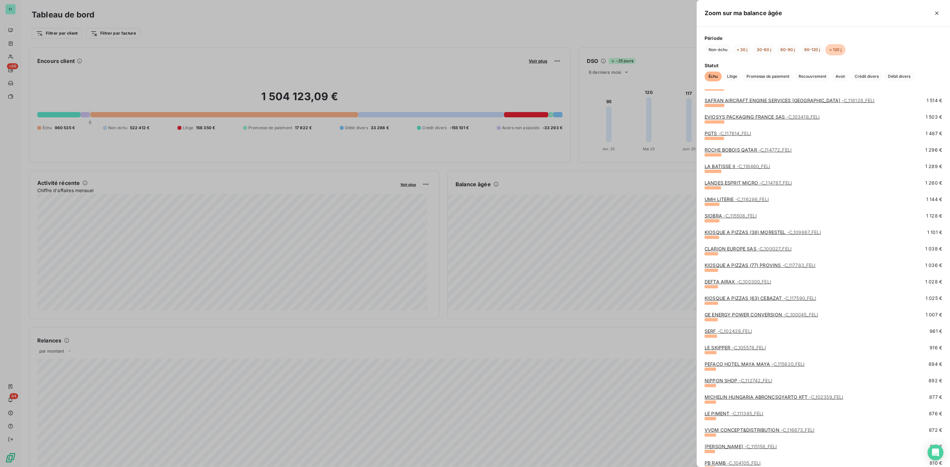
scroll to position [890, 0]
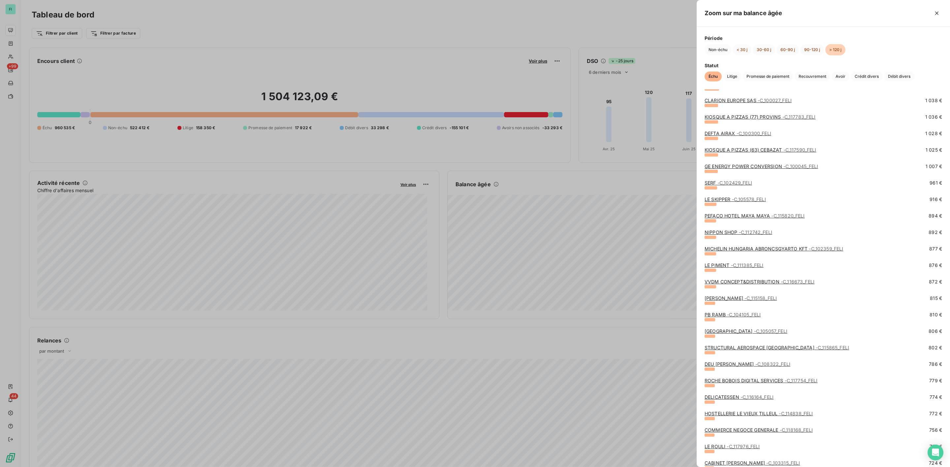
click at [733, 151] on link "KIOSQUE A PIZZAS (63) CEBAZAT - C_117590_FELI" at bounding box center [760, 150] width 112 height 6
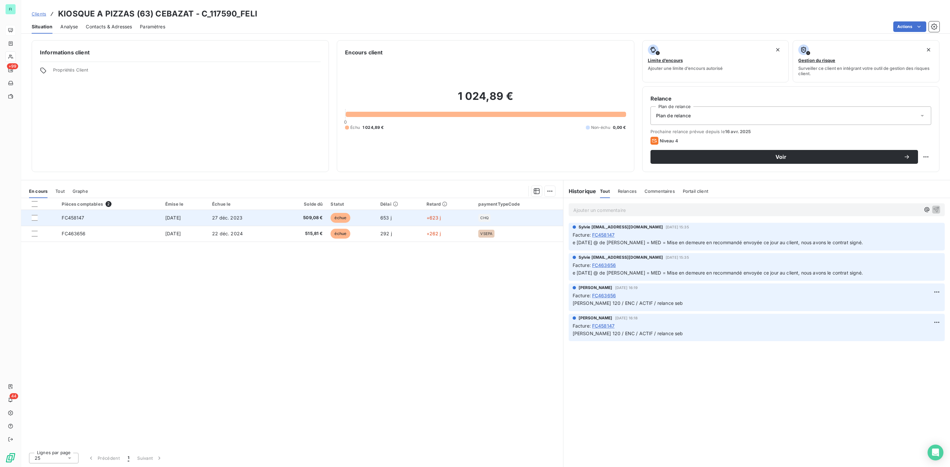
click at [260, 223] on td "27 déc. 2023" at bounding box center [242, 218] width 69 height 16
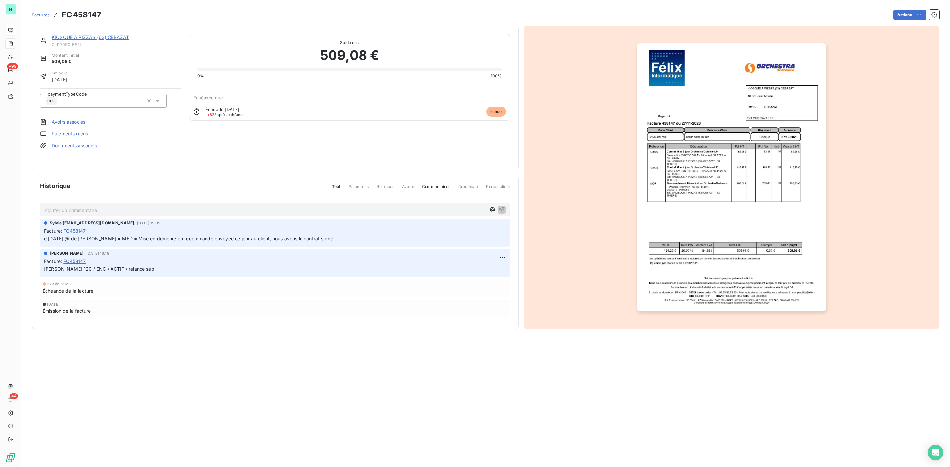
click at [84, 148] on link "Documents associés" at bounding box center [74, 145] width 45 height 7
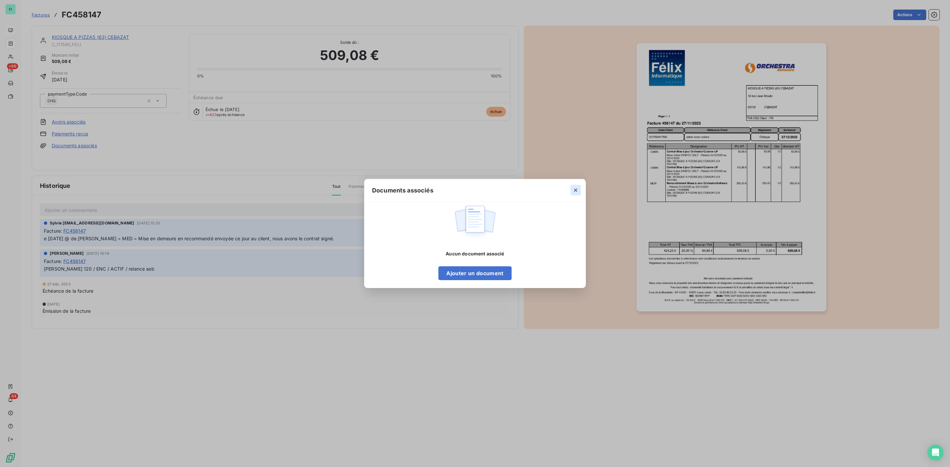
click at [578, 192] on icon "button" at bounding box center [575, 190] width 7 height 7
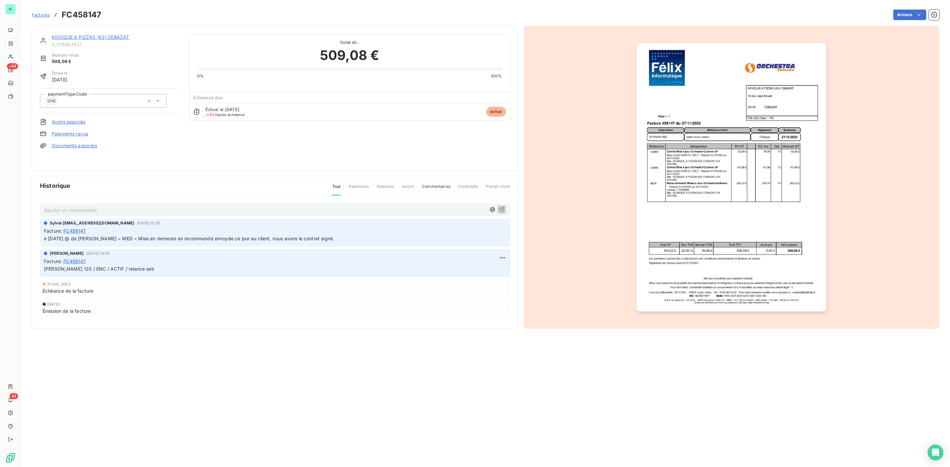
click at [81, 36] on link "KIOSQUE A PIZZAS (63) CEBAZAT" at bounding box center [90, 37] width 77 height 6
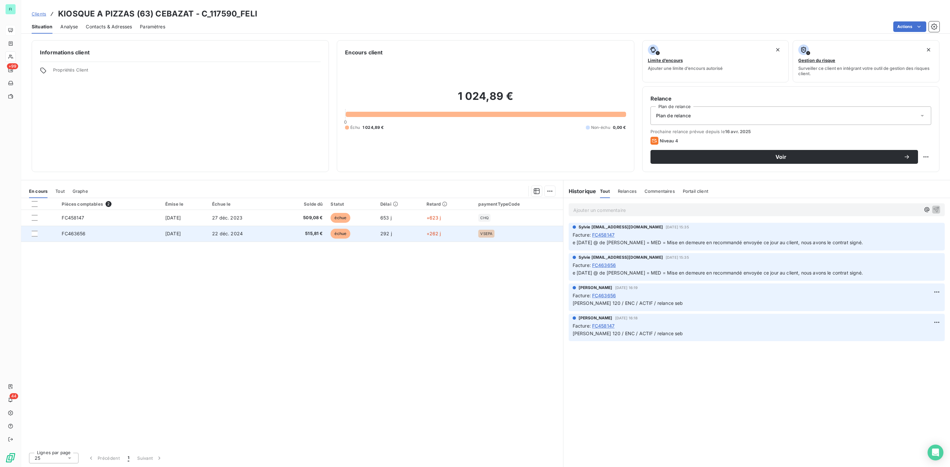
click at [263, 232] on td "22 déc. 2024" at bounding box center [242, 234] width 69 height 16
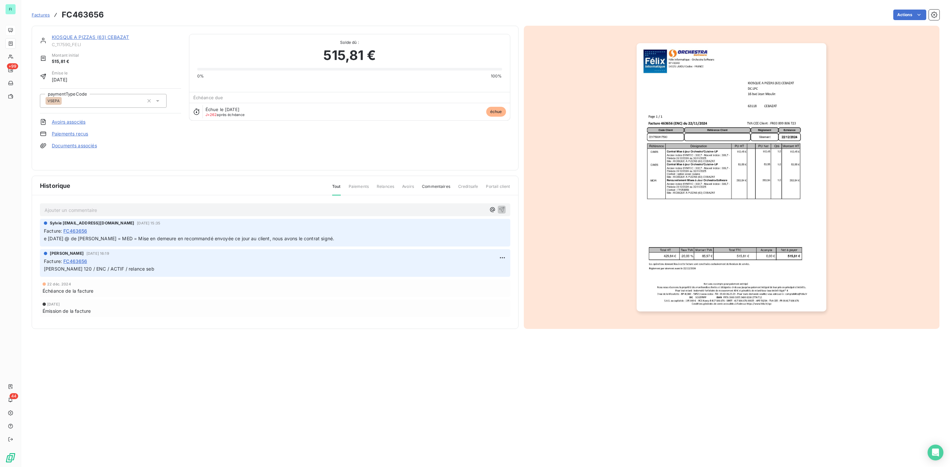
click at [80, 146] on link "Documents associés" at bounding box center [74, 145] width 45 height 7
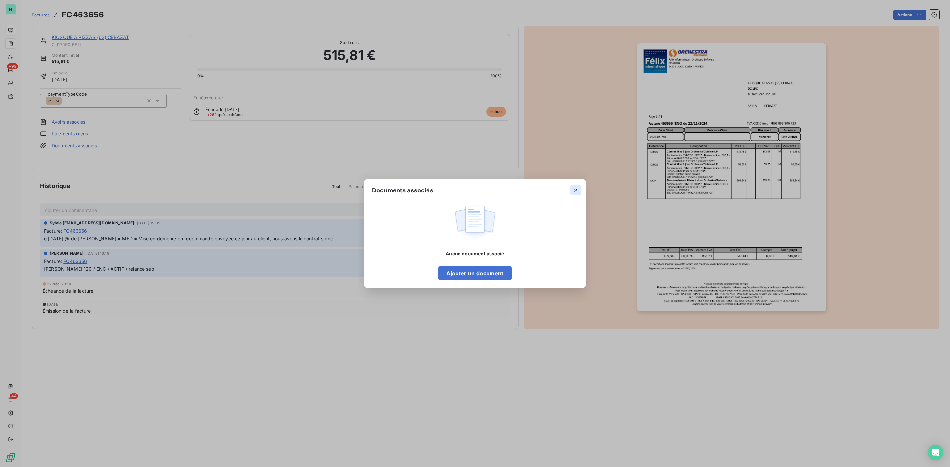
click at [579, 189] on button "button" at bounding box center [575, 190] width 11 height 11
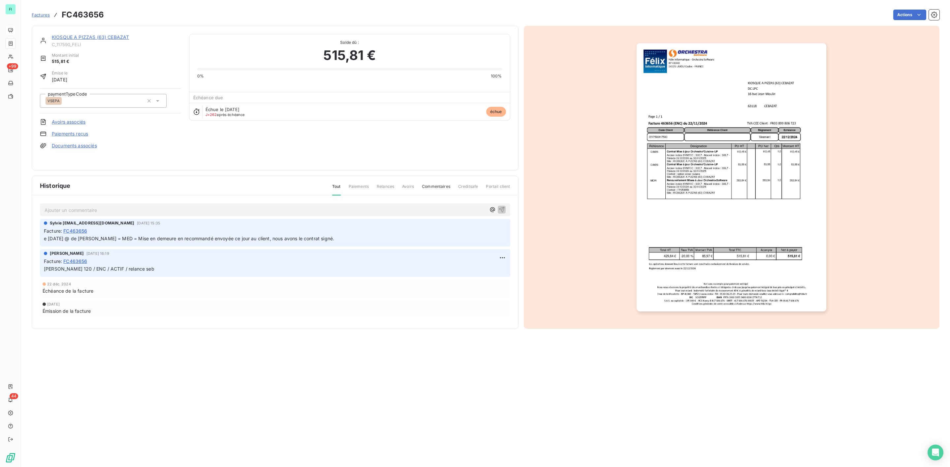
click at [73, 38] on link "KIOSQUE A PIZZAS (63) CEBAZAT" at bounding box center [90, 37] width 77 height 6
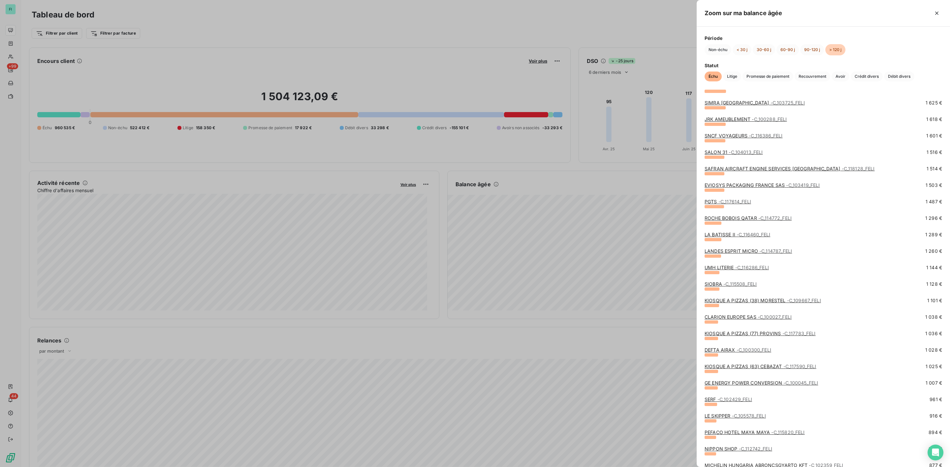
scroll to position [791, 0]
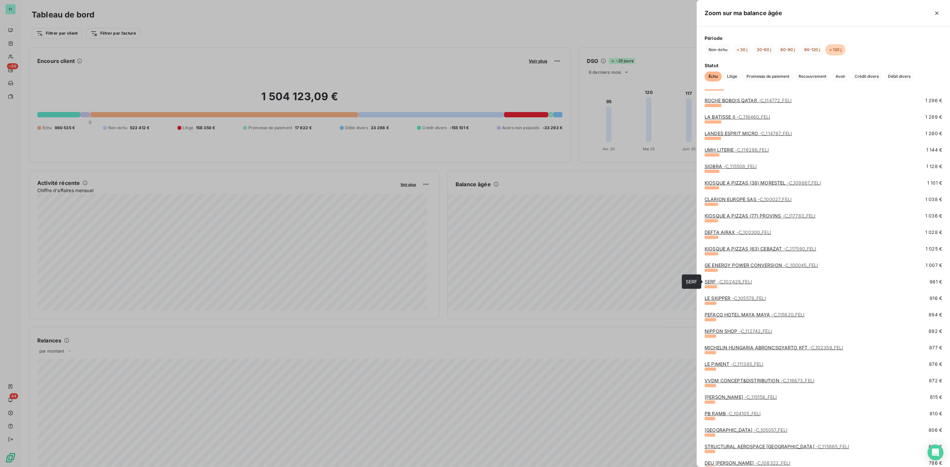
click at [722, 282] on span "- C_102429_FELI" at bounding box center [734, 282] width 35 height 6
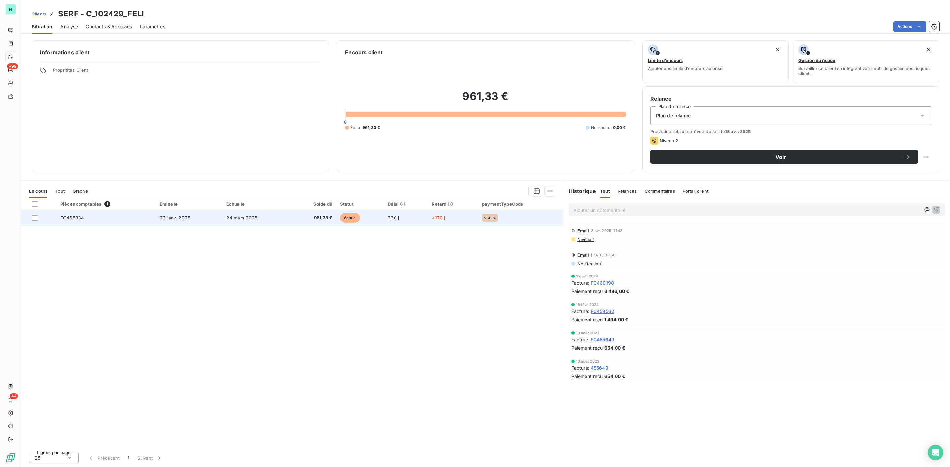
click at [317, 221] on span "961,33 €" at bounding box center [313, 218] width 38 height 7
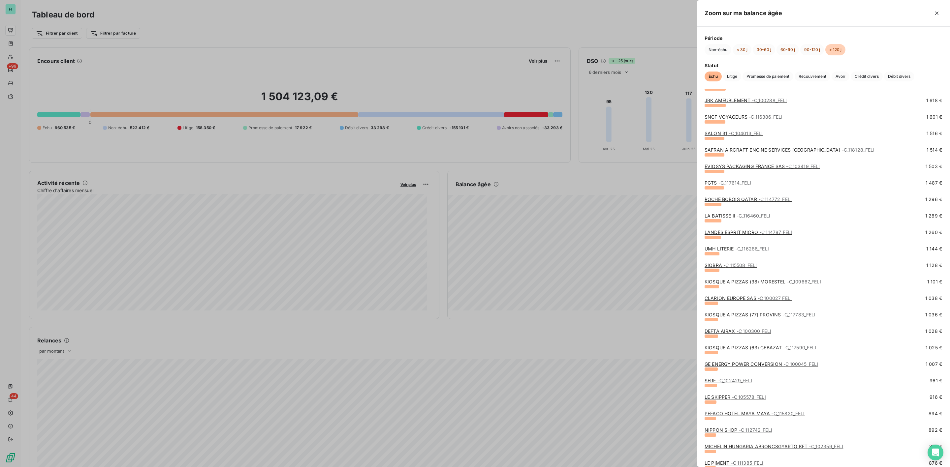
scroll to position [742, 0]
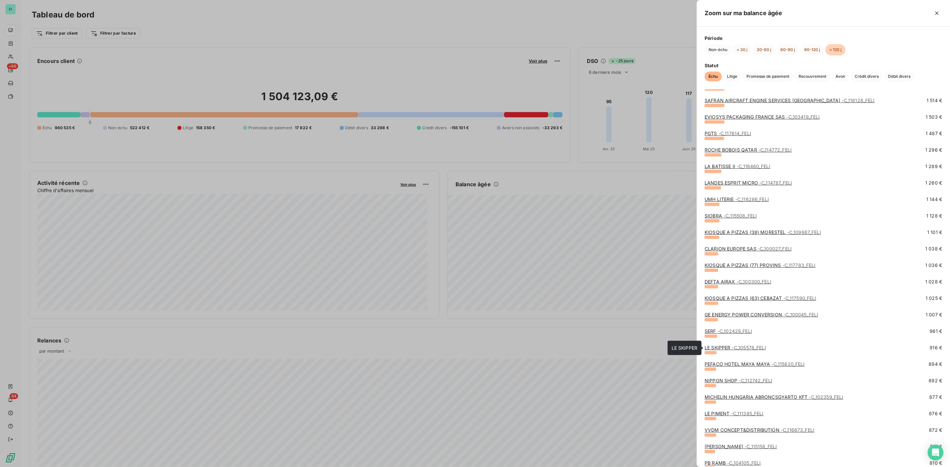
click at [728, 348] on link "LE SKIPPER - C_105578_FELI" at bounding box center [734, 348] width 61 height 6
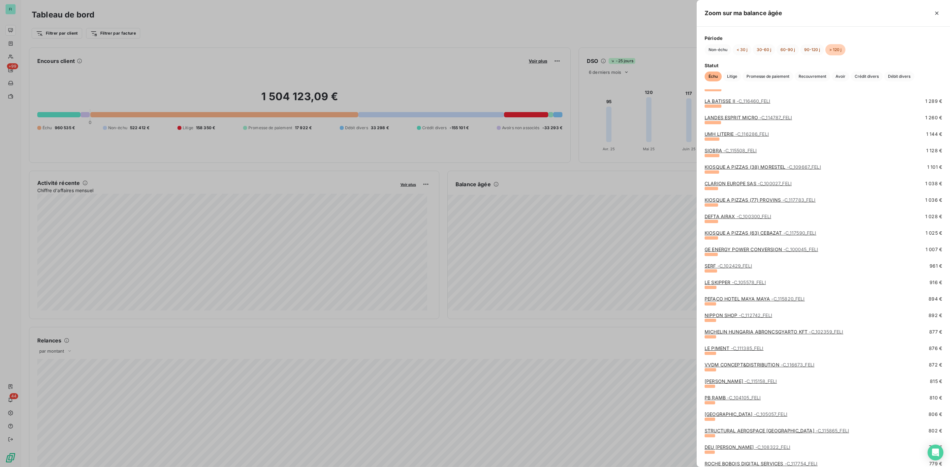
scroll to position [791, 0]
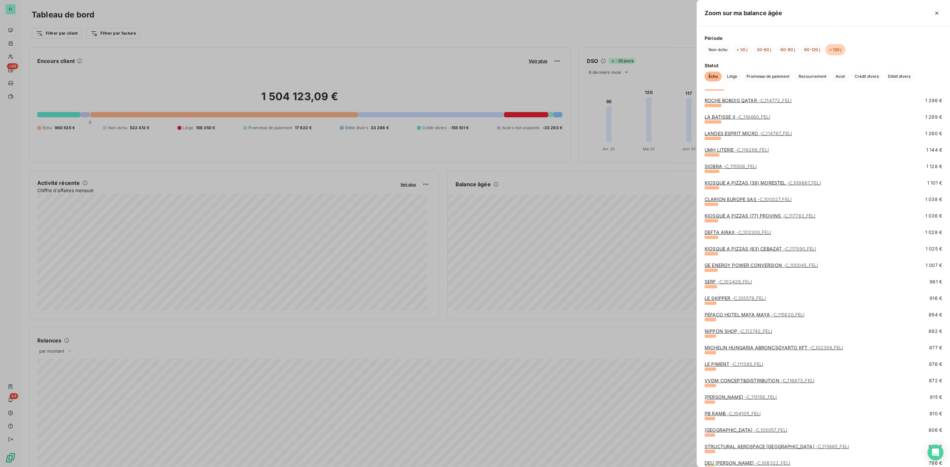
click at [753, 315] on link "PEFACO HOTEL [PERSON_NAME] - C_115820_FELI" at bounding box center [754, 315] width 100 height 6
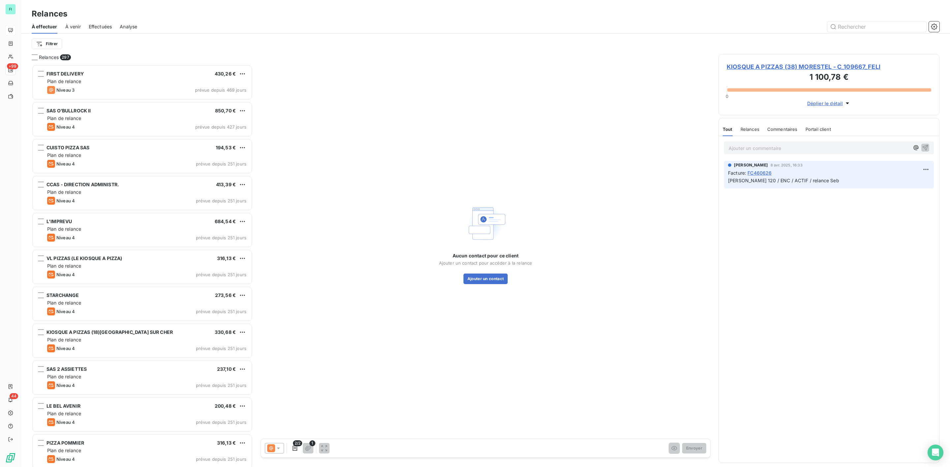
scroll to position [396, 213]
click at [843, 31] on input "text" at bounding box center [876, 26] width 99 height 11
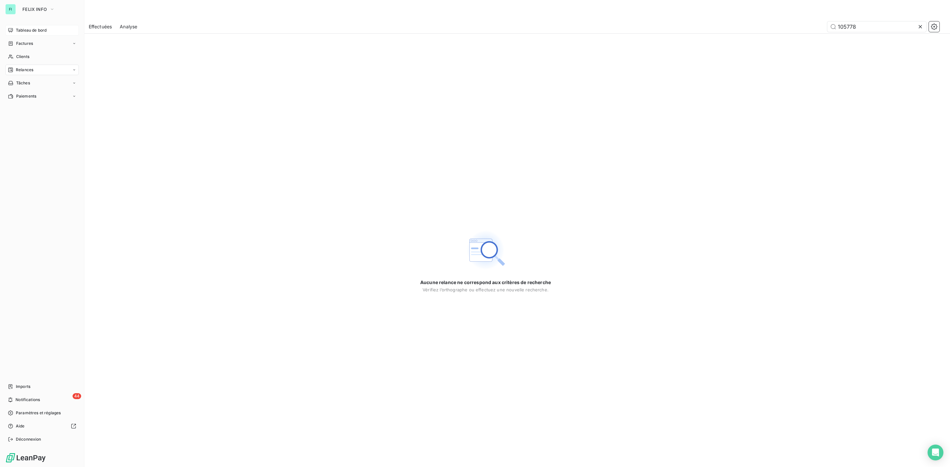
type input "105778"
click at [31, 30] on span "Tableau de bord" at bounding box center [31, 30] width 31 height 6
click at [22, 54] on span "Clients" at bounding box center [22, 57] width 13 height 6
click at [16, 29] on span "Tableau de bord" at bounding box center [31, 30] width 31 height 6
click at [20, 48] on div "Factures" at bounding box center [42, 43] width 74 height 11
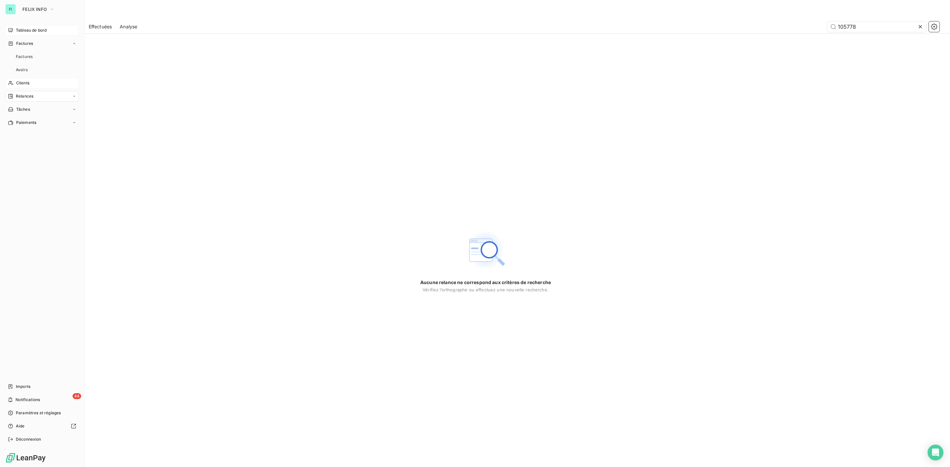
click at [25, 30] on span "Tableau de bord" at bounding box center [31, 30] width 31 height 6
click at [919, 24] on icon at bounding box center [920, 26] width 7 height 7
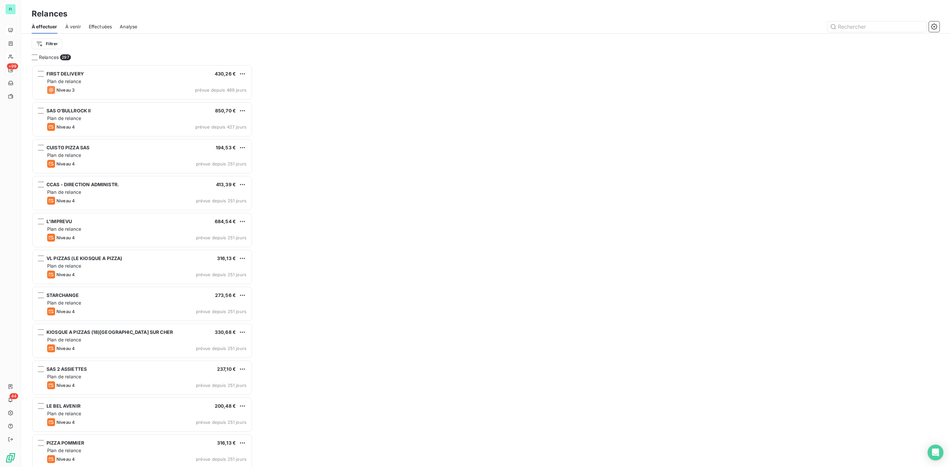
scroll to position [396, 213]
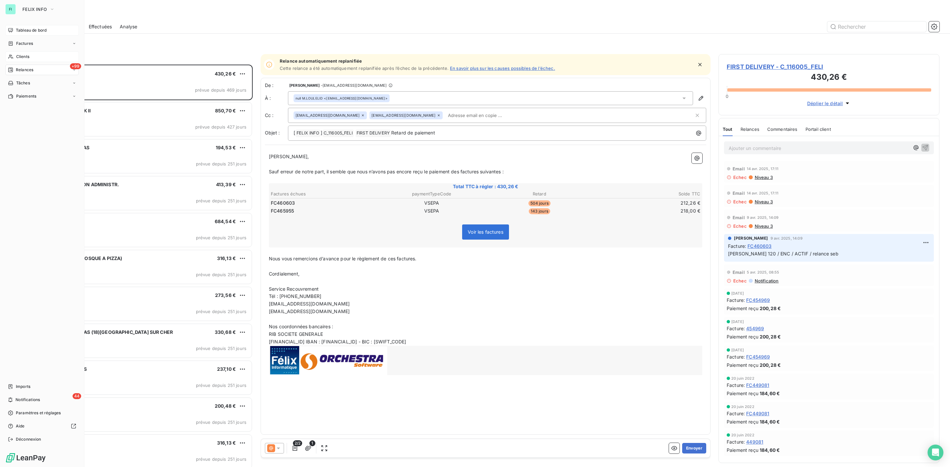
click at [23, 58] on span "Clients" at bounding box center [22, 57] width 13 height 6
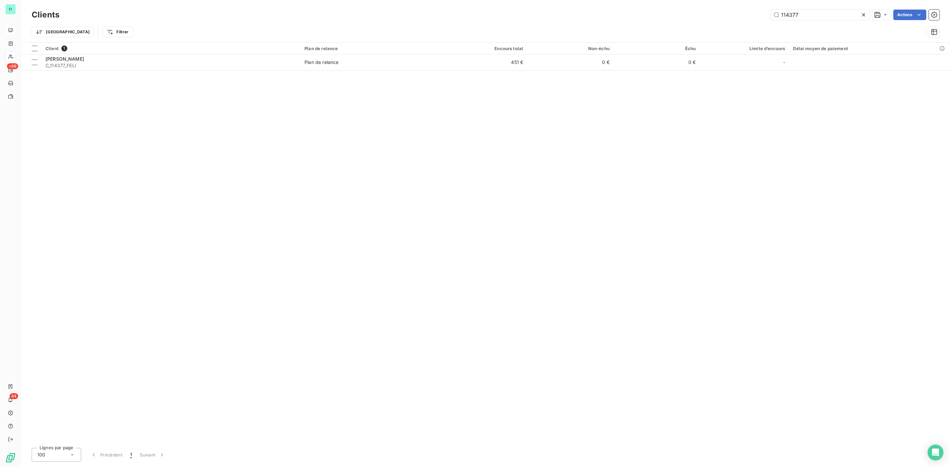
drag, startPoint x: 815, startPoint y: 19, endPoint x: 708, endPoint y: 17, distance: 106.9
click at [712, 17] on div "114377 Actions" at bounding box center [503, 15] width 872 height 11
click at [791, 15] on input "105778" at bounding box center [819, 15] width 99 height 11
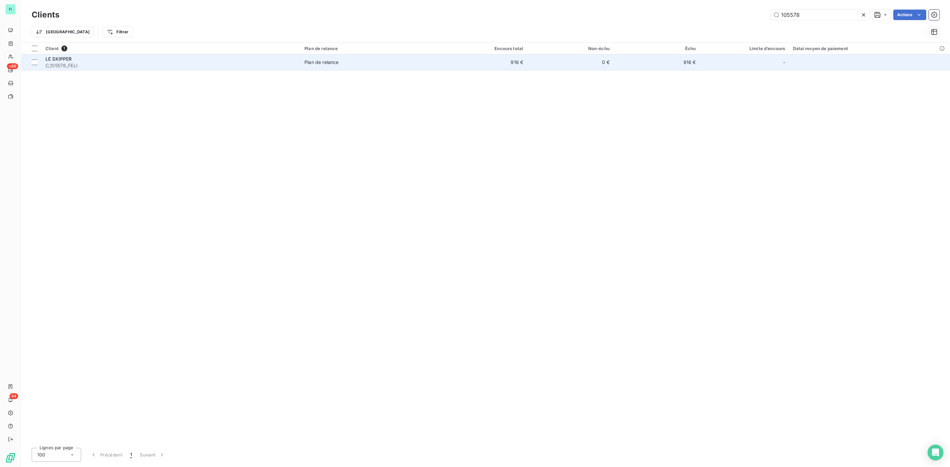
type input "105578"
click at [102, 65] on span "C_105578_FELI" at bounding box center [171, 65] width 251 height 7
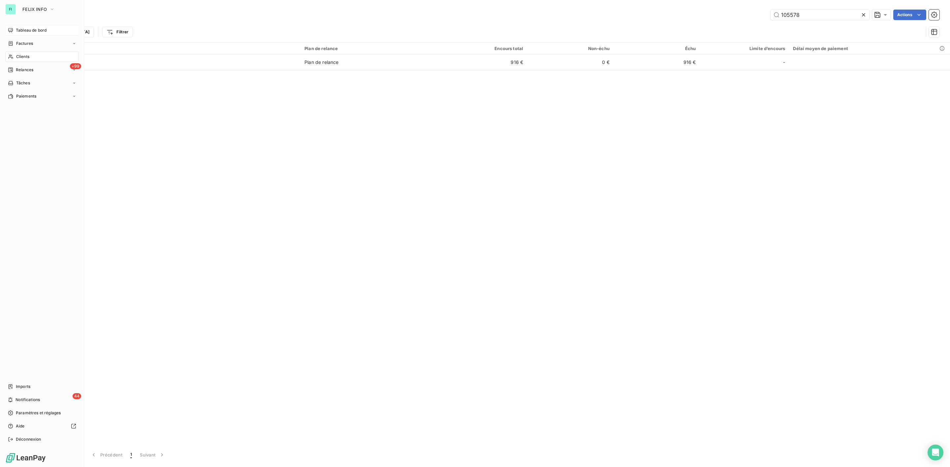
click at [35, 30] on span "Tableau de bord" at bounding box center [31, 30] width 31 height 6
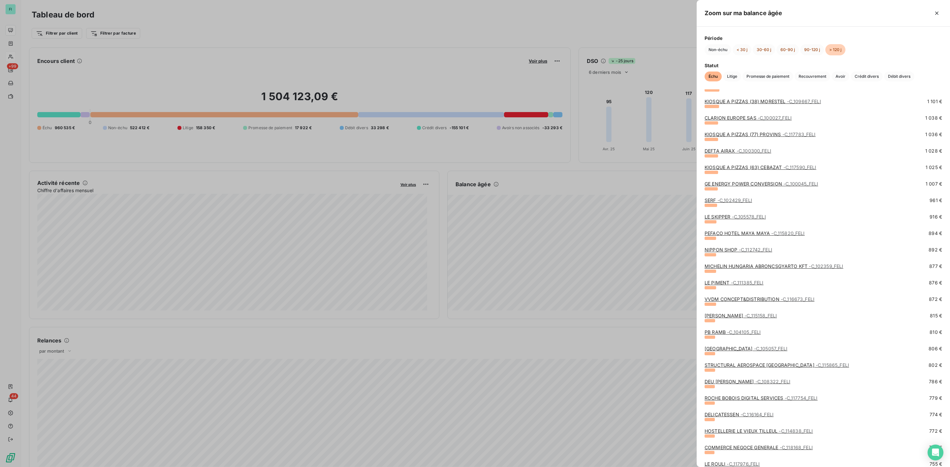
scroll to position [890, 0]
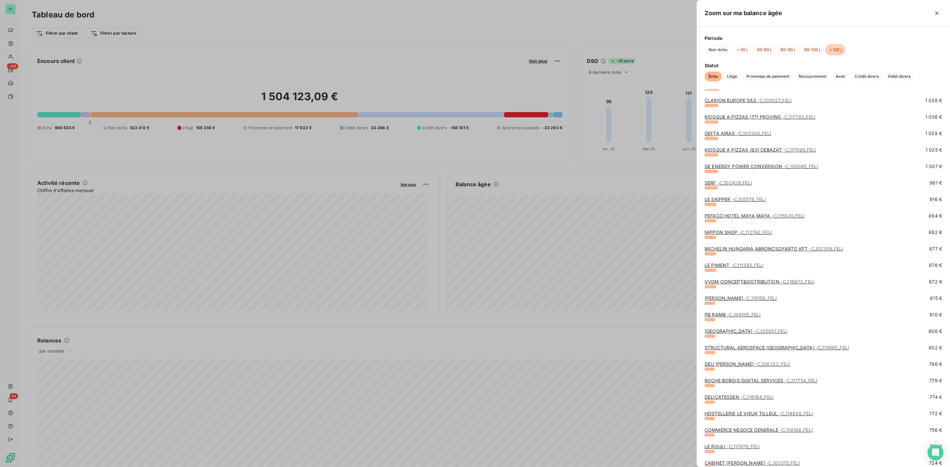
click at [725, 216] on link "PEFACO HOTEL [PERSON_NAME] - C_115820_FELI" at bounding box center [754, 216] width 100 height 6
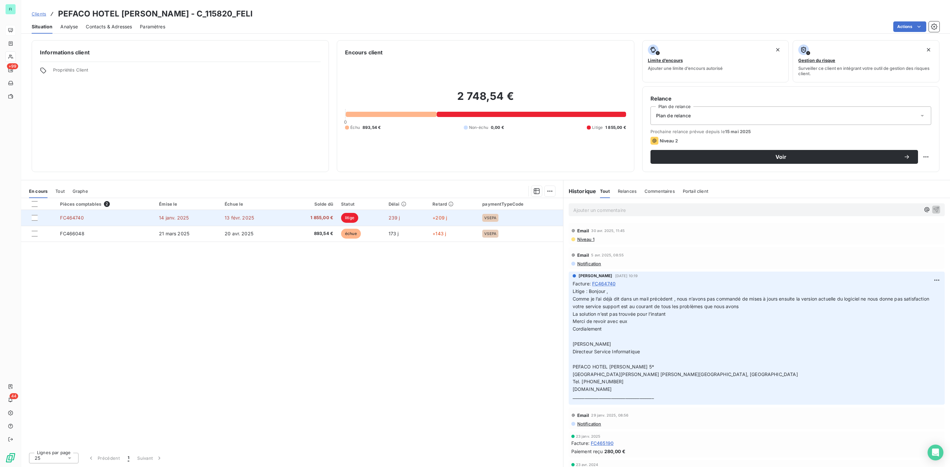
click at [327, 218] on span "1 855,00 €" at bounding box center [311, 218] width 45 height 7
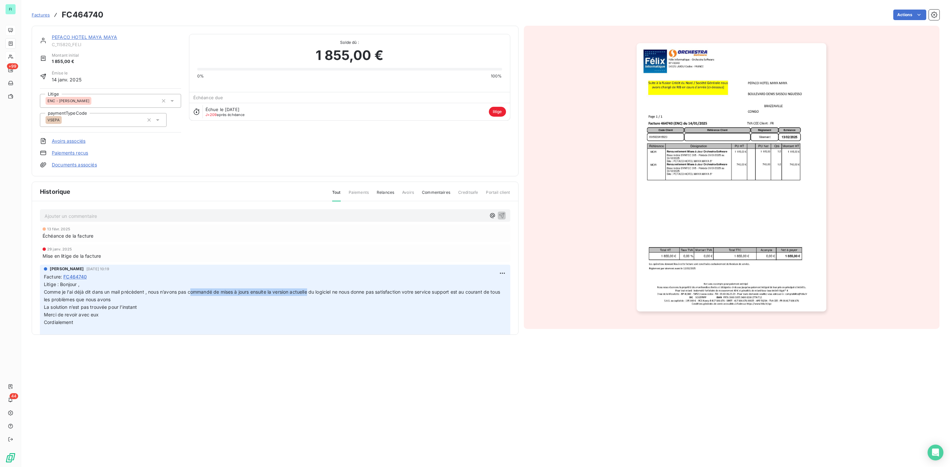
drag, startPoint x: 191, startPoint y: 291, endPoint x: 311, endPoint y: 293, distance: 119.4
click at [311, 293] on span "Litige : Bonjour , Comme je l’ai déjà dit dans un mail précèdent , nous n’avons…" at bounding box center [272, 337] width 457 height 111
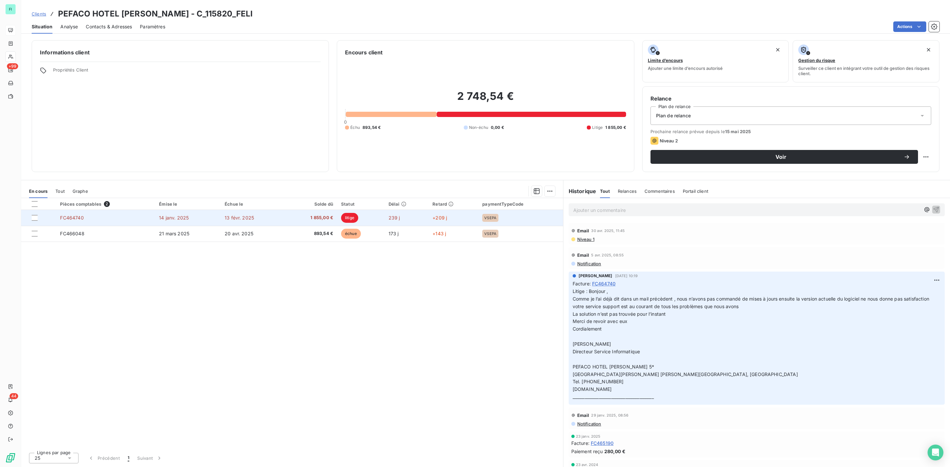
click at [300, 218] on span "1 855,00 €" at bounding box center [311, 218] width 45 height 7
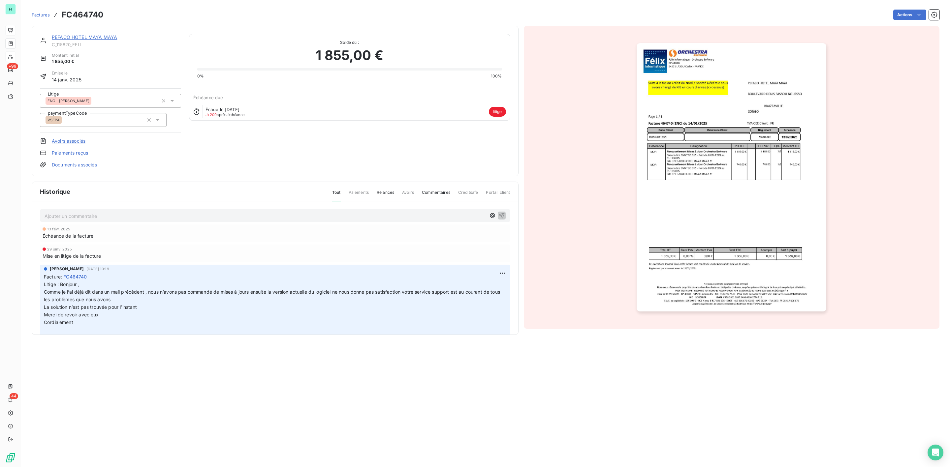
click at [88, 167] on link "Documents associés" at bounding box center [74, 165] width 45 height 7
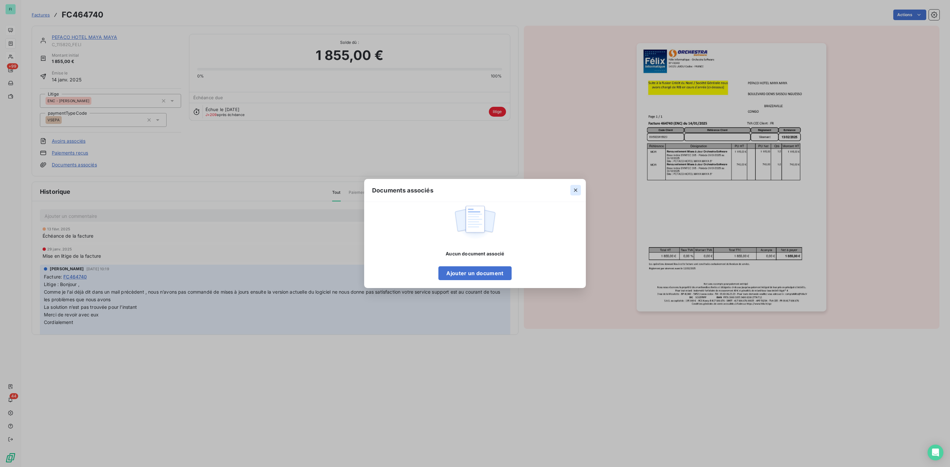
click at [576, 189] on icon "button" at bounding box center [575, 190] width 7 height 7
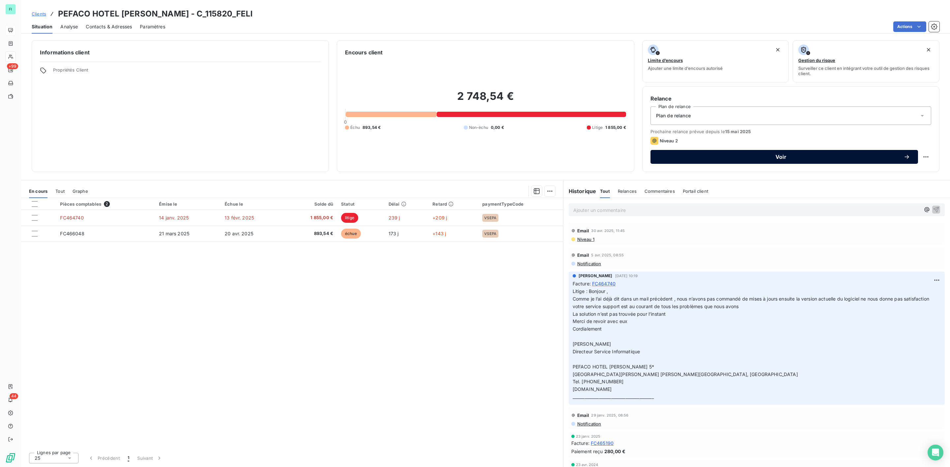
click at [771, 156] on span "Voir" at bounding box center [780, 156] width 245 height 5
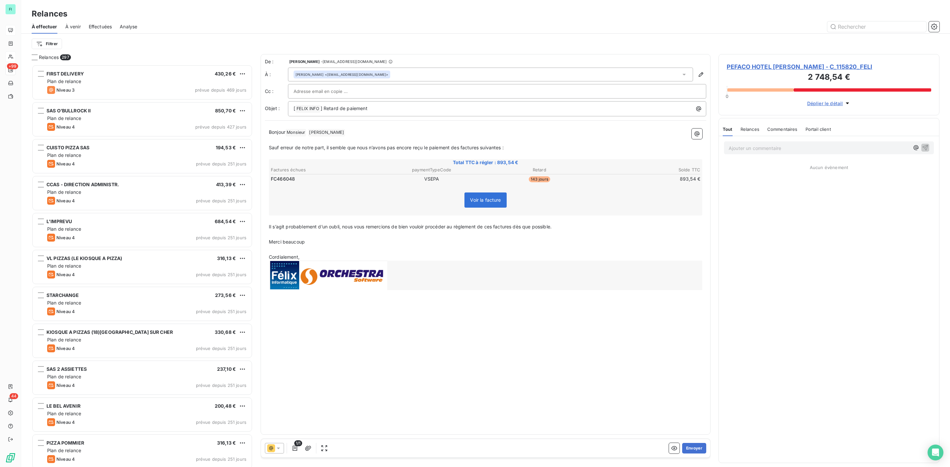
scroll to position [396, 213]
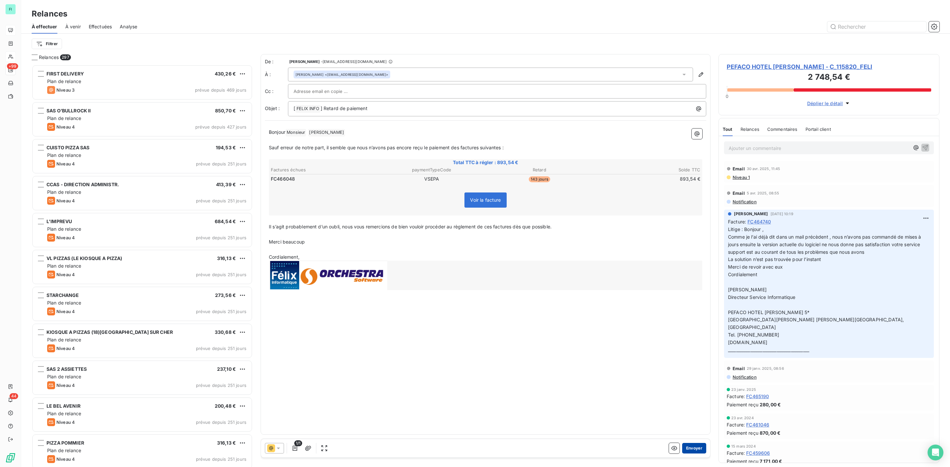
click at [697, 447] on button "Envoyer" at bounding box center [694, 448] width 24 height 11
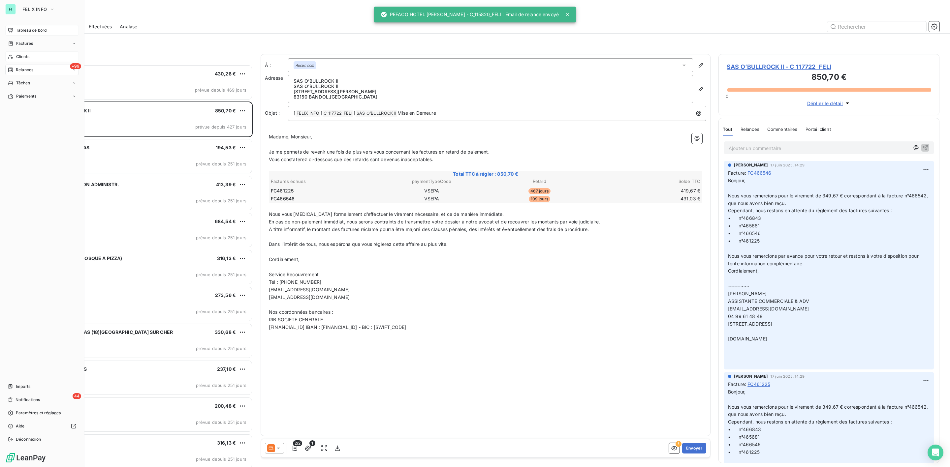
click at [23, 32] on span "Tableau de bord" at bounding box center [31, 30] width 31 height 6
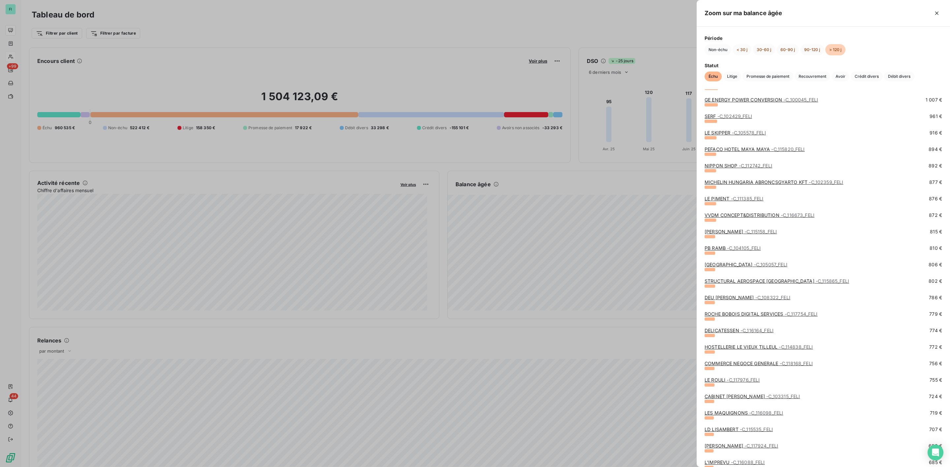
scroll to position [940, 0]
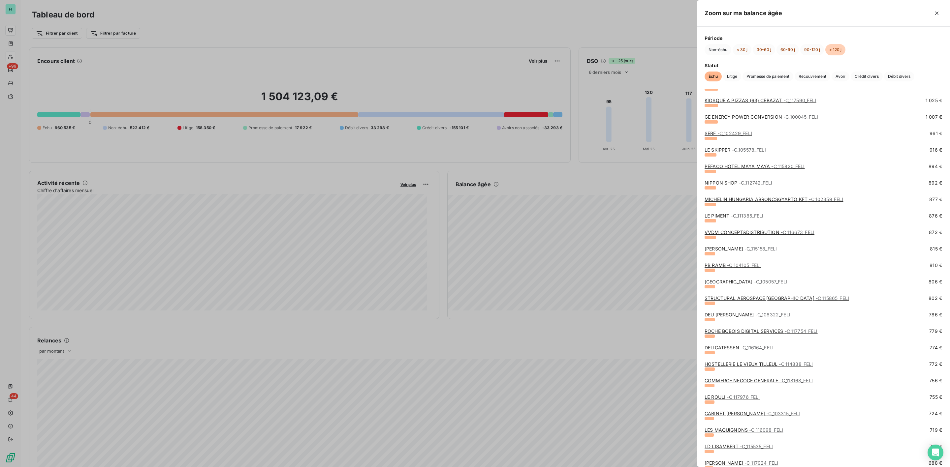
click at [736, 164] on link "PEFACO HOTEL [PERSON_NAME] - C_115820_FELI" at bounding box center [754, 167] width 100 height 6
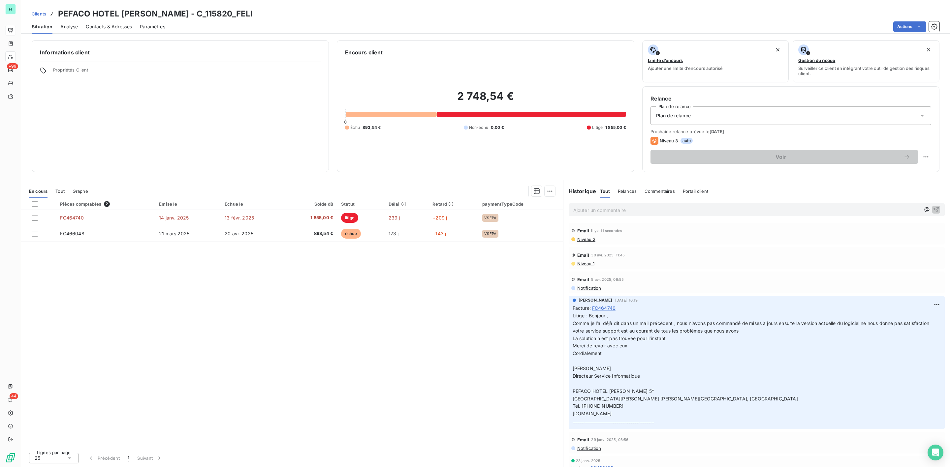
click at [599, 333] on span "Litige : Bonjour , Comme je l’ai déjà dit dans un mail précèdent , nous n’avons…" at bounding box center [752, 368] width 358 height 111
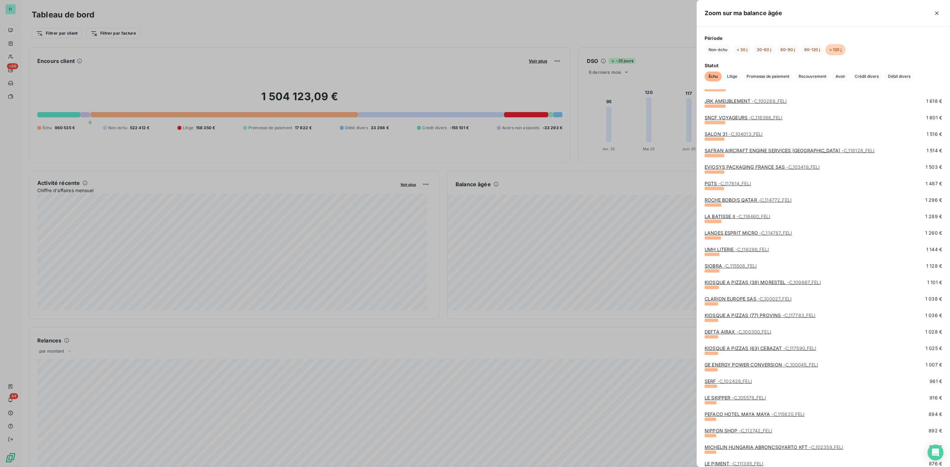
scroll to position [742, 0]
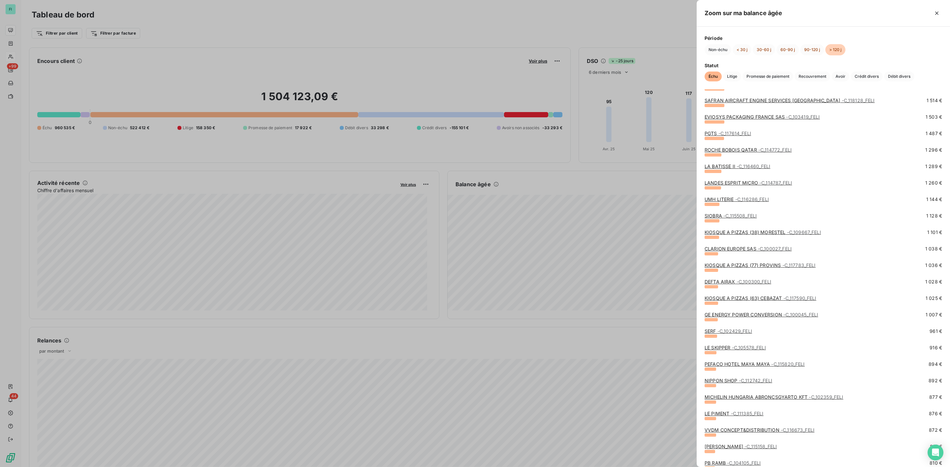
click at [740, 379] on span "- C_112742_FELI" at bounding box center [755, 381] width 33 height 6
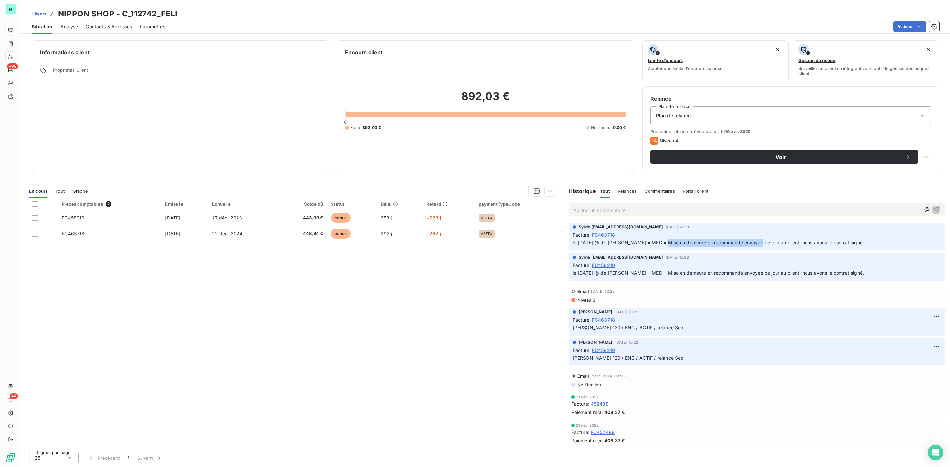
drag, startPoint x: 659, startPoint y: 241, endPoint x: 752, endPoint y: 242, distance: 92.7
click at [752, 242] on span "le [DATE] @ de [PERSON_NAME] = MED = Mise en demeure en recommandé envoyée ce j…" at bounding box center [718, 243] width 291 height 6
click at [105, 31] on div "Contacts & Adresses" at bounding box center [109, 27] width 46 height 14
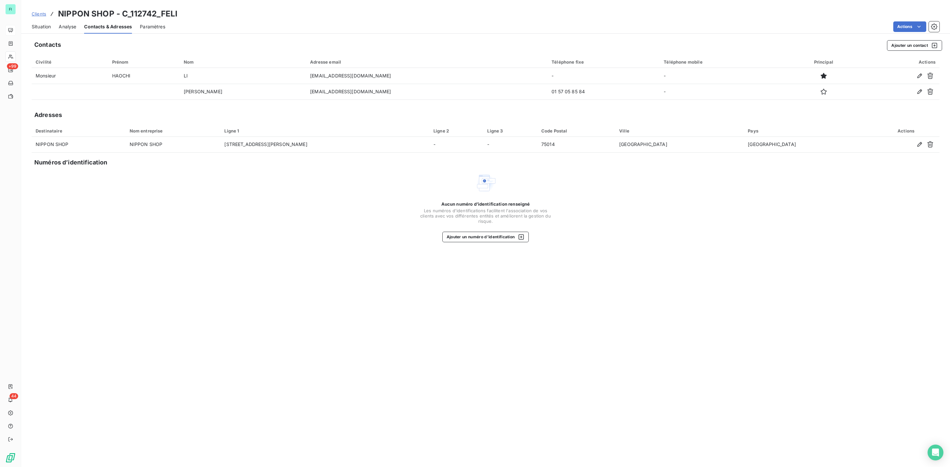
click at [105, 26] on span "Contacts & Adresses" at bounding box center [108, 26] width 48 height 7
click at [41, 28] on span "Situation" at bounding box center [41, 26] width 19 height 7
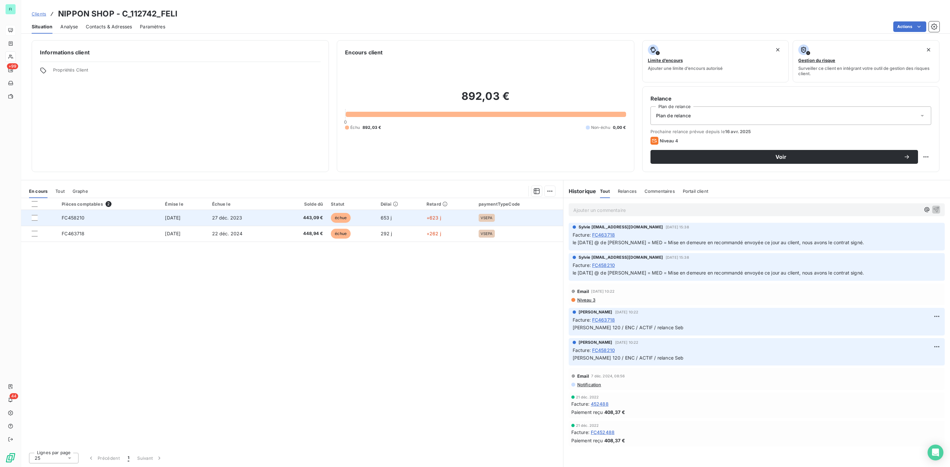
click at [208, 219] on td "[DATE]" at bounding box center [184, 218] width 47 height 16
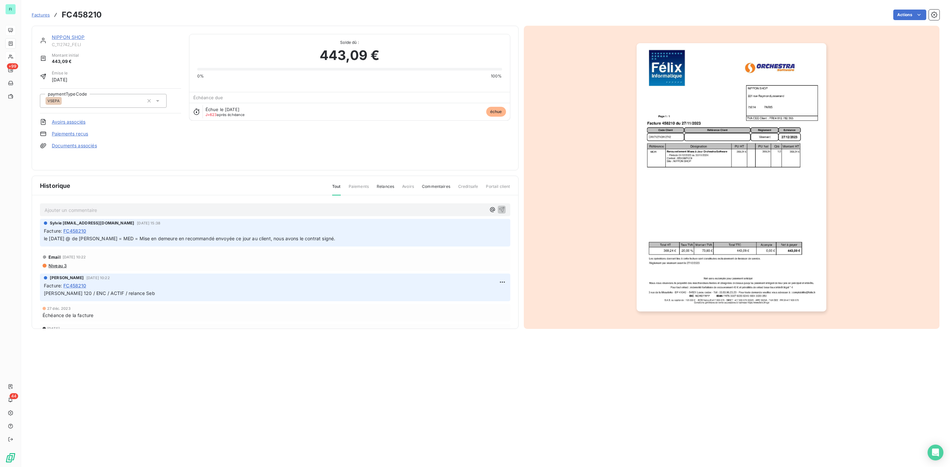
click at [73, 144] on link "Documents associés" at bounding box center [74, 145] width 45 height 7
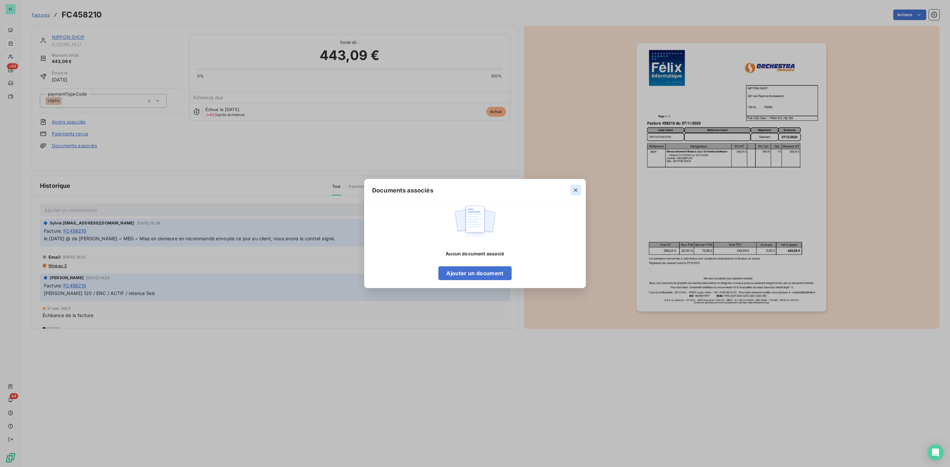
click at [576, 189] on icon "button" at bounding box center [575, 190] width 7 height 7
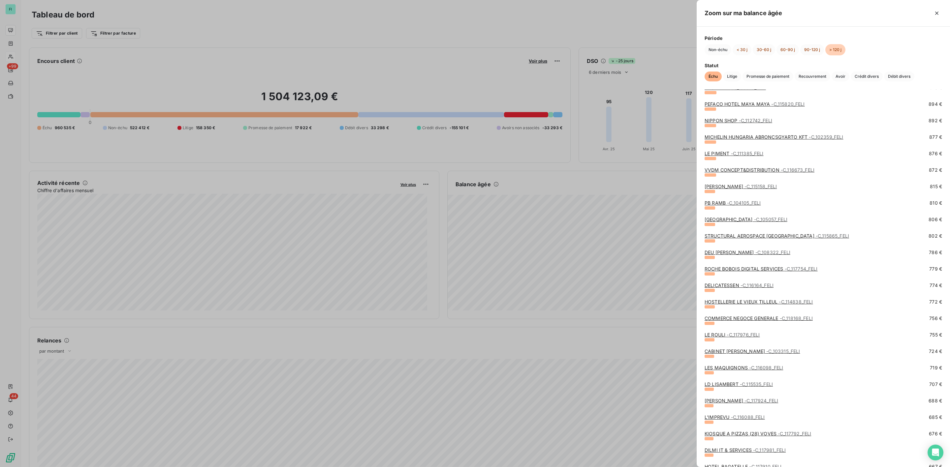
scroll to position [989, 0]
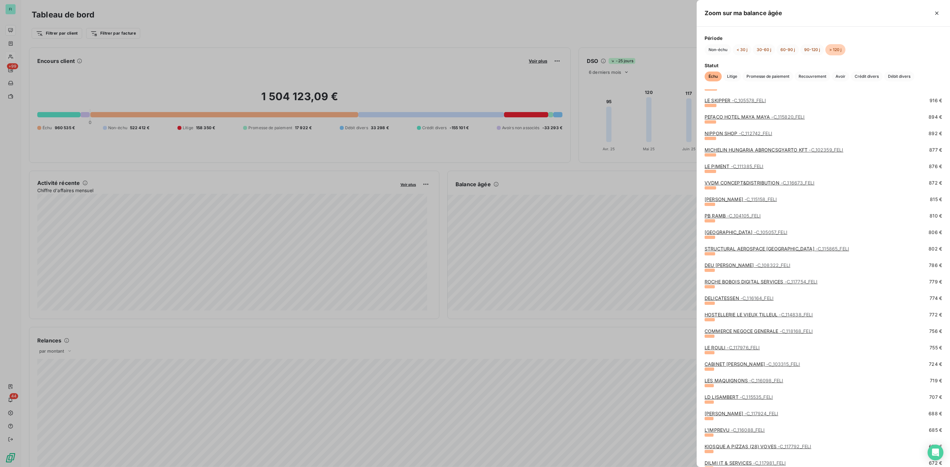
click at [734, 131] on link "NIPPON SHOP - C_112742_FELI" at bounding box center [738, 134] width 68 height 6
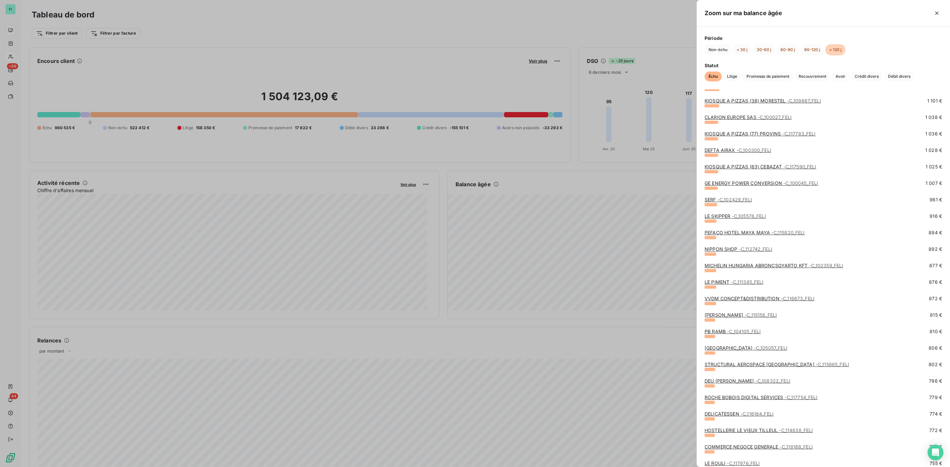
scroll to position [940, 0]
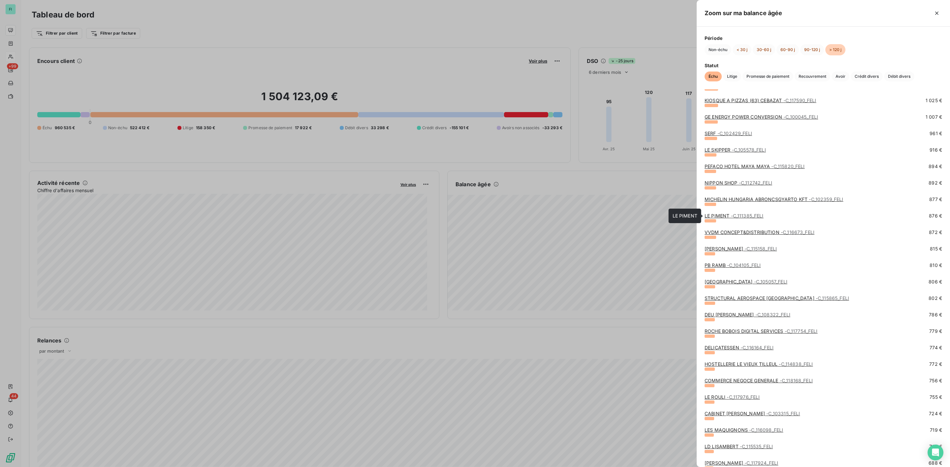
click at [728, 217] on link "LE PIMENT - C_111385_FELI" at bounding box center [733, 216] width 59 height 6
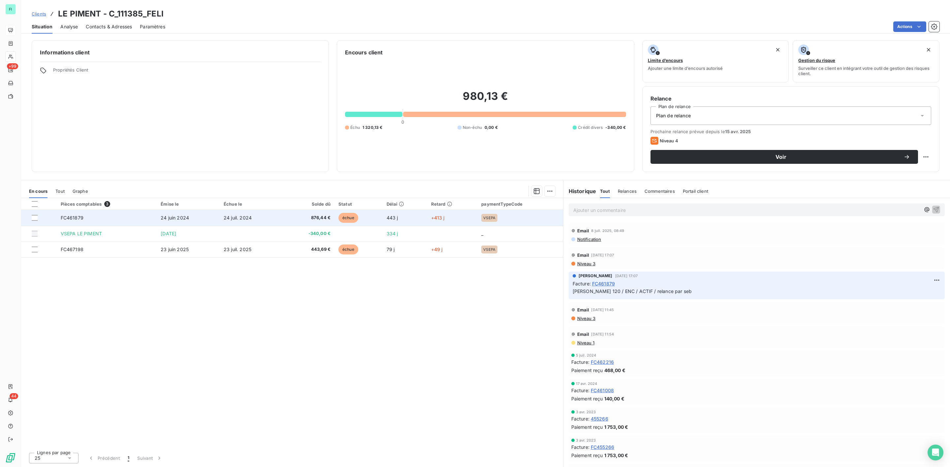
click at [315, 211] on td "876,44 €" at bounding box center [308, 218] width 52 height 16
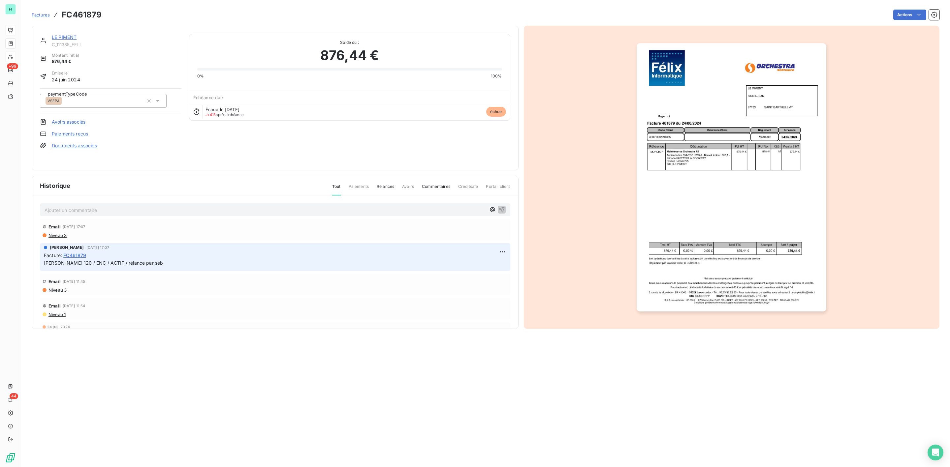
click at [688, 193] on img "button" at bounding box center [731, 177] width 190 height 268
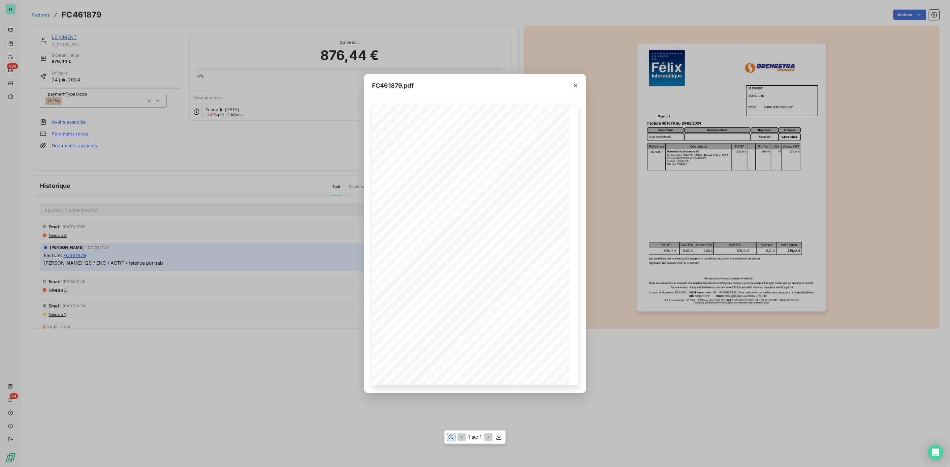
click at [452, 435] on icon "button" at bounding box center [451, 437] width 7 height 7
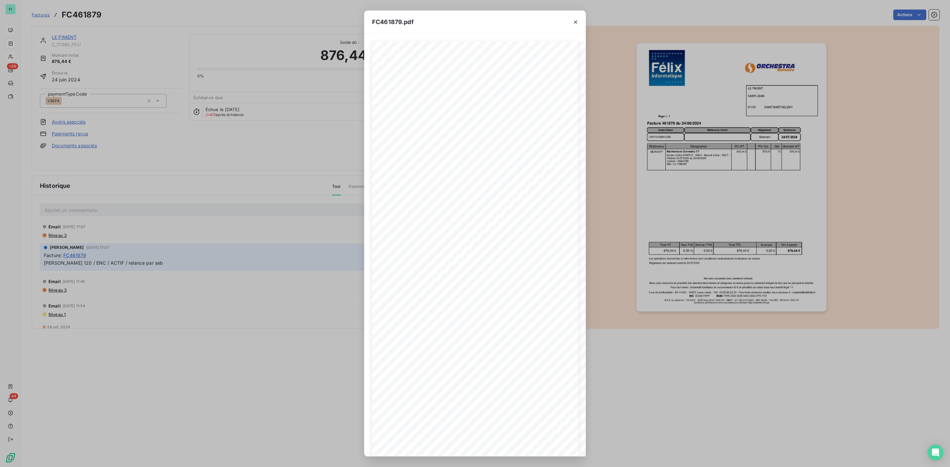
drag, startPoint x: 575, startPoint y: 21, endPoint x: 568, endPoint y: 22, distance: 7.0
click at [575, 21] on icon "button" at bounding box center [575, 22] width 7 height 7
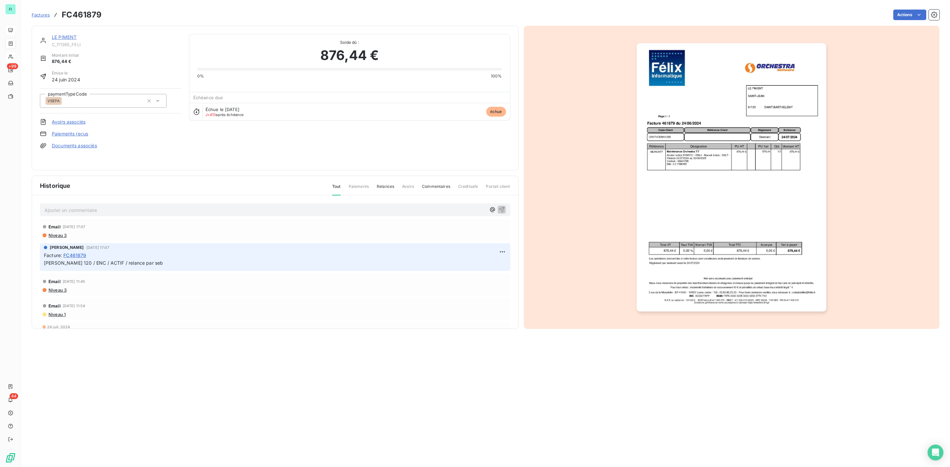
click at [68, 39] on link "LE PIMENT" at bounding box center [64, 37] width 25 height 6
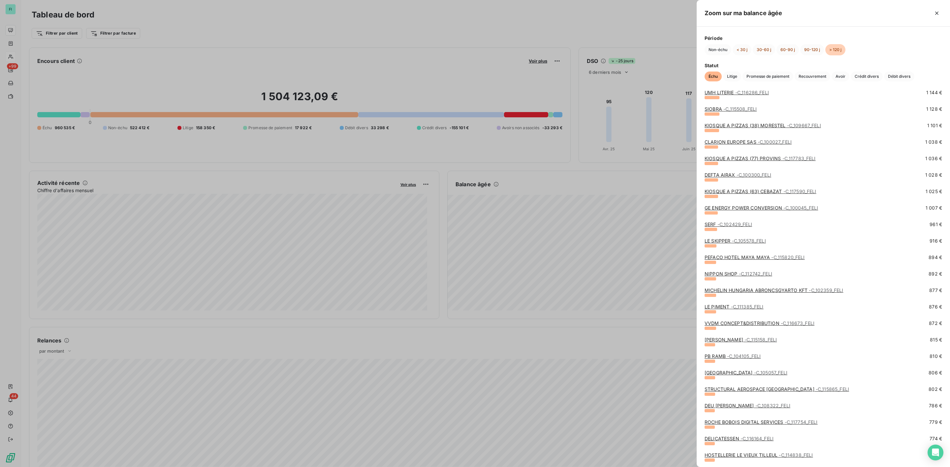
scroll to position [890, 0]
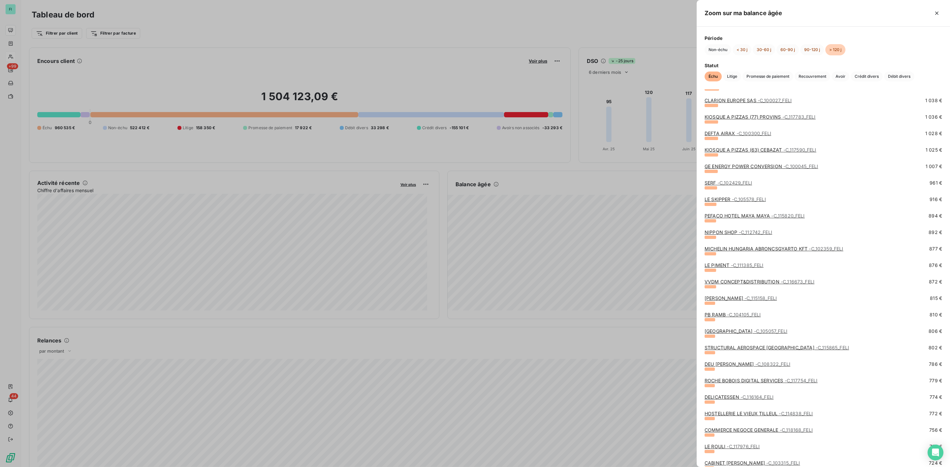
click at [744, 297] on span "- C_115158_FELI" at bounding box center [760, 298] width 32 height 6
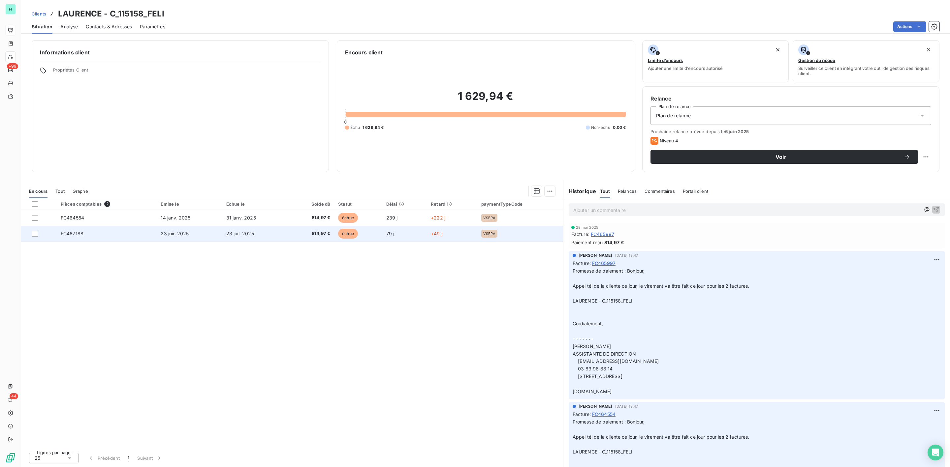
click at [296, 233] on span "814,97 €" at bounding box center [311, 234] width 39 height 7
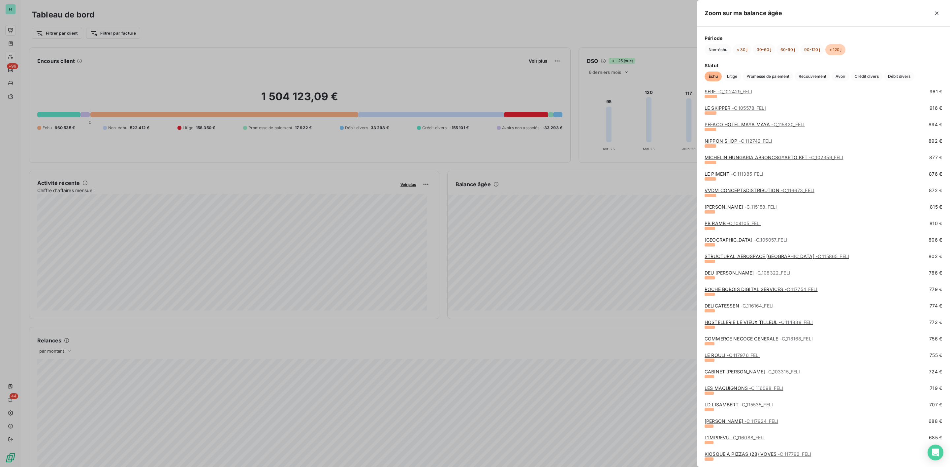
scroll to position [989, 0]
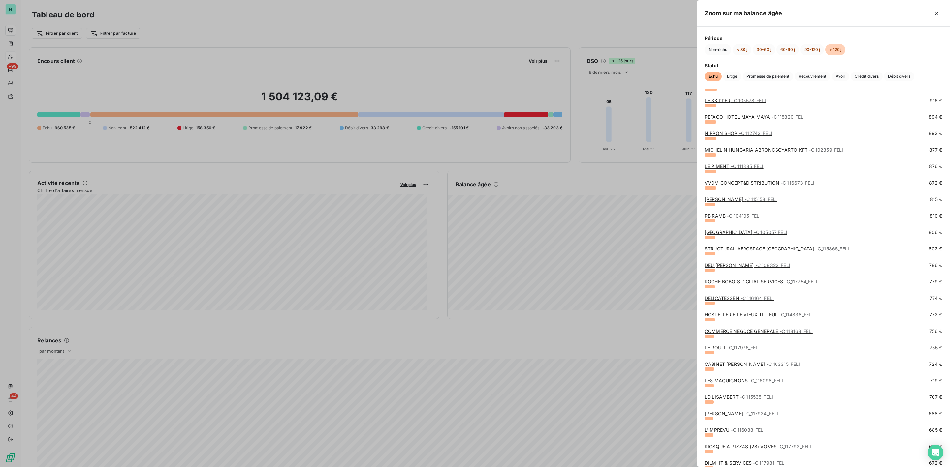
click at [726, 233] on link "HOTEL DES SAPINS - C_105057_FELI" at bounding box center [745, 233] width 83 height 6
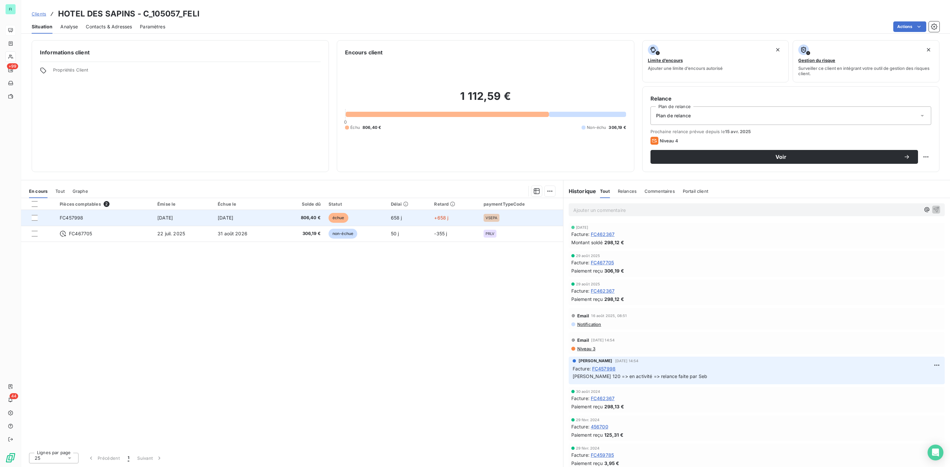
click at [314, 221] on span "806,40 €" at bounding box center [300, 218] width 39 height 7
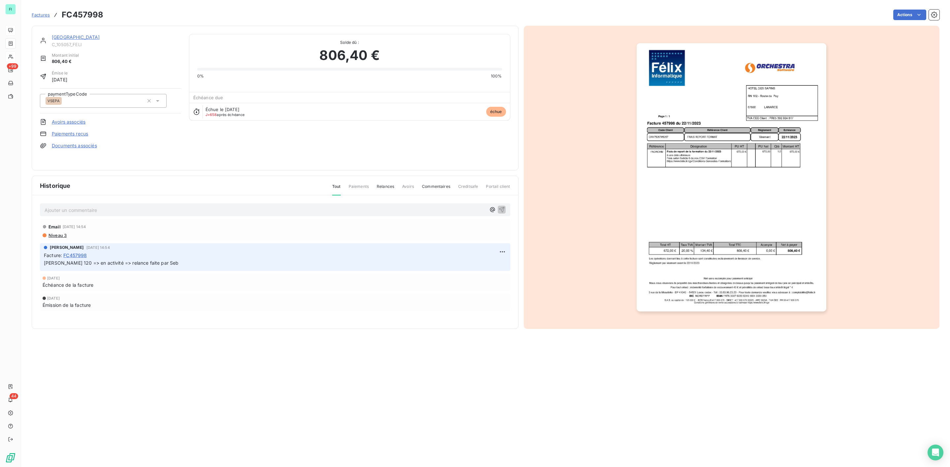
click at [707, 162] on img "button" at bounding box center [731, 177] width 190 height 268
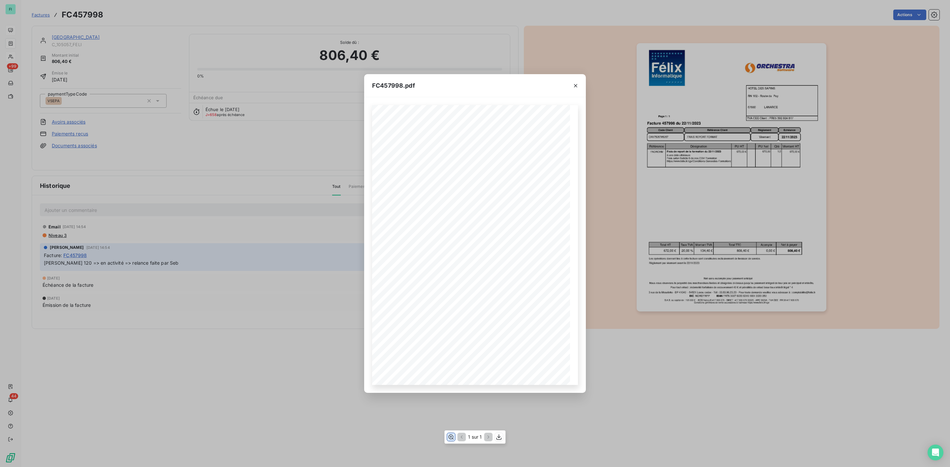
click at [450, 440] on icon "button" at bounding box center [451, 437] width 7 height 7
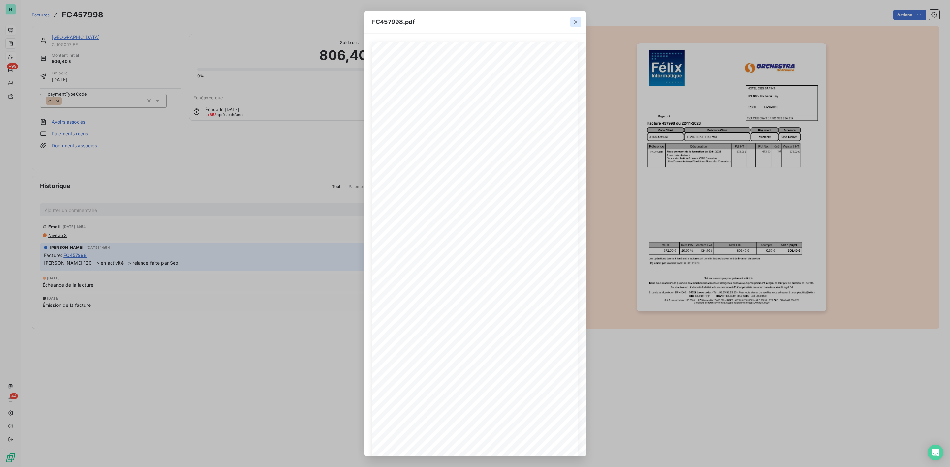
click at [573, 22] on icon "button" at bounding box center [575, 22] width 7 height 7
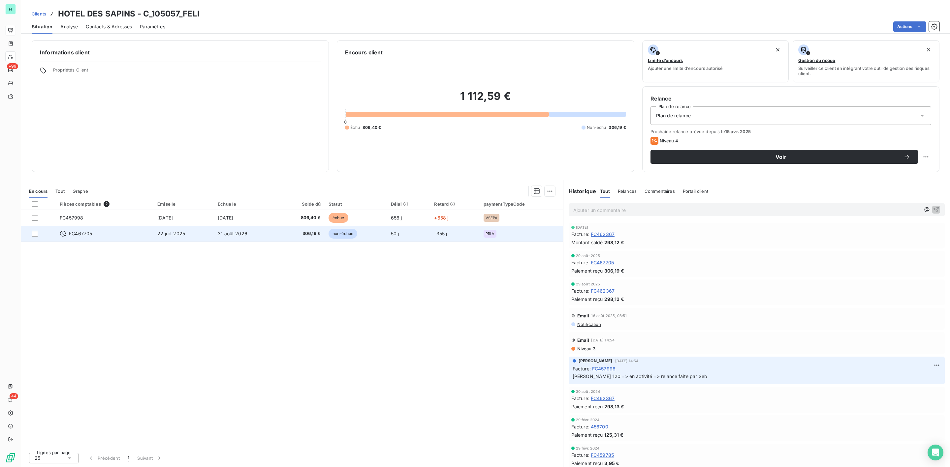
click at [317, 234] on span "306,19 €" at bounding box center [300, 234] width 39 height 7
click at [332, 235] on span "non-échue" at bounding box center [342, 234] width 29 height 10
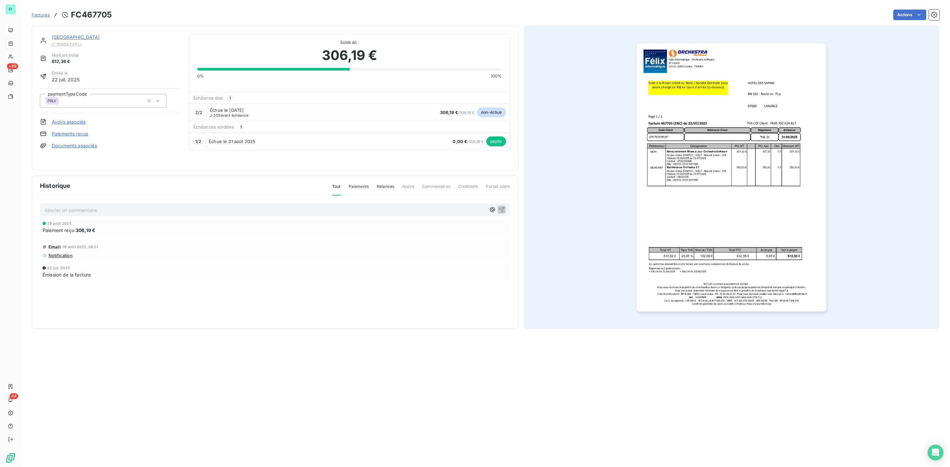
click at [697, 180] on img "button" at bounding box center [731, 177] width 190 height 268
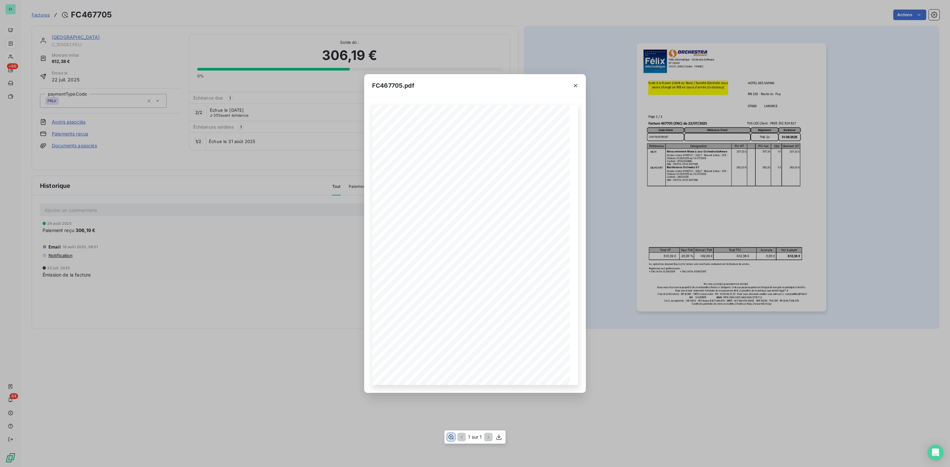
click at [450, 439] on icon "button" at bounding box center [451, 437] width 7 height 7
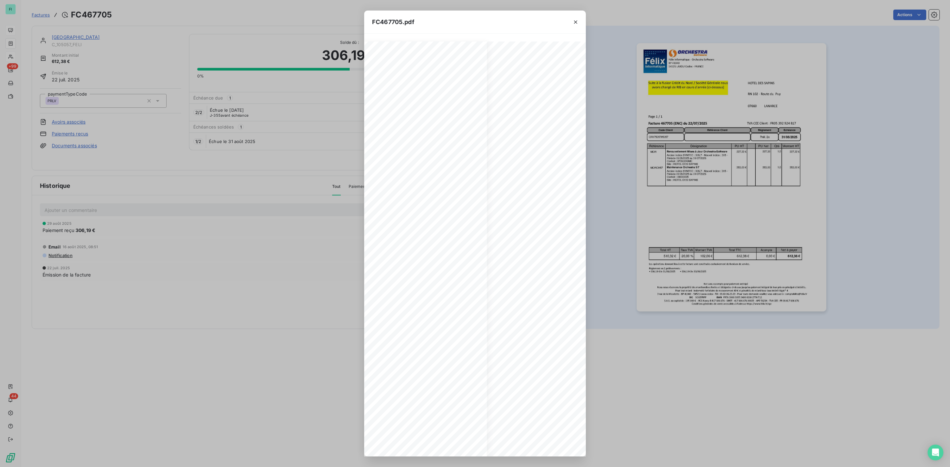
scroll to position [0, 107]
drag, startPoint x: 576, startPoint y: 23, endPoint x: 466, endPoint y: 21, distance: 109.8
click at [576, 23] on icon "button" at bounding box center [575, 22] width 7 height 7
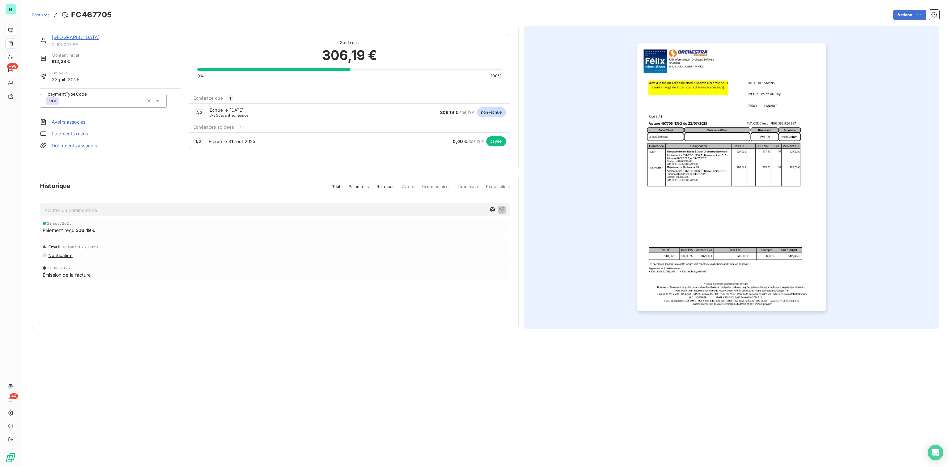
click at [83, 36] on link "[GEOGRAPHIC_DATA]" at bounding box center [76, 37] width 48 height 6
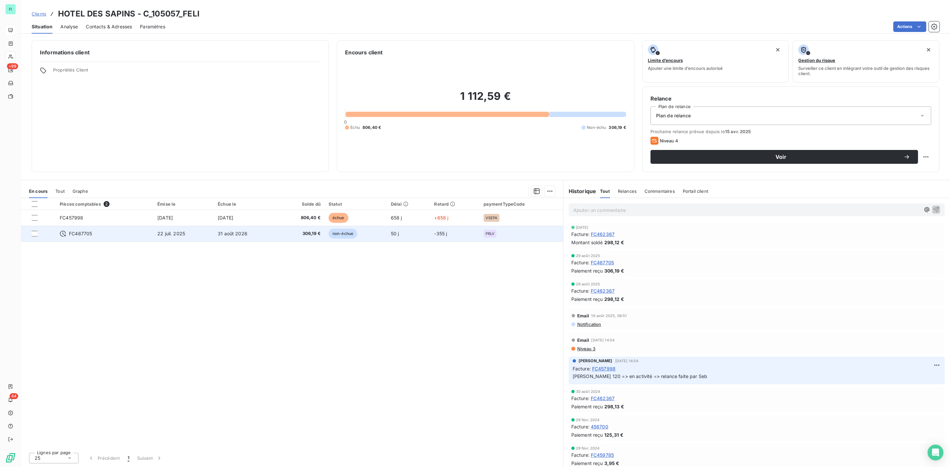
click at [85, 235] on span "FC467705" at bounding box center [80, 234] width 23 height 7
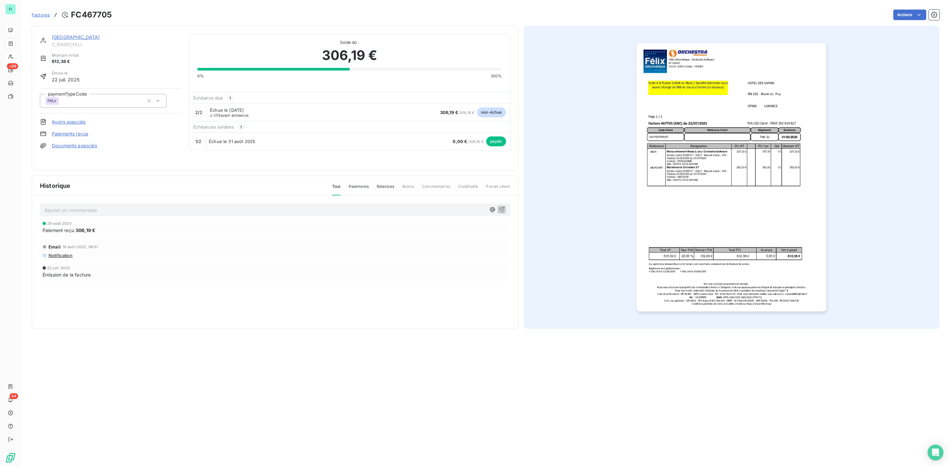
click at [79, 35] on link "[GEOGRAPHIC_DATA]" at bounding box center [76, 37] width 48 height 6
click at [67, 39] on link "[GEOGRAPHIC_DATA]" at bounding box center [76, 37] width 48 height 6
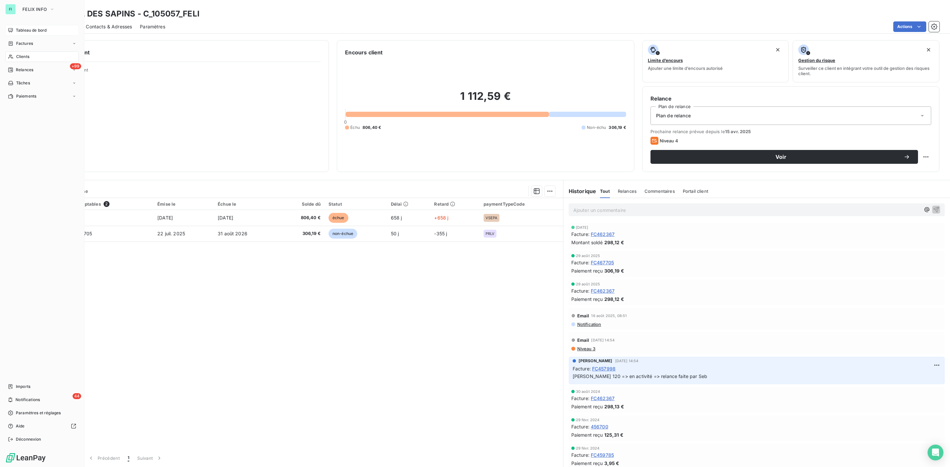
click at [25, 29] on span "Tableau de bord" at bounding box center [31, 30] width 31 height 6
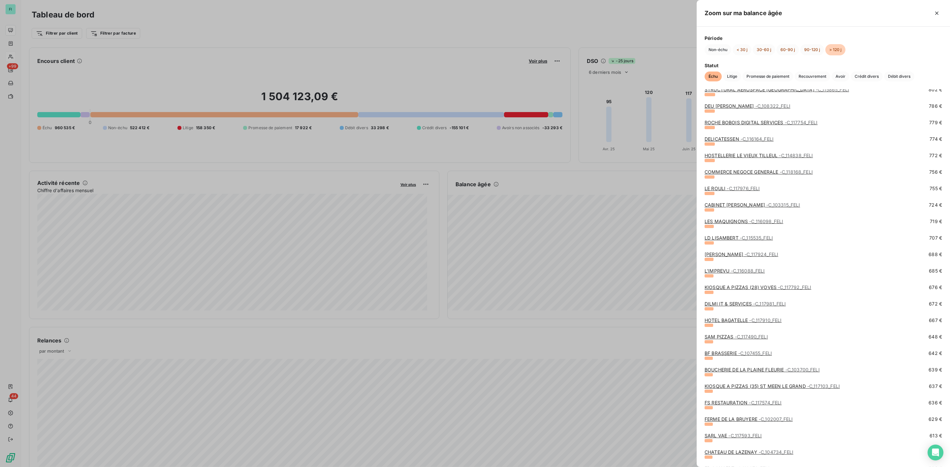
scroll to position [1088, 0]
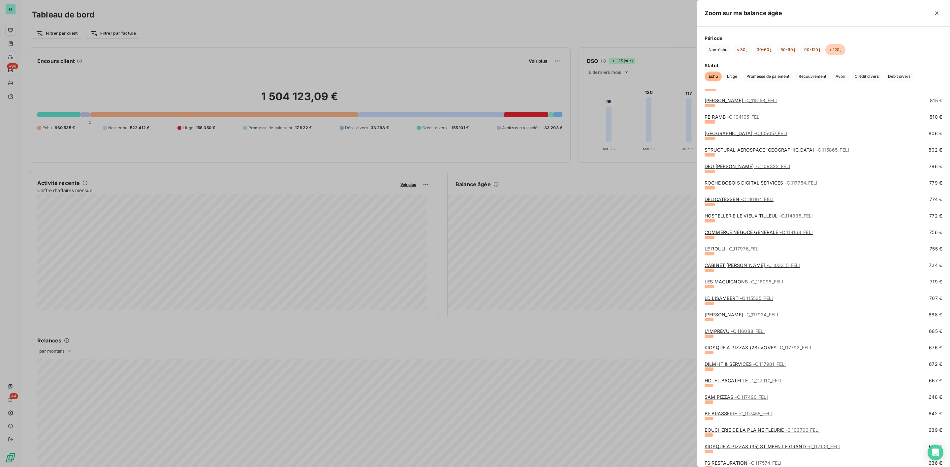
click at [729, 164] on link "DEU JEAN-FRANCOIS - C_108322_FELI" at bounding box center [747, 167] width 86 height 6
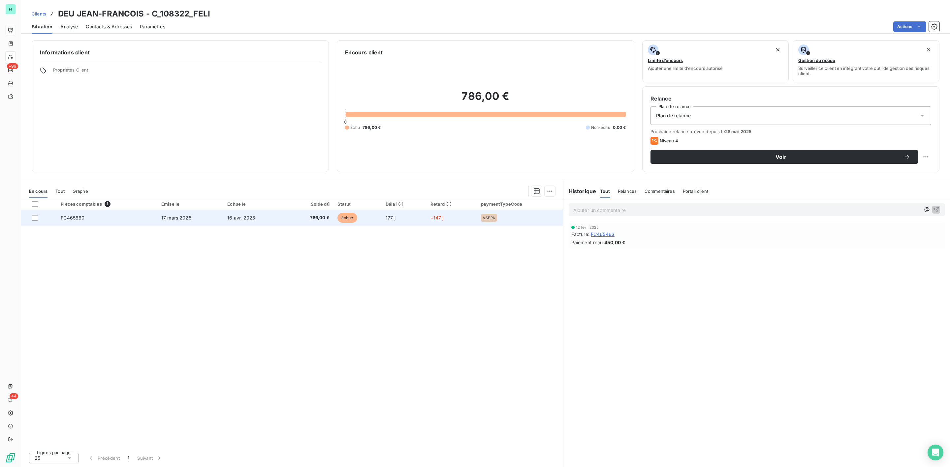
click at [323, 216] on span "786,00 €" at bounding box center [310, 218] width 40 height 7
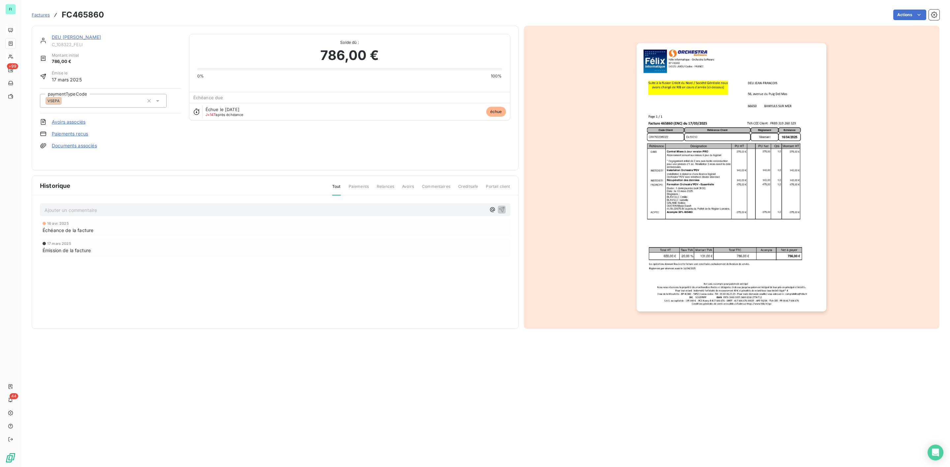
click at [76, 38] on link "DEU [PERSON_NAME]" at bounding box center [76, 37] width 49 height 6
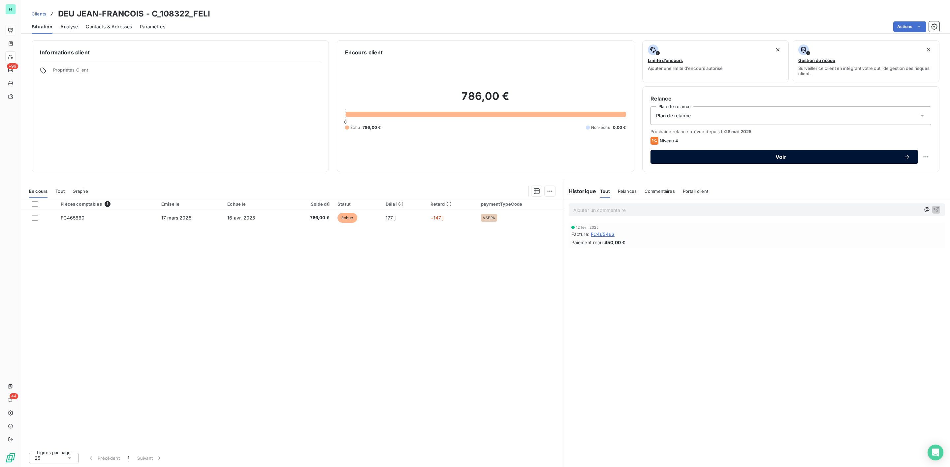
click at [778, 159] on span "Voir" at bounding box center [780, 156] width 245 height 5
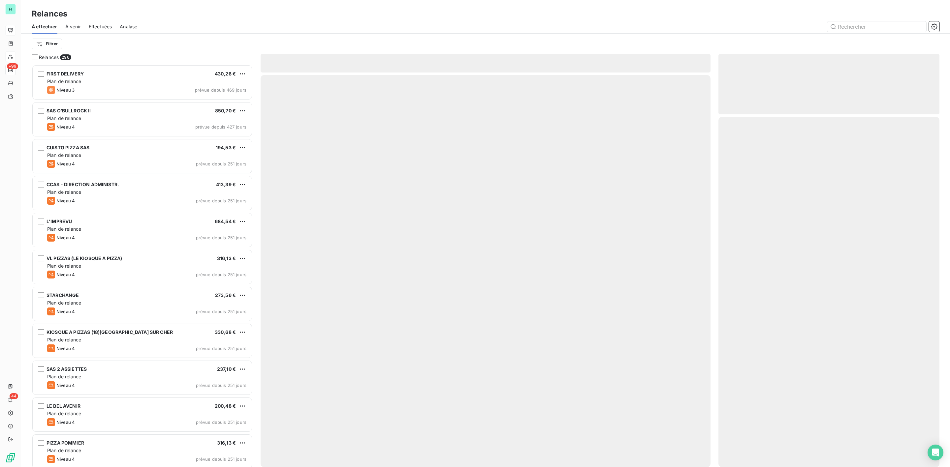
scroll to position [396, 213]
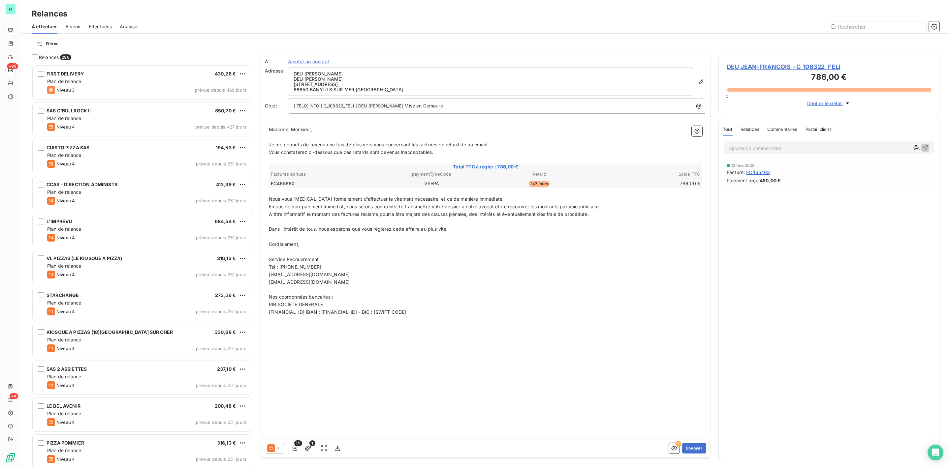
click at [279, 447] on icon at bounding box center [278, 448] width 7 height 7
click at [280, 423] on span "Niveau 3" at bounding box center [288, 422] width 20 height 7
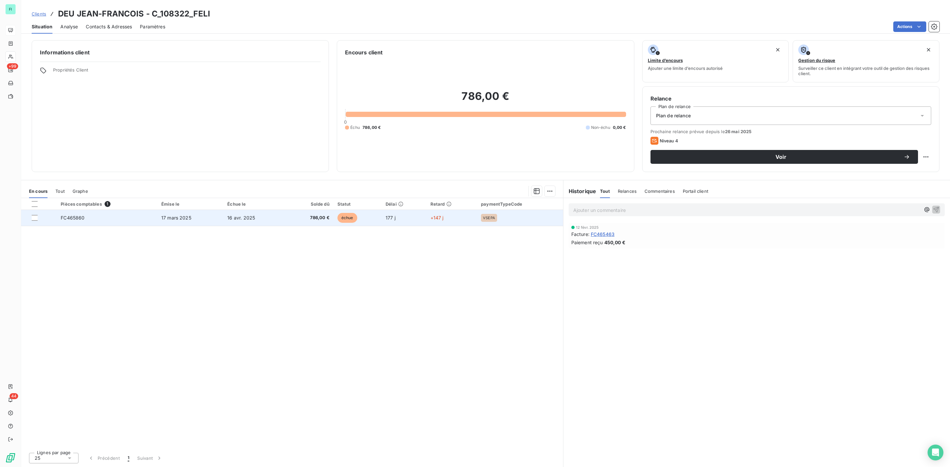
click at [280, 216] on td "16 avr. 2025" at bounding box center [254, 218] width 62 height 16
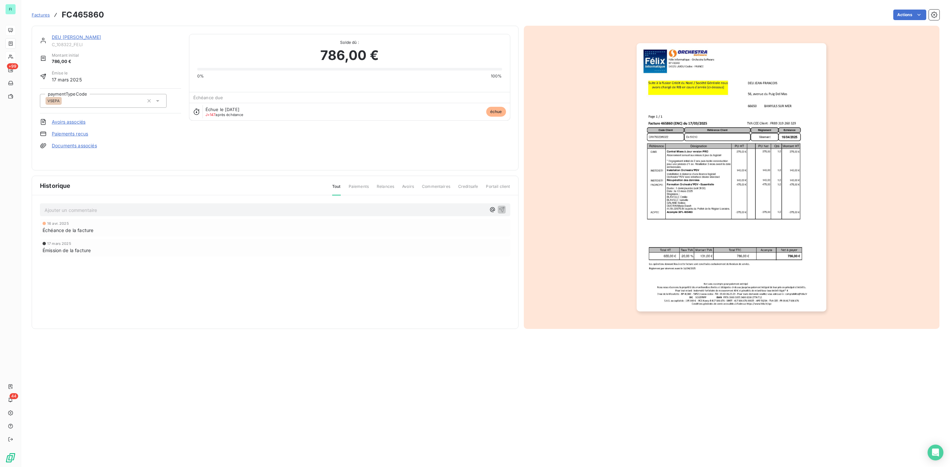
click at [726, 182] on img "button" at bounding box center [731, 177] width 190 height 268
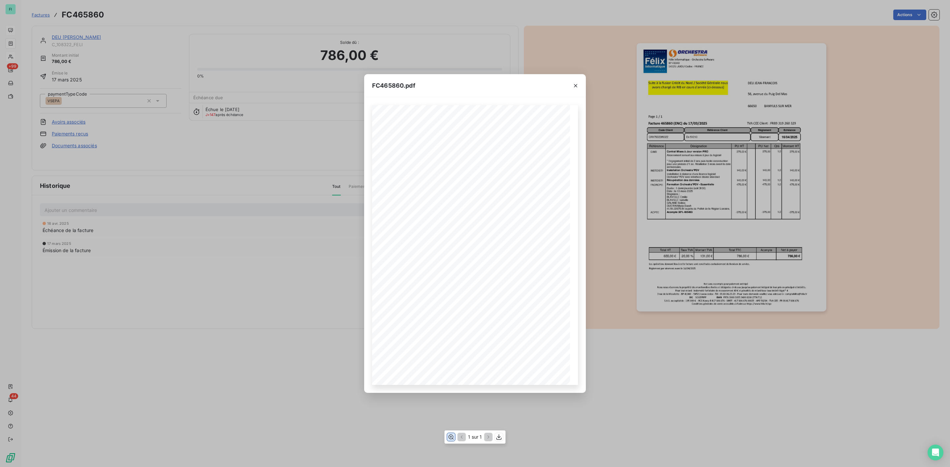
click at [451, 438] on icon "button" at bounding box center [451, 437] width 7 height 7
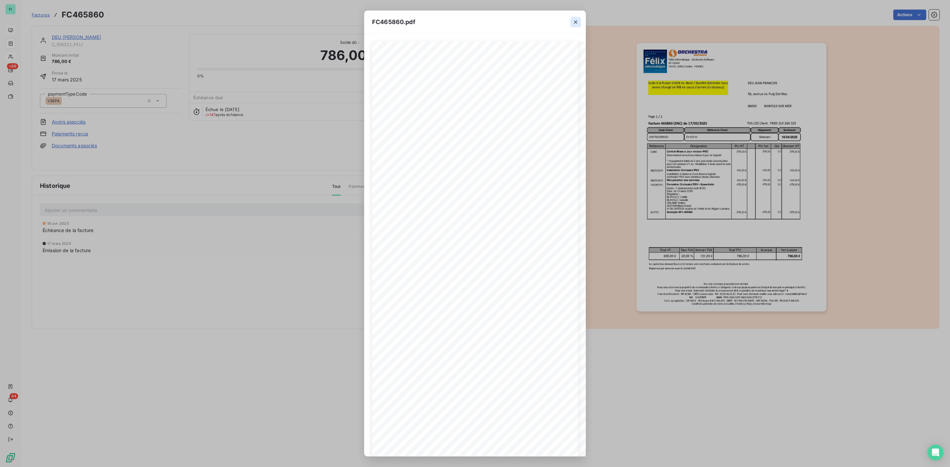
click at [576, 22] on icon "button" at bounding box center [575, 22] width 7 height 7
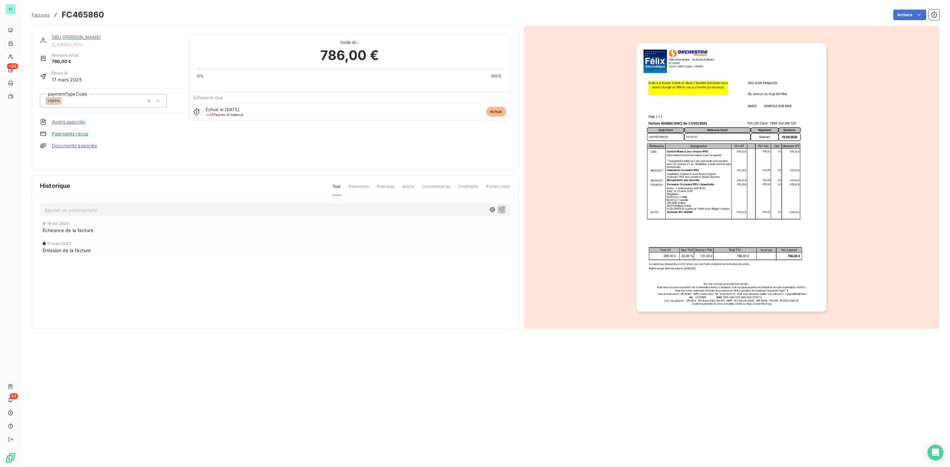
click at [73, 38] on link "DEU [PERSON_NAME]" at bounding box center [76, 37] width 49 height 6
click at [74, 38] on link "DEU [PERSON_NAME]" at bounding box center [76, 37] width 49 height 6
click at [88, 36] on link "DEU [PERSON_NAME]" at bounding box center [76, 37] width 49 height 6
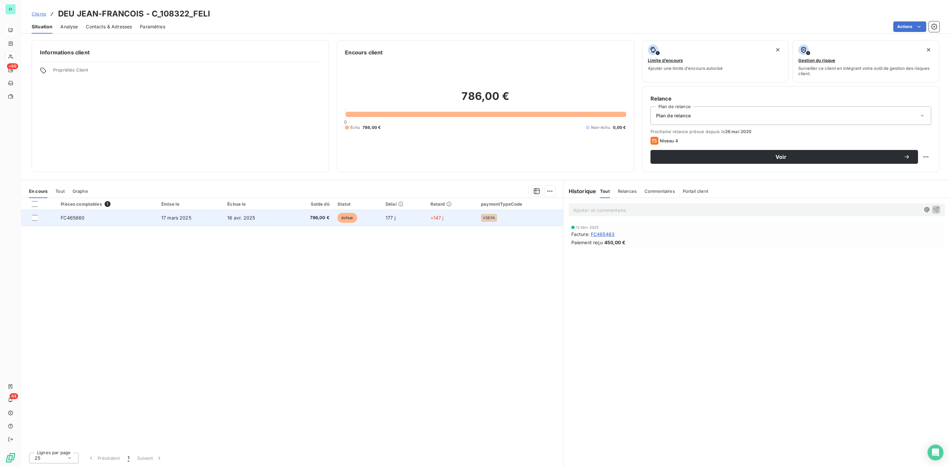
click at [177, 217] on span "17 mars 2025" at bounding box center [176, 218] width 30 height 6
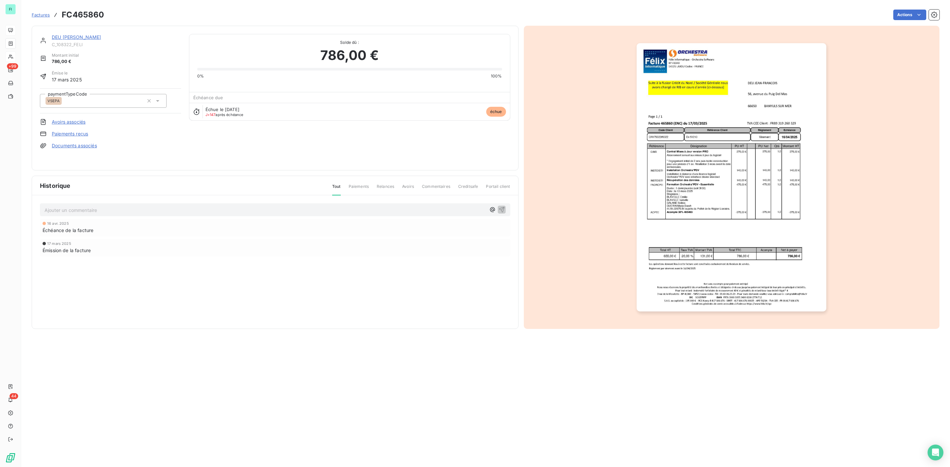
click at [74, 36] on link "DEU [PERSON_NAME]" at bounding box center [76, 37] width 49 height 6
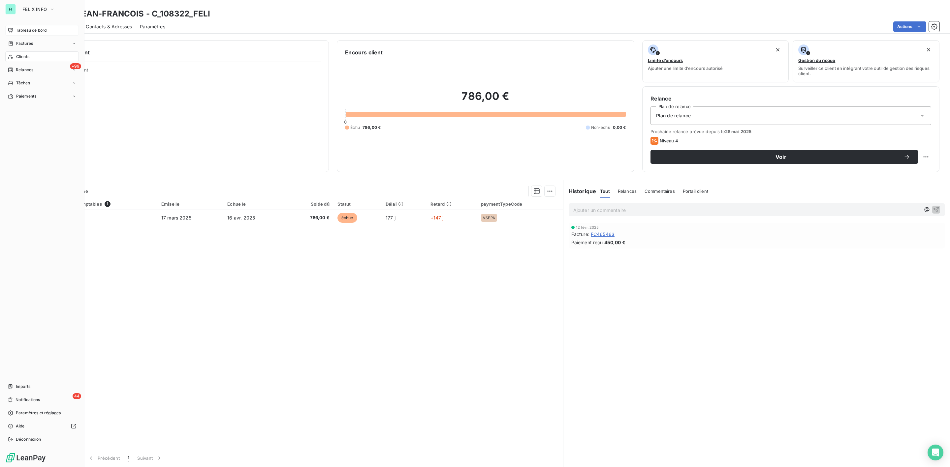
click at [27, 33] on span "Tableau de bord" at bounding box center [31, 30] width 31 height 6
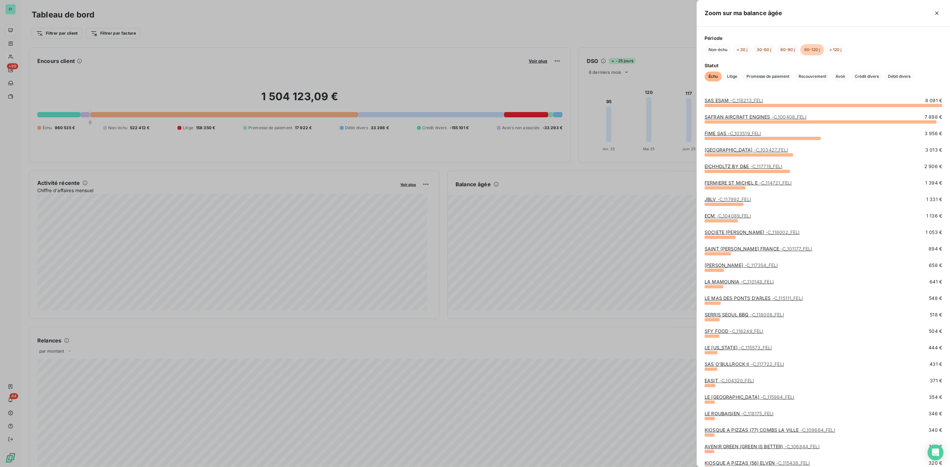
click at [566, 182] on div at bounding box center [475, 233] width 950 height 467
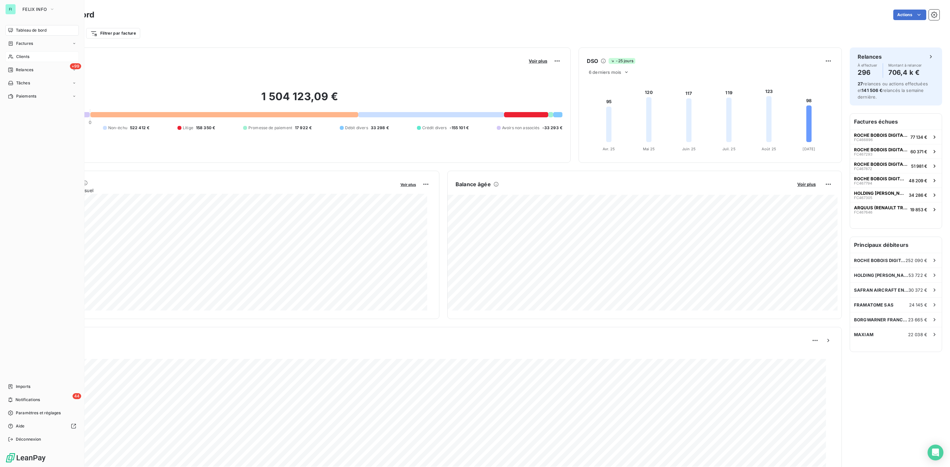
click at [21, 56] on span "Clients" at bounding box center [22, 57] width 13 height 6
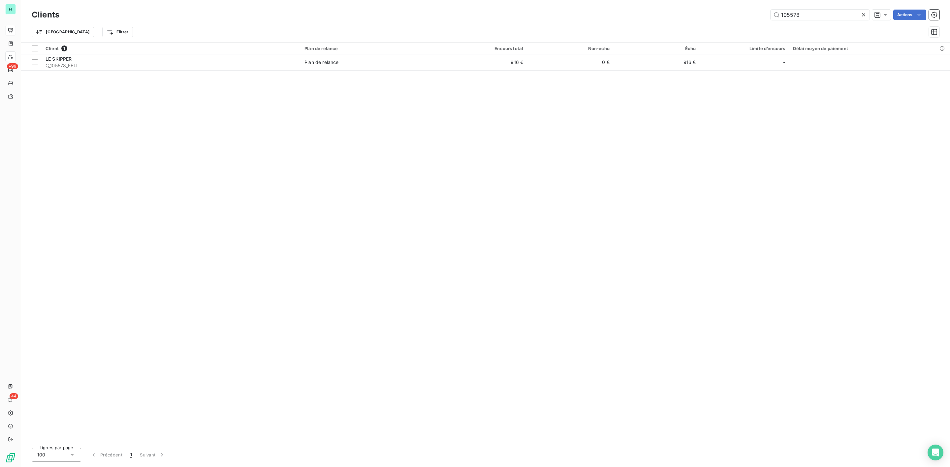
drag, startPoint x: 804, startPoint y: 17, endPoint x: 572, endPoint y: 19, distance: 231.8
click at [572, 19] on div "105578 Actions" at bounding box center [503, 15] width 872 height 11
click at [786, 16] on input "hoding" at bounding box center [819, 15] width 99 height 11
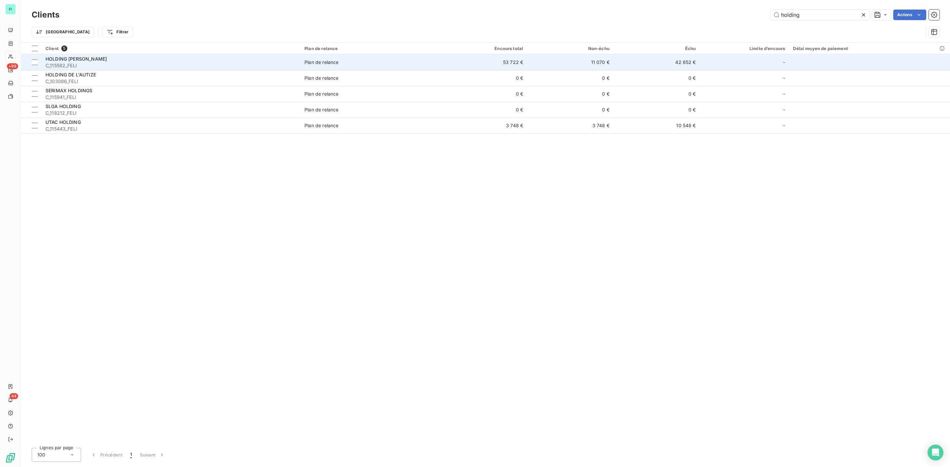
type input "holding"
click at [82, 58] on span "HOLDING [PERSON_NAME]" at bounding box center [76, 59] width 61 height 6
